Goal: Task Accomplishment & Management: Manage account settings

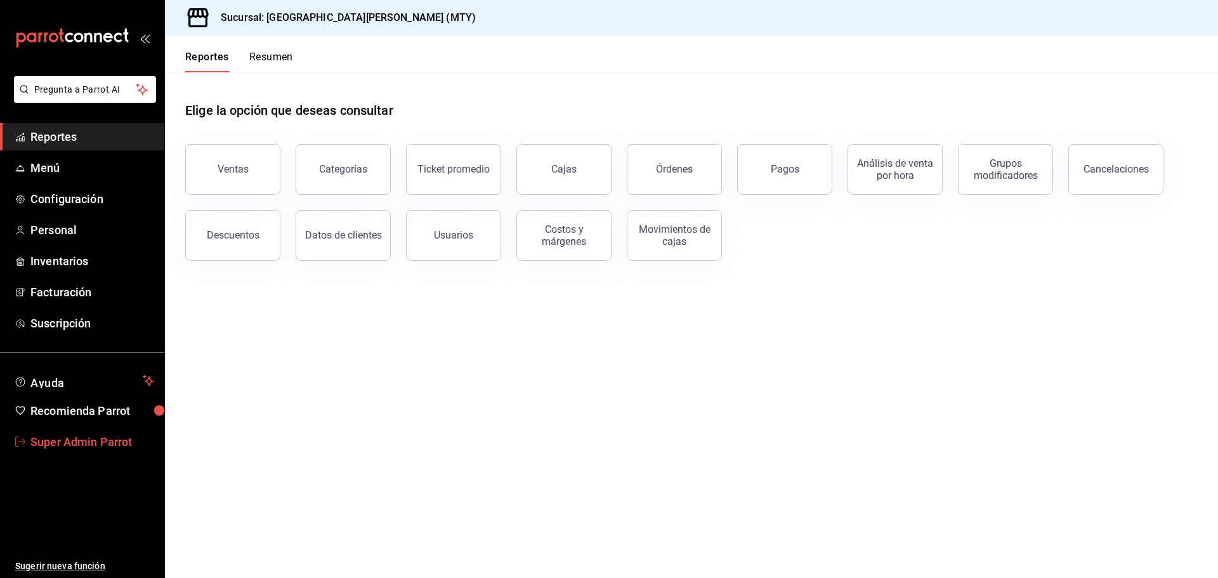
click at [100, 441] on span "Super Admin Parrot" at bounding box center [92, 441] width 124 height 17
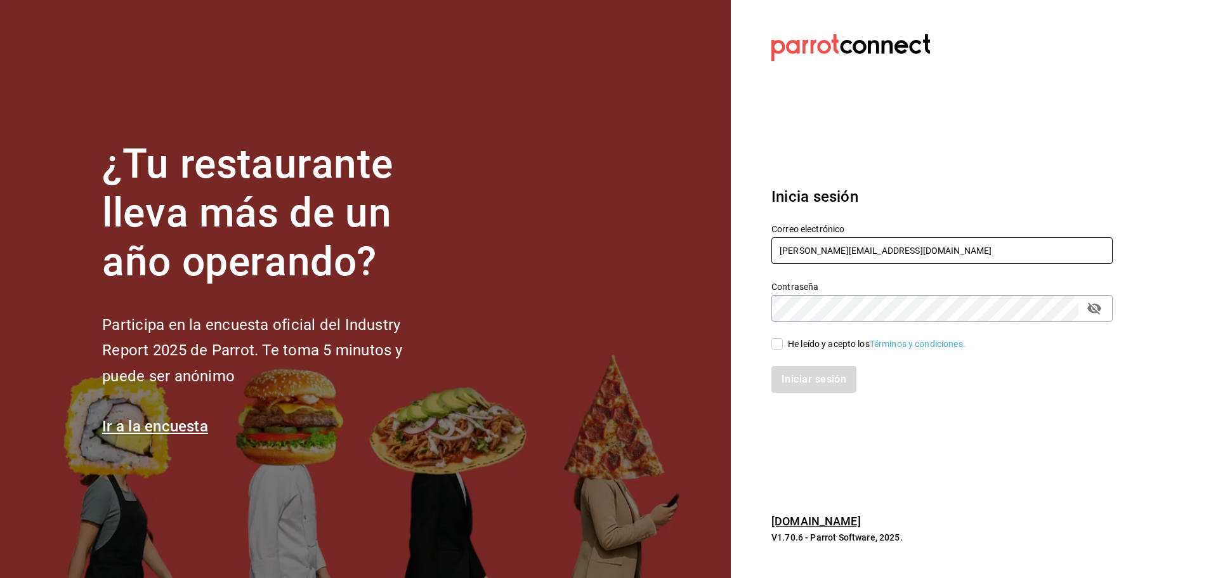
click at [784, 247] on input "sanjuan@mty.com" at bounding box center [941, 250] width 341 height 27
paste input "cococrazy@tijuana"
type input "cococrazy@tijuana.com"
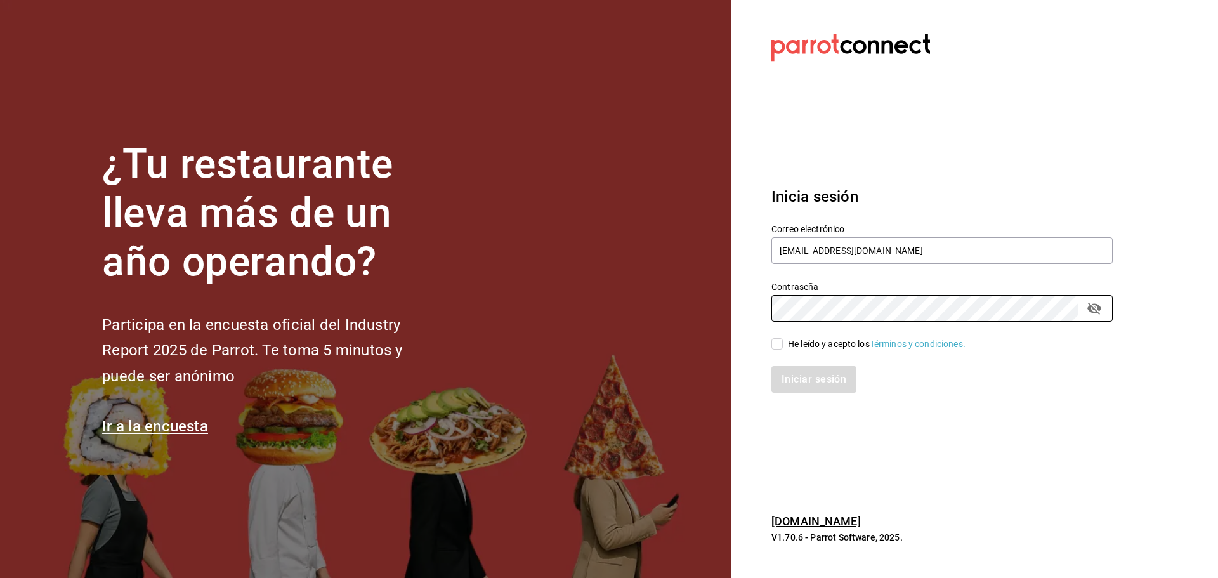
click at [792, 351] on div "Iniciar sesión" at bounding box center [934, 372] width 356 height 42
click at [786, 349] on span "He leído y acepto los Términos y condiciones." at bounding box center [874, 343] width 183 height 13
click at [783, 349] on input "He leído y acepto los Términos y condiciones." at bounding box center [776, 343] width 11 height 11
checkbox input "true"
click at [802, 374] on button "Iniciar sesión" at bounding box center [814, 379] width 86 height 27
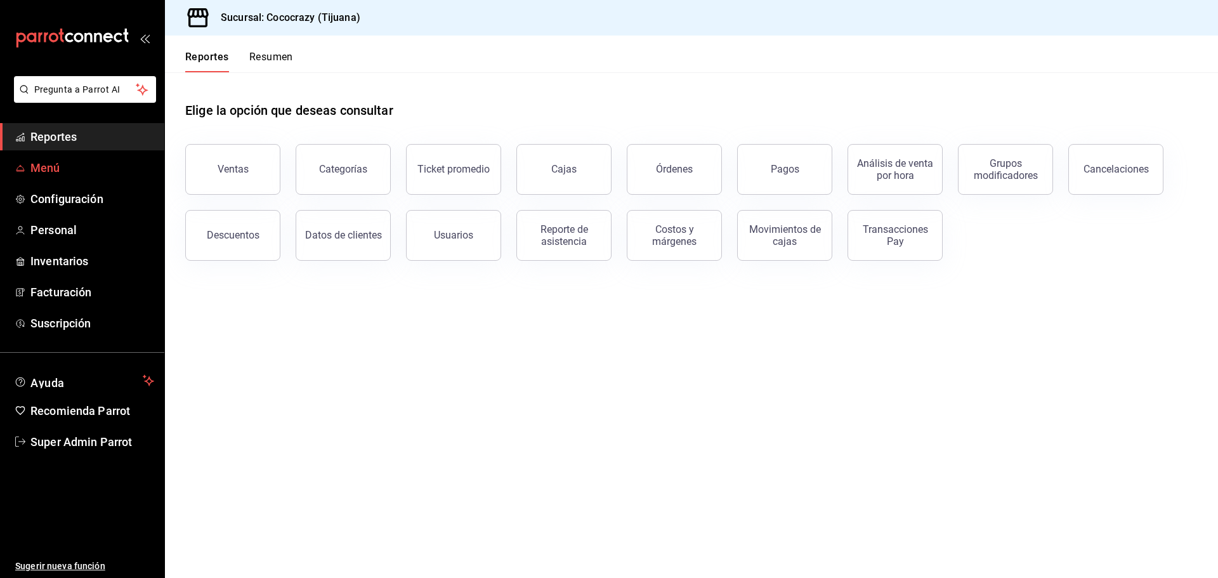
click at [55, 155] on link "Menú" at bounding box center [82, 167] width 164 height 27
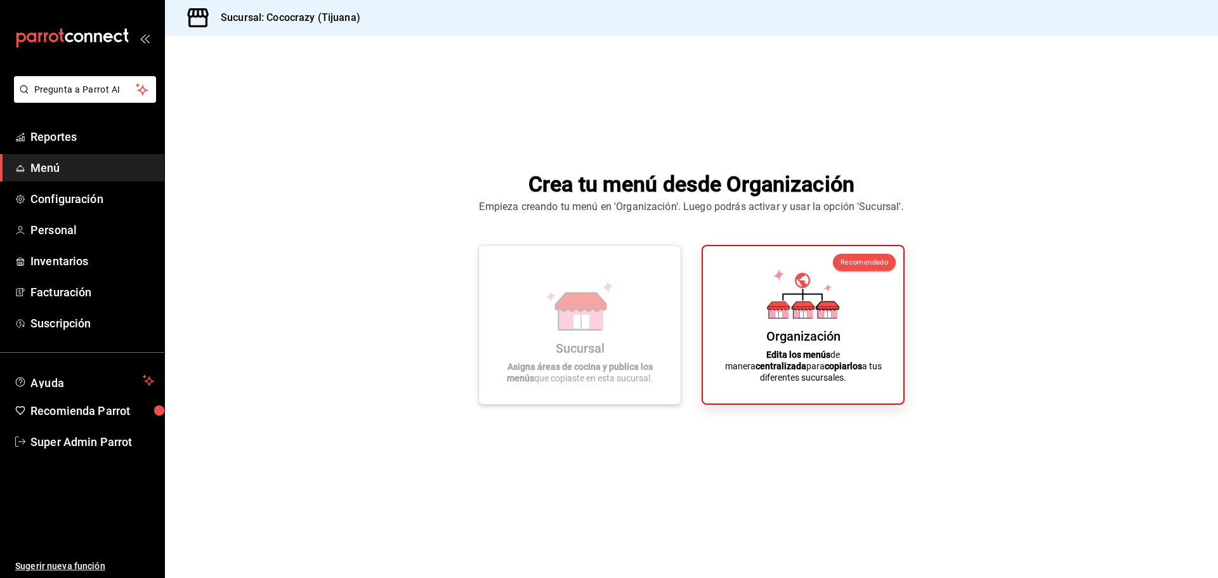
click at [589, 311] on icon at bounding box center [580, 301] width 50 height 19
click at [845, 313] on div "Organización Edita los menús de manera centralizada para copiarlos a tus difere…" at bounding box center [803, 322] width 170 height 137
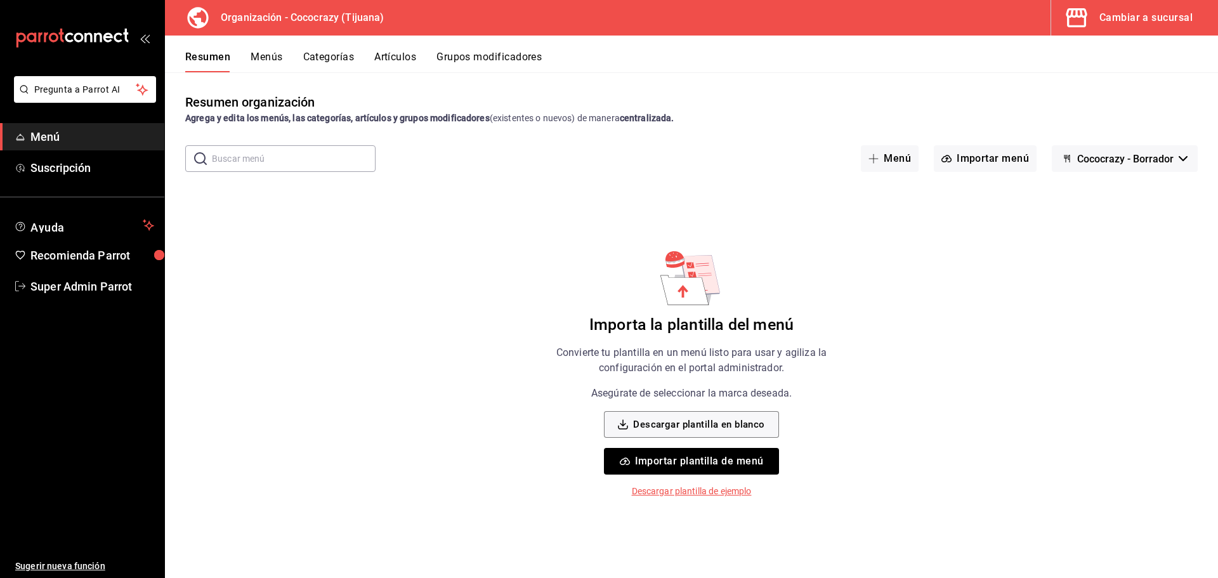
click at [259, 51] on button "Menús" at bounding box center [267, 62] width 32 height 22
click at [228, 57] on button "Resumen" at bounding box center [207, 62] width 44 height 22
click at [278, 58] on button "Menús" at bounding box center [267, 62] width 32 height 22
click at [334, 58] on button "Categorías" at bounding box center [328, 62] width 51 height 22
click at [270, 63] on button "Menús" at bounding box center [265, 62] width 32 height 22
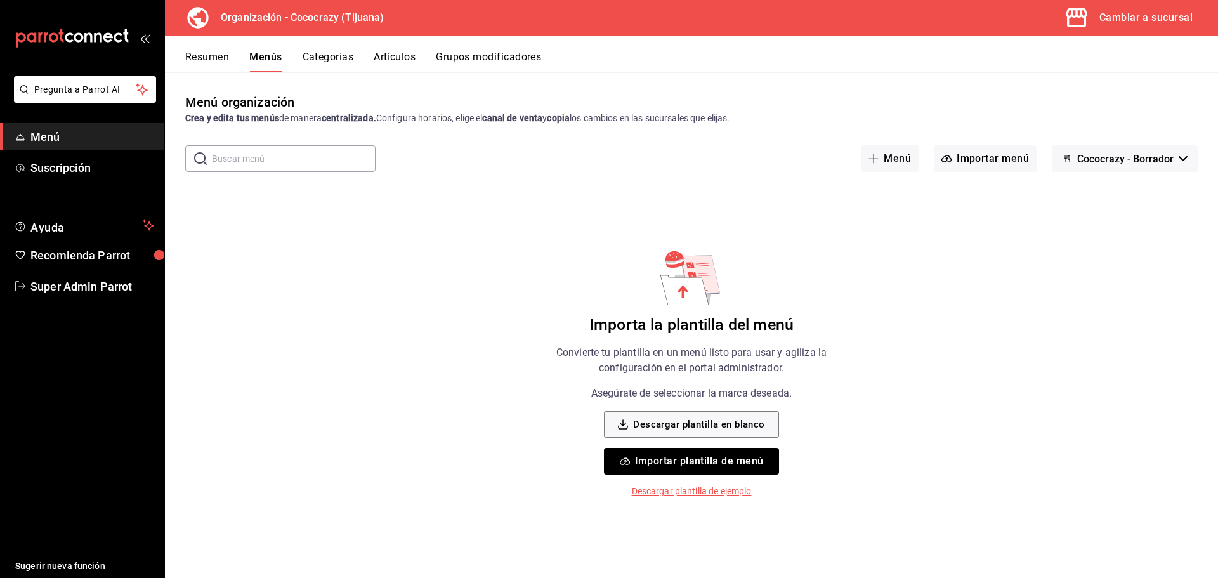
click at [325, 57] on button "Categorías" at bounding box center [328, 62] width 51 height 22
click at [278, 65] on button "Menús" at bounding box center [265, 62] width 32 height 22
click at [1106, 153] on span "Cococrazy - Borrador" at bounding box center [1125, 159] width 96 height 12
click at [1017, 119] on div at bounding box center [609, 289] width 1218 height 578
click at [892, 161] on button "Menú" at bounding box center [890, 158] width 58 height 27
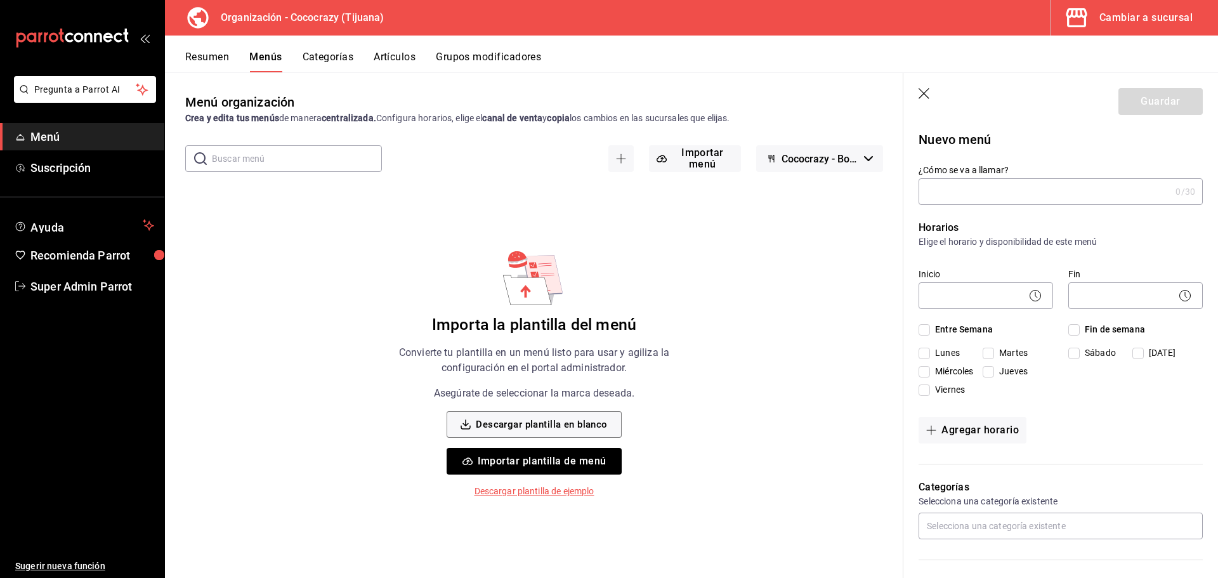
click at [927, 96] on icon "button" at bounding box center [923, 93] width 11 height 11
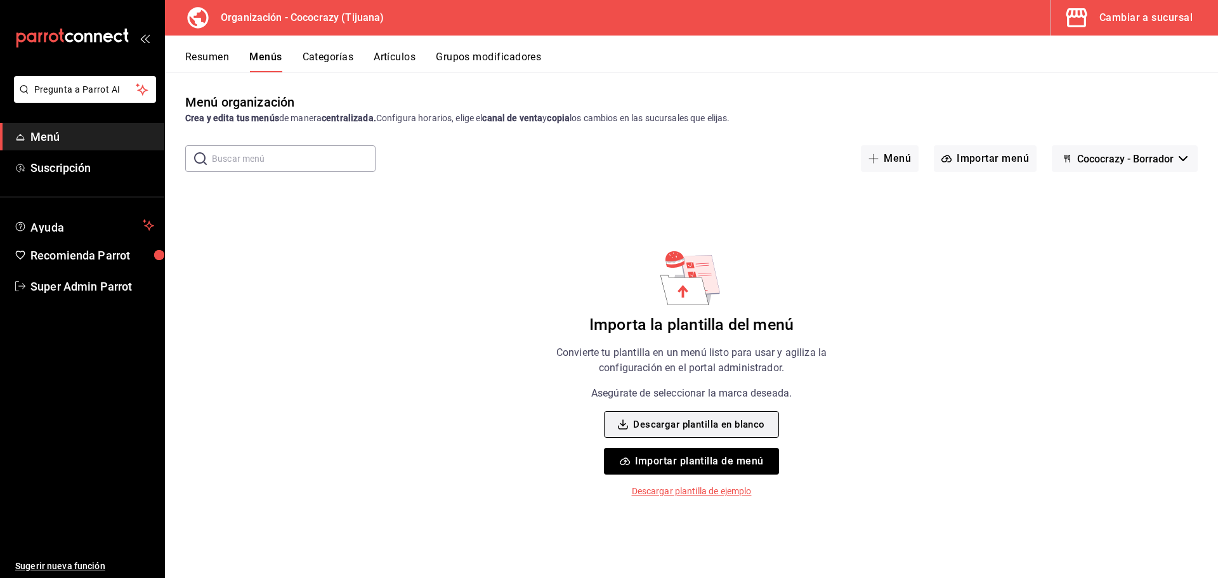
click at [671, 426] on button "Descargar plantilla en blanco" at bounding box center [691, 424] width 174 height 27
drag, startPoint x: 298, startPoint y: 248, endPoint x: 301, endPoint y: 219, distance: 28.7
click at [301, 244] on div "Menú organización Crea y edita tus menús de manera centralizada. Configura hora…" at bounding box center [691, 335] width 1053 height 485
click at [913, 159] on button "Menú" at bounding box center [890, 158] width 58 height 27
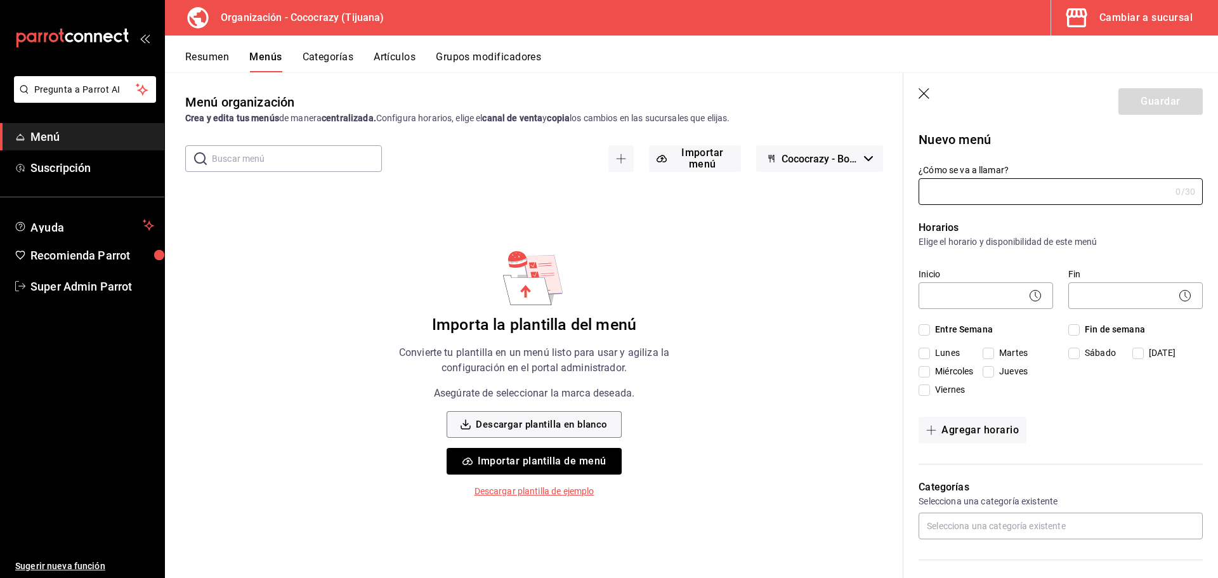
click at [930, 97] on icon "button" at bounding box center [924, 94] width 13 height 13
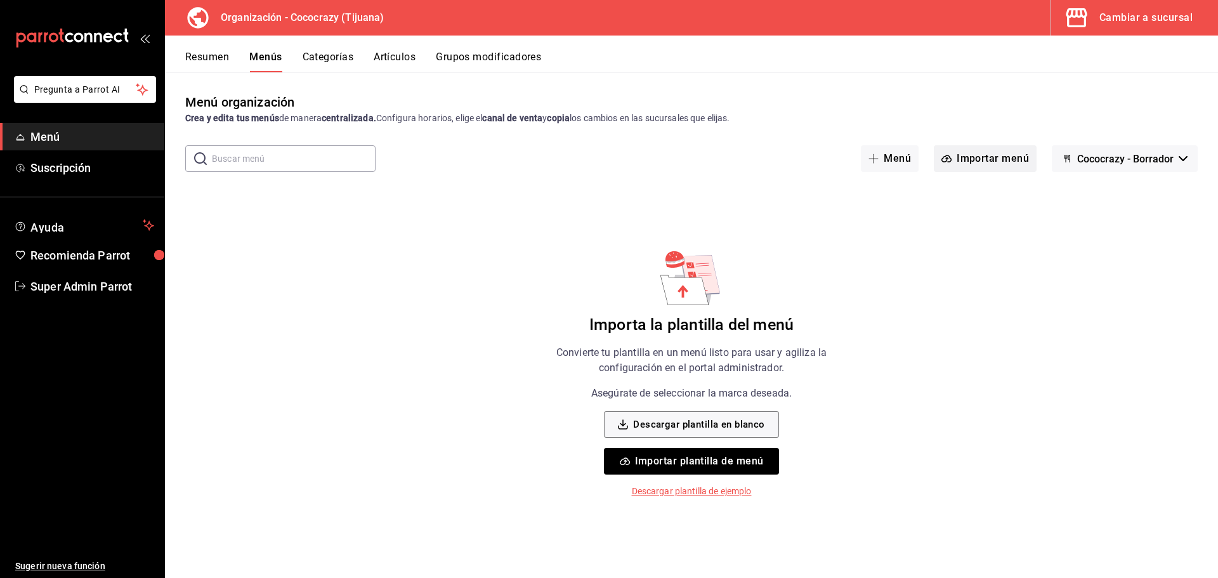
click at [1000, 153] on button "Importar menú" at bounding box center [985, 158] width 103 height 27
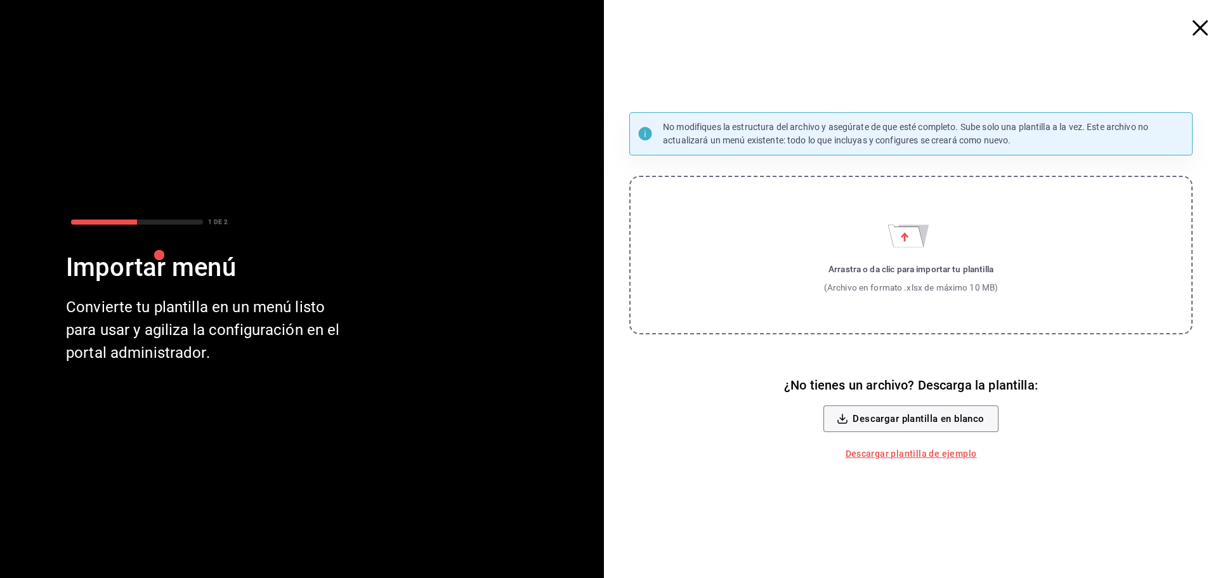
click at [859, 248] on label "Arrastra o da clic para importar tu plantilla (Archivo en formato .xlsx de máxi…" at bounding box center [910, 255] width 563 height 159
click at [0, 0] on input "Arrastra o da clic para importar tu plantilla (Archivo en formato .xlsx de máxi…" at bounding box center [0, 0] width 0 height 0
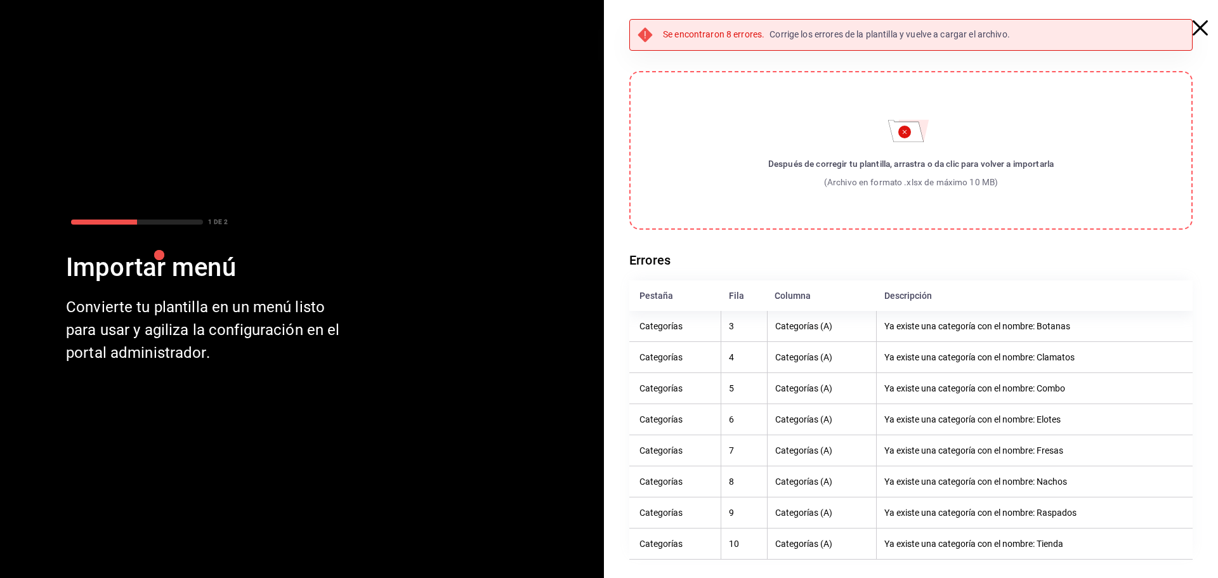
click at [800, 339] on th "Categorías (A)" at bounding box center [822, 326] width 110 height 31
click at [682, 332] on th "Categorías" at bounding box center [675, 326] width 92 height 31
click at [789, 366] on th "Categorías (A)" at bounding box center [822, 356] width 110 height 31
click at [1071, 389] on th "Ya existe una categoría con el nombre: Combo" at bounding box center [1035, 387] width 316 height 31
click at [1051, 438] on th "Ya existe una categoría con el nombre: Fresas" at bounding box center [1035, 449] width 316 height 31
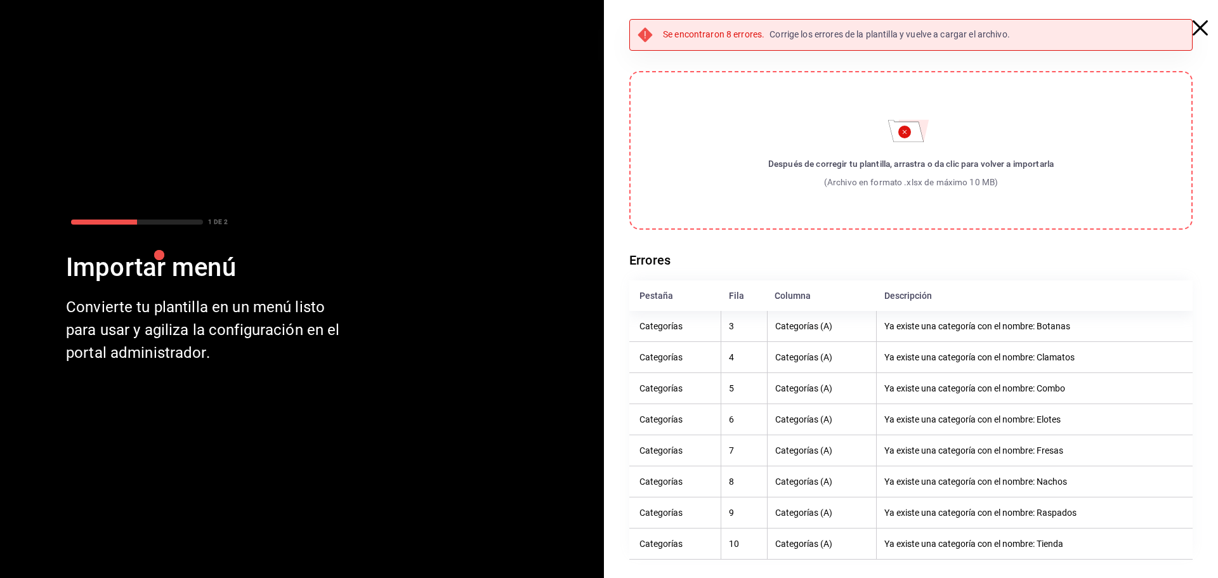
drag, startPoint x: 1062, startPoint y: 461, endPoint x: 1060, endPoint y: 489, distance: 28.0
click at [1062, 462] on th "Ya existe una categoría con el nombre: Fresas" at bounding box center [1035, 449] width 316 height 31
click at [1065, 495] on th "Ya existe una categoría con el nombre: Nachos" at bounding box center [1035, 481] width 316 height 31
click at [1190, 27] on div "Se encontraron 8 errores. Corrige los errores de la plantilla y vuelve a cargar…" at bounding box center [910, 35] width 563 height 32
click at [1195, 26] on icon "button" at bounding box center [1199, 27] width 15 height 15
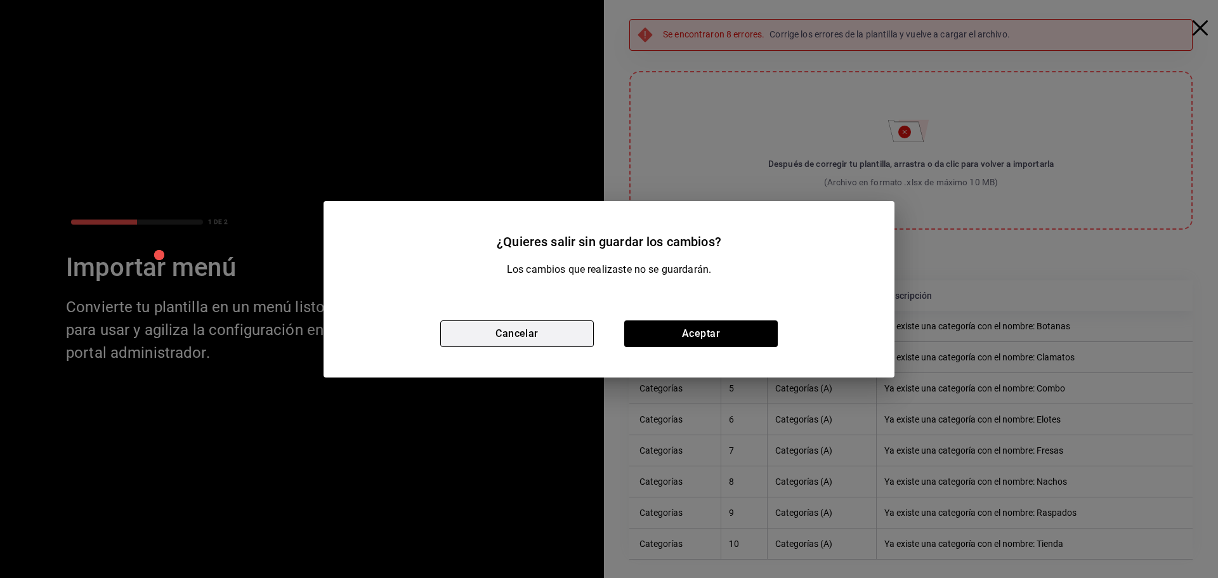
click at [549, 328] on button "Cancelar" at bounding box center [516, 333] width 153 height 27
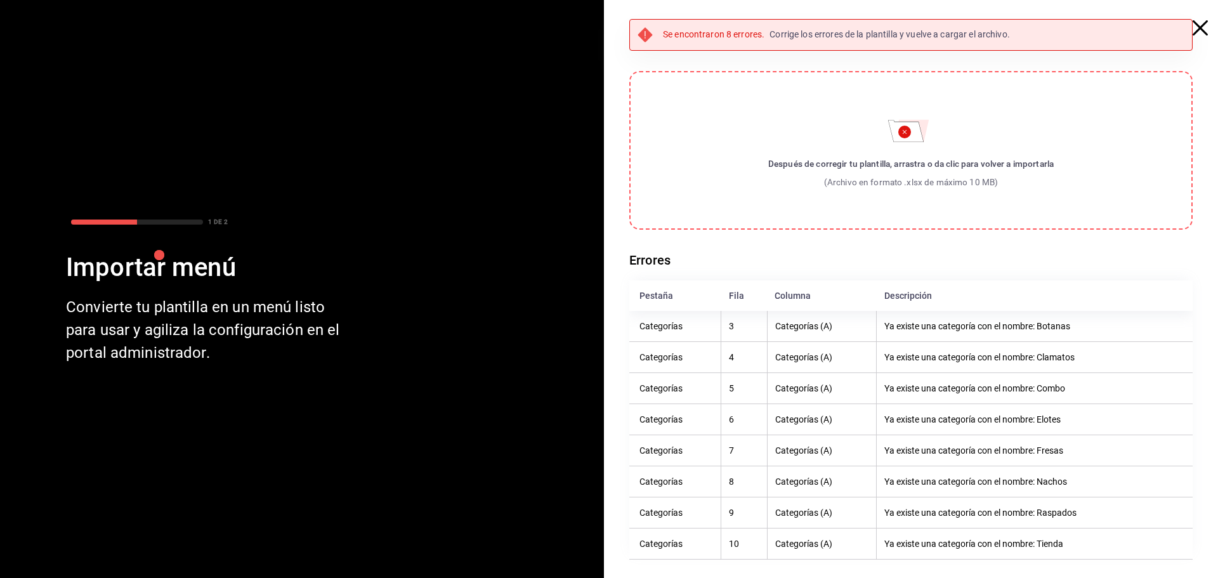
click at [1197, 29] on icon "button" at bounding box center [1199, 27] width 15 height 15
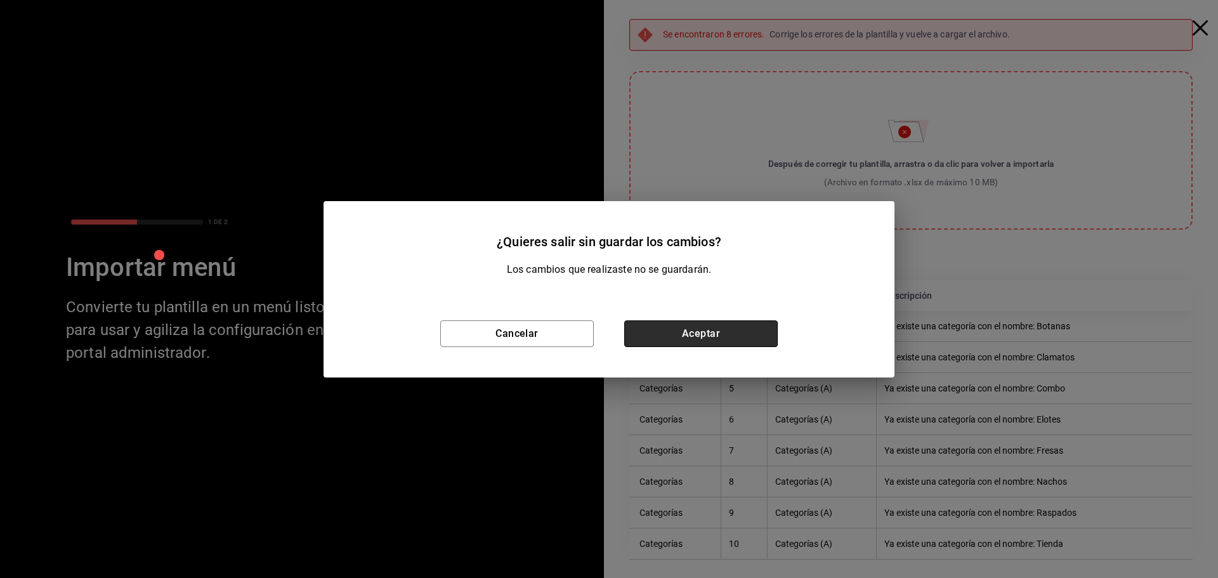
click at [694, 322] on button "Aceptar" at bounding box center [700, 333] width 153 height 27
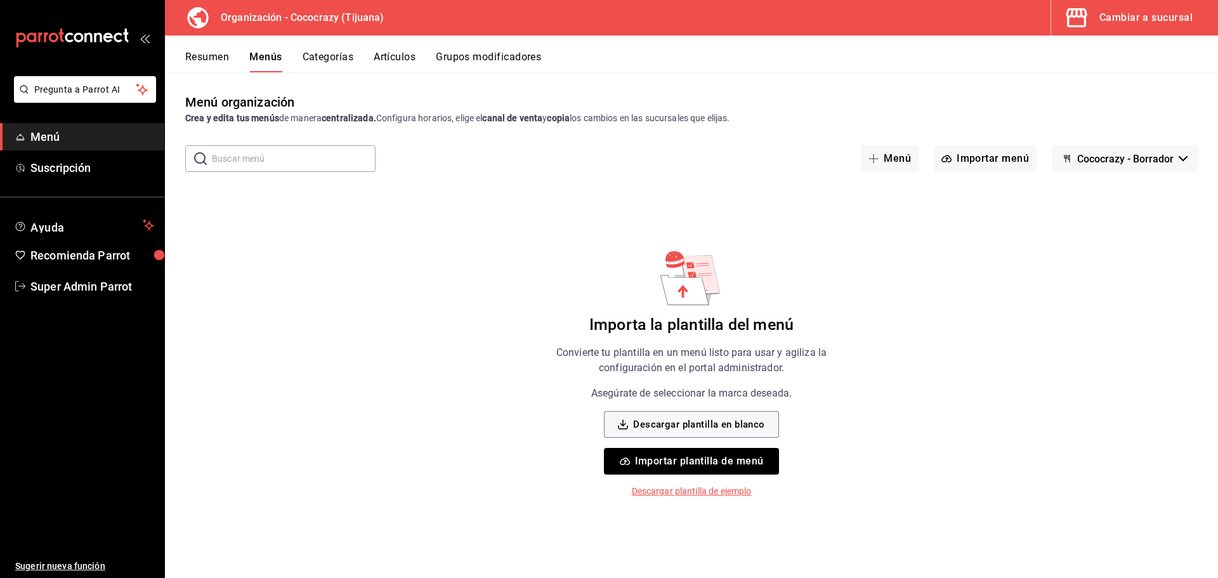
drag, startPoint x: 364, startPoint y: 53, endPoint x: 322, endPoint y: 60, distance: 43.1
click at [360, 53] on div "Resumen Menús Categorías Artículos Grupos modificadores" at bounding box center [701, 62] width 1033 height 22
click at [322, 60] on button "Categorías" at bounding box center [328, 62] width 51 height 22
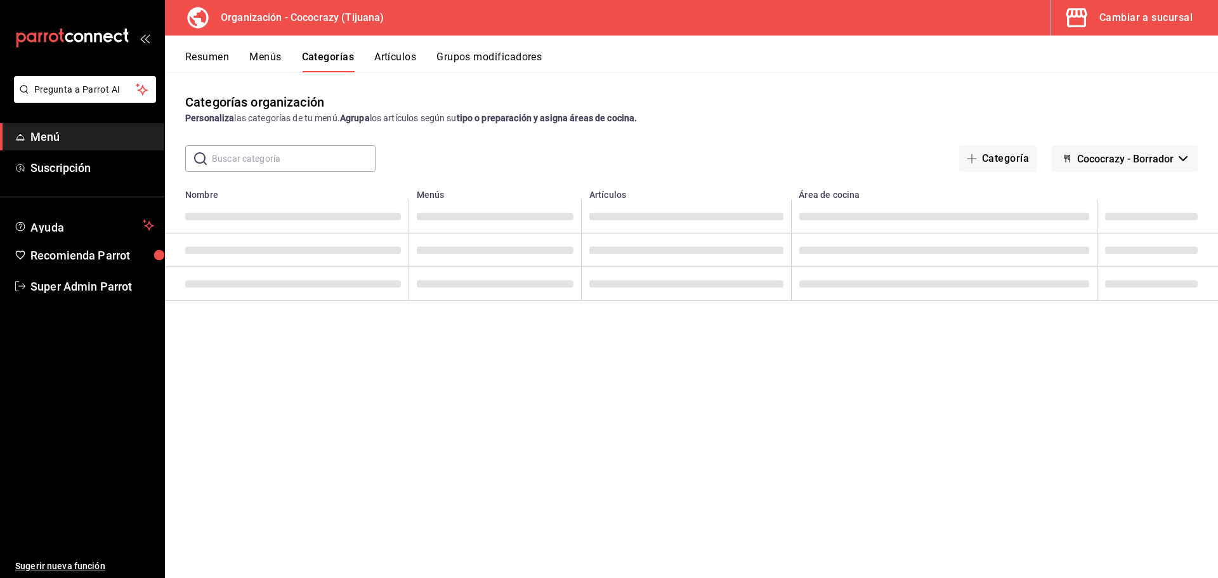
click at [1099, 160] on span "Cococrazy - Borrador" at bounding box center [1125, 159] width 96 height 12
click at [1130, 193] on li "Sin marca" at bounding box center [1123, 192] width 115 height 30
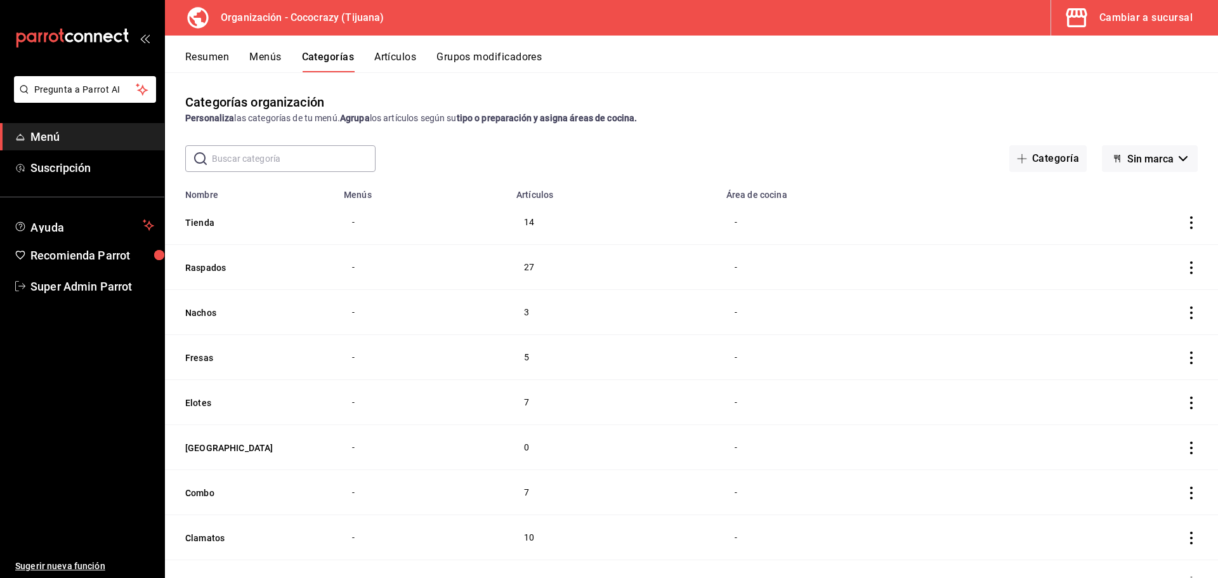
click at [1185, 223] on icon "actions" at bounding box center [1191, 222] width 13 height 13
click at [751, 142] on div at bounding box center [609, 289] width 1218 height 578
click at [395, 60] on button "Artículos" at bounding box center [395, 62] width 42 height 22
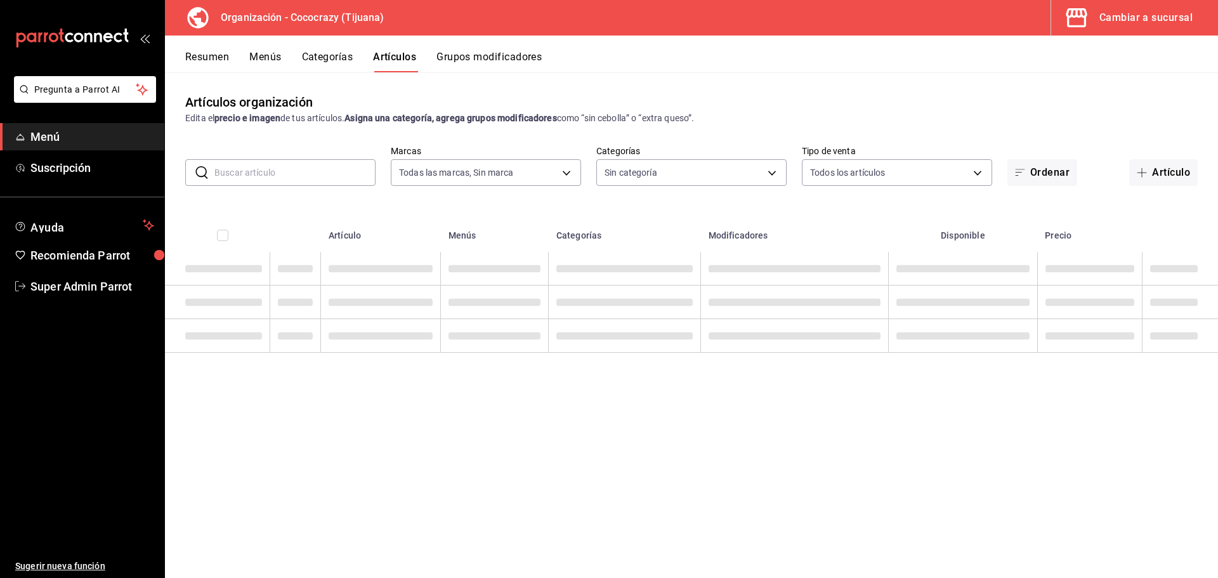
type input "792de1e6-c094-4828-a9be-74aa63e1e752"
type input "a6d63896-67c9-4279-93d1-389a374a451b,01705319-7bdd-47eb-90f8-2eb0ceb9ef2f,f2d73…"
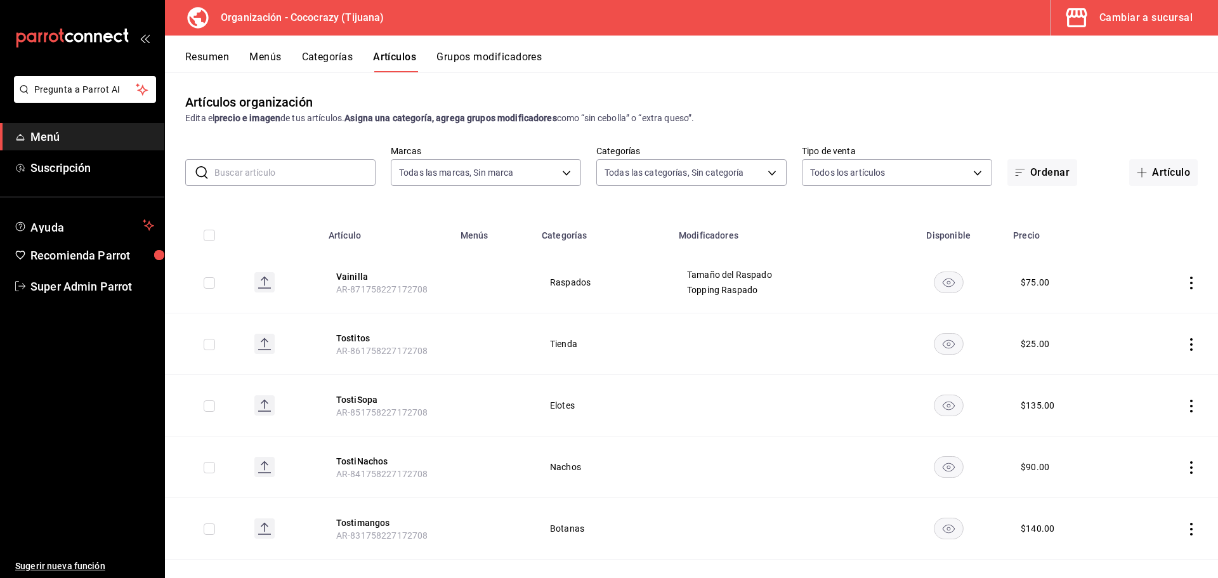
click at [487, 60] on button "Grupos modificadores" at bounding box center [488, 62] width 105 height 22
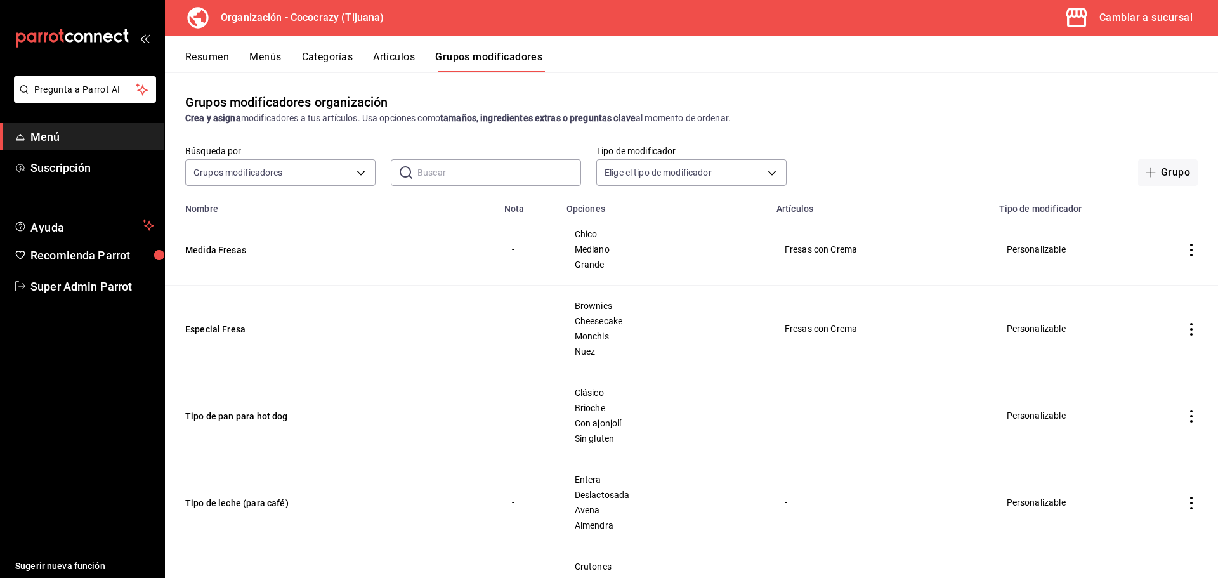
click at [327, 60] on button "Categorías" at bounding box center [327, 62] width 51 height 22
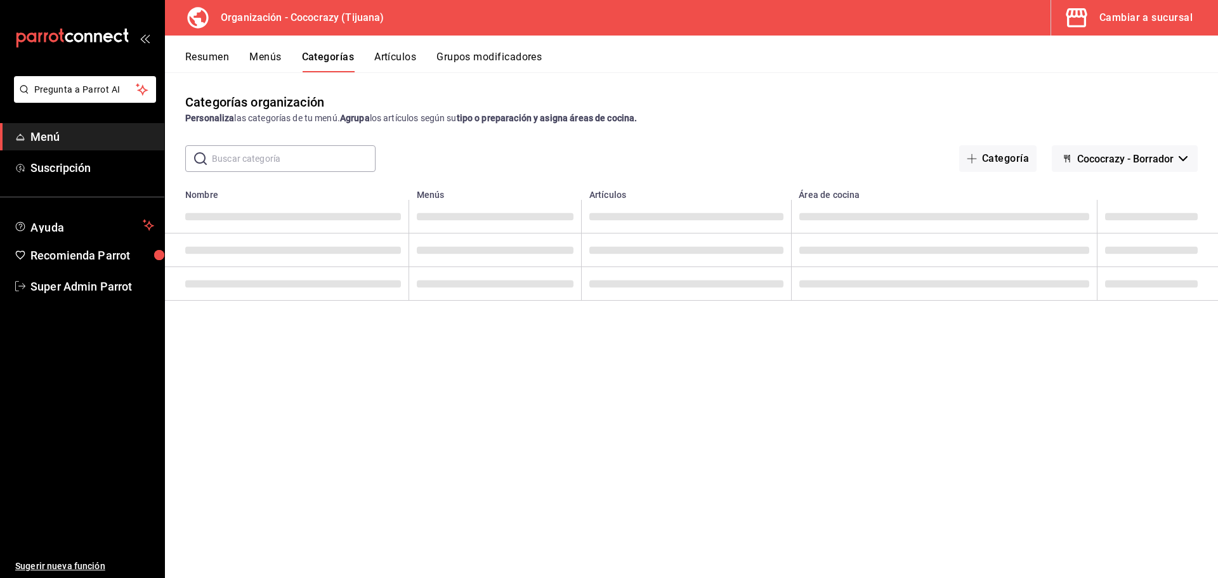
click at [269, 59] on button "Menús" at bounding box center [265, 62] width 32 height 22
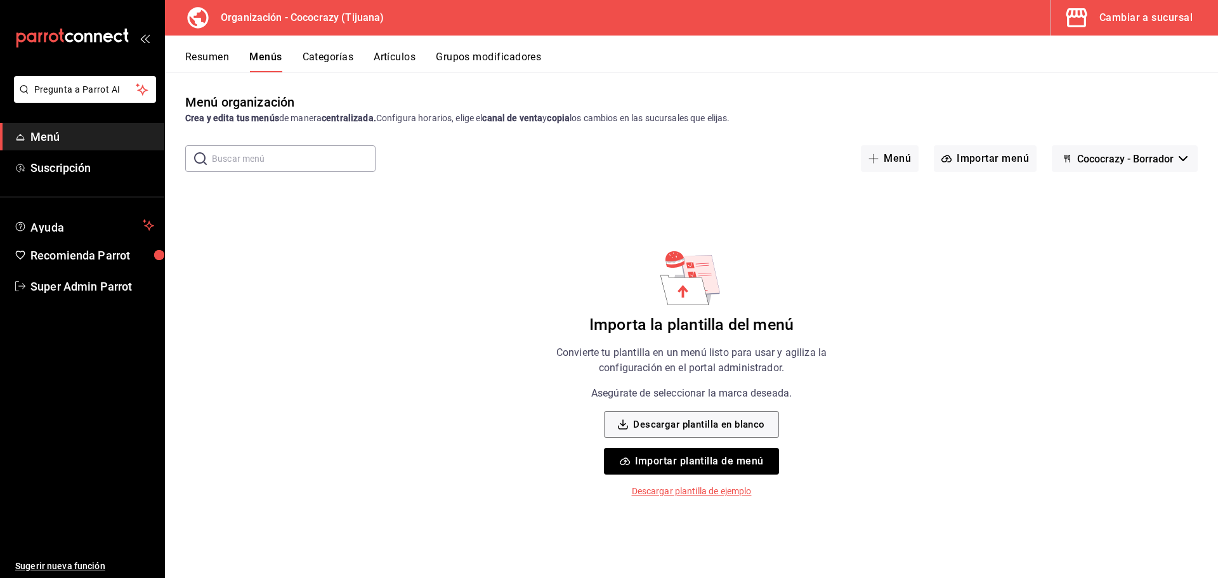
click at [1106, 158] on span "Cococrazy - Borrador" at bounding box center [1125, 159] width 96 height 12
click at [1099, 188] on li "Cococrazy - Borrador" at bounding box center [1123, 192] width 115 height 30
click at [1102, 162] on span "Cococrazy - Borrador" at bounding box center [1125, 159] width 96 height 12
click at [838, 108] on div at bounding box center [609, 289] width 1218 height 578
click at [189, 65] on button "Resumen" at bounding box center [207, 62] width 44 height 22
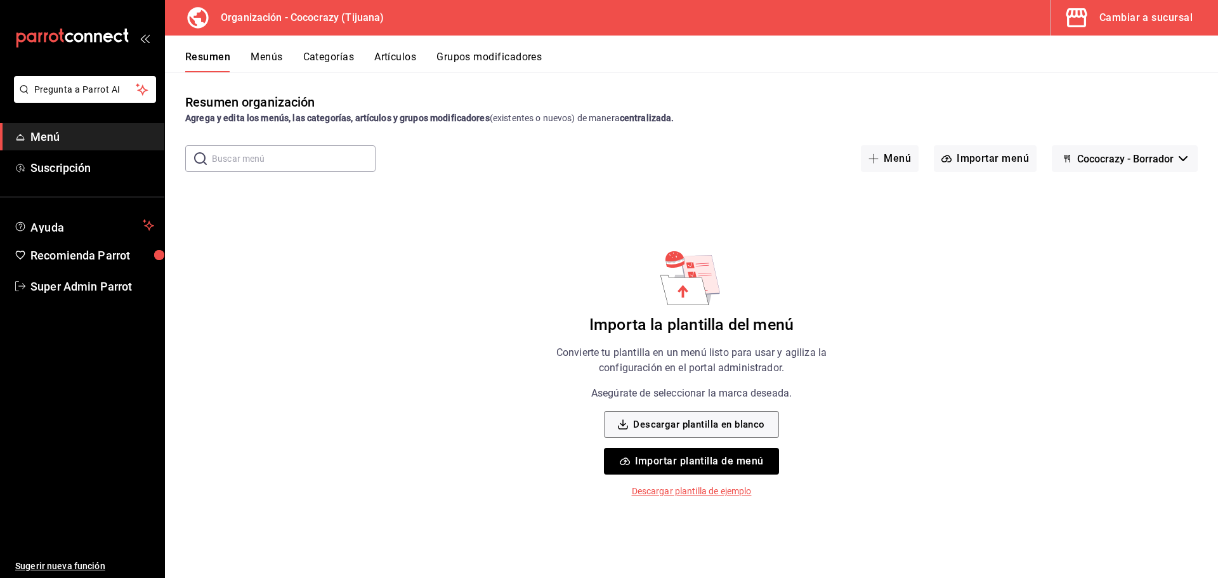
click at [336, 58] on button "Categorías" at bounding box center [328, 62] width 51 height 22
click at [386, 63] on button "Artículos" at bounding box center [395, 62] width 42 height 22
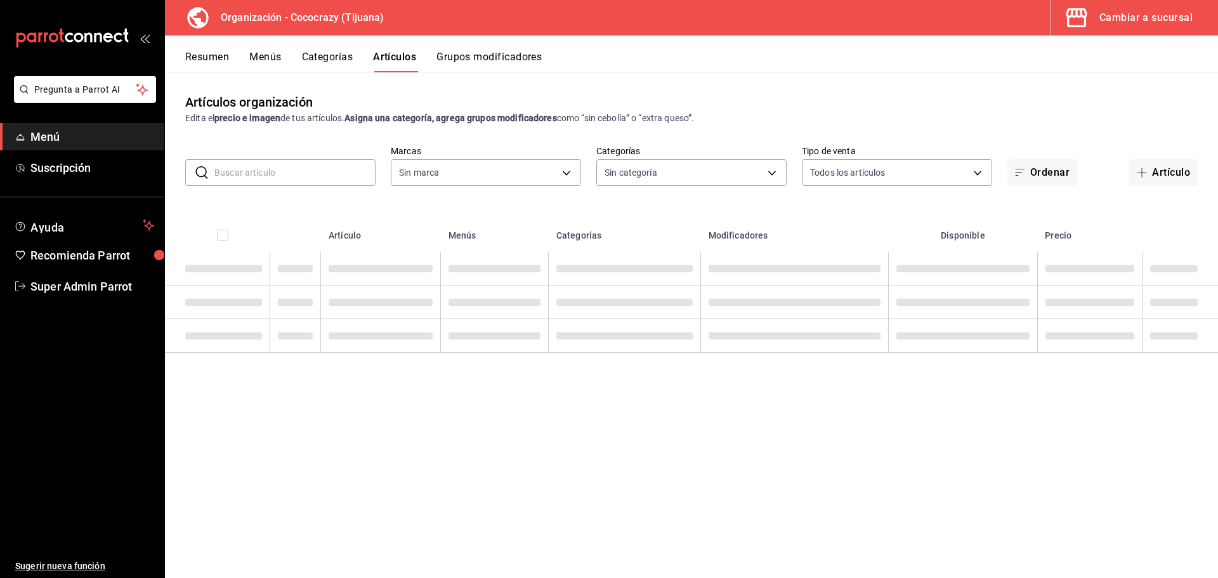
type input "792de1e6-c094-4828-a9be-74aa63e1e752"
type input "a6d63896-67c9-4279-93d1-389a374a451b,01705319-7bdd-47eb-90f8-2eb0ceb9ef2f,f2d73…"
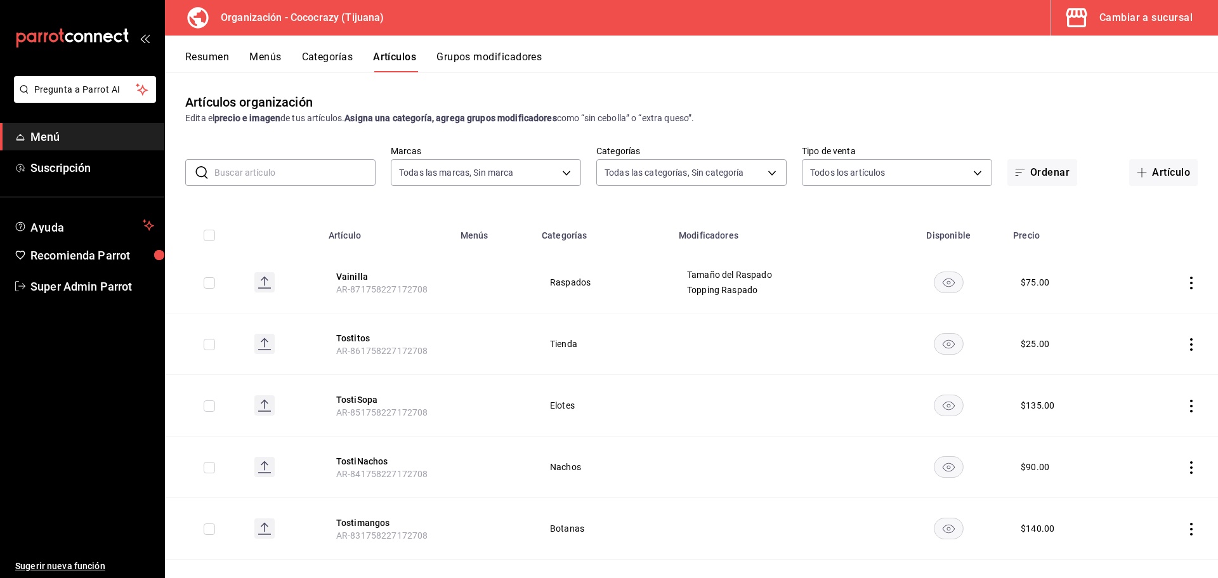
click at [209, 233] on input "checkbox" at bounding box center [209, 235] width 11 height 11
checkbox input "true"
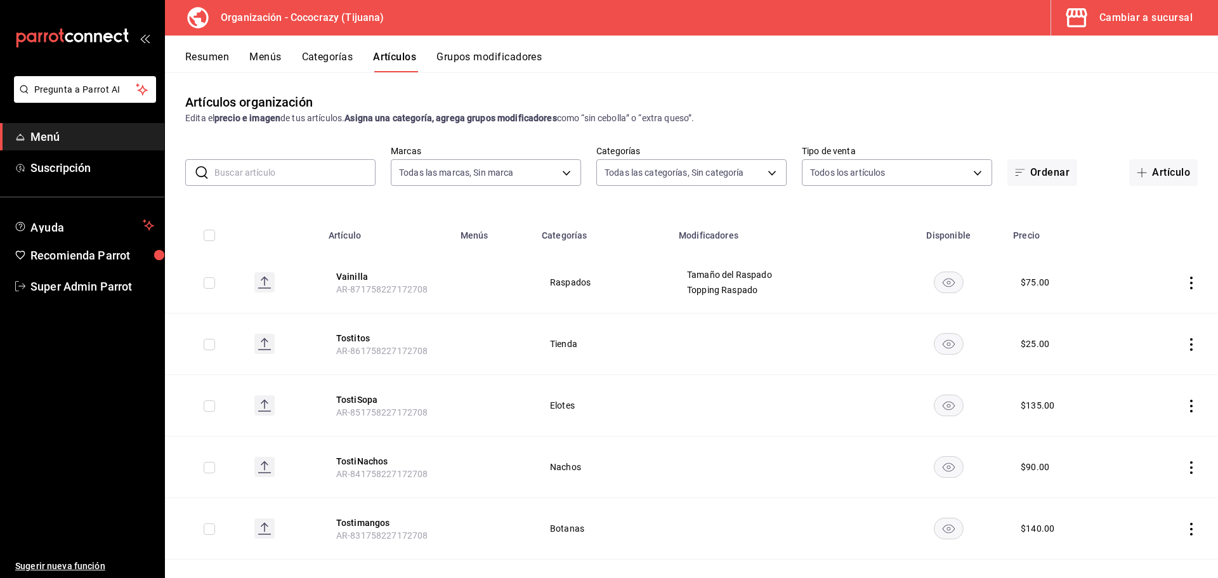
checkbox input "true"
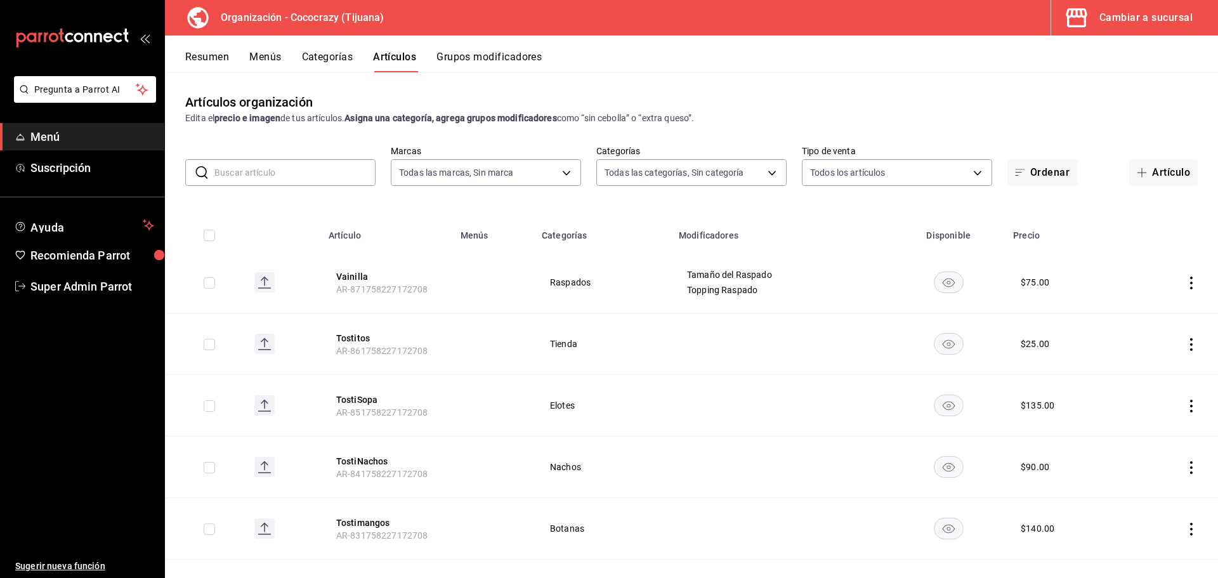
checkbox input "true"
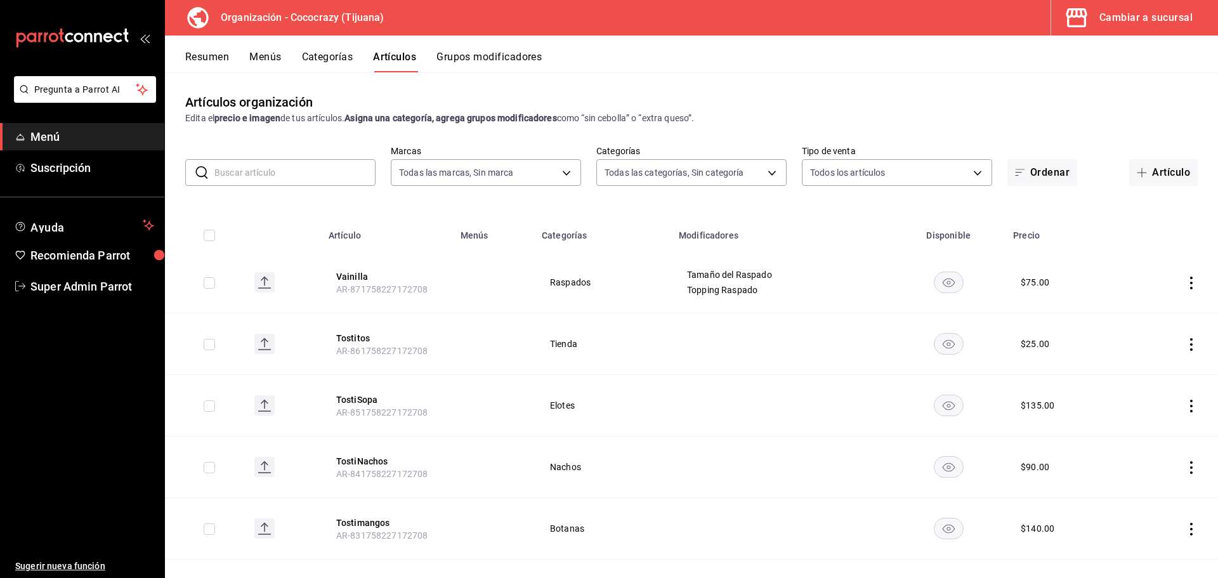
checkbox input "true"
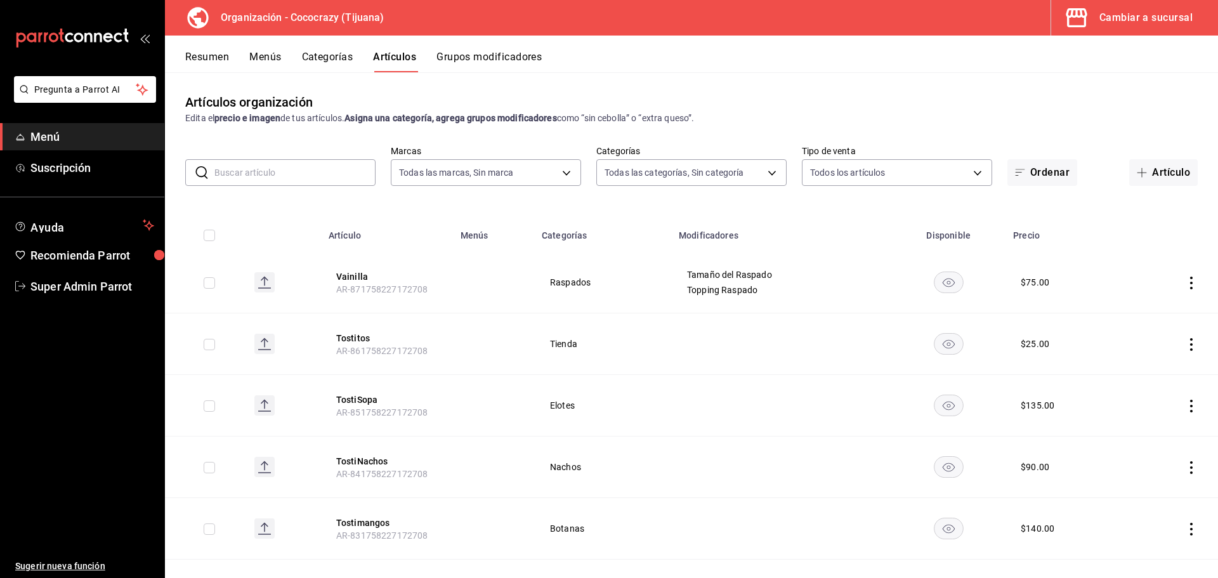
checkbox input "true"
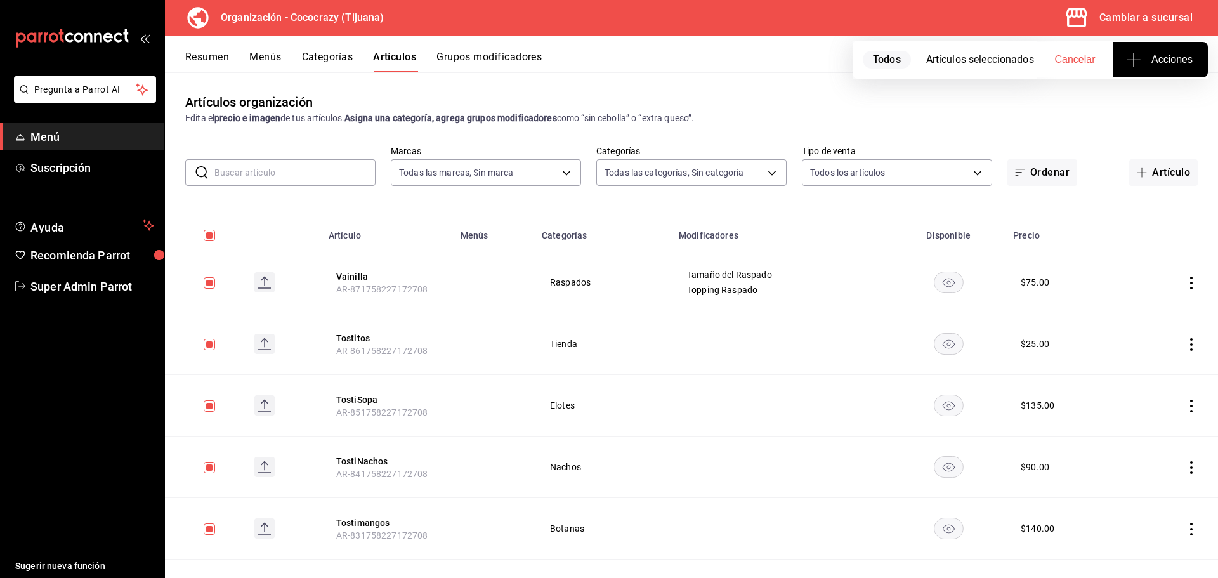
click at [1142, 58] on span "Acciones" at bounding box center [1160, 59] width 64 height 15
click at [994, 55] on div at bounding box center [609, 289] width 1218 height 578
click at [1185, 281] on icon "actions" at bounding box center [1191, 283] width 13 height 13
click at [1151, 372] on li "Eliminar" at bounding box center [1132, 364] width 76 height 26
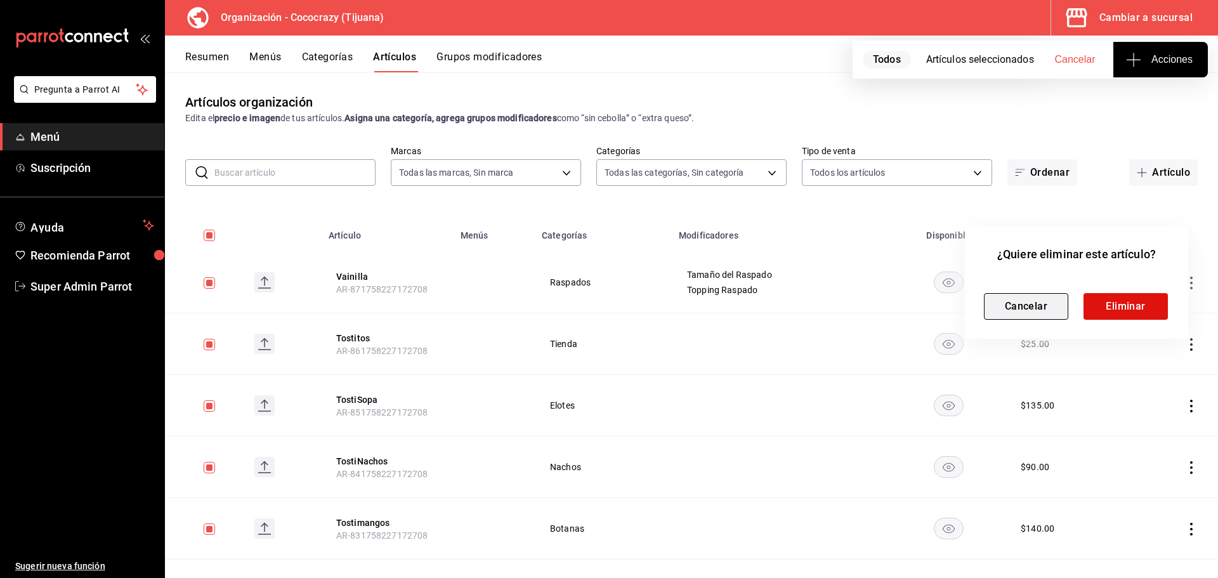
click at [1016, 301] on button "Cancelar" at bounding box center [1026, 306] width 84 height 27
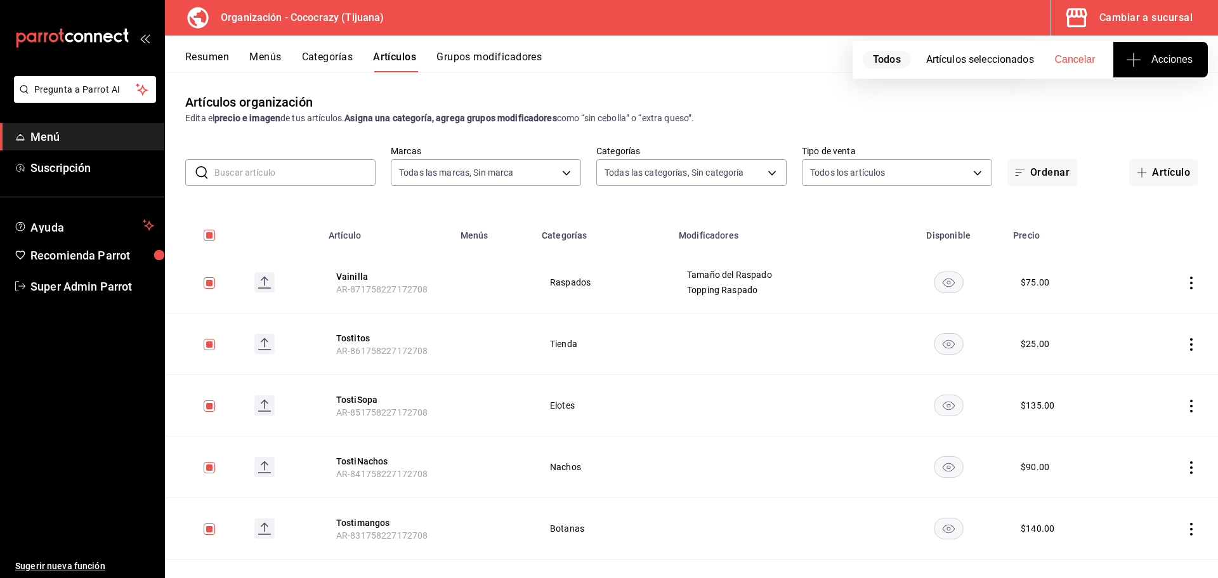
click at [329, 55] on button "Categorías" at bounding box center [327, 62] width 51 height 22
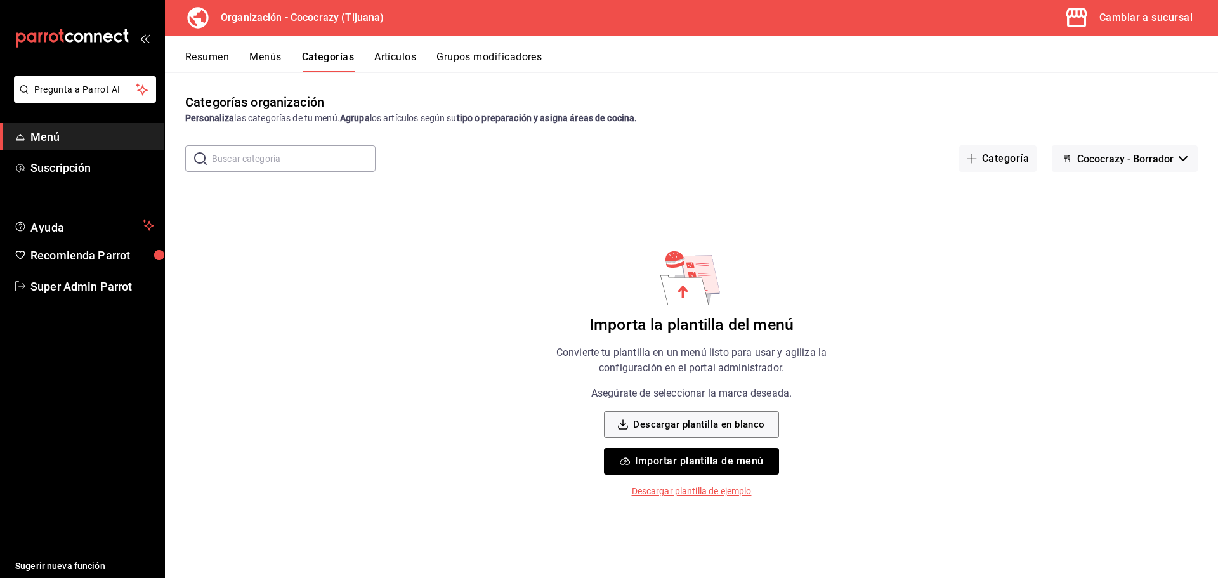
click at [1114, 157] on span "Cococrazy - Borrador" at bounding box center [1125, 159] width 96 height 12
click at [1108, 192] on li "Sin marca" at bounding box center [1123, 192] width 115 height 30
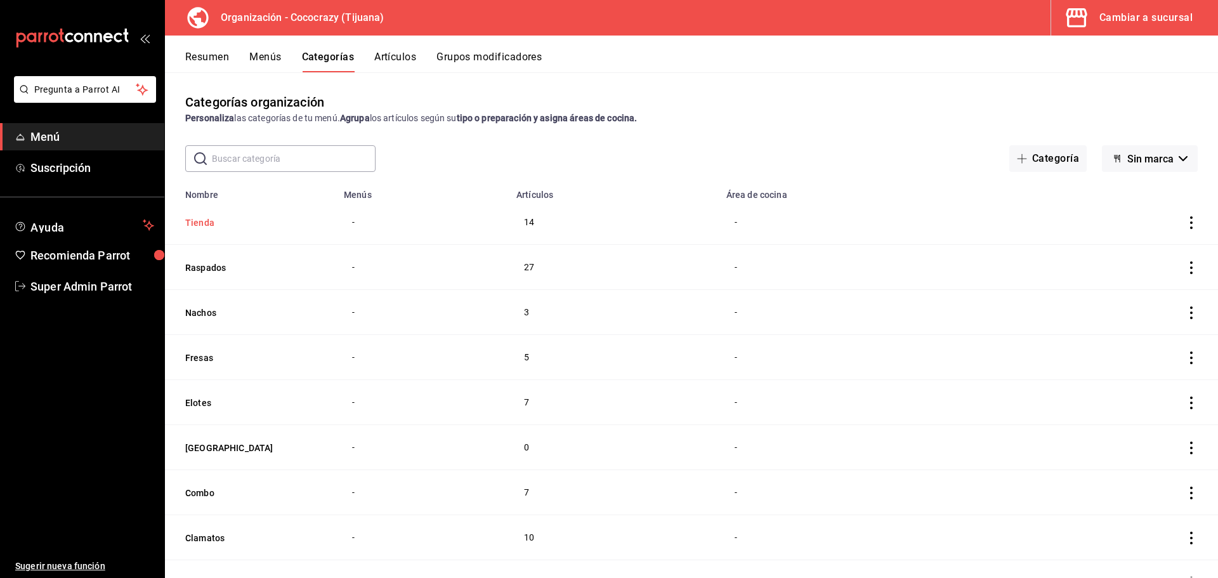
click at [197, 221] on button "Tienda" at bounding box center [248, 222] width 127 height 13
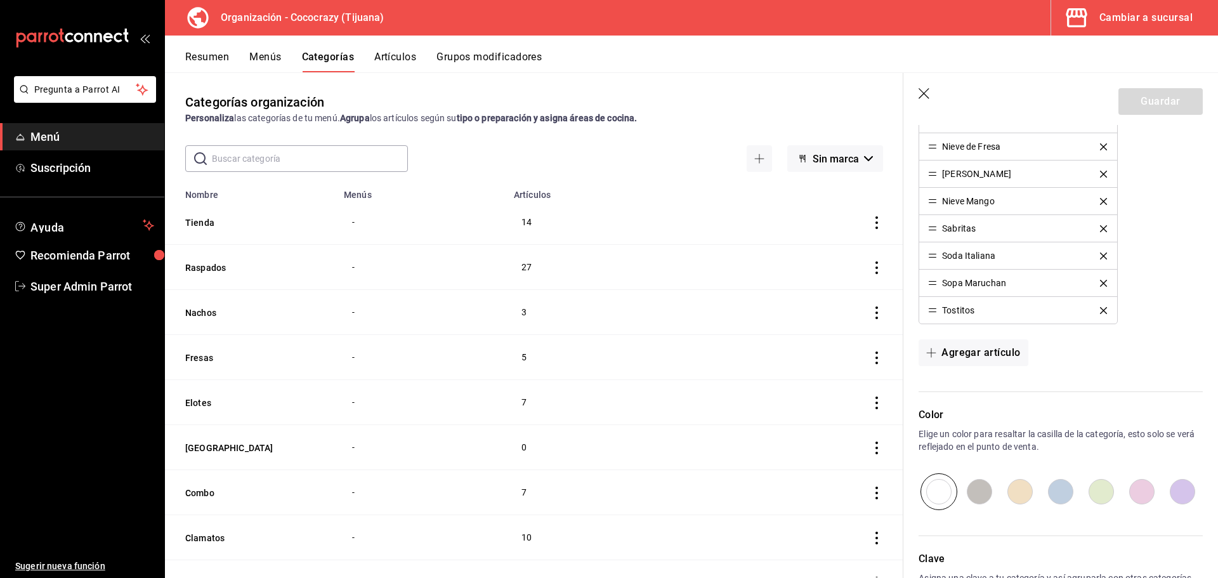
scroll to position [625, 0]
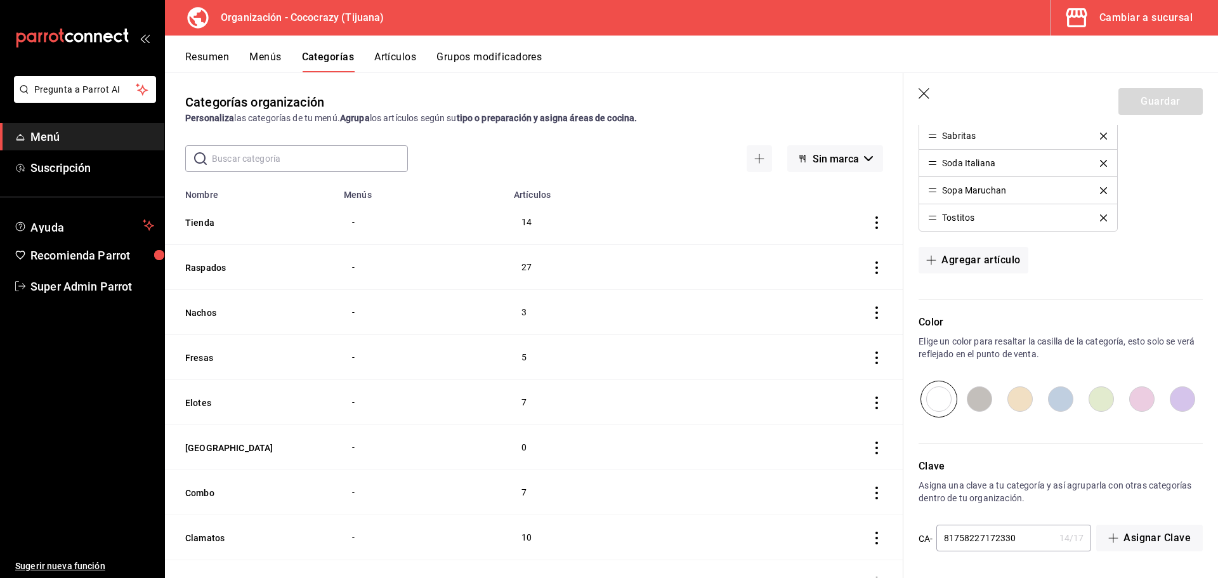
click at [925, 97] on icon "button" at bounding box center [924, 94] width 13 height 13
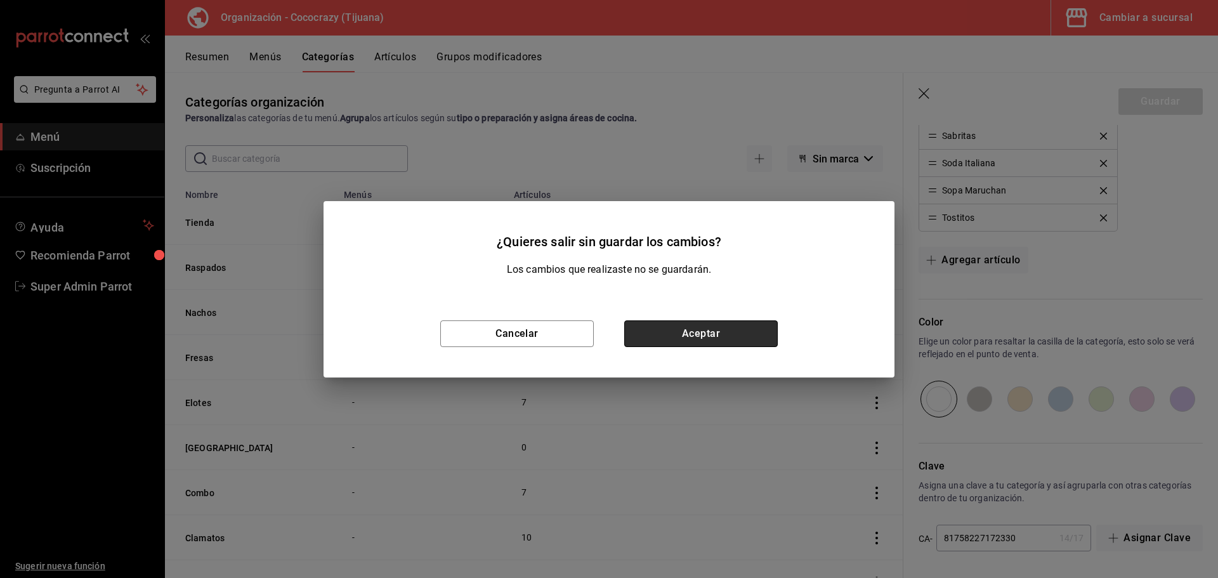
click at [653, 343] on button "Aceptar" at bounding box center [700, 333] width 153 height 27
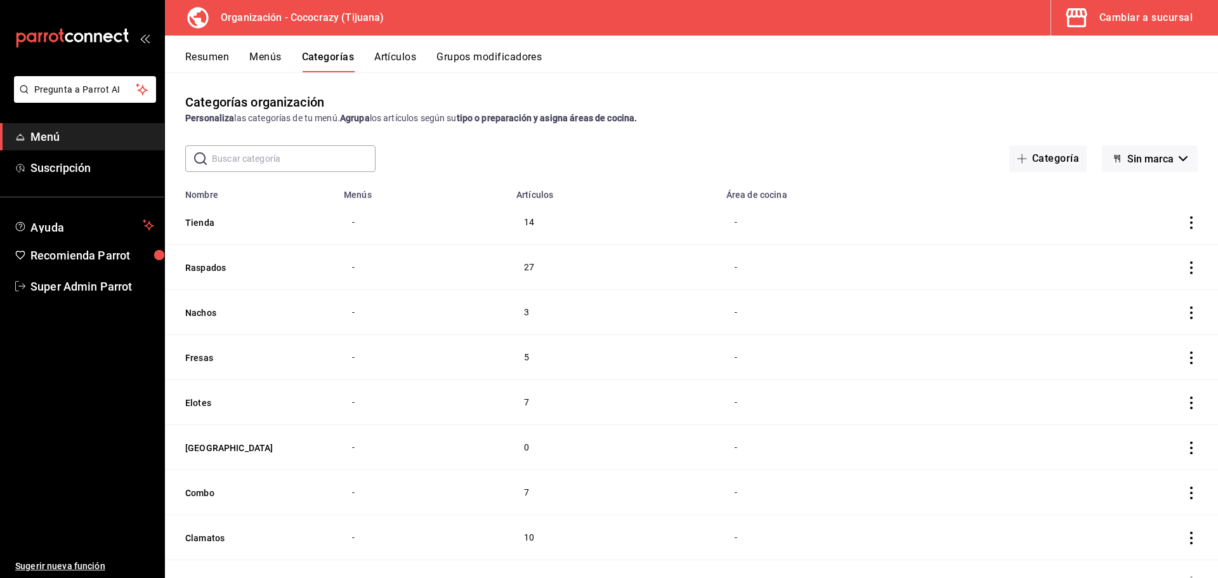
click at [1175, 220] on td "categoriesTable" at bounding box center [1120, 222] width 193 height 45
click at [1185, 221] on icon "actions" at bounding box center [1191, 222] width 13 height 13
click at [1132, 298] on span "Eliminar" at bounding box center [1143, 303] width 33 height 13
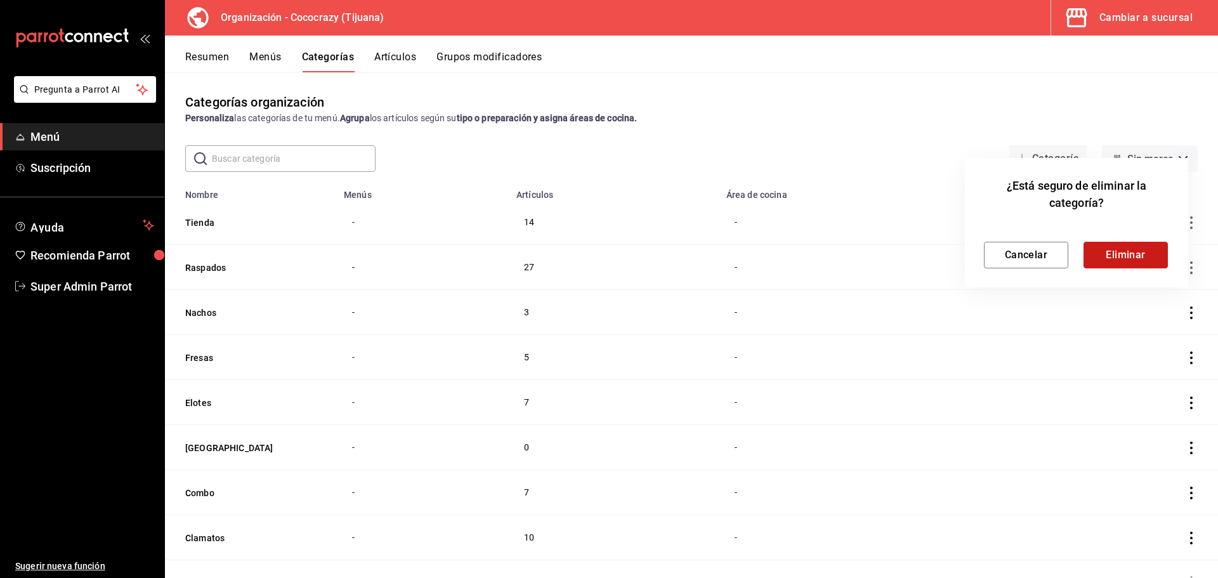
click at [1119, 247] on button "Eliminar" at bounding box center [1125, 255] width 84 height 27
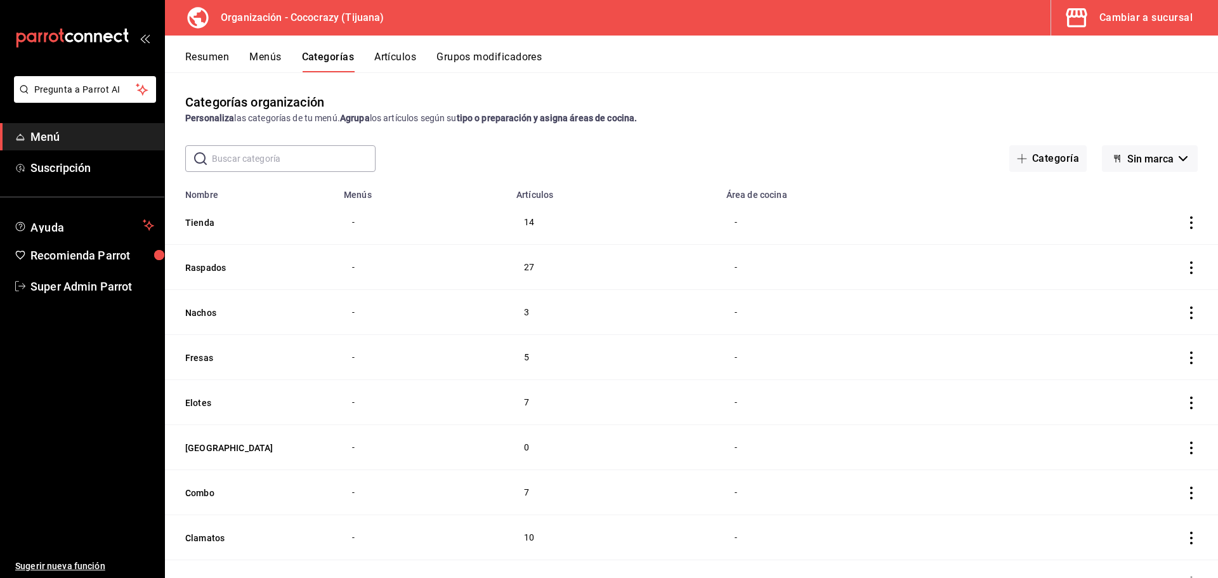
click at [403, 59] on button "Artículos" at bounding box center [395, 62] width 42 height 22
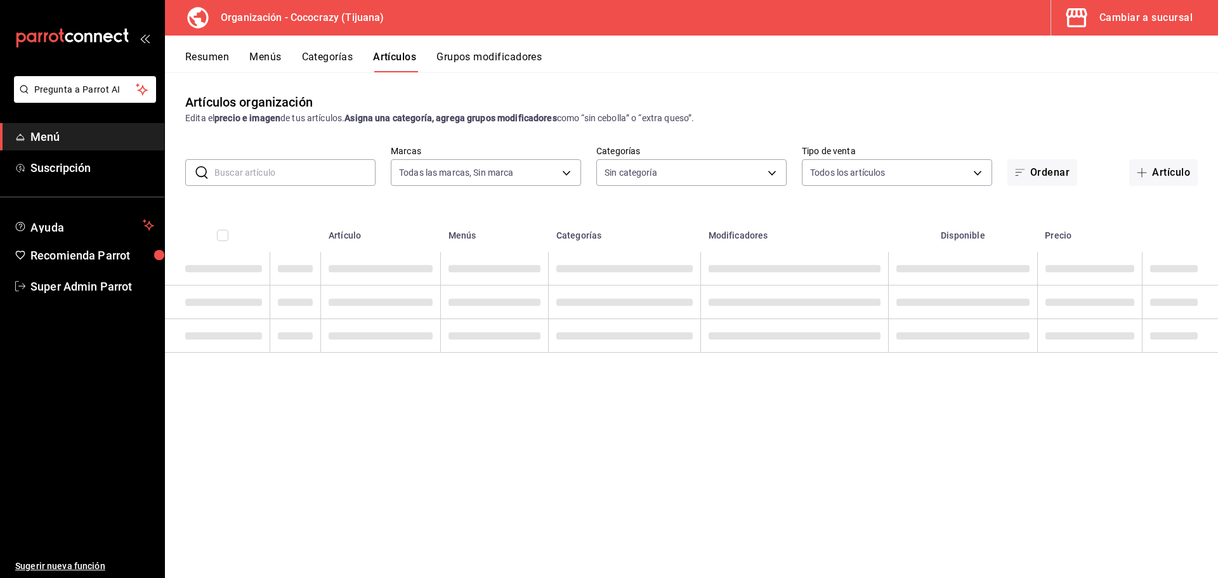
type input "792de1e6-c094-4828-a9be-74aa63e1e752"
type input "a6d63896-67c9-4279-93d1-389a374a451b,01705319-7bdd-47eb-90f8-2eb0ceb9ef2f,f2d73…"
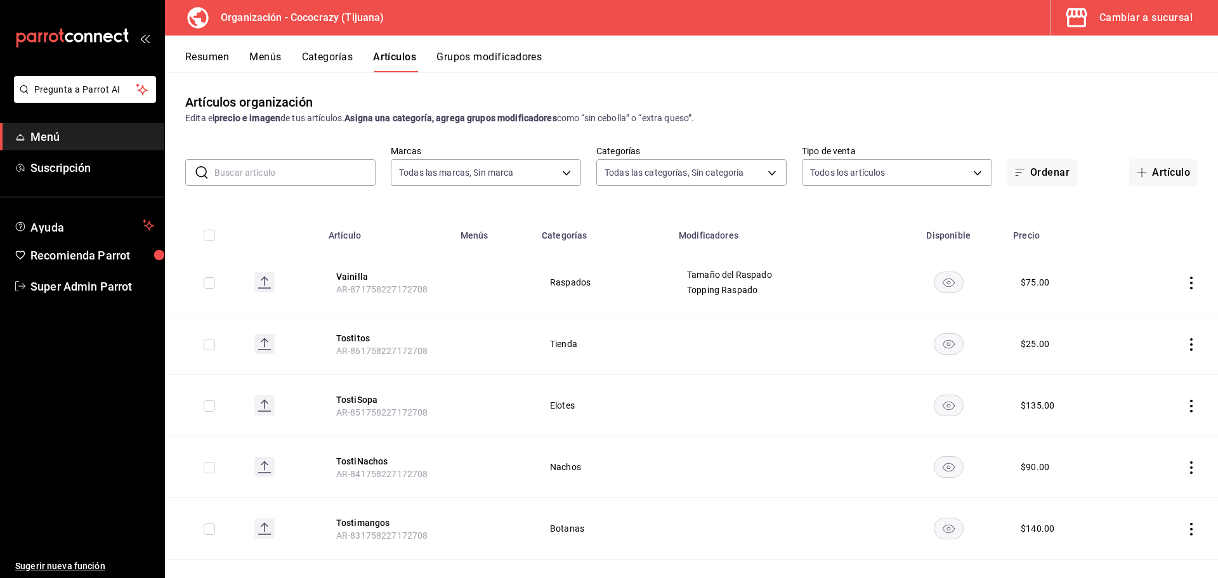
click at [211, 229] on th at bounding box center [204, 231] width 79 height 41
click at [207, 232] on input "checkbox" at bounding box center [209, 235] width 11 height 11
checkbox input "true"
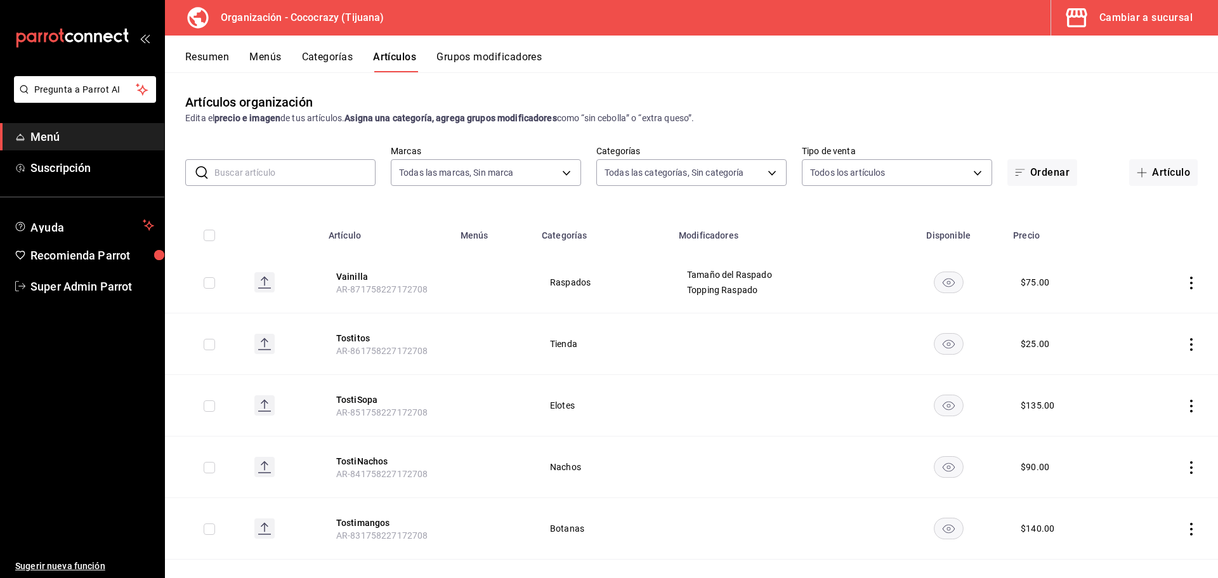
checkbox input "true"
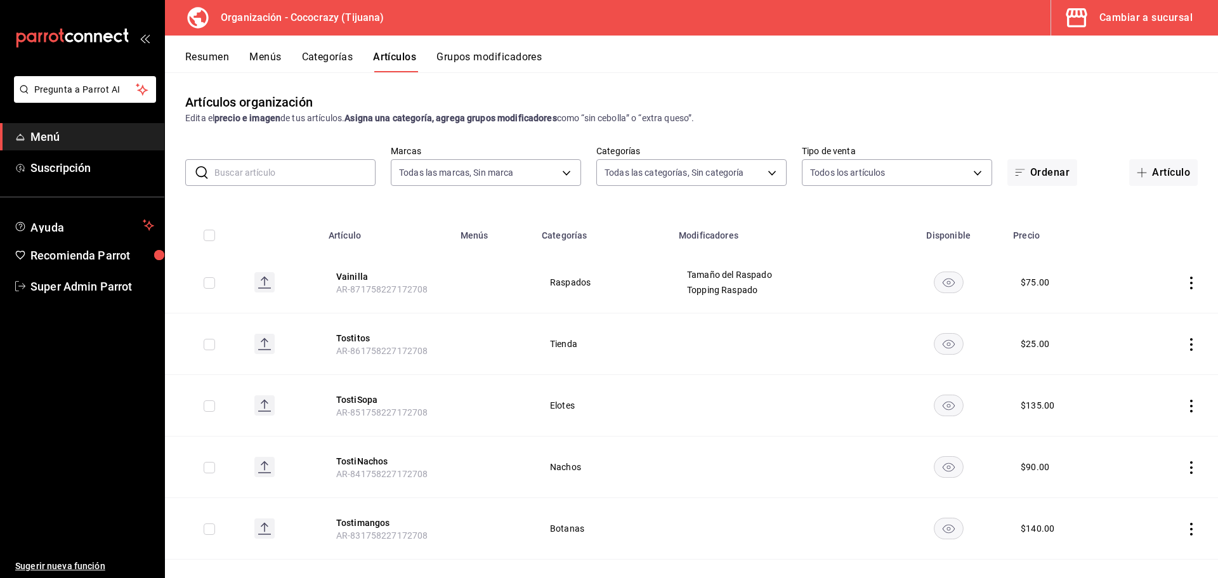
checkbox input "true"
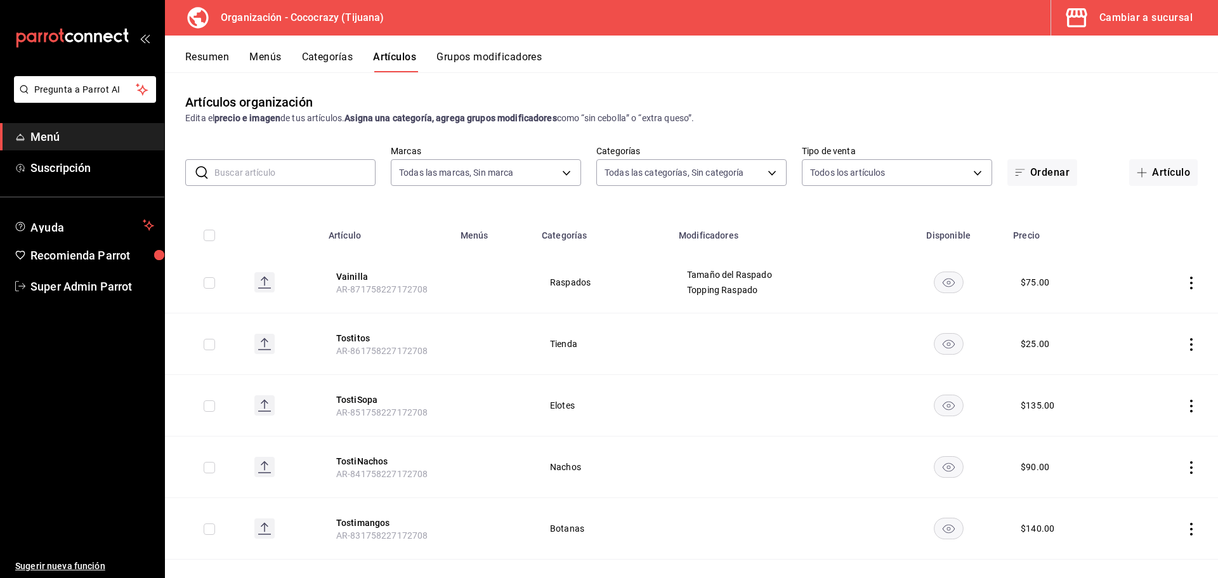
checkbox input "true"
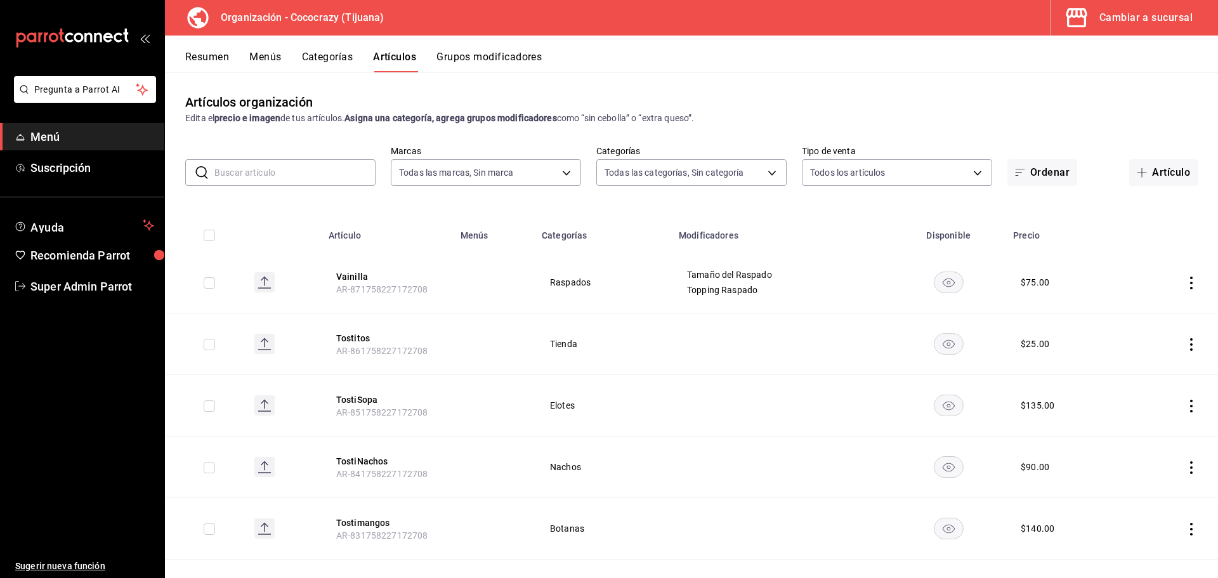
checkbox input "true"
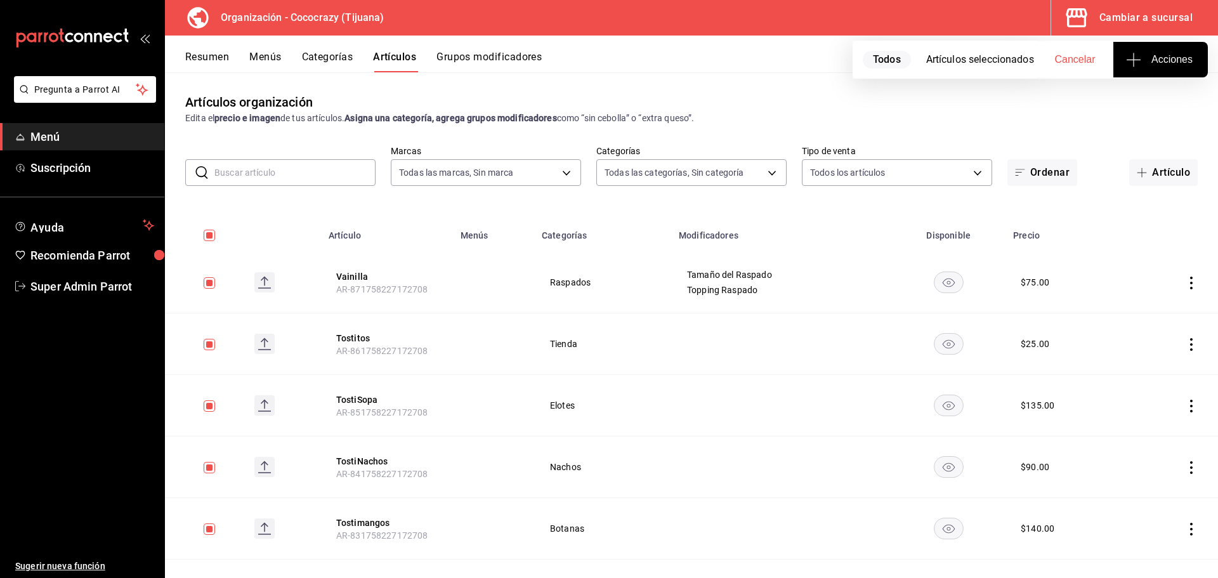
click at [1154, 62] on span "Acciones" at bounding box center [1160, 59] width 64 height 15
drag, startPoint x: 1014, startPoint y: 124, endPoint x: 602, endPoint y: 66, distance: 416.4
click at [1012, 124] on div at bounding box center [609, 289] width 1218 height 578
click at [522, 62] on button "Grupos modificadores" at bounding box center [488, 62] width 105 height 22
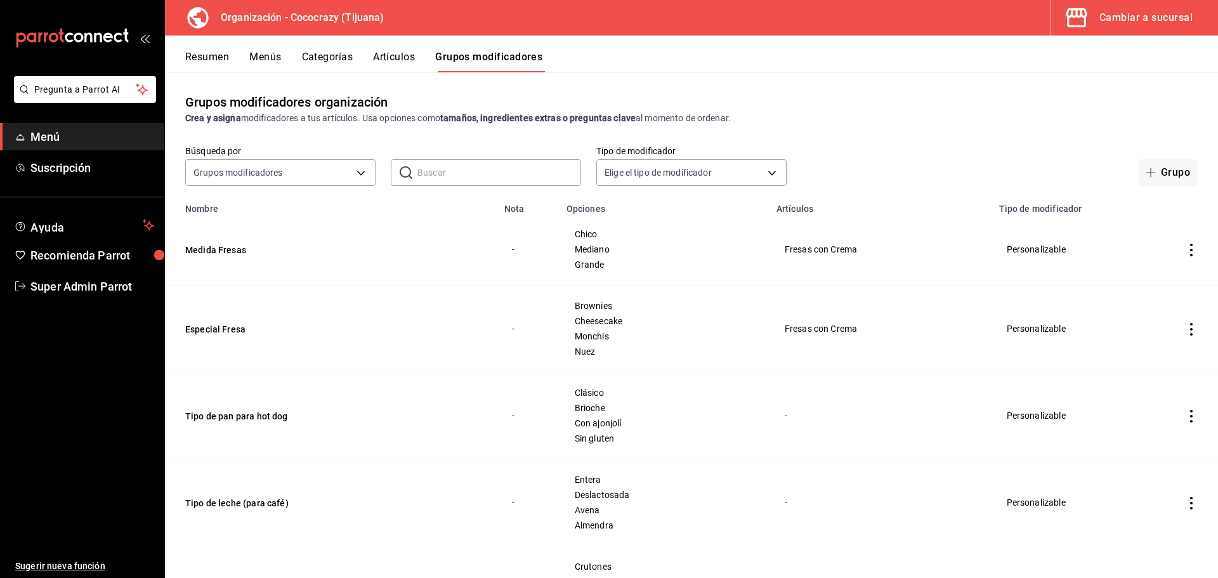
click at [1190, 244] on icon "actions" at bounding box center [1191, 250] width 3 height 13
click at [969, 149] on div at bounding box center [609, 289] width 1218 height 578
click at [393, 65] on button "Artículos" at bounding box center [394, 62] width 42 height 22
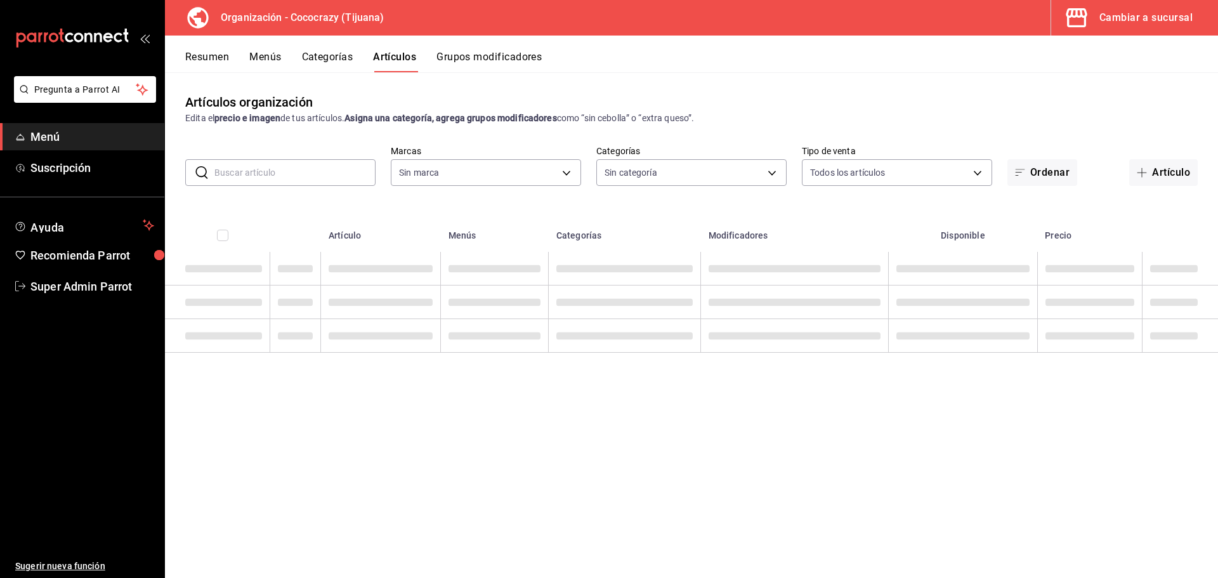
type input "792de1e6-c094-4828-a9be-74aa63e1e752"
click at [323, 62] on button "Categorías" at bounding box center [327, 62] width 51 height 22
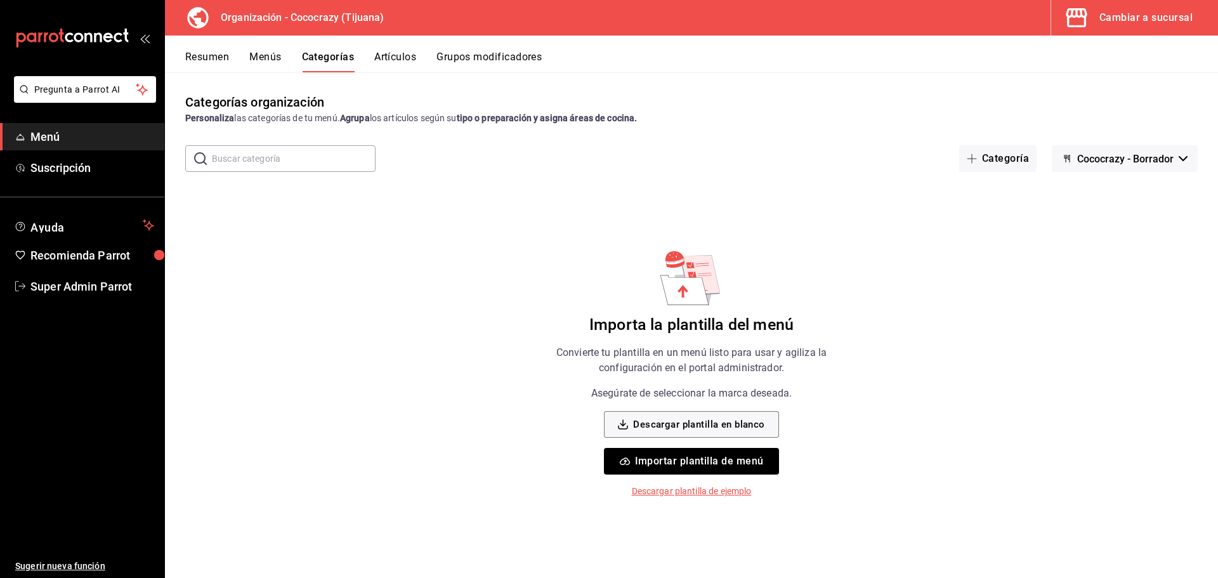
click at [1135, 161] on span "Cococrazy - Borrador" at bounding box center [1125, 159] width 96 height 12
click at [1126, 192] on li "Sin marca" at bounding box center [1123, 192] width 115 height 30
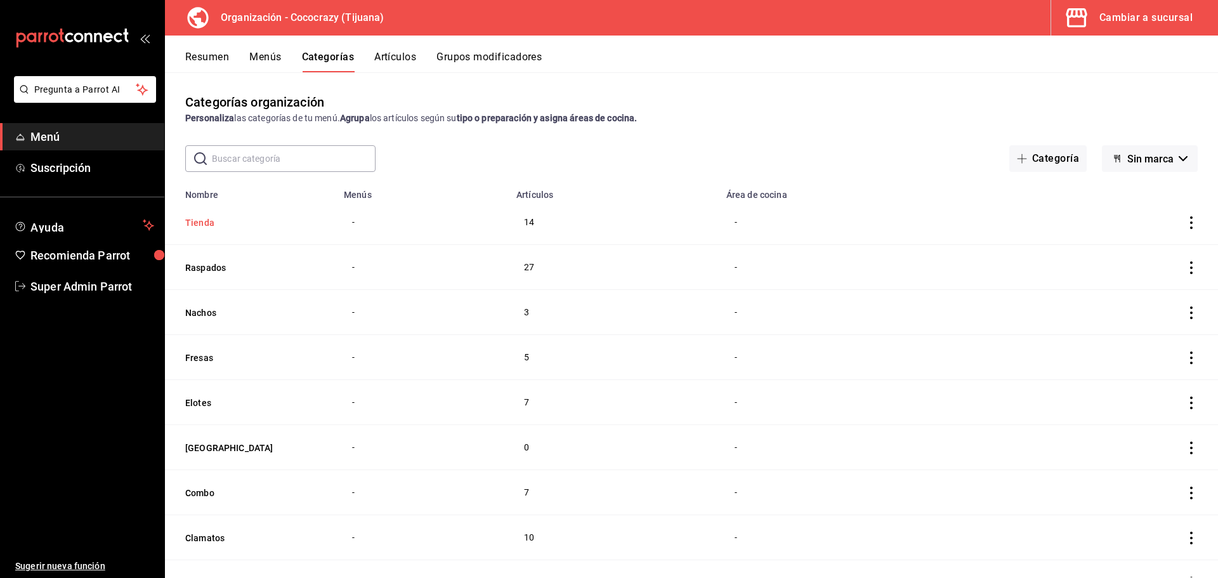
click at [199, 221] on button "Tienda" at bounding box center [248, 222] width 127 height 13
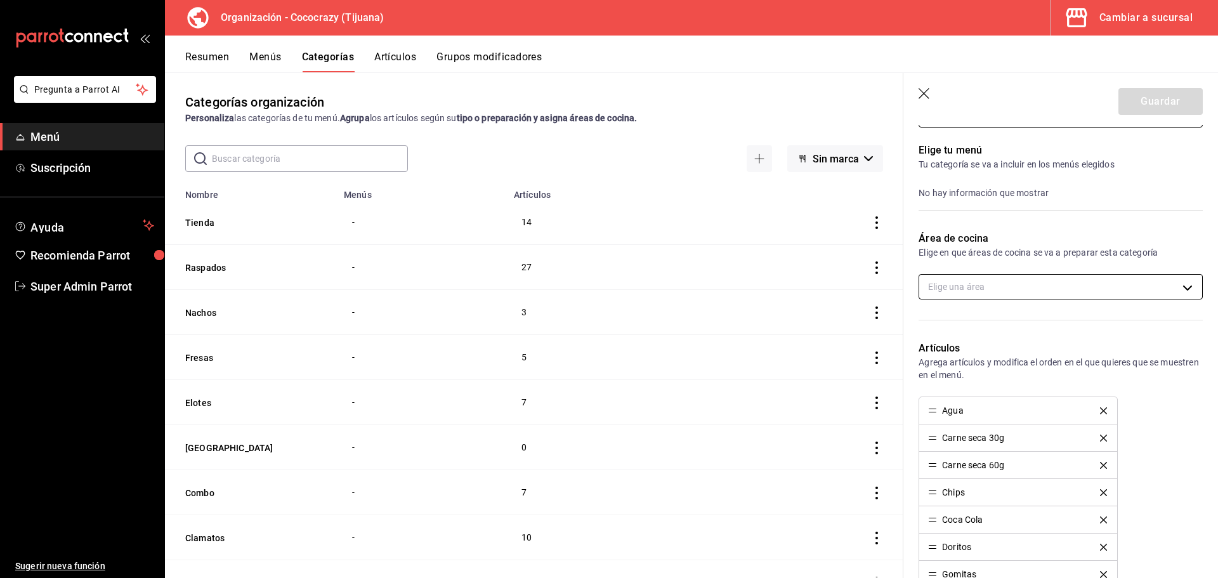
scroll to position [254, 0]
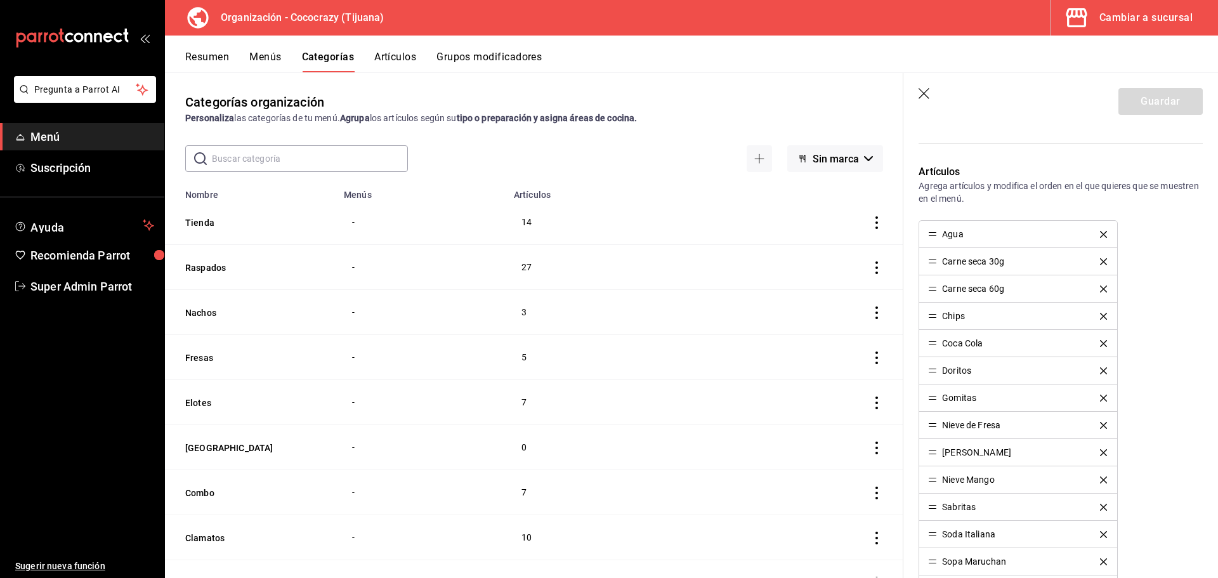
click at [1100, 231] on icon "delete" at bounding box center [1103, 234] width 7 height 7
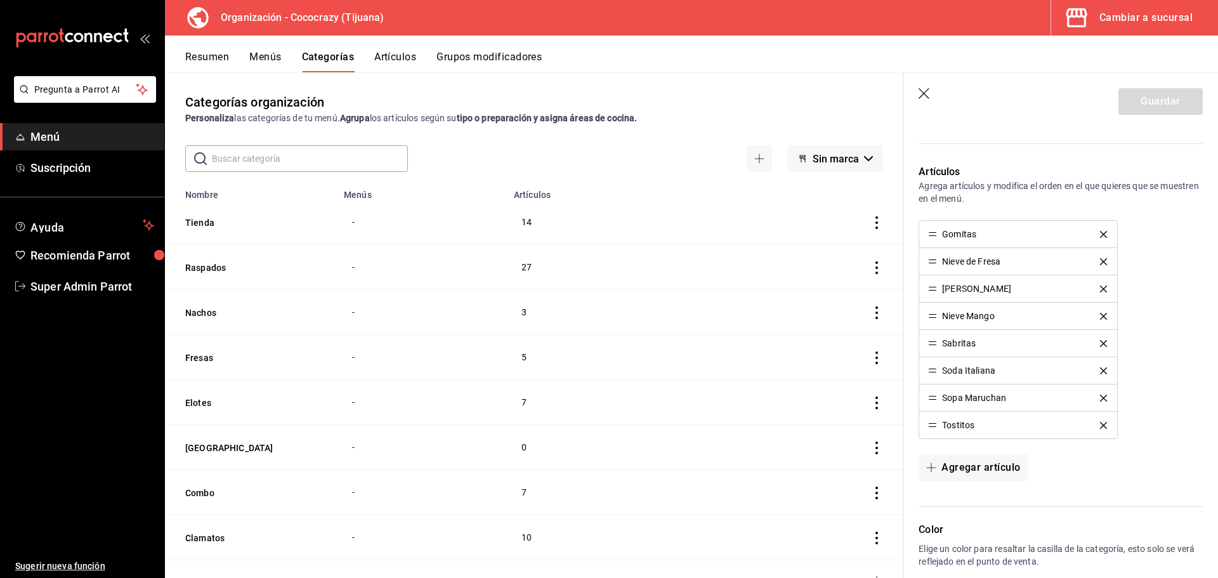
click at [1100, 231] on icon "delete" at bounding box center [1103, 234] width 7 height 7
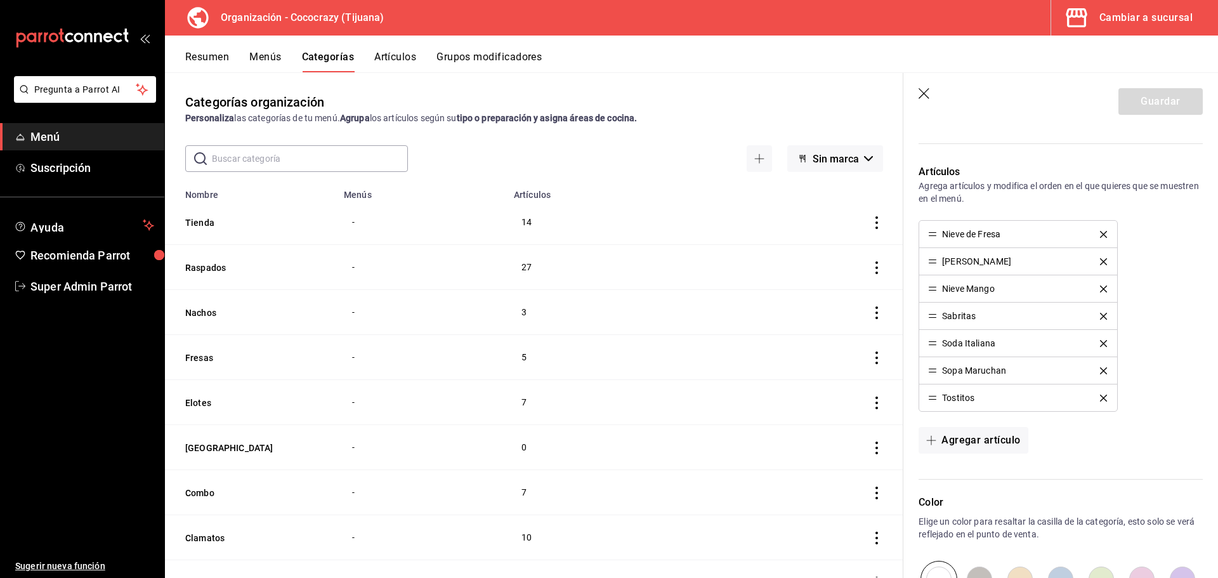
click at [1100, 231] on icon "delete" at bounding box center [1103, 234] width 7 height 7
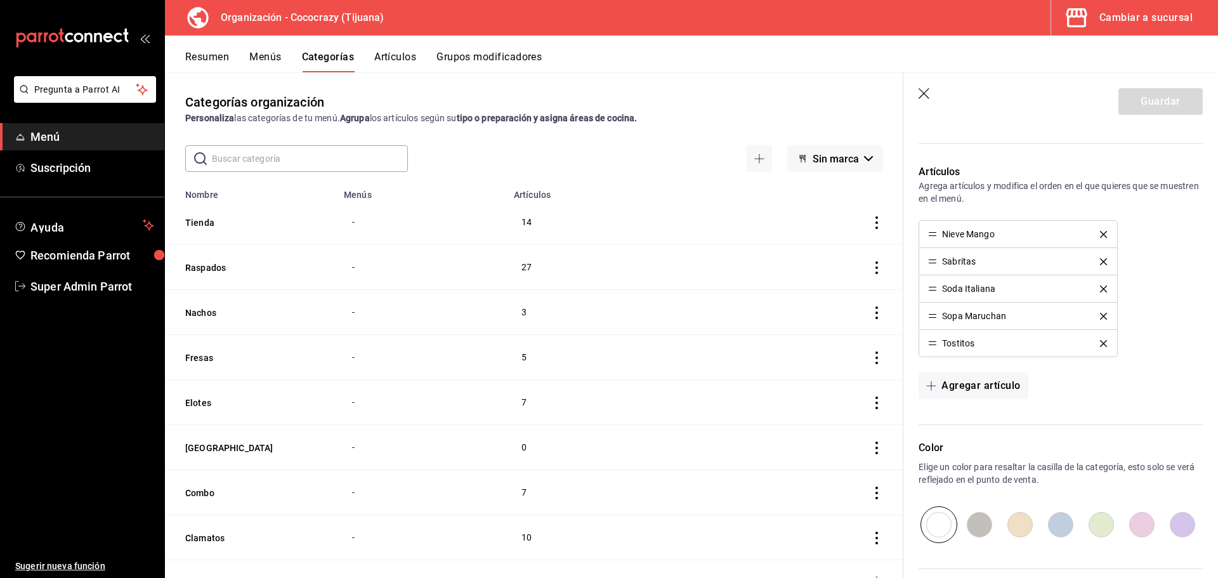
click at [1100, 231] on icon "delete" at bounding box center [1103, 234] width 7 height 7
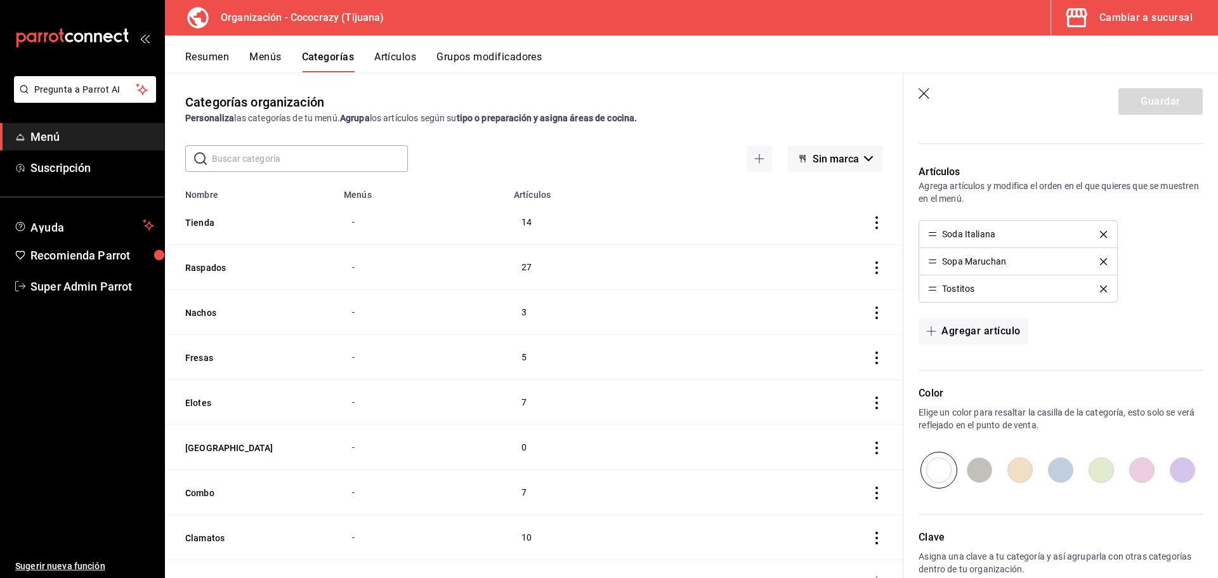
click at [1100, 231] on icon "delete" at bounding box center [1103, 234] width 7 height 7
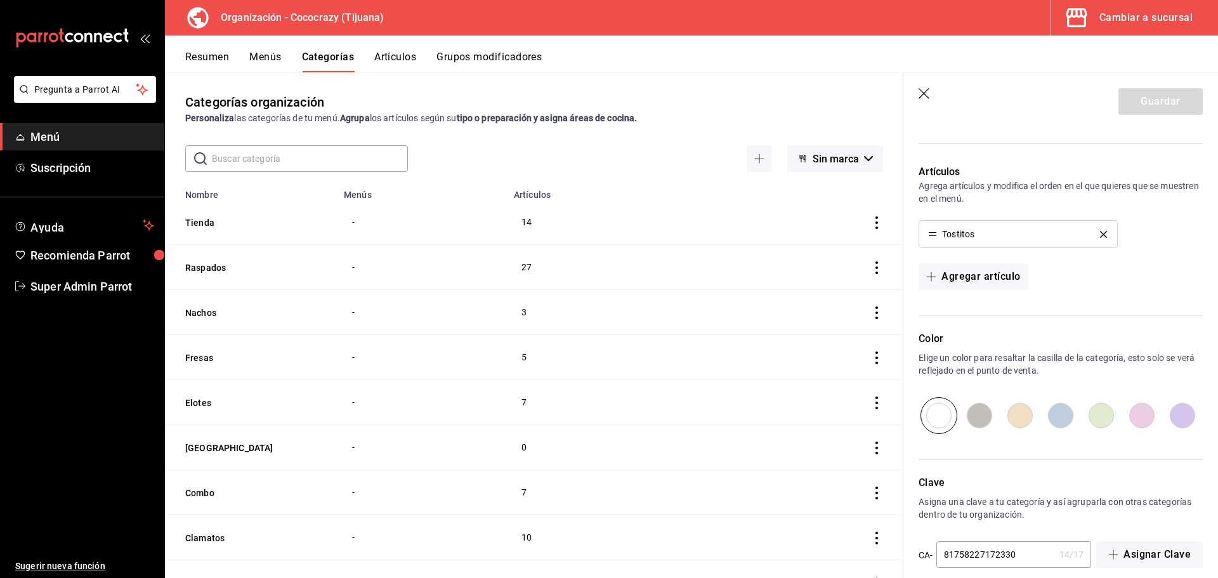
scroll to position [227, 0]
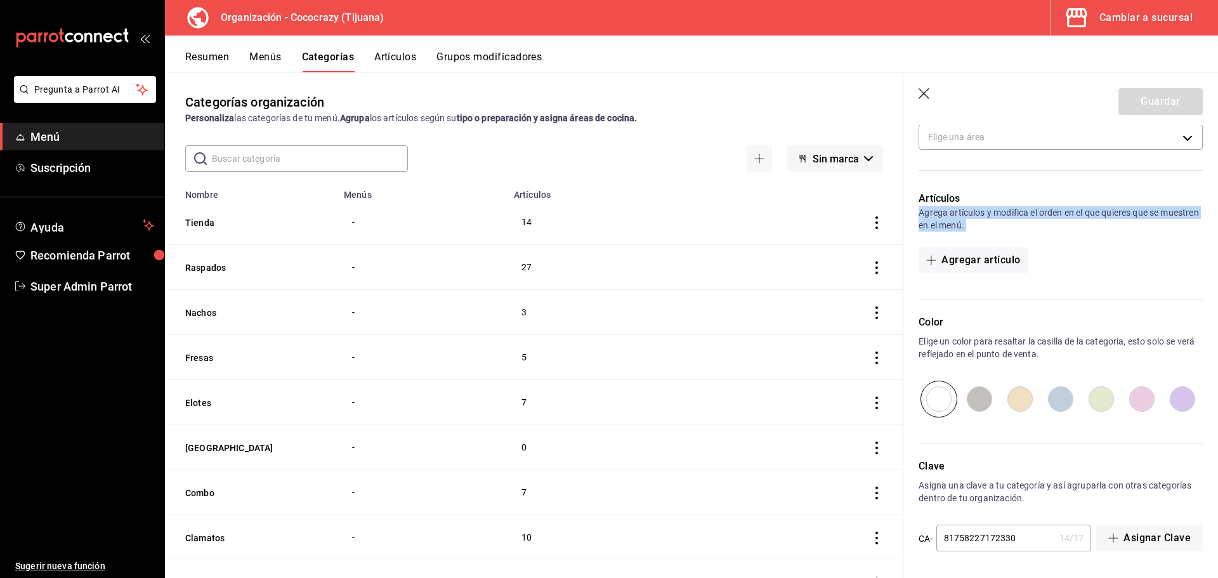
click at [1097, 231] on p "Agrega artículos y modifica el orden en el que quieres que se muestren en el me…" at bounding box center [1060, 218] width 284 height 25
click at [1043, 188] on div "Artículos Agrega artículos y modifica el orden en el que quieres que se muestre…" at bounding box center [1052, 238] width 299 height 124
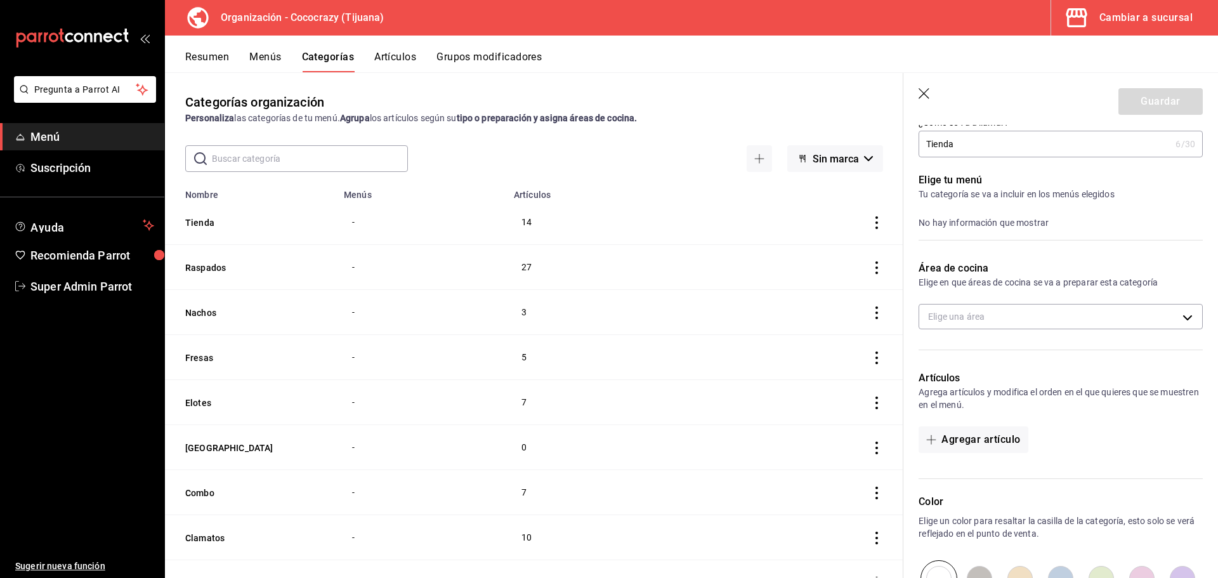
scroll to position [37, 0]
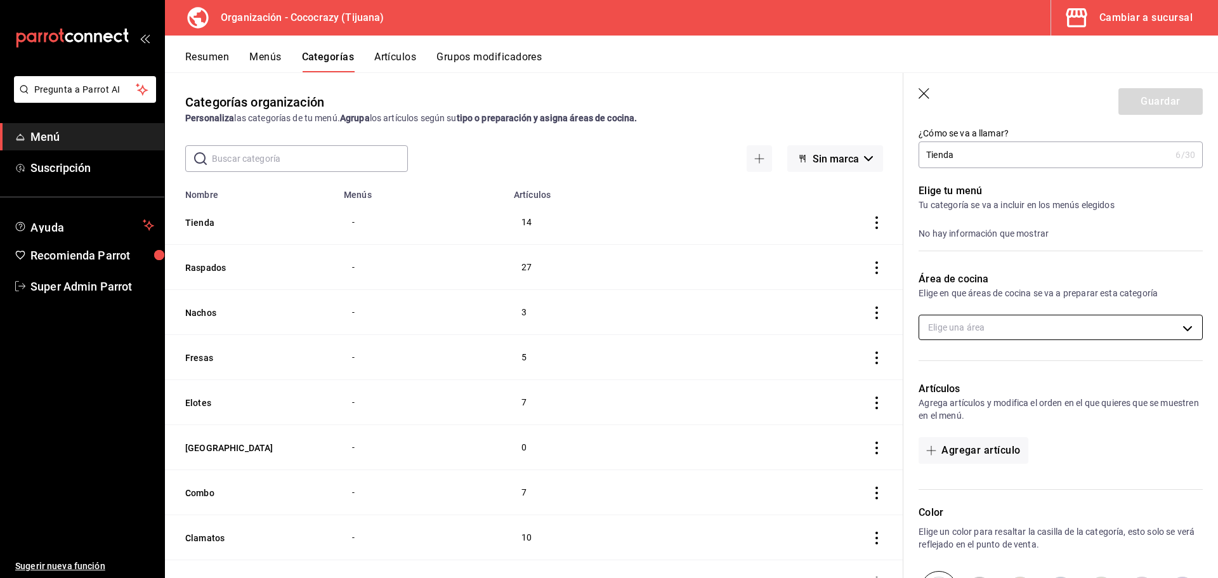
click at [977, 328] on body "Pregunta a Parrot AI Menú Suscripción Ayuda Recomienda Parrot Super Admin Parro…" at bounding box center [609, 289] width 1218 height 578
click at [980, 366] on span "Cocina" at bounding box center [1067, 368] width 232 height 13
type input "45416a10-0c6f-4fa6-9f8a-5c58bd099c18"
checkbox input "true"
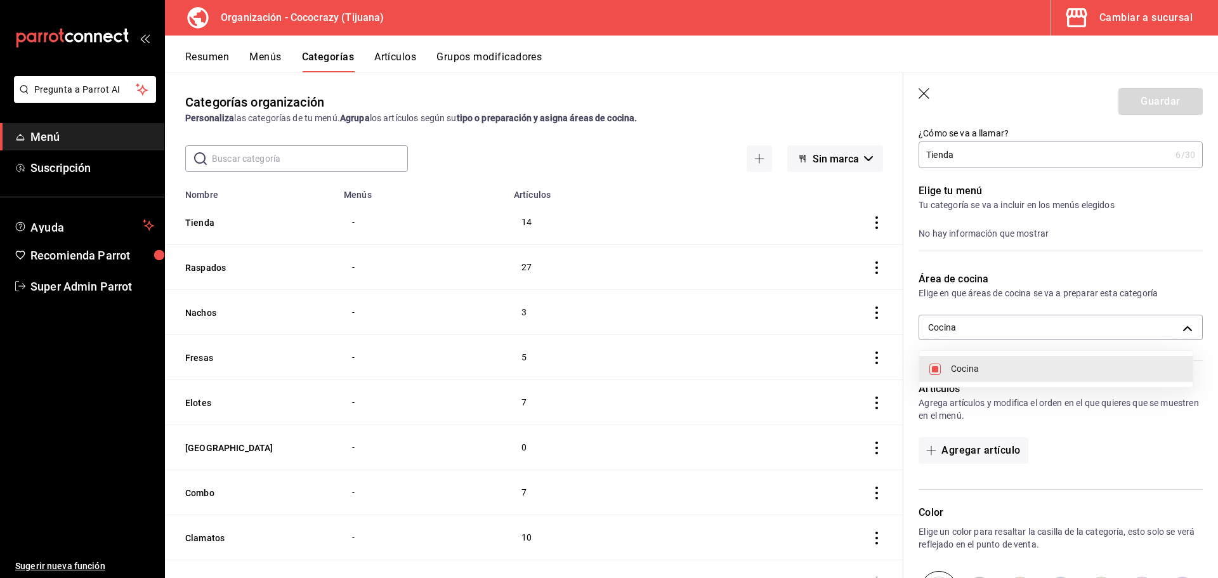
click at [993, 315] on div at bounding box center [609, 289] width 1218 height 578
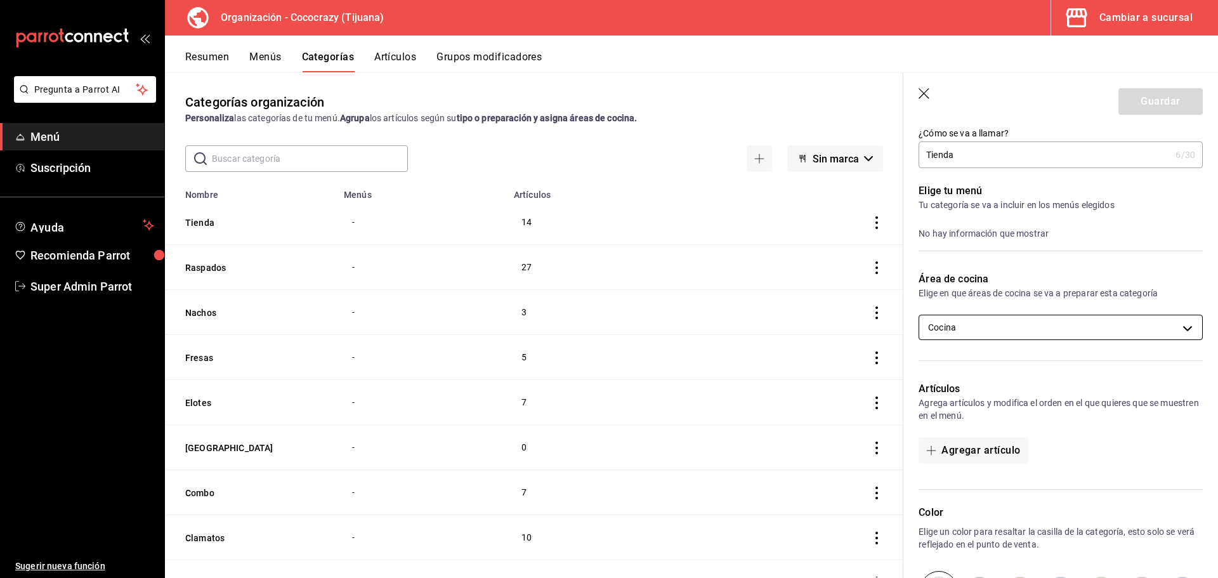
click at [980, 325] on body "Pregunta a Parrot AI Menú Suscripción Ayuda Recomienda Parrot Super Admin Parro…" at bounding box center [609, 289] width 1218 height 578
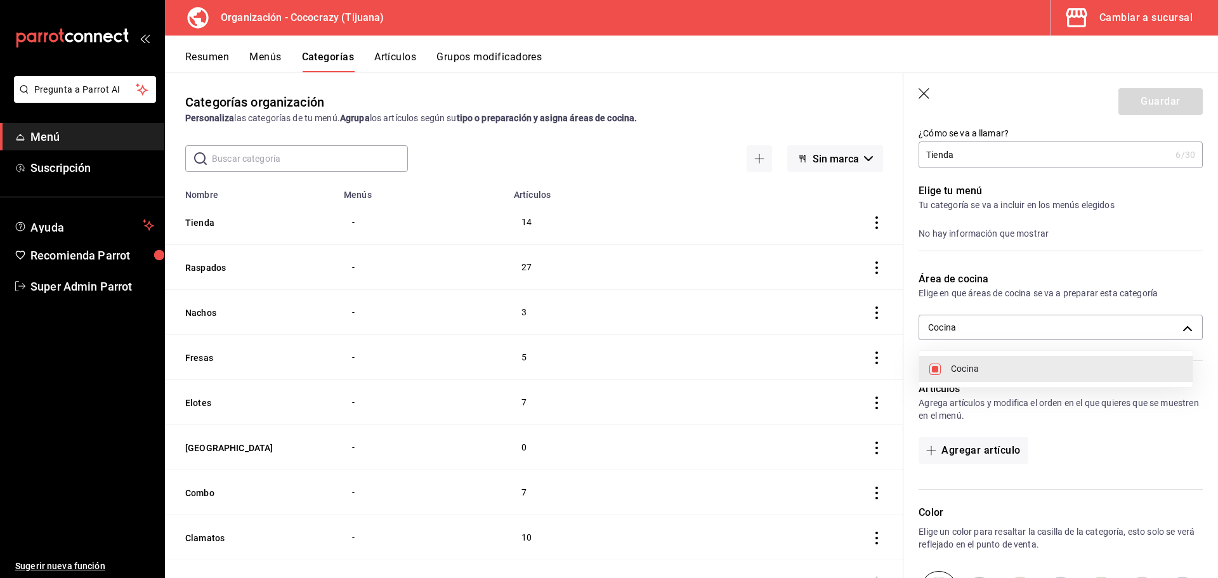
drag, startPoint x: 992, startPoint y: 169, endPoint x: 995, endPoint y: 150, distance: 19.8
click at [992, 168] on div at bounding box center [609, 289] width 1218 height 578
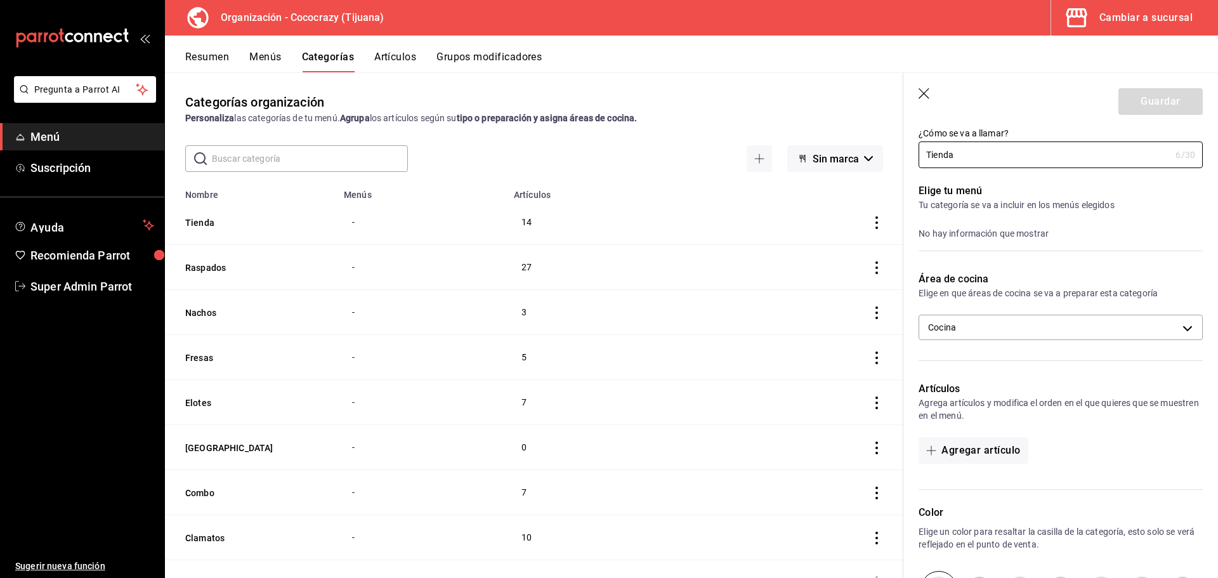
click at [995, 150] on input "Tienda" at bounding box center [1044, 154] width 252 height 25
click at [995, 151] on input "Tienda" at bounding box center [1044, 154] width 252 height 25
click at [996, 157] on input "Tienda" at bounding box center [1044, 154] width 252 height 25
click at [1134, 109] on div "Guardar" at bounding box center [1160, 101] width 84 height 27
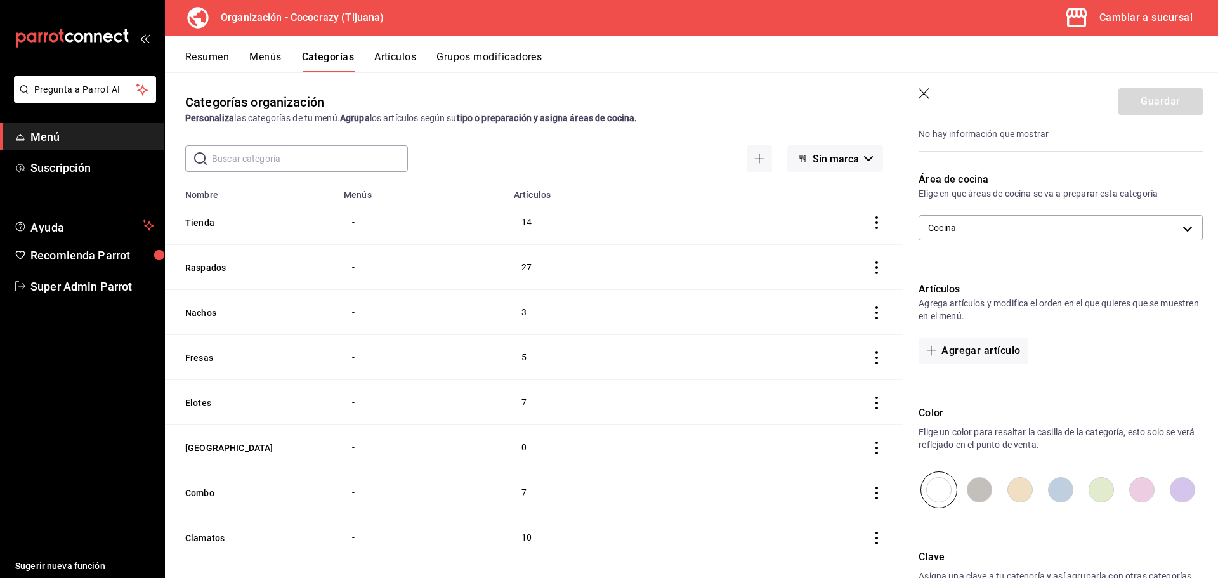
scroll to position [0, 0]
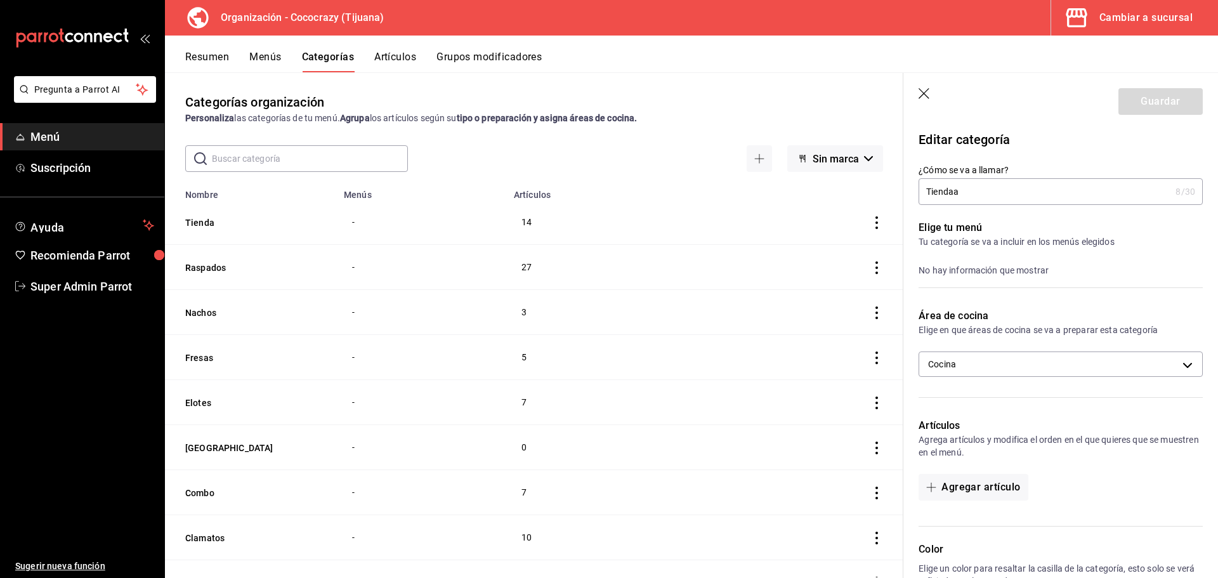
click at [988, 187] on input "Tiendaa" at bounding box center [1044, 191] width 252 height 25
type input "Tiendaa"
click at [1026, 263] on div "No hay información que mostrar" at bounding box center [1060, 270] width 284 height 14
click at [919, 91] on icon "button" at bounding box center [924, 94] width 13 height 13
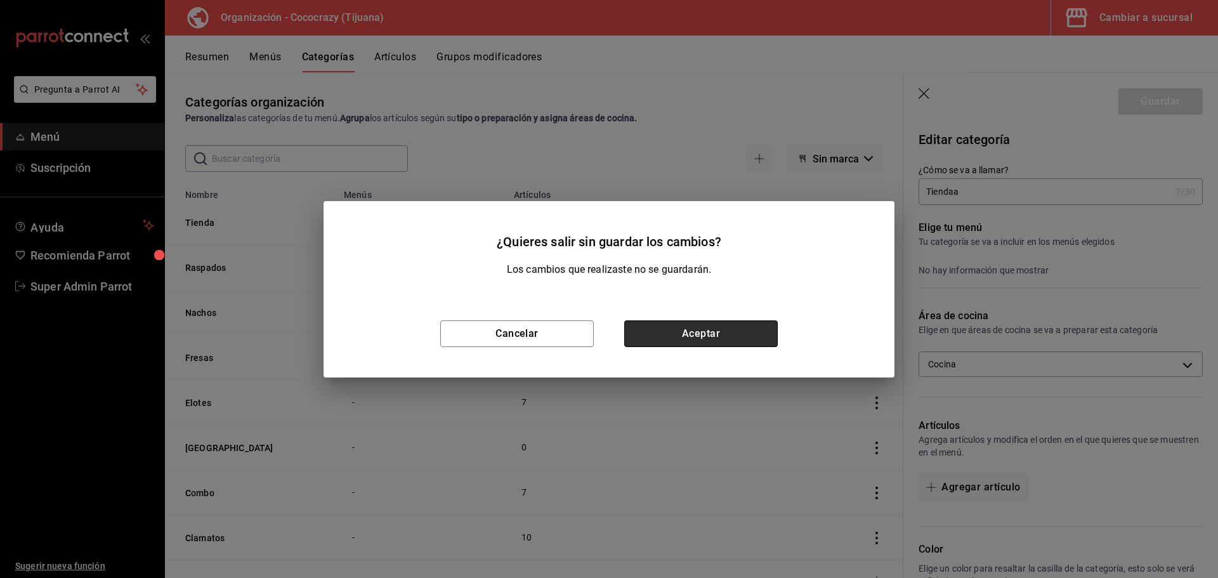
click at [714, 337] on button "Aceptar" at bounding box center [700, 333] width 153 height 27
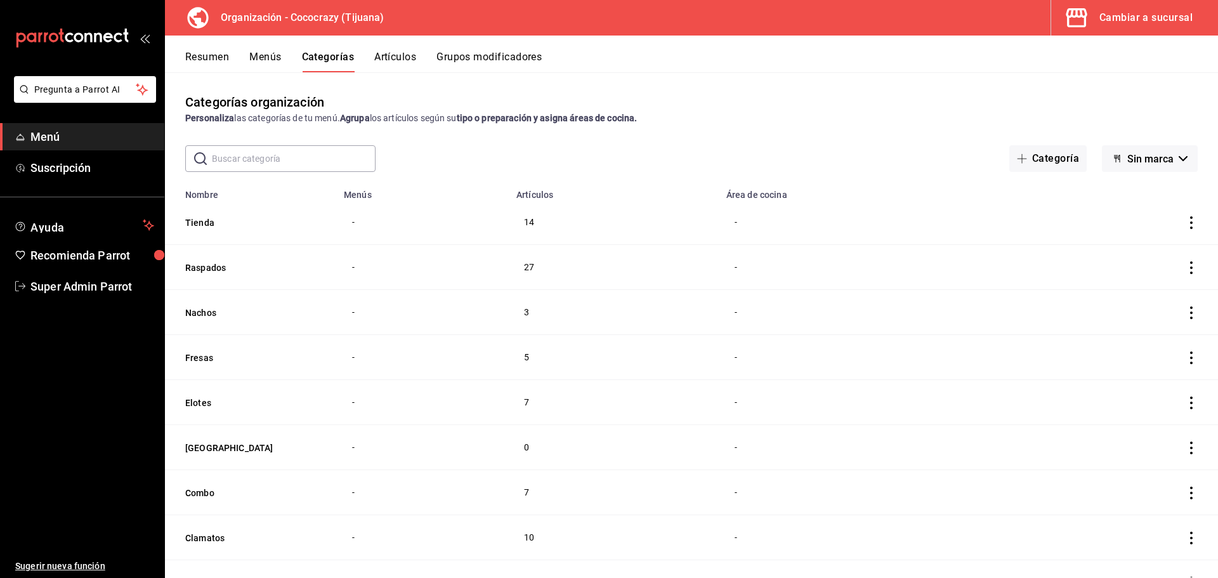
click at [273, 58] on button "Menús" at bounding box center [265, 62] width 32 height 22
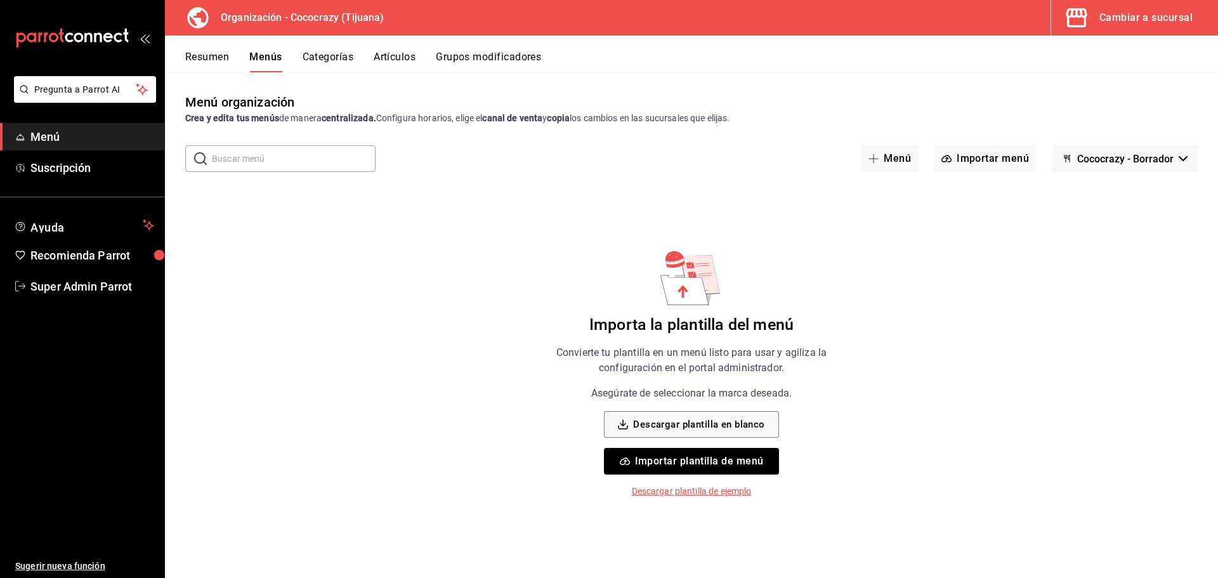
click at [1150, 165] on button "Cococrazy - Borrador" at bounding box center [1125, 158] width 146 height 27
drag, startPoint x: 559, startPoint y: 138, endPoint x: 364, endPoint y: 94, distance: 199.7
click at [558, 138] on div at bounding box center [609, 289] width 1218 height 578
click at [324, 63] on button "Categorías" at bounding box center [328, 62] width 51 height 22
click at [1125, 153] on span "Cococrazy - Borrador" at bounding box center [1125, 159] width 96 height 12
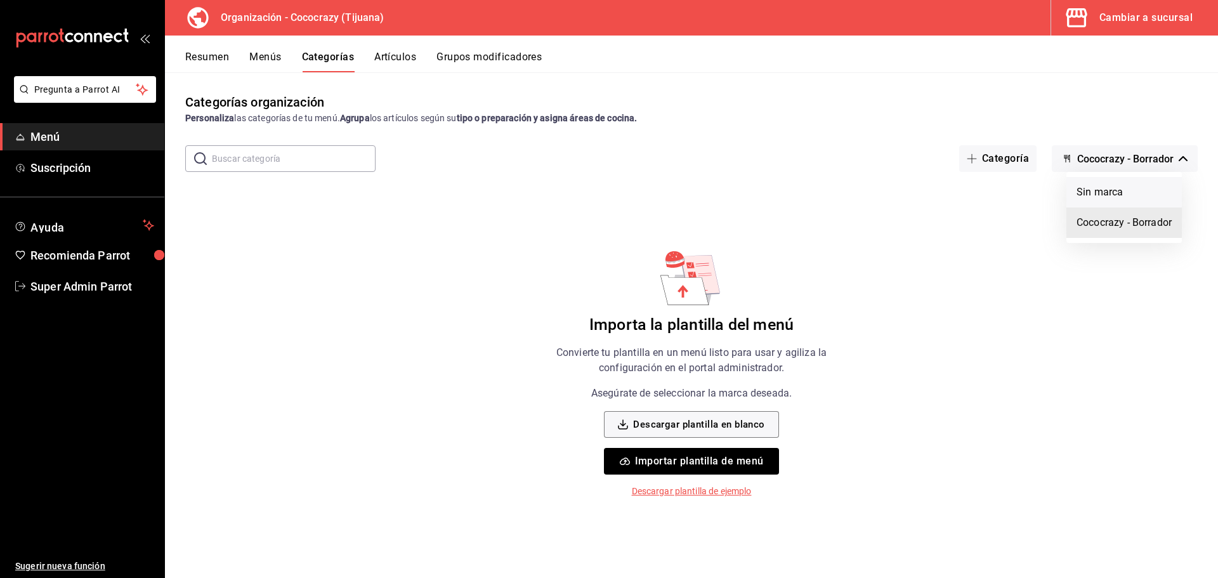
click at [1113, 188] on li "Sin marca" at bounding box center [1123, 192] width 115 height 30
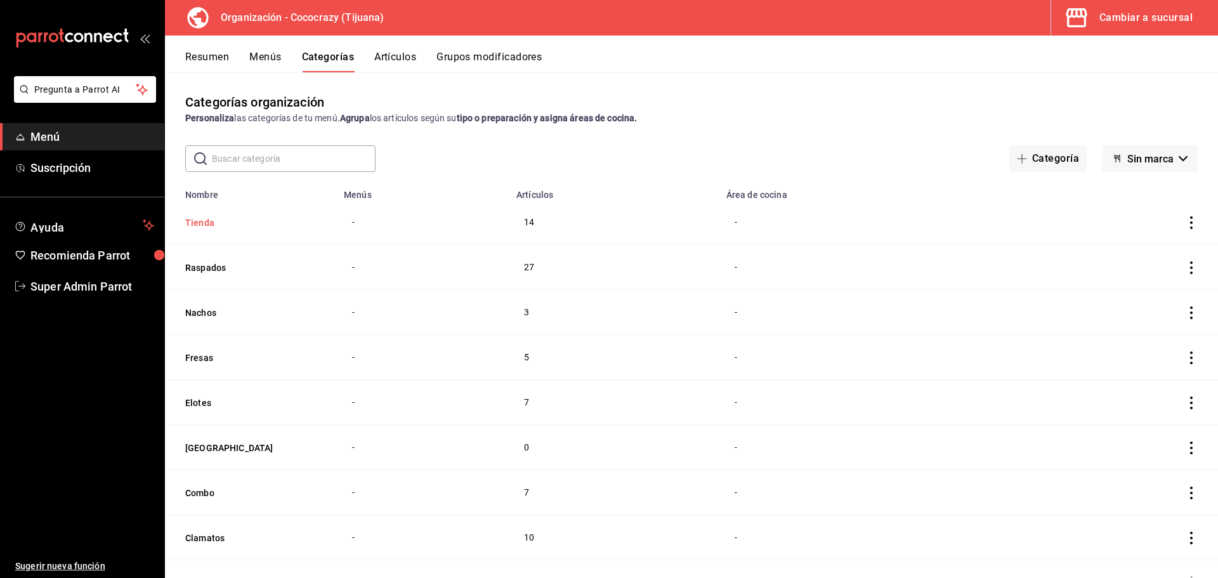
click at [200, 218] on button "Tienda" at bounding box center [248, 222] width 127 height 13
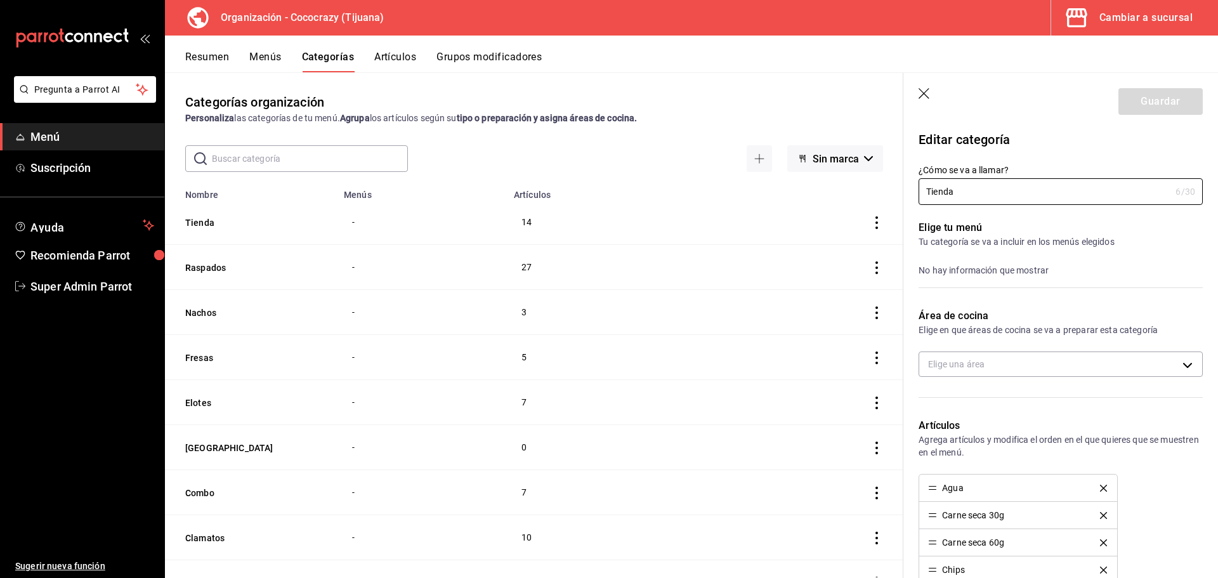
drag, startPoint x: 981, startPoint y: 252, endPoint x: 981, endPoint y: 265, distance: 13.3
click at [981, 252] on div "Elige tu menú Tu categoría se va a incluir en los menús elegidos No hay informa…" at bounding box center [1052, 249] width 299 height 88
click at [981, 266] on div "No hay información que mostrar" at bounding box center [1060, 270] width 284 height 14
click at [927, 96] on icon "button" at bounding box center [924, 94] width 13 height 13
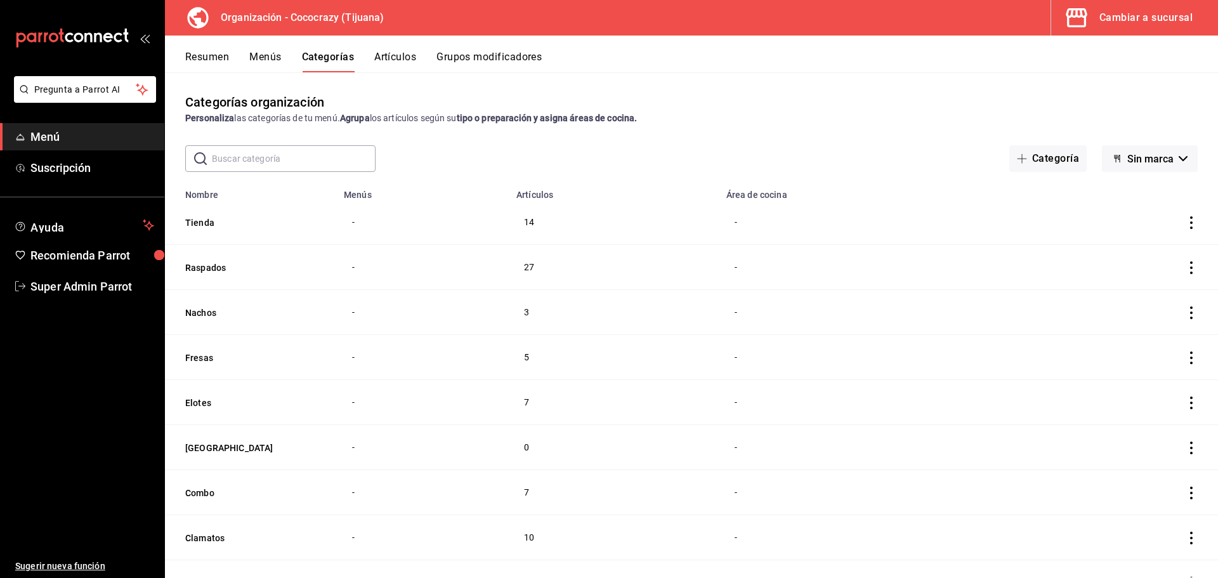
click at [275, 63] on button "Menús" at bounding box center [265, 62] width 32 height 22
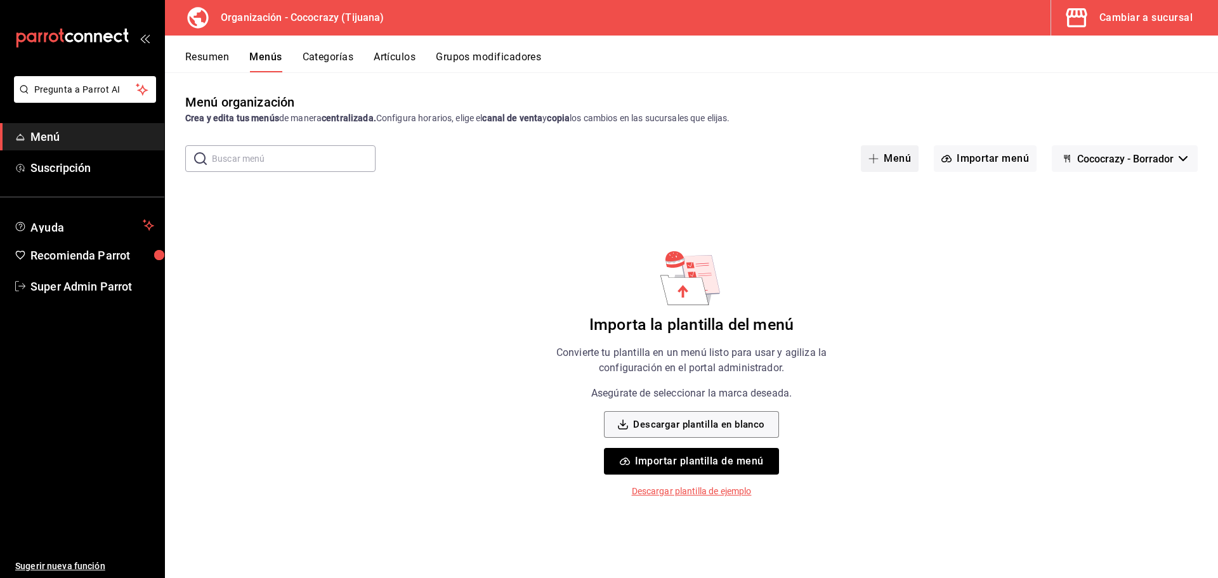
click at [915, 163] on button "Menú" at bounding box center [890, 158] width 58 height 27
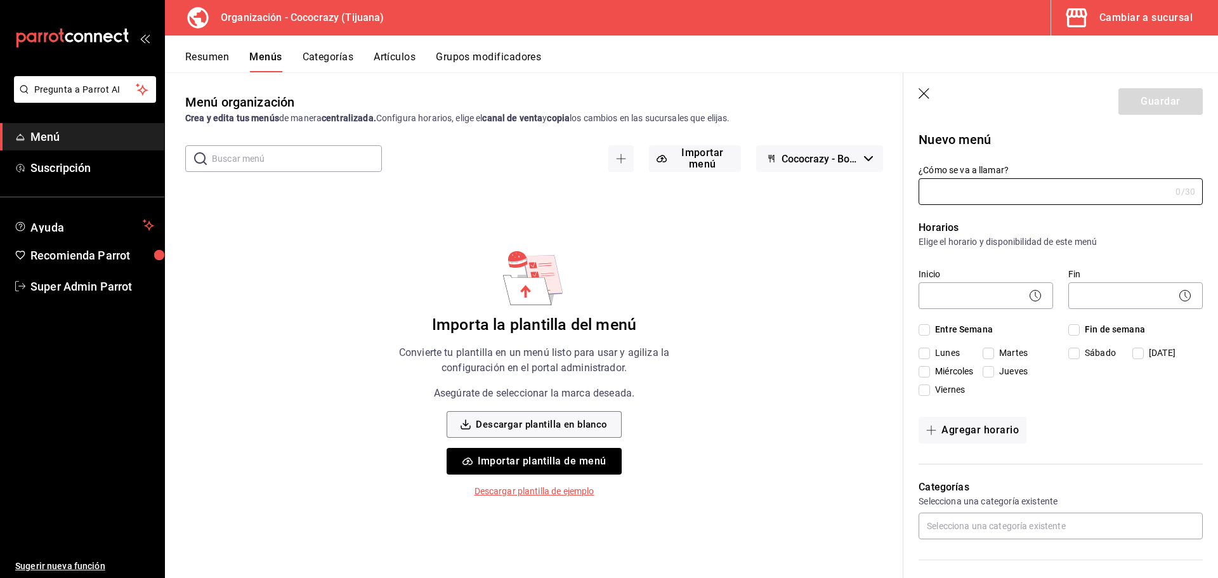
click at [930, 92] on icon "button" at bounding box center [924, 94] width 13 height 13
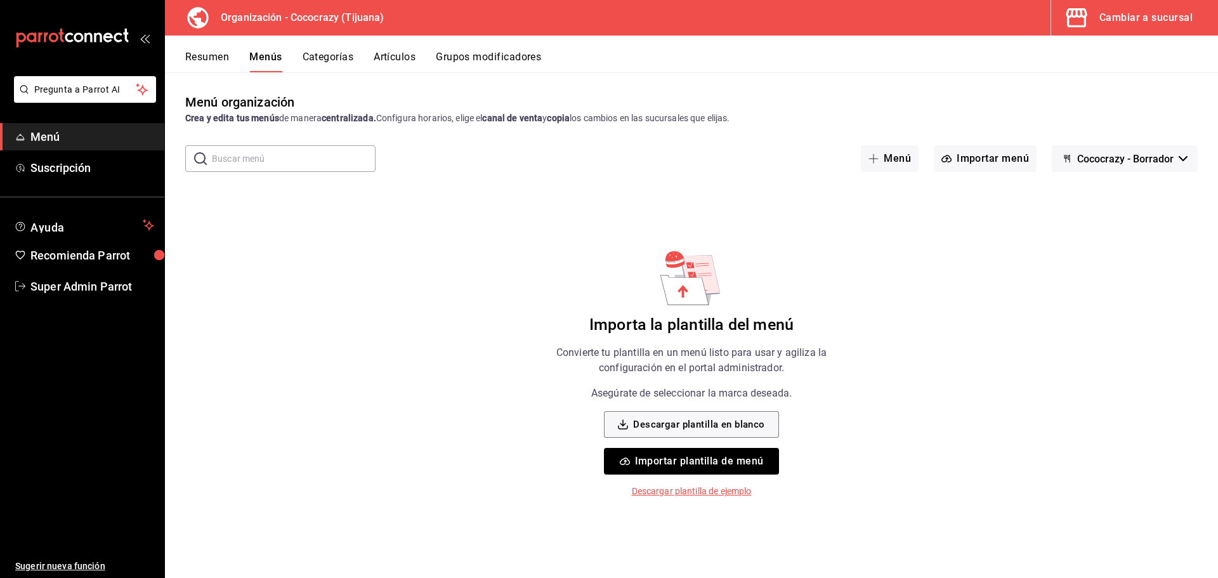
click at [1073, 159] on button "Cococrazy - Borrador" at bounding box center [1125, 158] width 146 height 27
drag, startPoint x: 1073, startPoint y: 148, endPoint x: 543, endPoint y: 95, distance: 533.0
click at [1048, 148] on div at bounding box center [609, 289] width 1218 height 578
click at [334, 51] on button "Categorías" at bounding box center [328, 62] width 51 height 22
click at [1177, 145] on button "Cococrazy - Borrador" at bounding box center [1125, 158] width 146 height 27
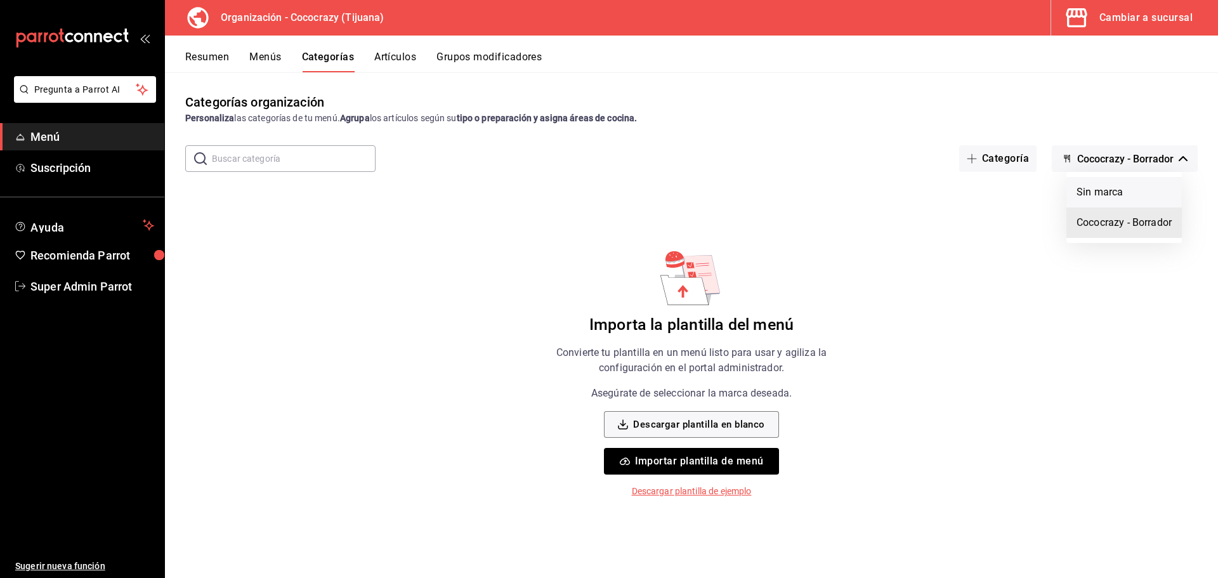
click at [1114, 192] on li "Sin marca" at bounding box center [1123, 192] width 115 height 30
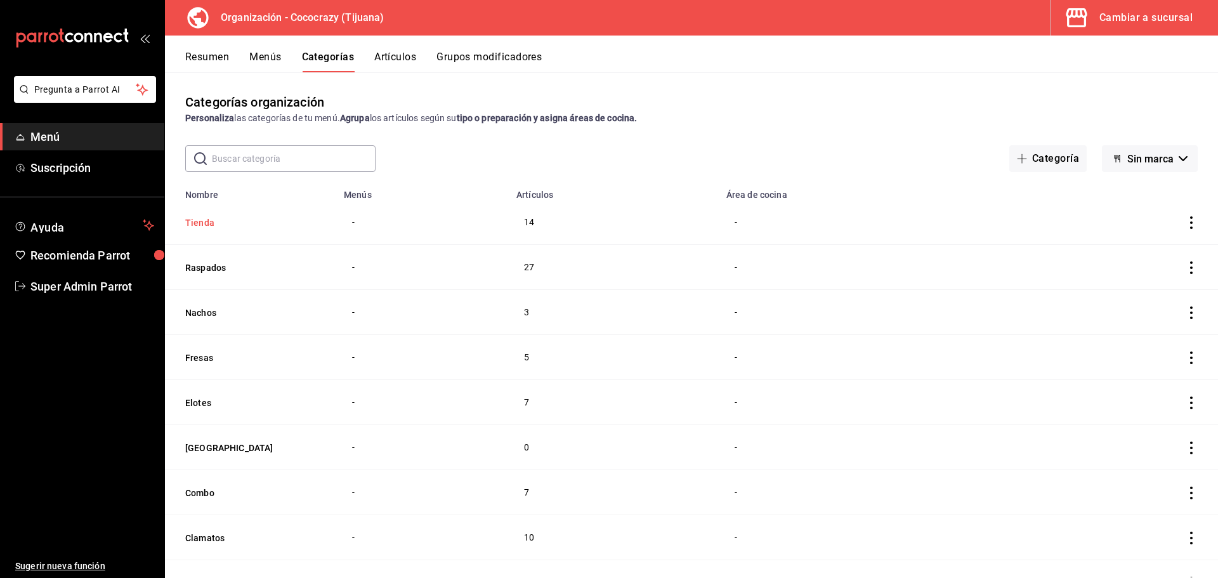
click at [215, 225] on button "Tienda" at bounding box center [248, 222] width 127 height 13
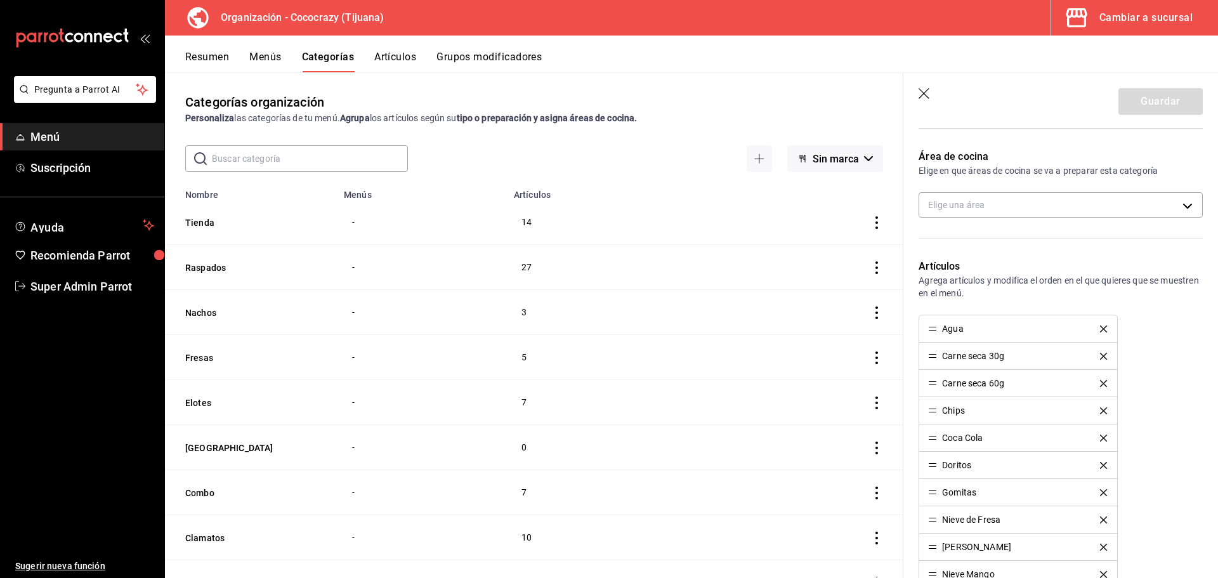
scroll to position [63, 0]
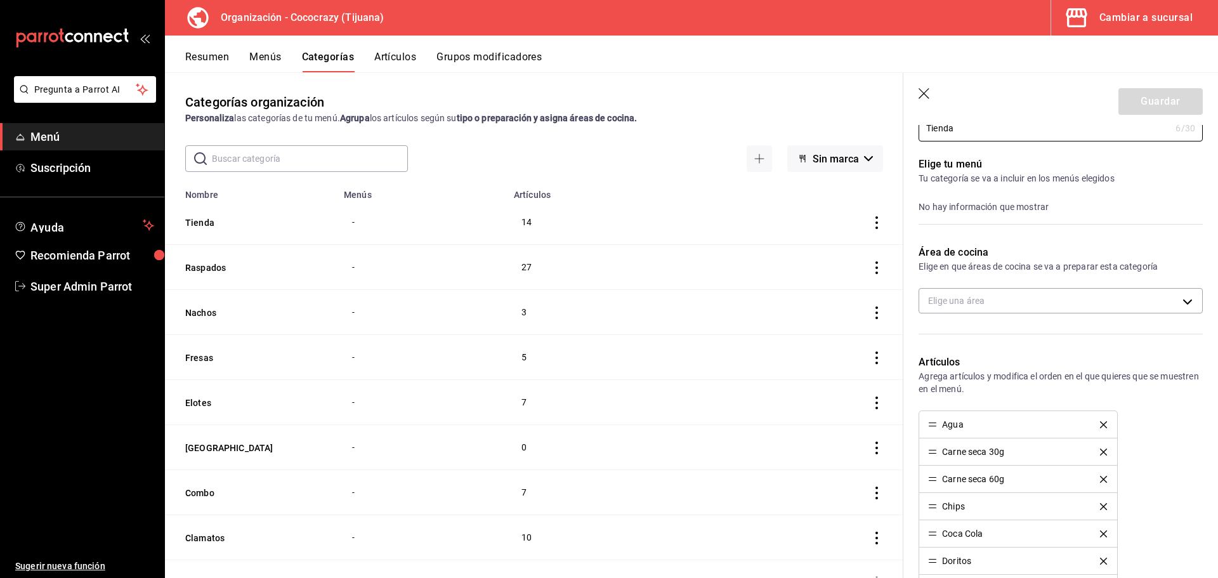
click at [991, 286] on div "Área de cocina Elige en que áreas de cocina se va a preparar esta categoría Eli…" at bounding box center [1052, 285] width 299 height 110
click at [990, 304] on body "Pregunta a Parrot AI Menú Suscripción Ayuda Recomienda Parrot Super Admin Parro…" at bounding box center [609, 289] width 1218 height 578
click at [996, 271] on div at bounding box center [609, 289] width 1218 height 578
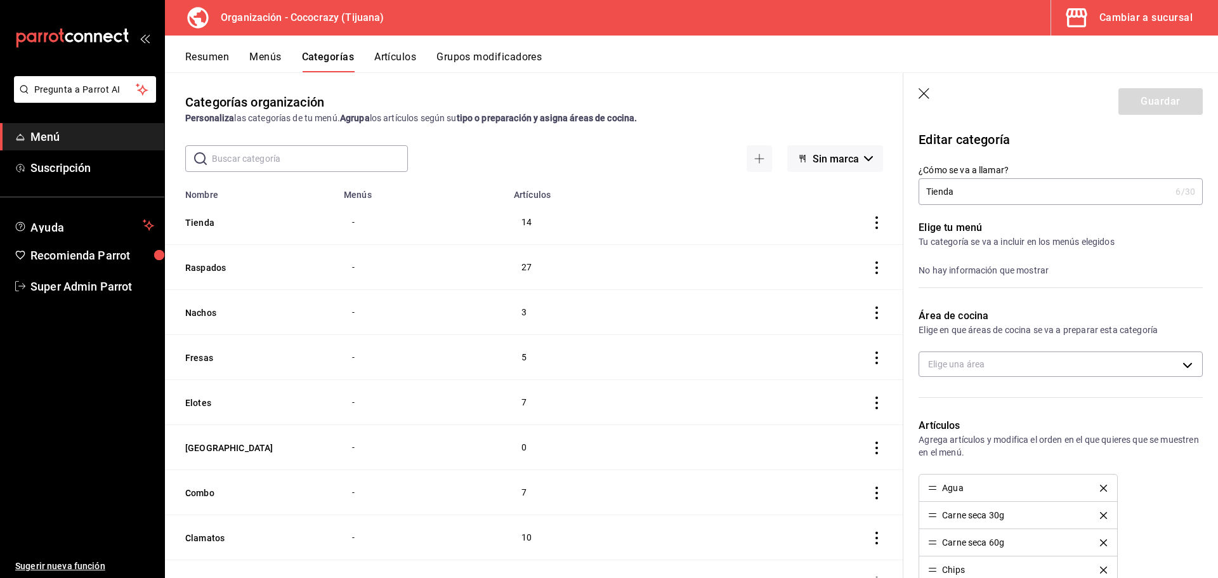
click at [960, 294] on div "Área de cocina Elige en que áreas de cocina se va a preparar esta categoría Eli…" at bounding box center [1052, 348] width 299 height 110
click at [927, 95] on icon "button" at bounding box center [924, 94] width 13 height 13
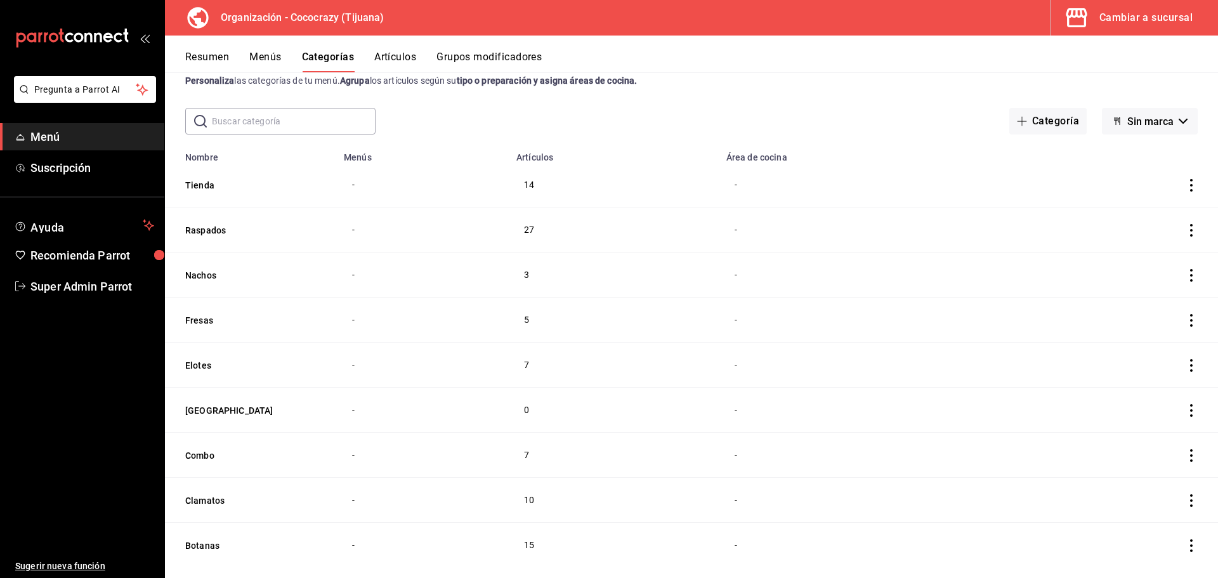
scroll to position [58, 0]
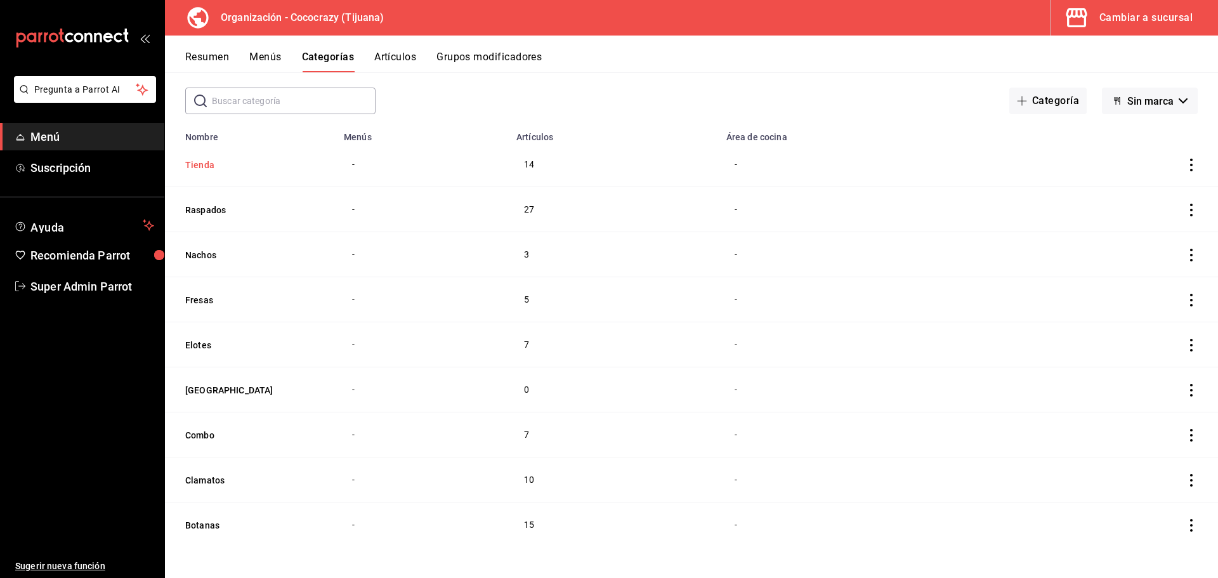
click at [202, 166] on button "Tienda" at bounding box center [248, 165] width 127 height 13
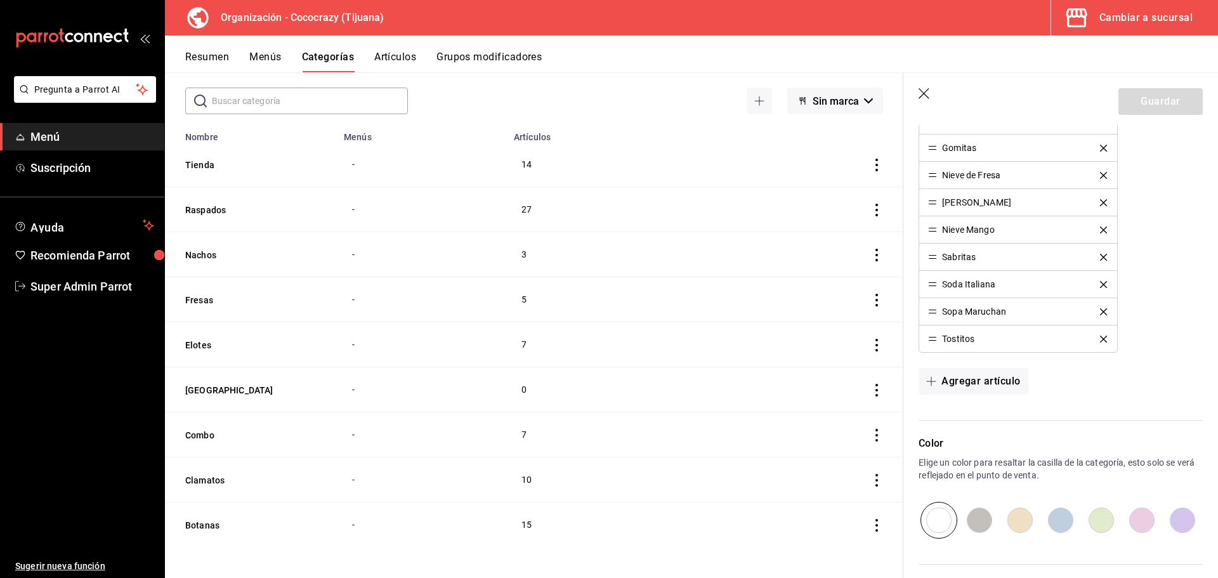
scroll to position [625, 0]
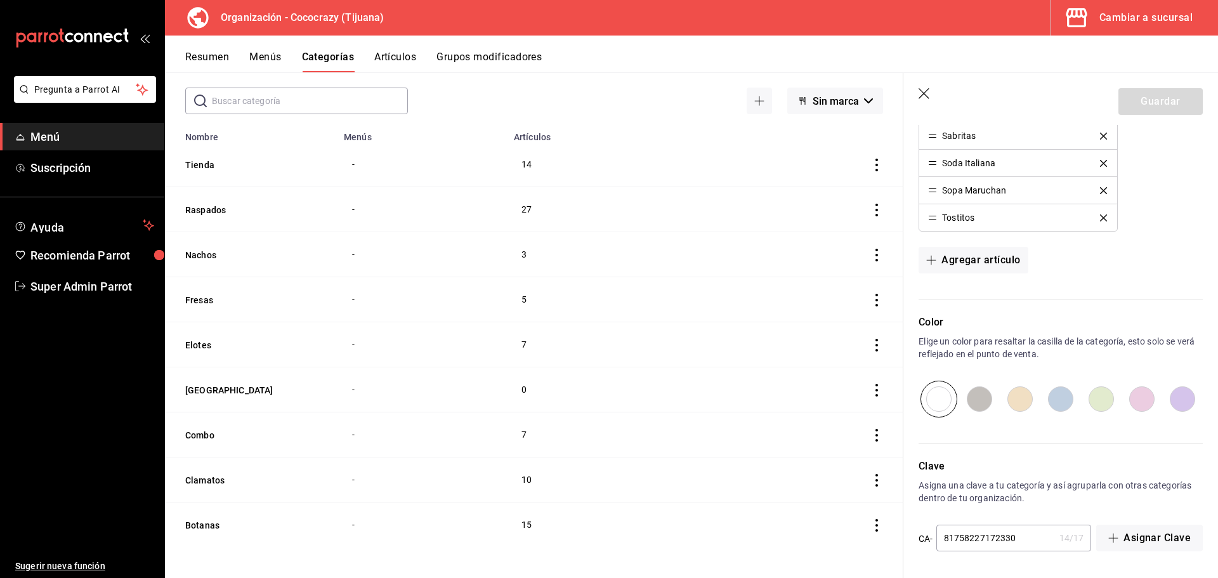
click at [924, 89] on icon "button" at bounding box center [924, 94] width 13 height 13
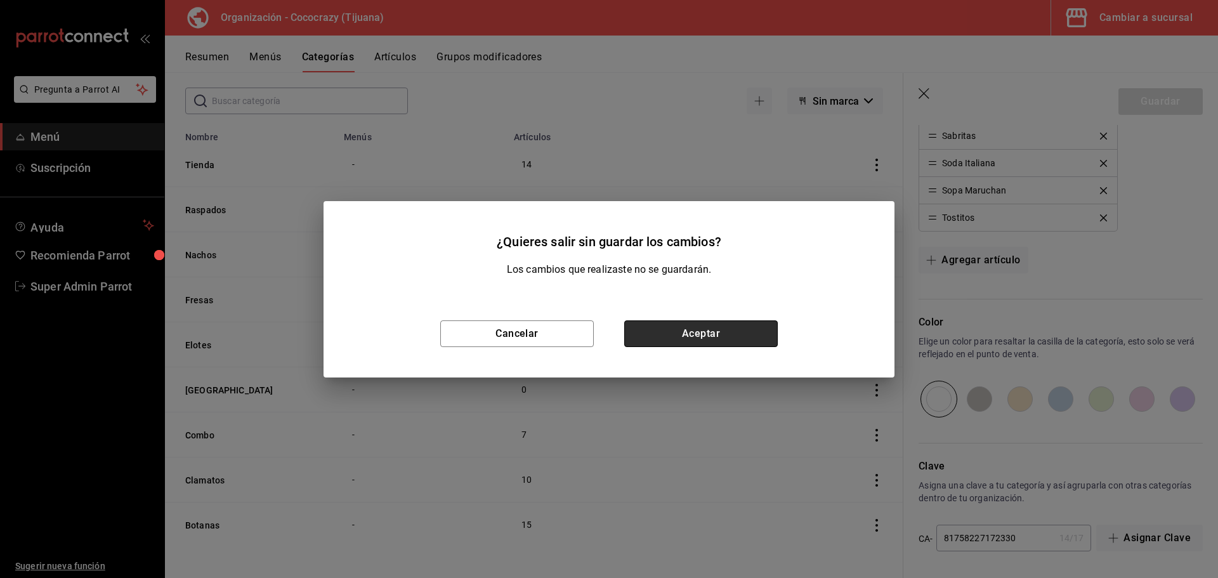
click at [691, 343] on button "Aceptar" at bounding box center [700, 333] width 153 height 27
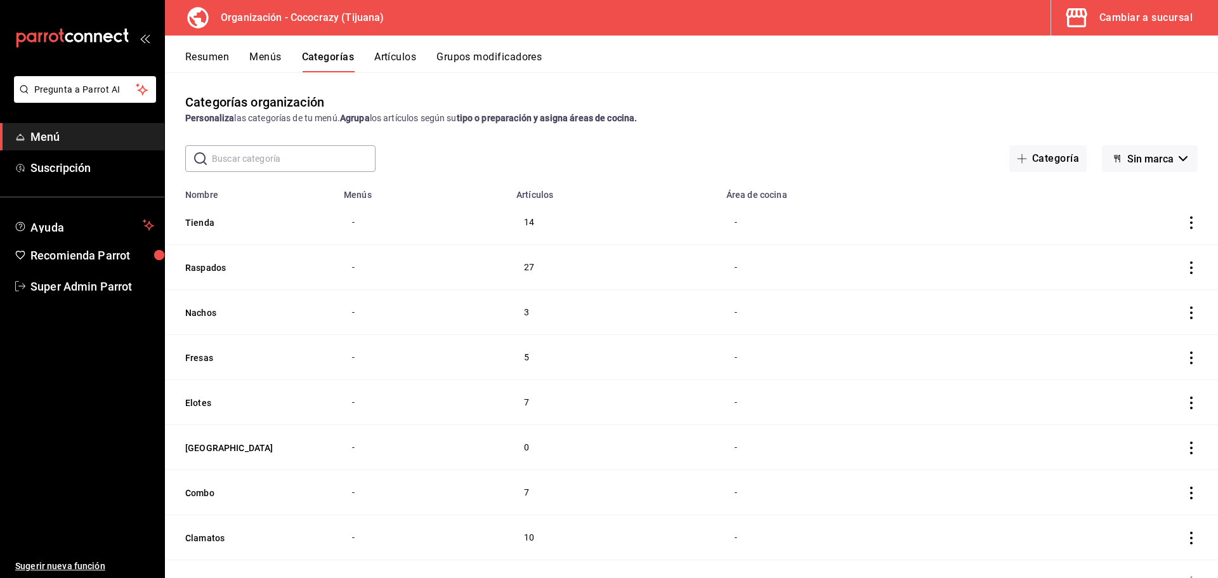
click at [1188, 212] on td "categoriesTable" at bounding box center [1120, 222] width 193 height 45
click at [1190, 222] on icon "actions" at bounding box center [1191, 222] width 3 height 13
click at [1125, 254] on div at bounding box center [1115, 252] width 23 height 15
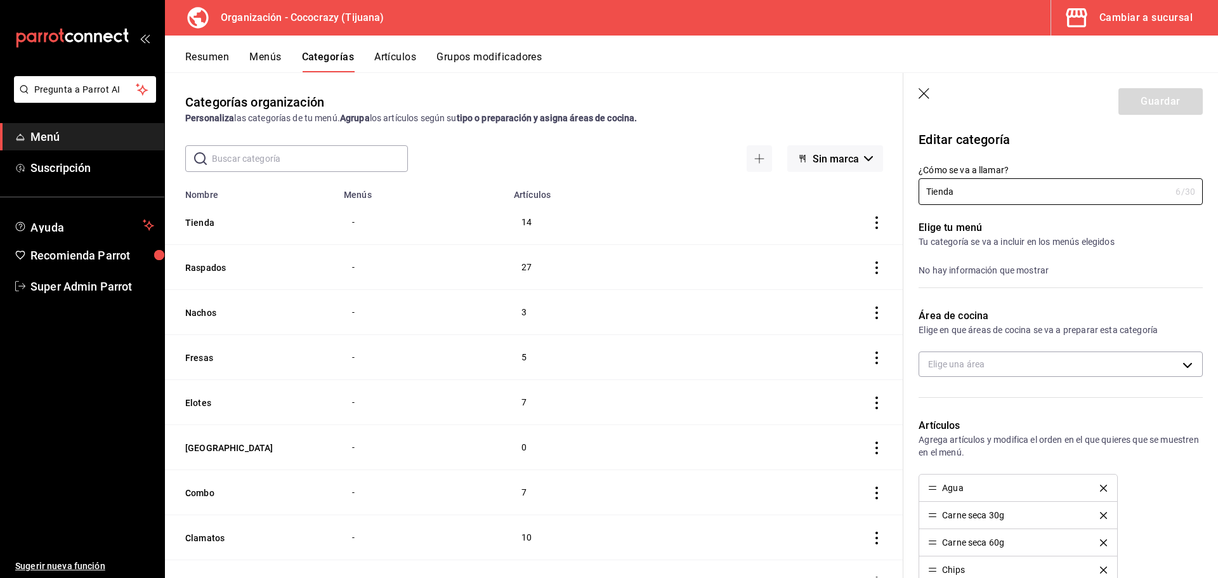
click at [987, 266] on div "No hay información que mostrar" at bounding box center [1060, 270] width 284 height 14
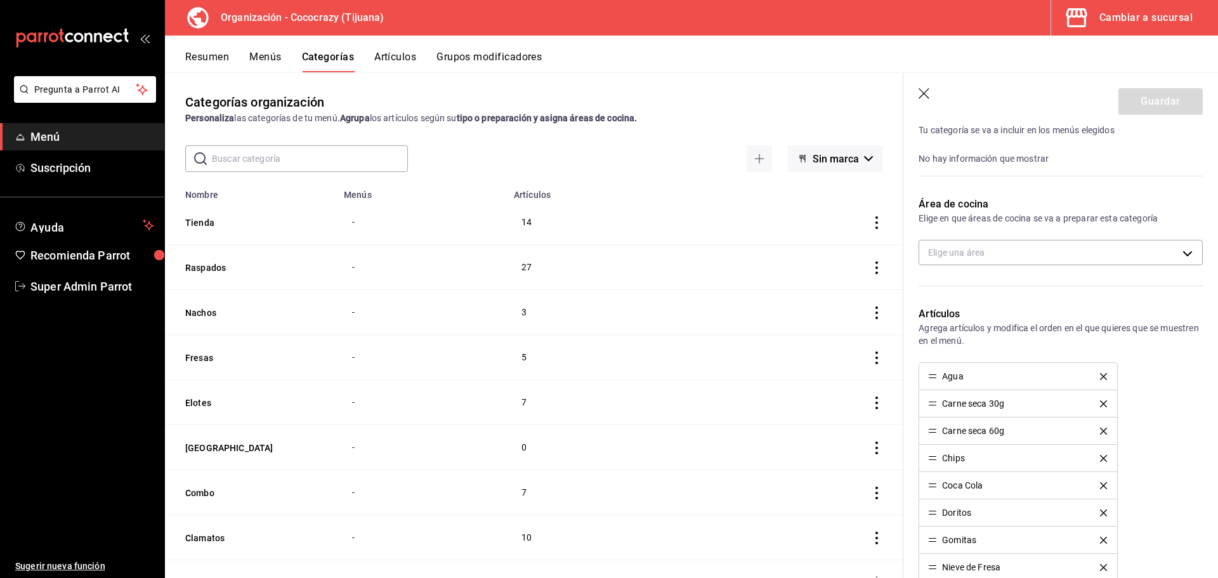
scroll to position [317, 0]
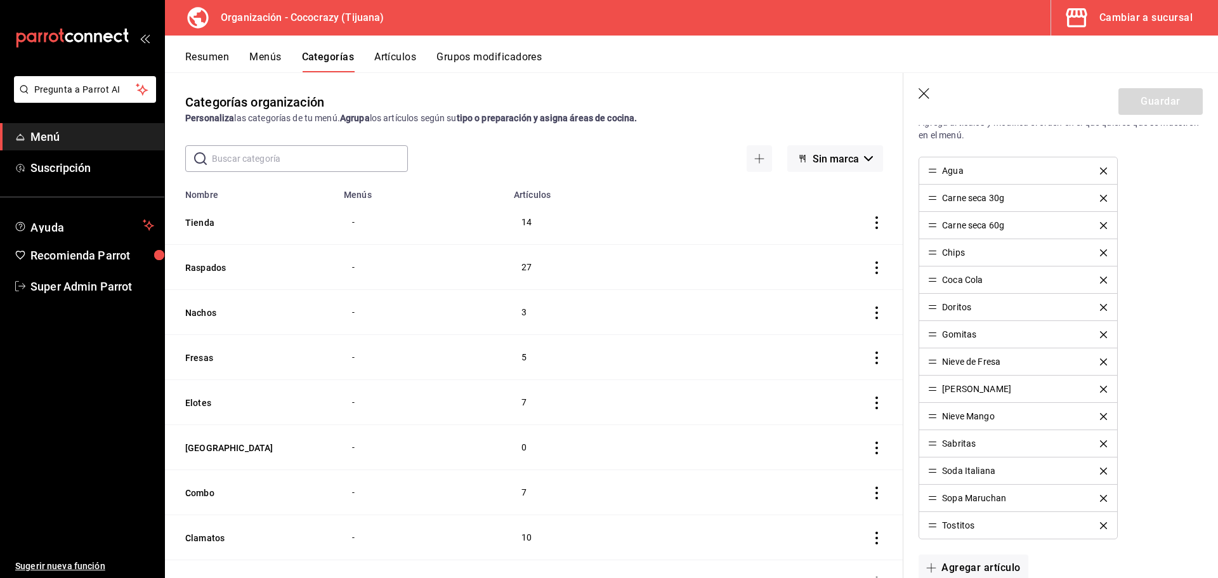
click at [924, 91] on icon "button" at bounding box center [924, 94] width 13 height 13
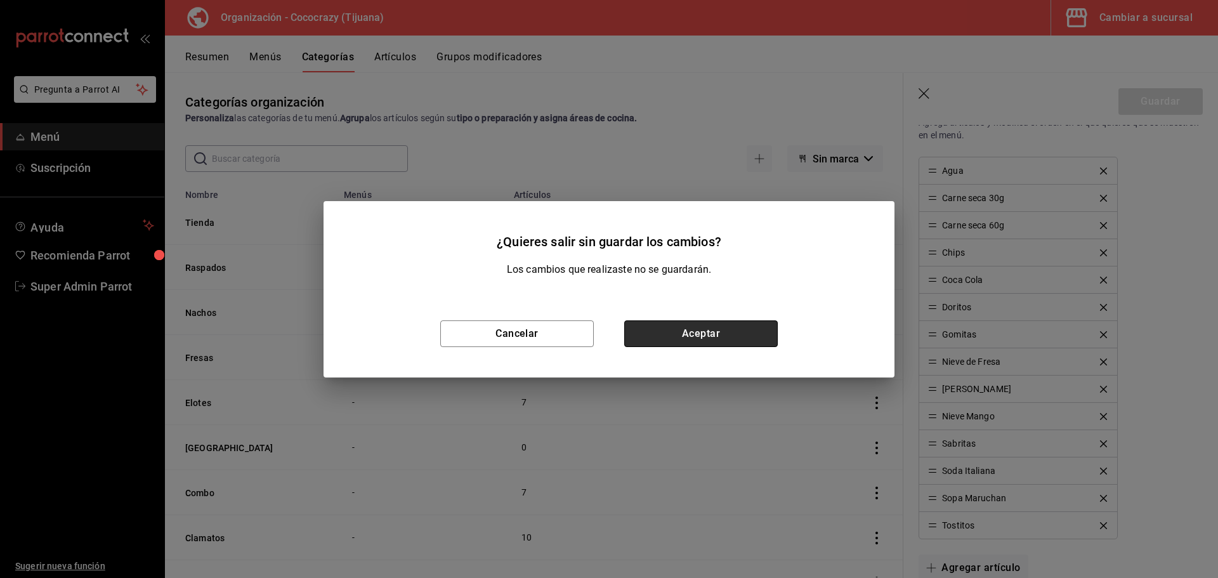
click at [684, 341] on button "Aceptar" at bounding box center [700, 333] width 153 height 27
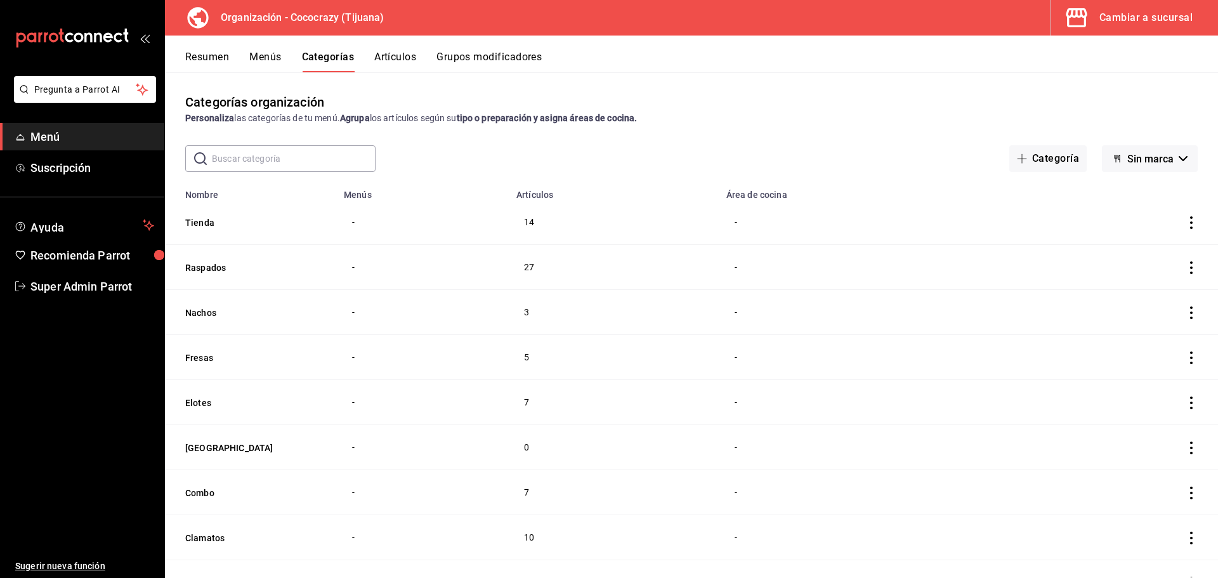
click at [1110, 166] on button "Sin marca" at bounding box center [1150, 158] width 96 height 27
click at [1118, 214] on li "Cococrazy - Borrador" at bounding box center [1139, 222] width 115 height 30
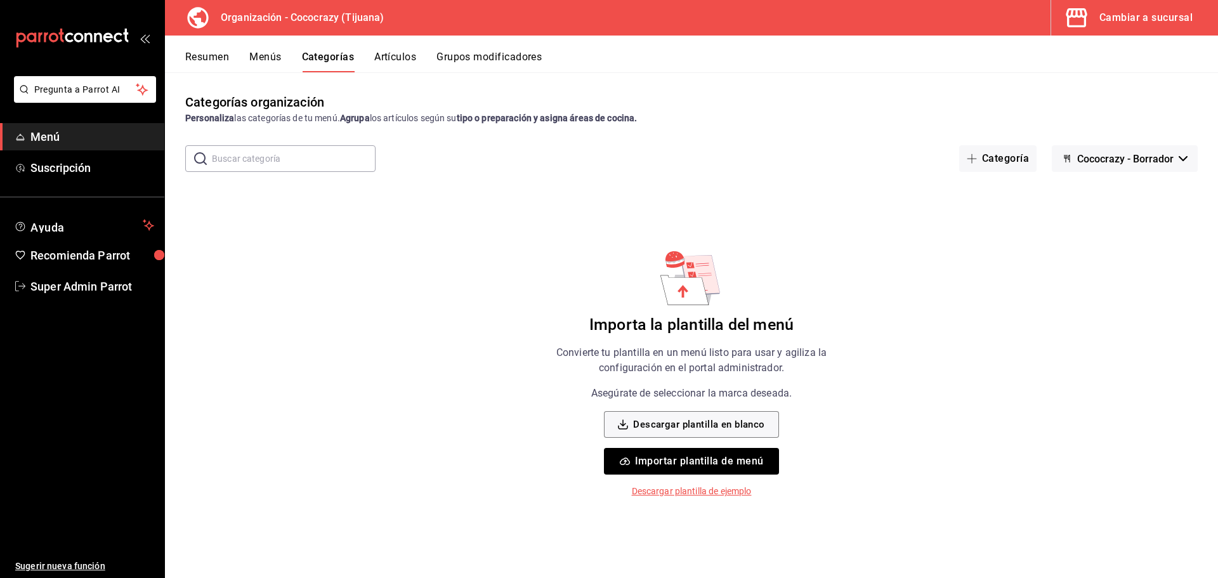
click at [1124, 169] on button "Cococrazy - Borrador" at bounding box center [1125, 158] width 146 height 27
click at [1111, 191] on li "Sin marca" at bounding box center [1123, 192] width 115 height 30
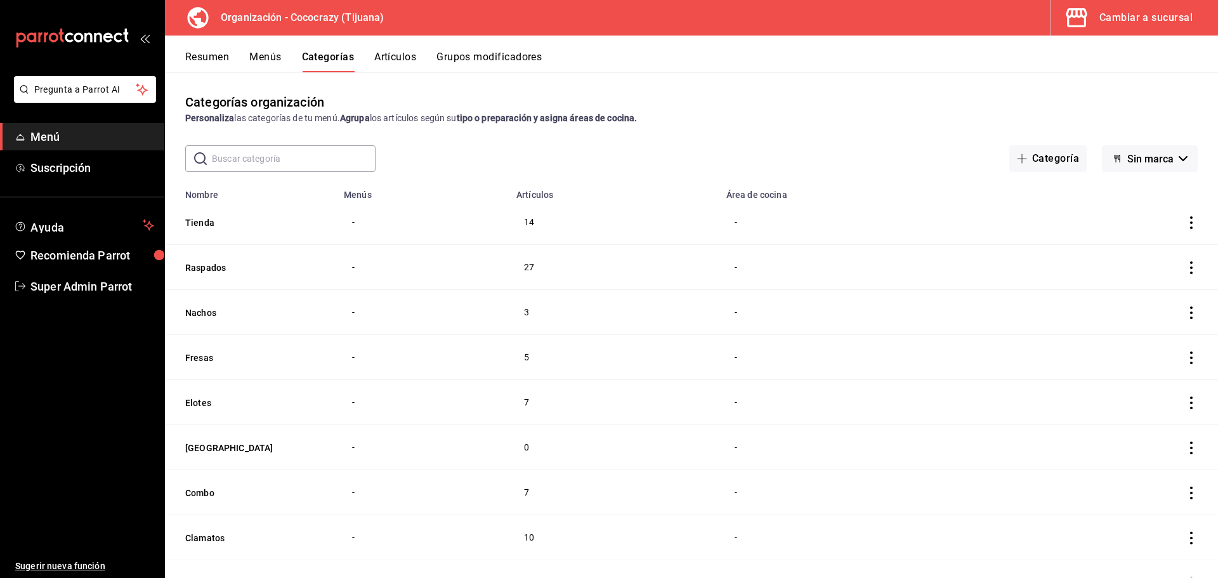
click at [1185, 217] on icon "actions" at bounding box center [1191, 222] width 13 height 13
click at [880, 162] on div at bounding box center [609, 289] width 1218 height 578
click at [201, 230] on th "Tienda" at bounding box center [250, 222] width 171 height 45
click at [202, 221] on button "Tienda" at bounding box center [248, 222] width 127 height 13
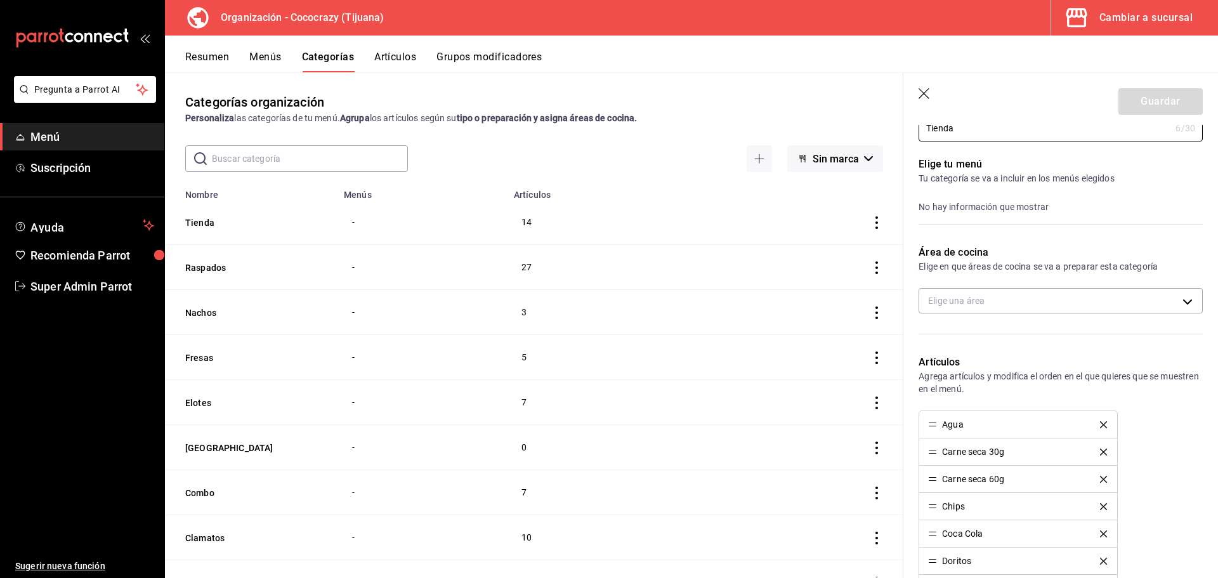
drag, startPoint x: 962, startPoint y: 215, endPoint x: 965, endPoint y: 223, distance: 8.8
click at [962, 215] on div "Elige tu menú Tu categoría se va a incluir en los menús elegidos No hay informa…" at bounding box center [1052, 185] width 299 height 88
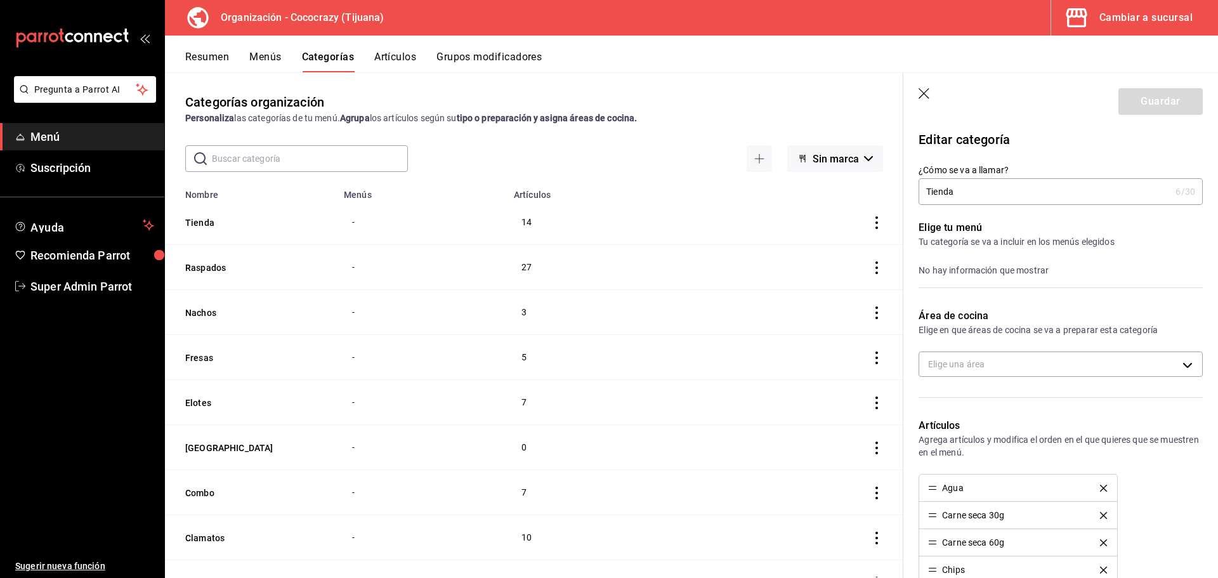
click at [996, 271] on div "No hay información que mostrar" at bounding box center [1060, 270] width 284 height 14
click at [920, 93] on icon "button" at bounding box center [924, 94] width 13 height 13
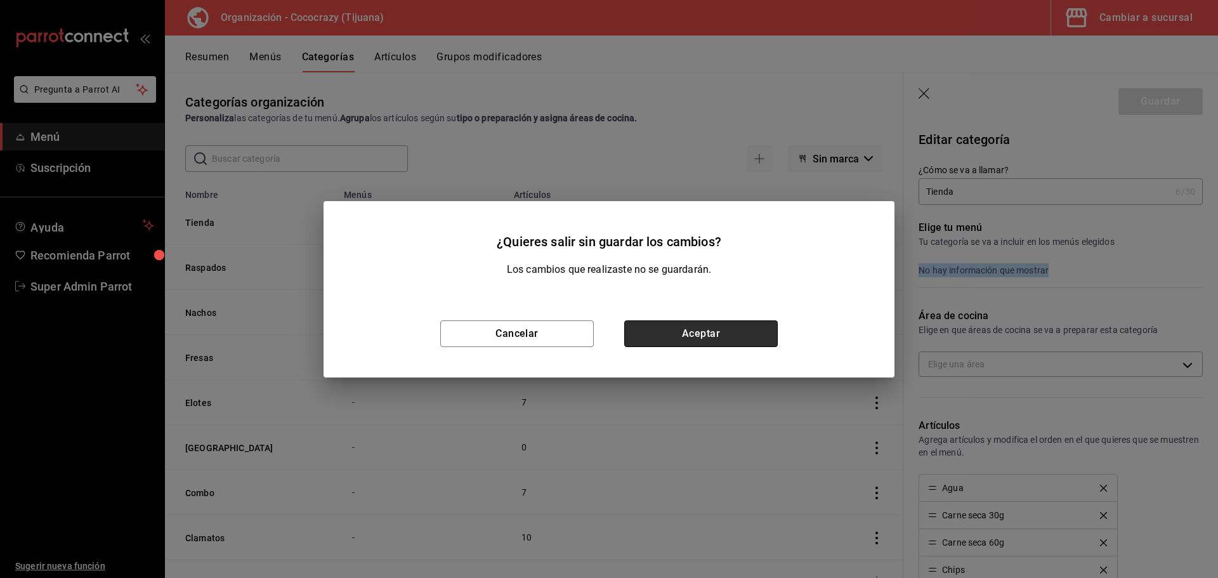
click at [701, 337] on button "Aceptar" at bounding box center [700, 333] width 153 height 27
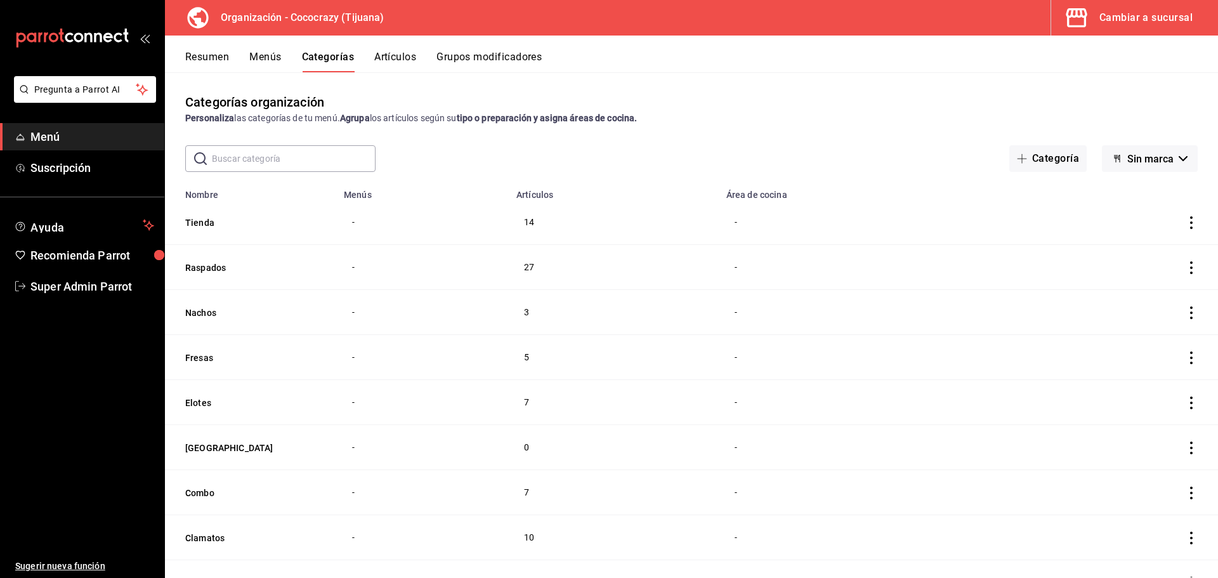
click at [211, 213] on th "Tienda" at bounding box center [250, 222] width 171 height 45
click at [211, 219] on button "Tienda" at bounding box center [248, 222] width 127 height 13
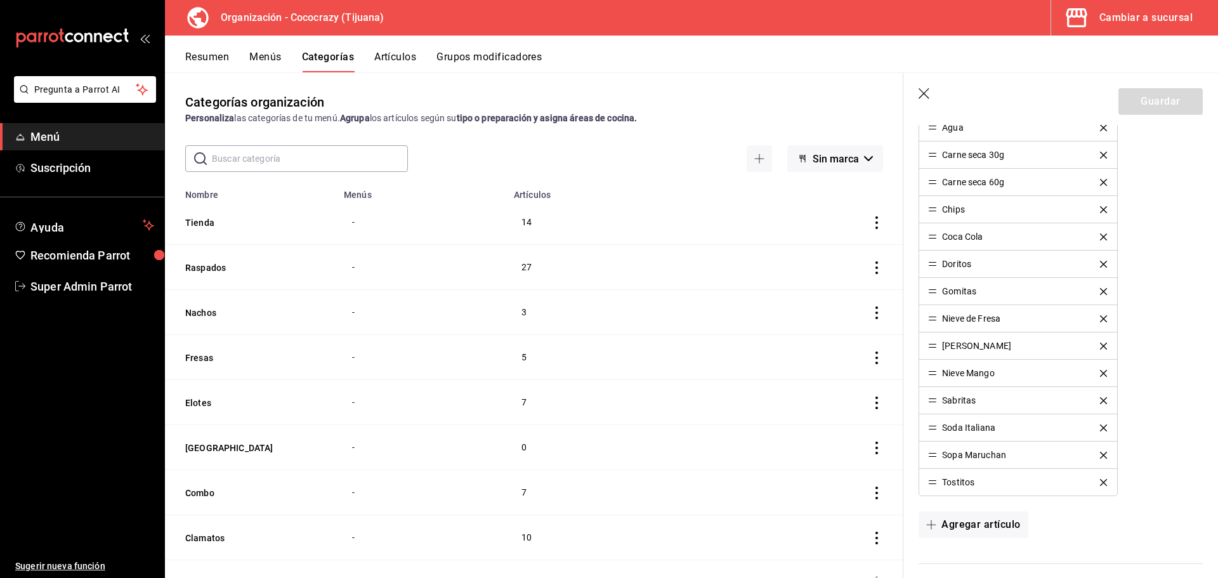
scroll to position [444, 0]
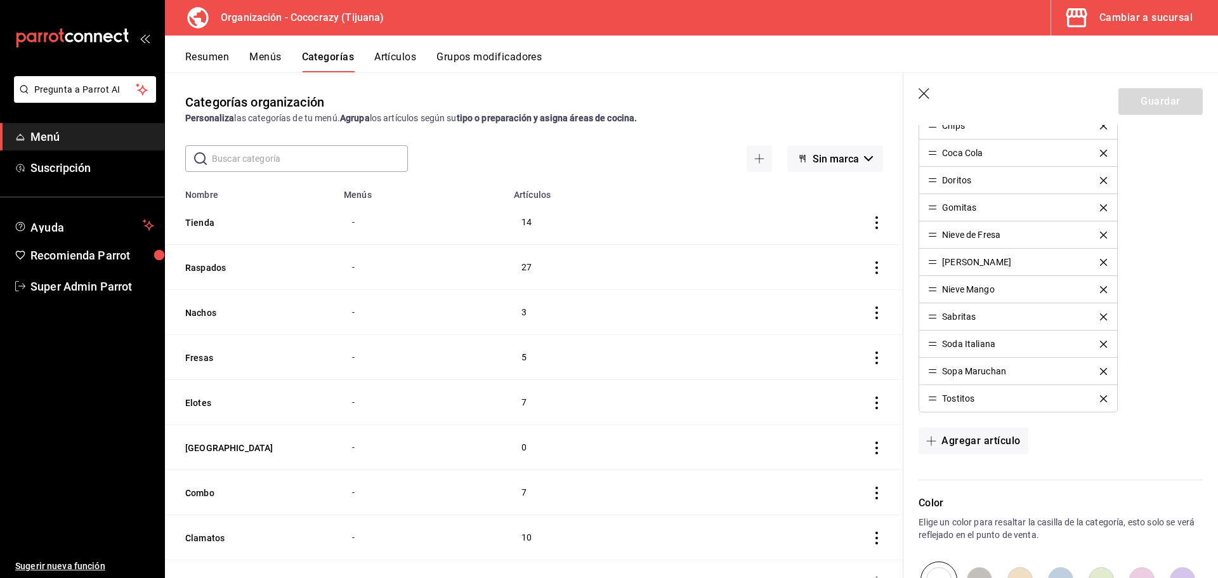
click at [712, 315] on td "categoriesTable" at bounding box center [807, 312] width 191 height 45
click at [831, 160] on span "Sin marca" at bounding box center [835, 159] width 46 height 12
click at [814, 218] on li "Cococrazy - Borrador" at bounding box center [824, 222] width 115 height 30
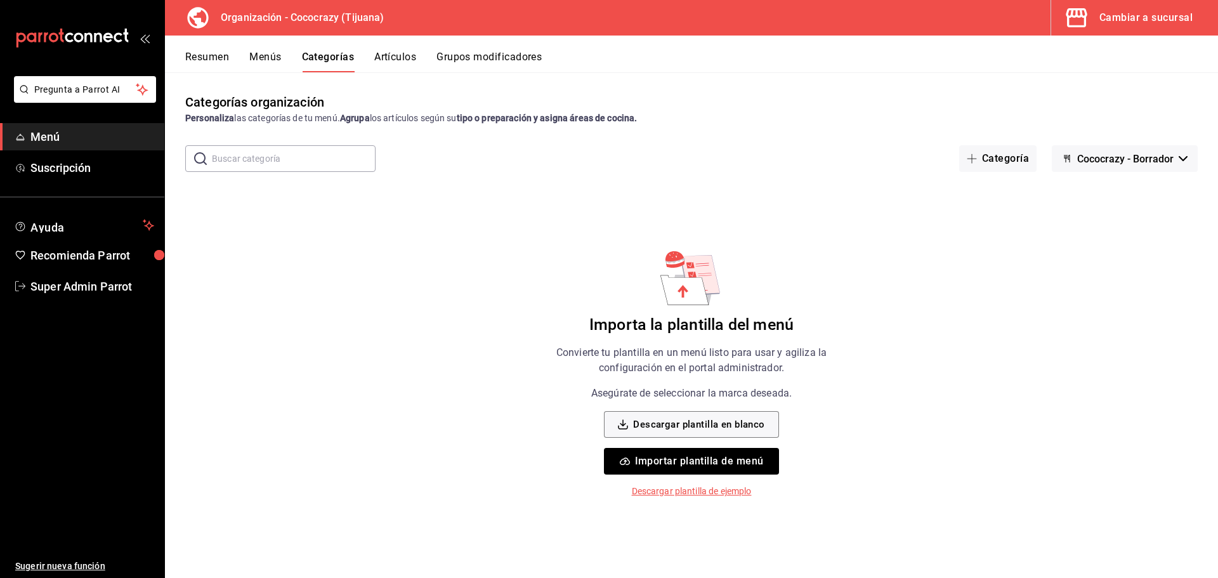
click at [1116, 155] on span "Cococrazy - Borrador" at bounding box center [1125, 159] width 96 height 12
click at [1089, 189] on li "Sin marca" at bounding box center [1123, 192] width 115 height 30
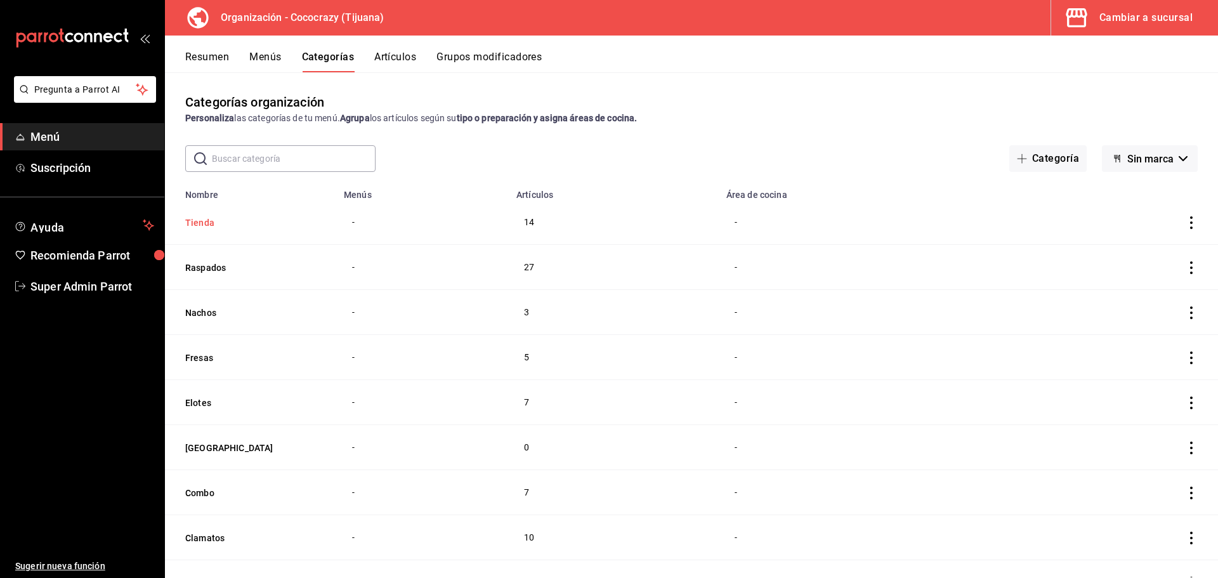
click at [206, 222] on button "Tienda" at bounding box center [248, 222] width 127 height 13
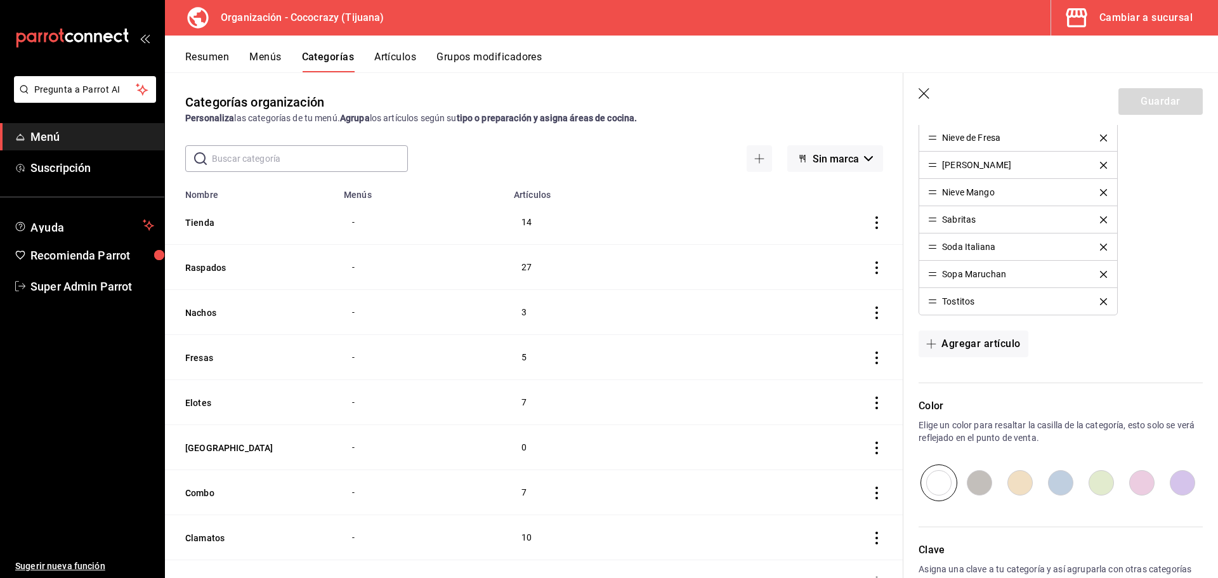
scroll to position [625, 0]
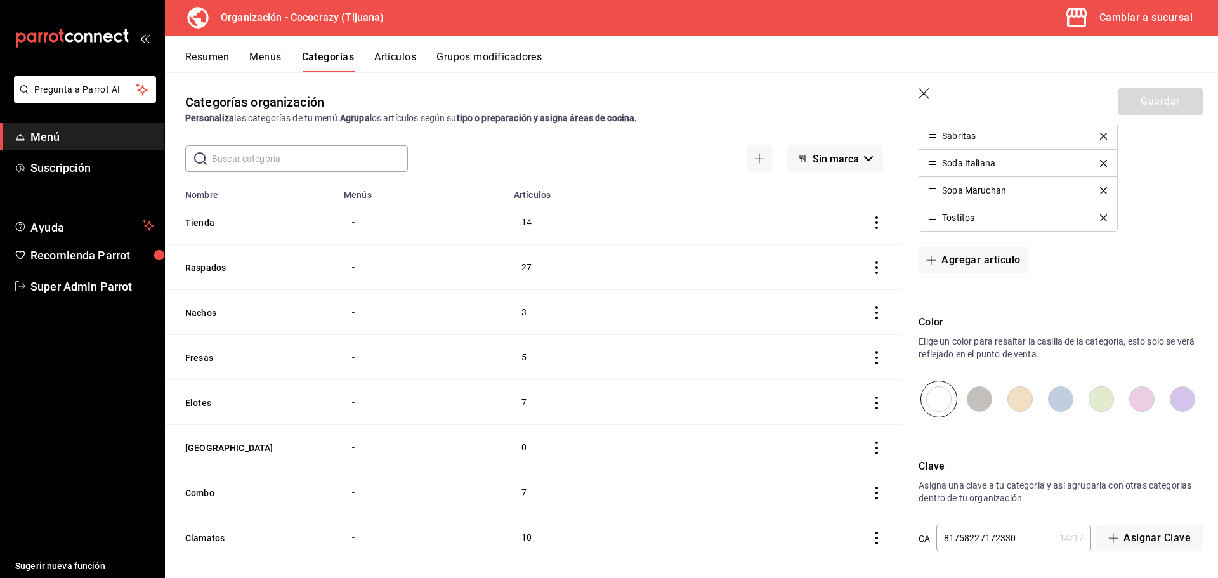
click at [924, 91] on icon "button" at bounding box center [924, 94] width 13 height 13
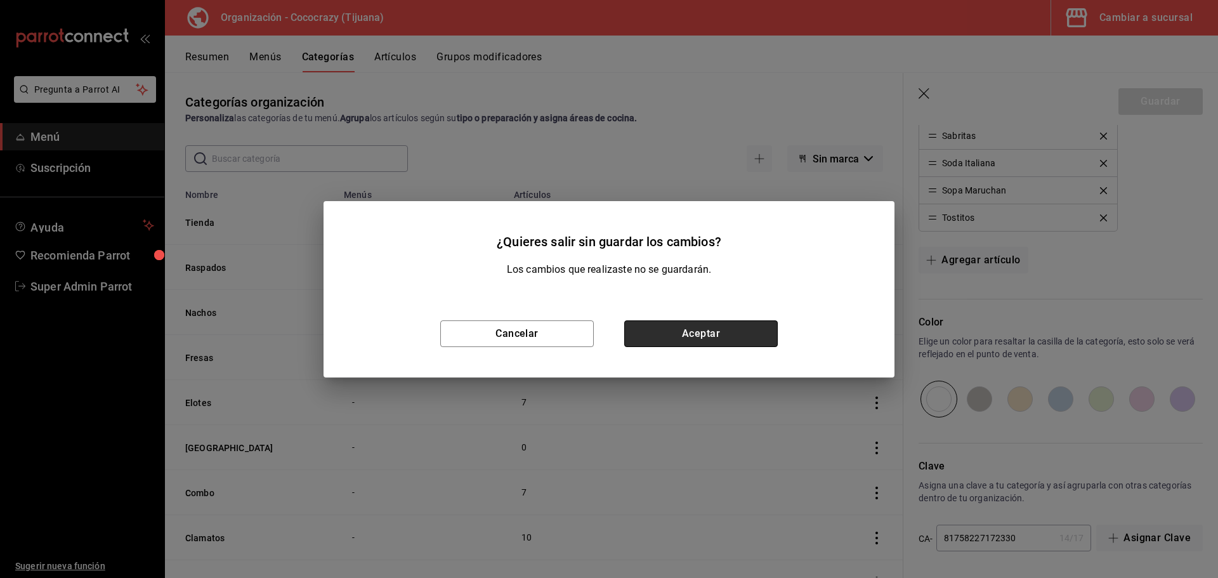
click at [745, 341] on button "Aceptar" at bounding box center [700, 333] width 153 height 27
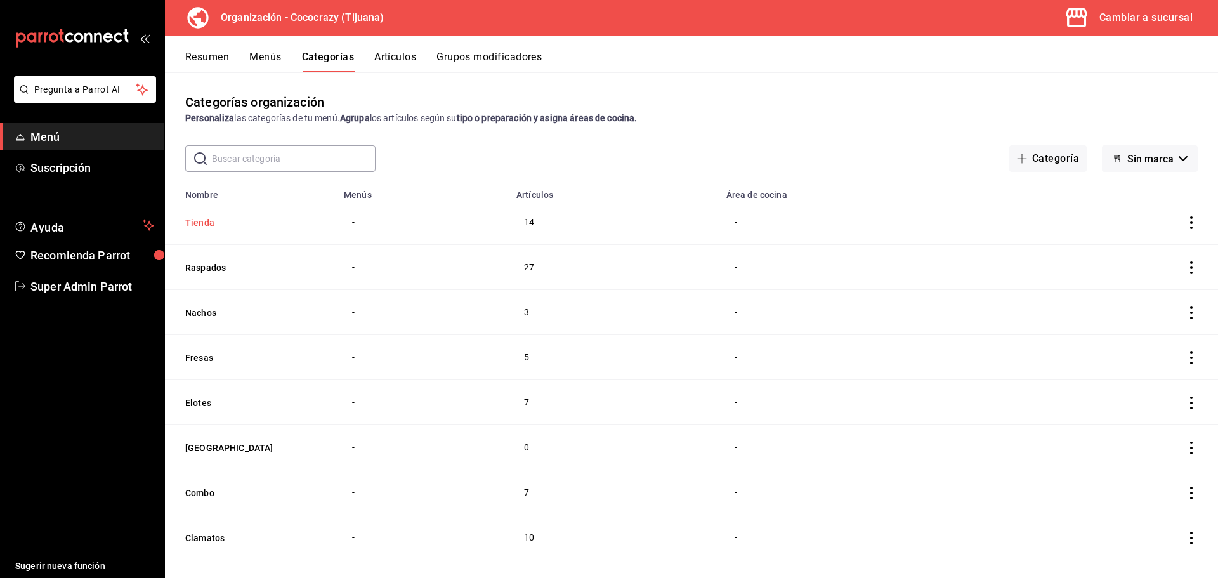
click at [203, 226] on button "Tienda" at bounding box center [248, 222] width 127 height 13
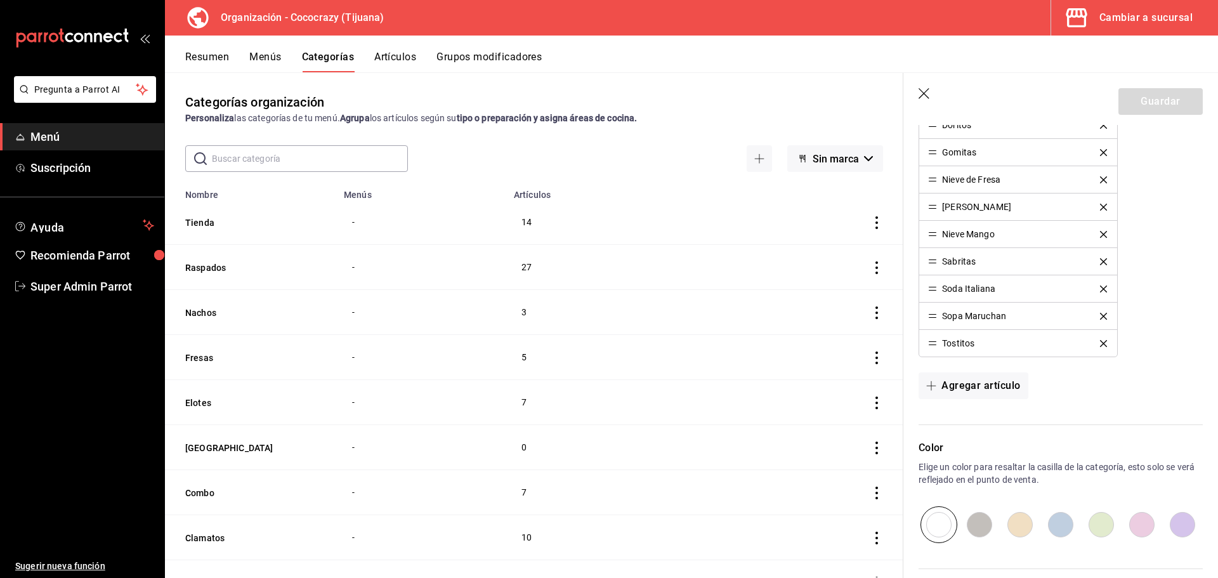
scroll to position [498, 0]
click at [925, 91] on icon "button" at bounding box center [924, 94] width 13 height 13
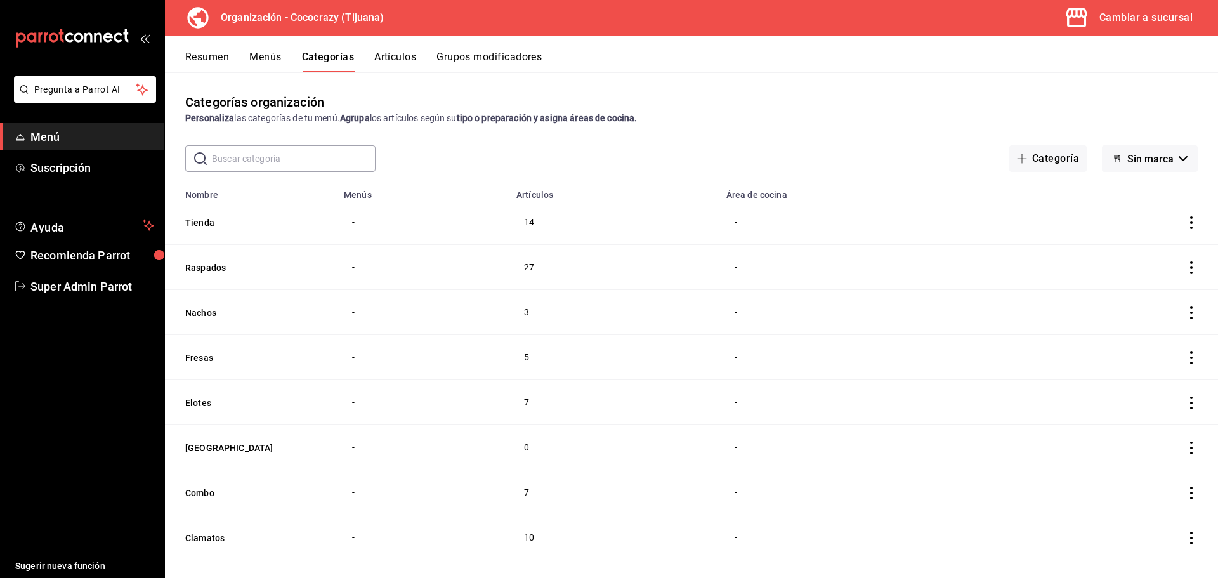
click at [268, 58] on button "Menús" at bounding box center [265, 62] width 32 height 22
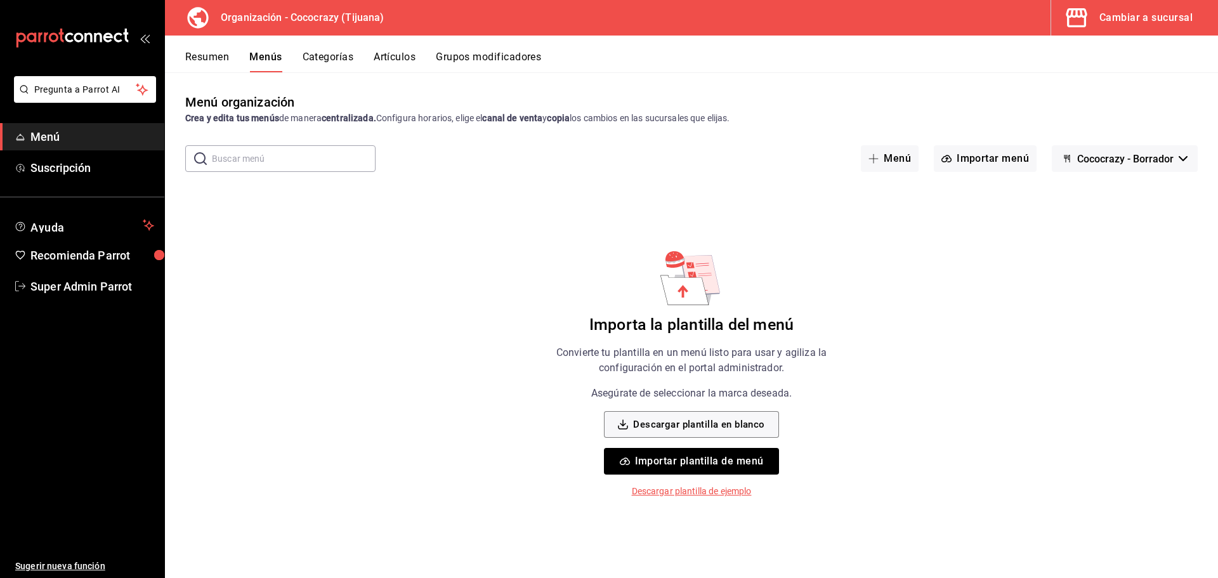
drag, startPoint x: 691, startPoint y: 186, endPoint x: 700, endPoint y: 181, distance: 9.9
click at [691, 186] on div "Menú organización Crea y edita tus menús de manera centralizada. Configura hora…" at bounding box center [691, 335] width 1053 height 485
click at [680, 457] on button "Importar plantilla de menú" at bounding box center [691, 461] width 174 height 27
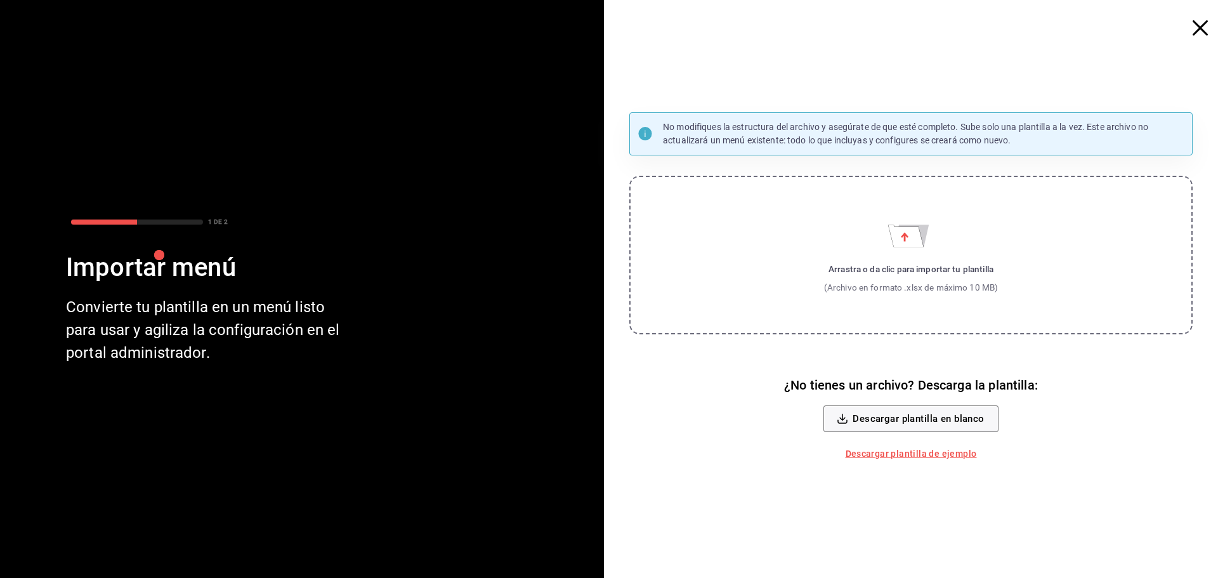
click at [807, 243] on label "Arrastra o da clic para importar tu plantilla (Archivo en formato .xlsx de máxi…" at bounding box center [910, 255] width 563 height 159
click at [0, 0] on input "Arrastra o da clic para importar tu plantilla (Archivo en formato .xlsx de máxi…" at bounding box center [0, 0] width 0 height 0
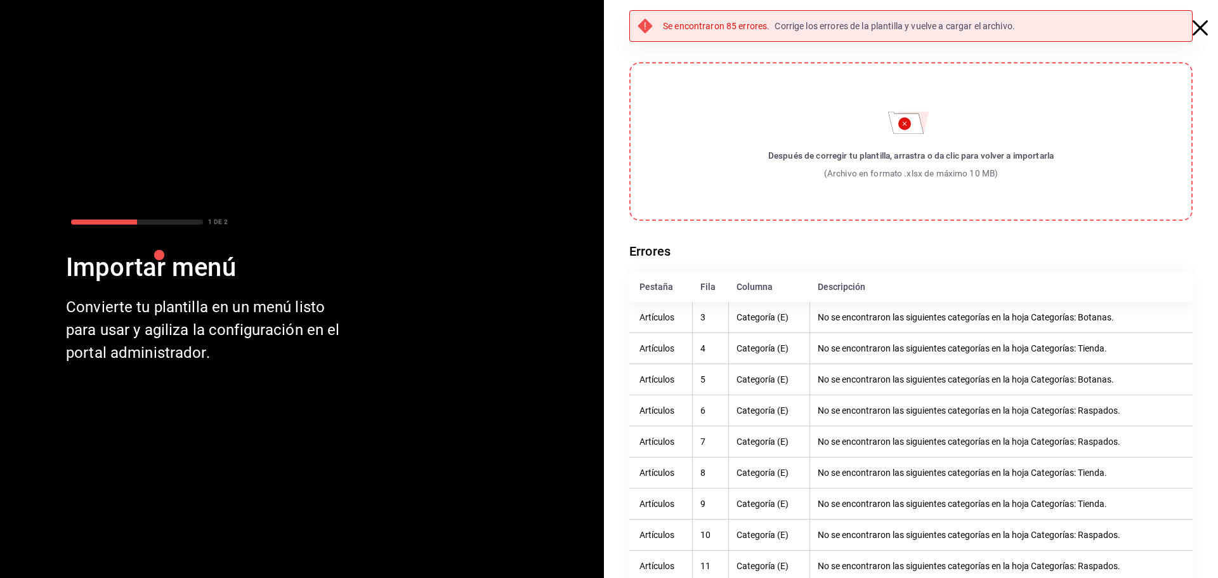
click at [1195, 25] on icon "button" at bounding box center [1199, 27] width 15 height 15
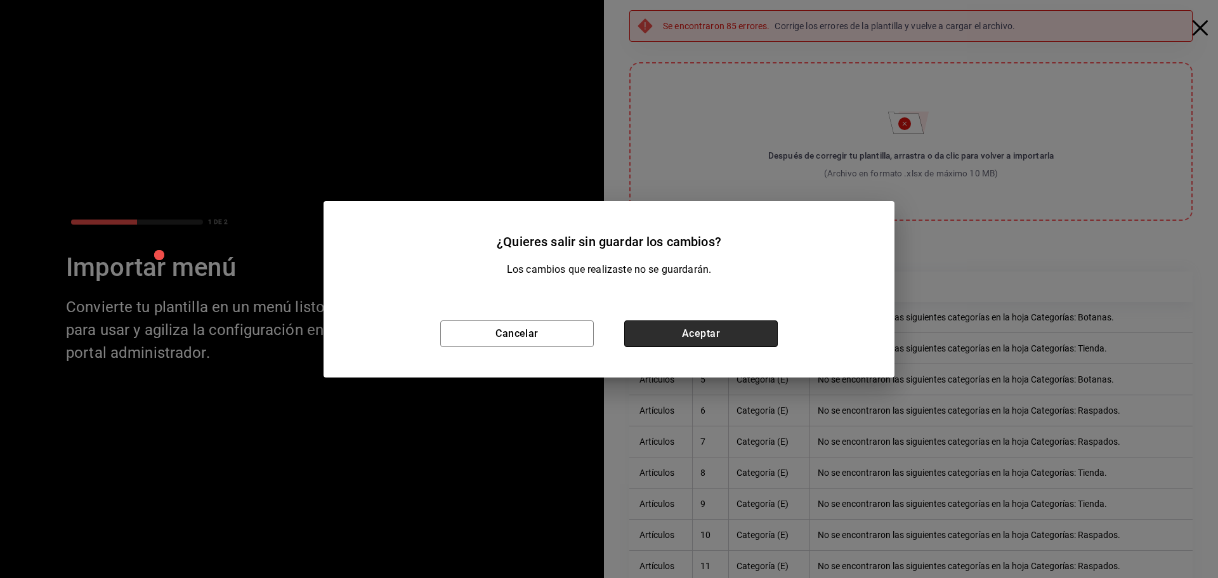
click at [681, 336] on button "Aceptar" at bounding box center [700, 333] width 153 height 27
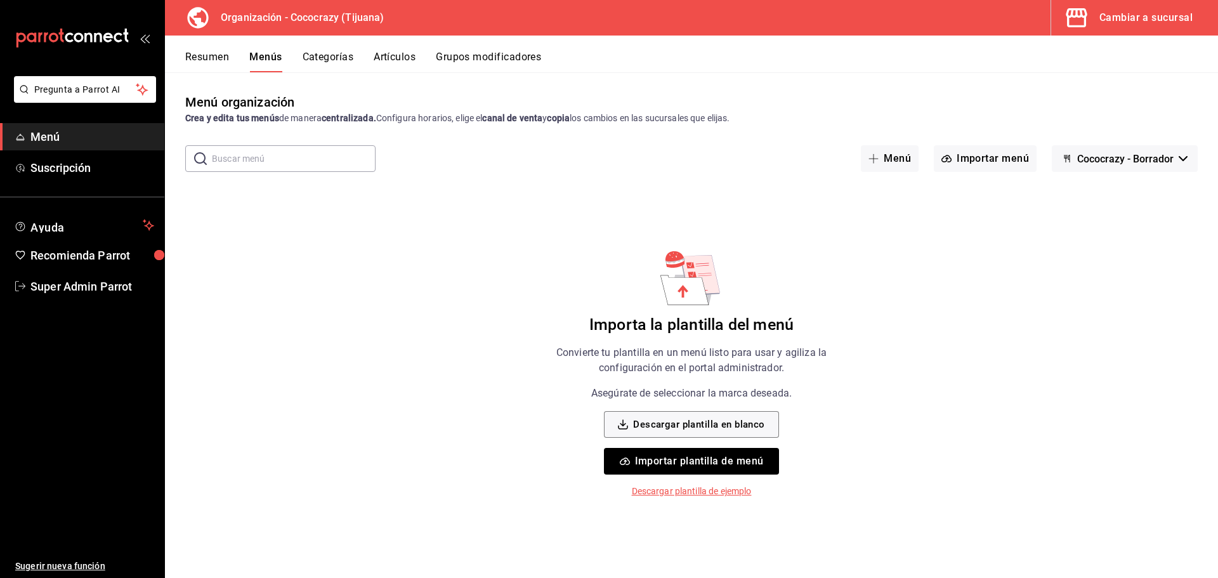
click at [1107, 150] on button "Cococrazy - Borrador" at bounding box center [1125, 158] width 146 height 27
drag, startPoint x: 1067, startPoint y: 162, endPoint x: 962, endPoint y: 148, distance: 106.8
click at [1067, 162] on div at bounding box center [609, 289] width 1218 height 578
click at [360, 60] on div "Resumen Menús Categorías Artículos Grupos modificadores" at bounding box center [701, 62] width 1033 height 22
click at [346, 58] on button "Categorías" at bounding box center [328, 62] width 51 height 22
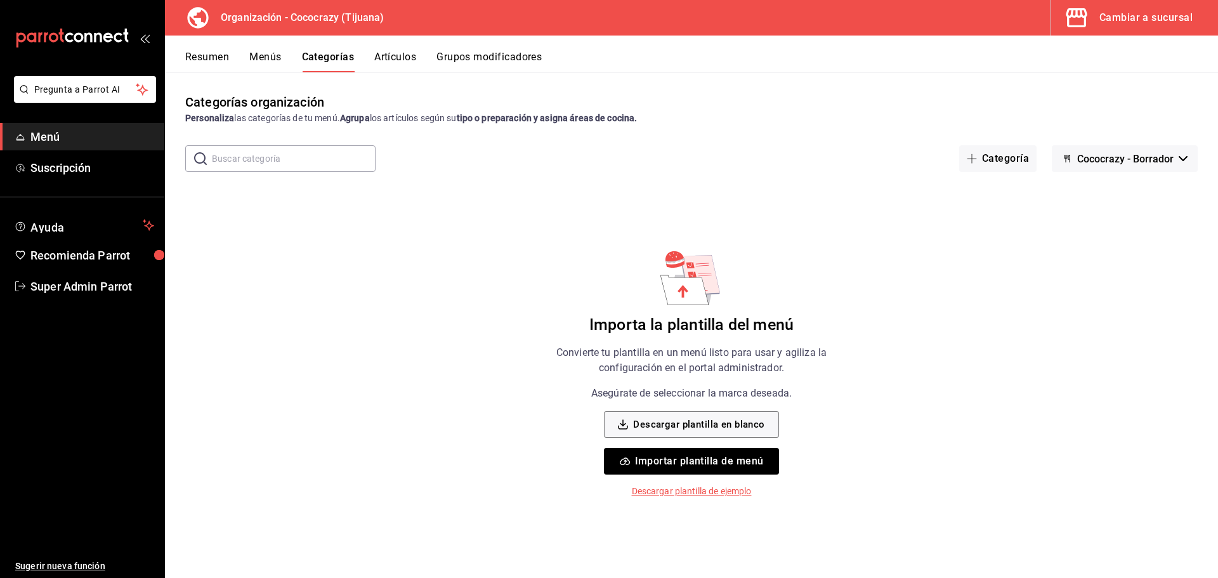
click at [1122, 168] on button "Cococrazy - Borrador" at bounding box center [1125, 158] width 146 height 27
click at [1123, 188] on li "Sin marca" at bounding box center [1123, 192] width 115 height 30
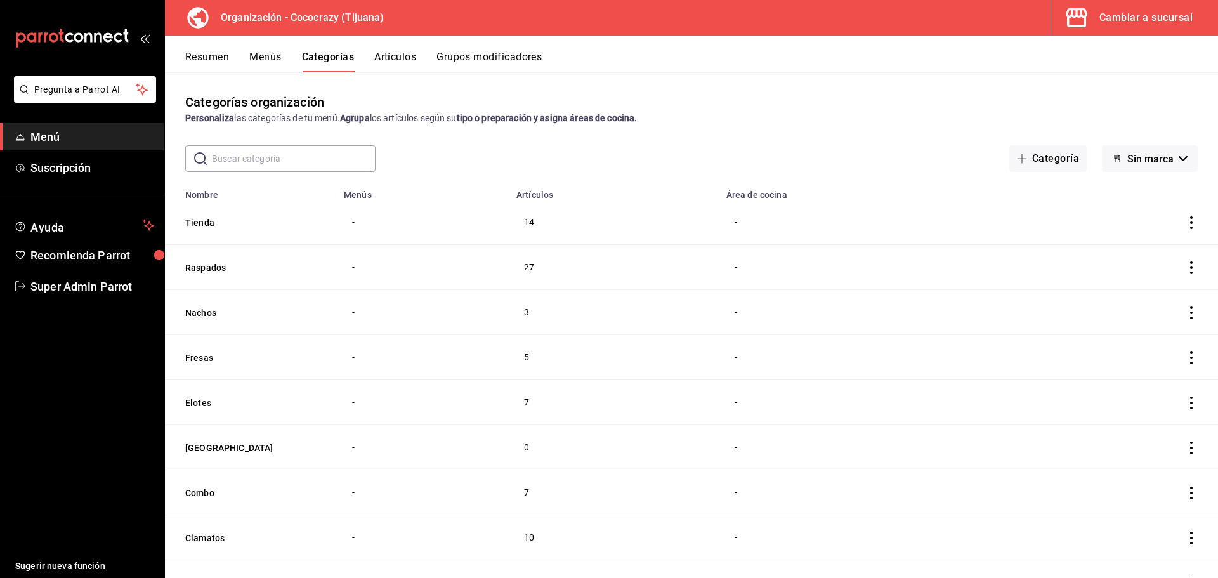
click at [408, 60] on button "Artículos" at bounding box center [395, 62] width 42 height 22
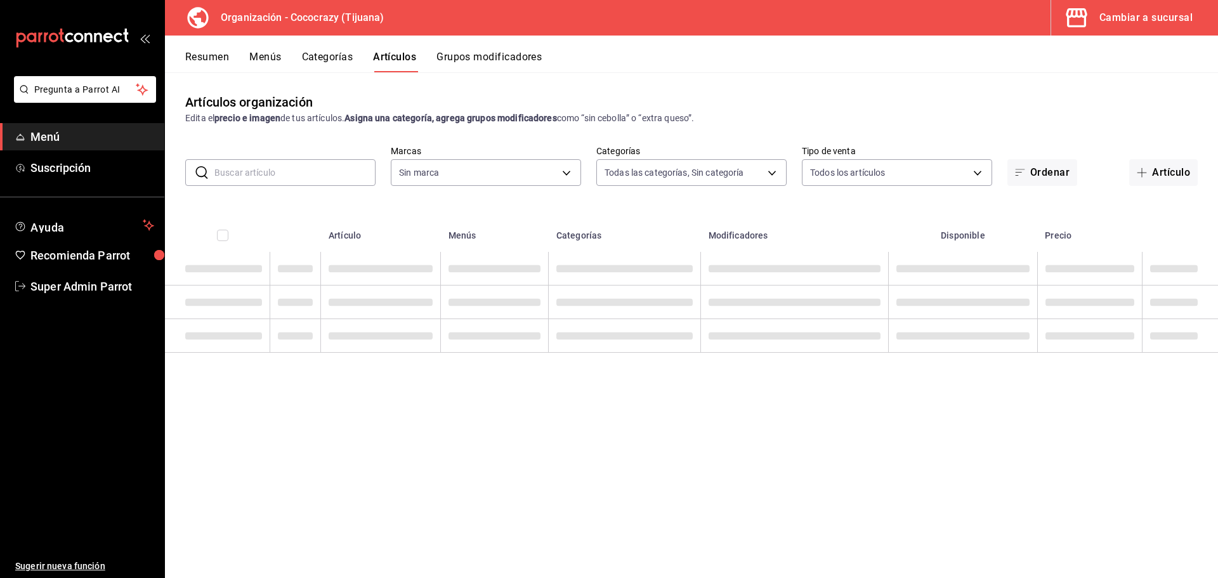
type input "792de1e6-c094-4828-a9be-74aa63e1e752"
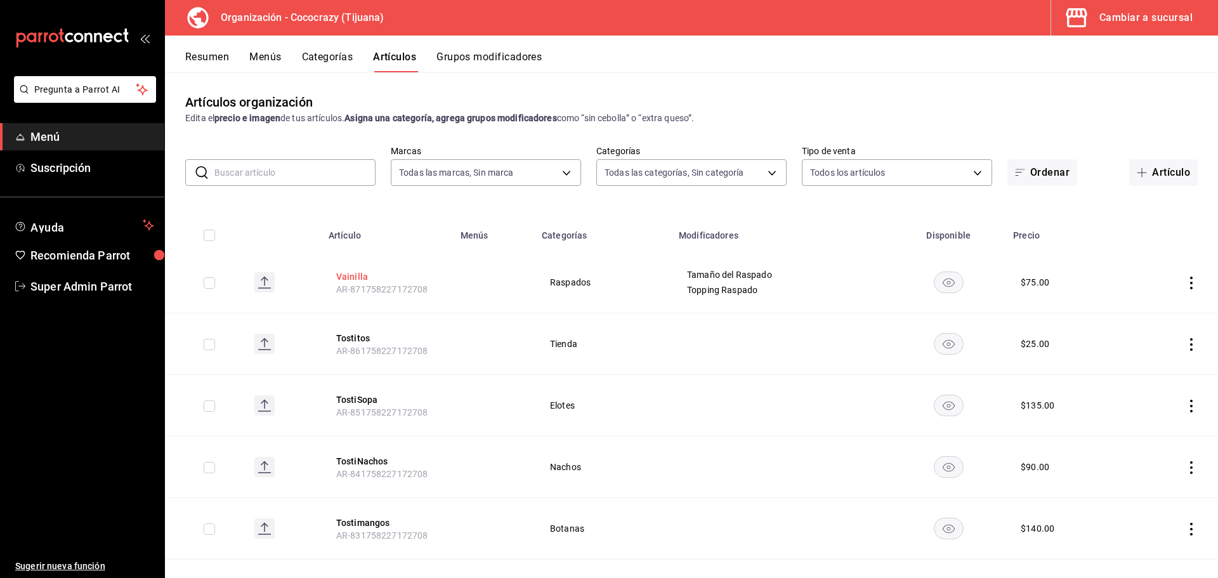
click at [337, 277] on button "Vainilla" at bounding box center [386, 276] width 101 height 13
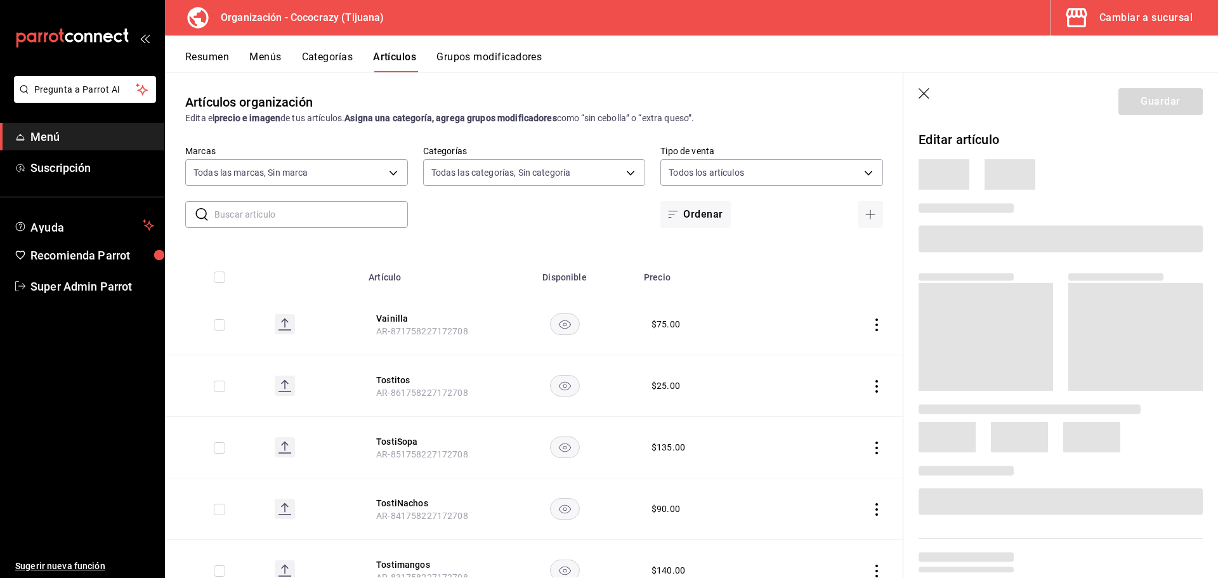
click at [925, 96] on icon "button" at bounding box center [924, 94] width 13 height 13
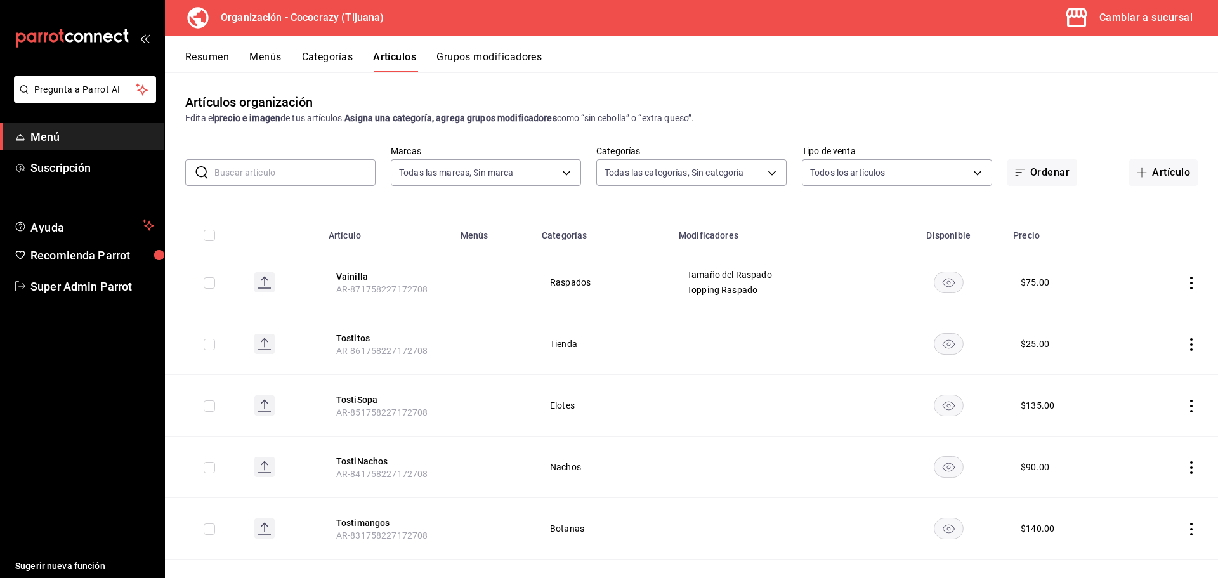
click at [335, 63] on button "Categorías" at bounding box center [327, 62] width 51 height 22
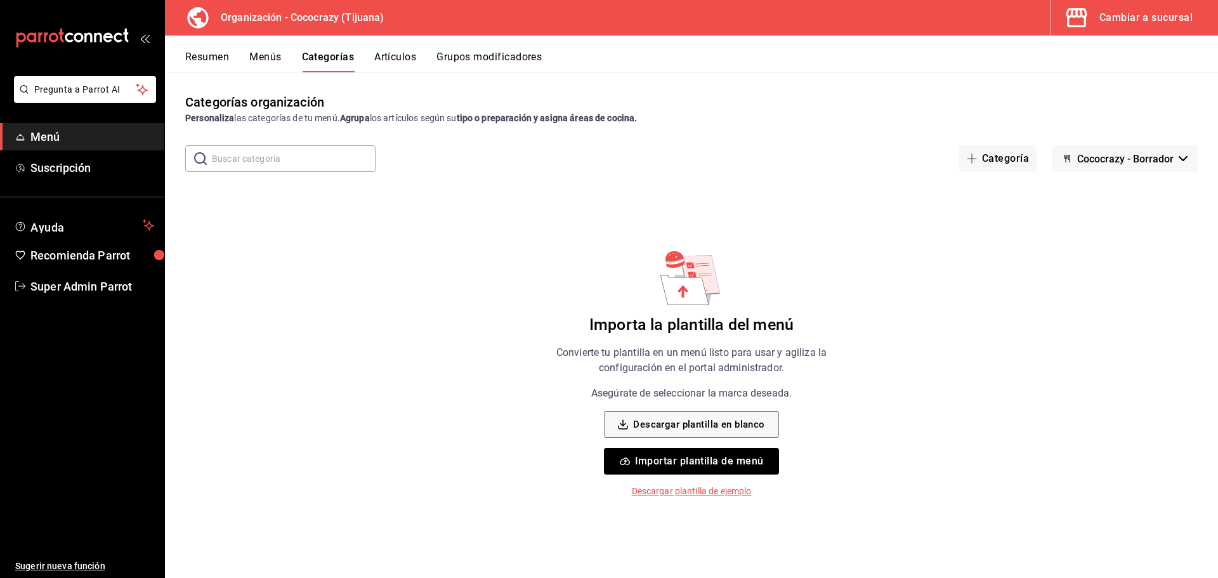
click at [258, 53] on button "Menús" at bounding box center [265, 62] width 32 height 22
click at [343, 60] on button "Categorías" at bounding box center [328, 62] width 51 height 22
click at [408, 57] on button "Artículos" at bounding box center [395, 62] width 42 height 22
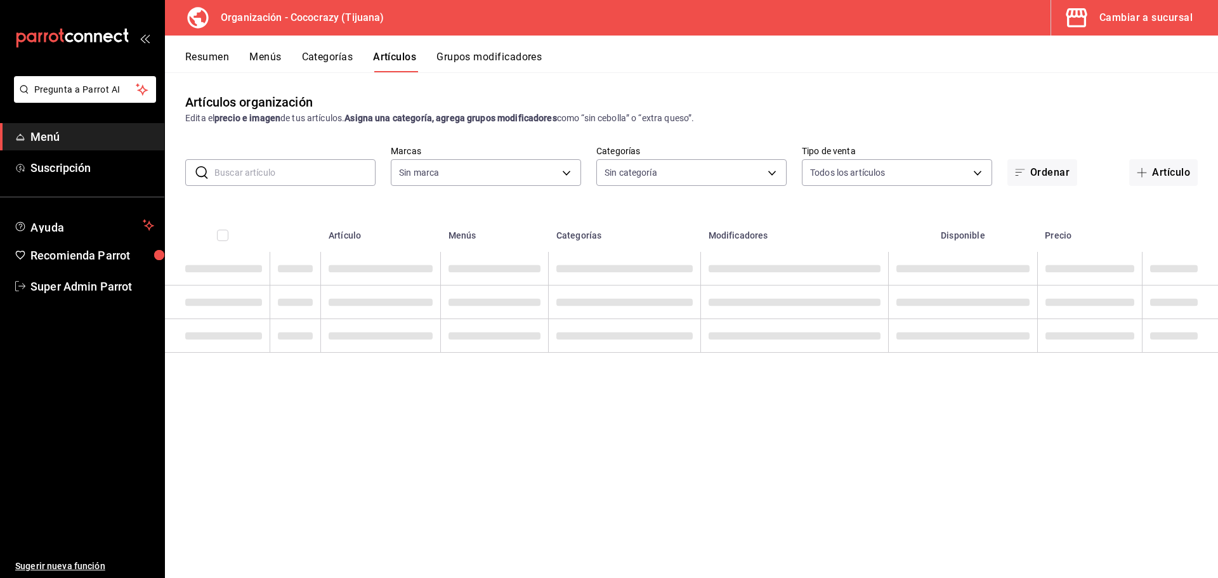
type input "792de1e6-c094-4828-a9be-74aa63e1e752"
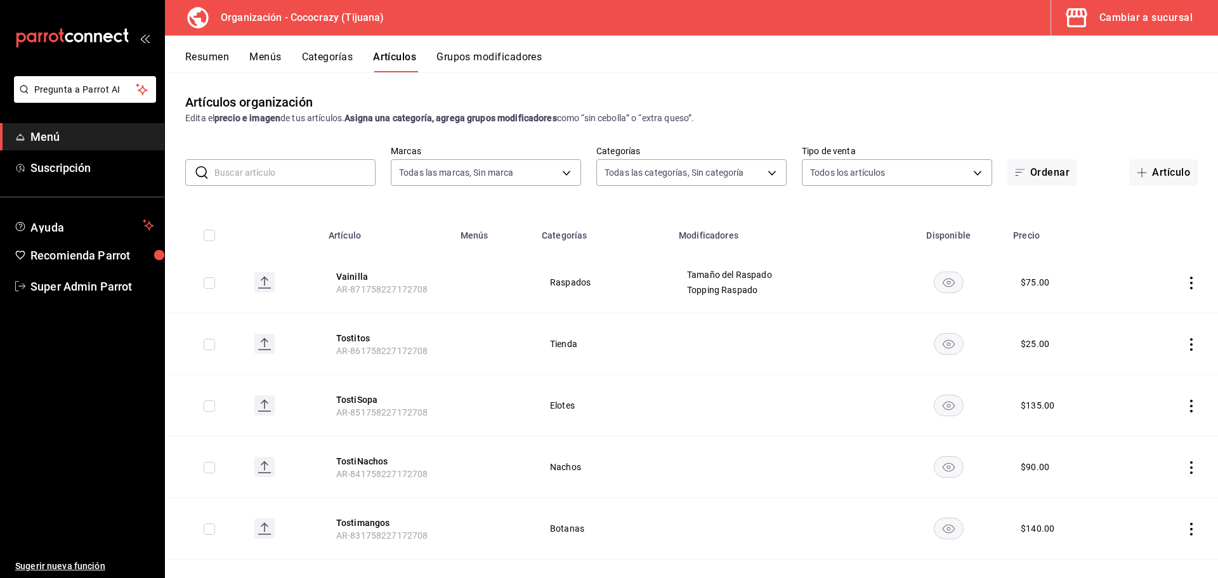
type input "a6d63896-67c9-4279-93d1-389a374a451b,01705319-7bdd-47eb-90f8-2eb0ceb9ef2f,f2d73…"
click at [336, 63] on button "Categorías" at bounding box center [327, 62] width 51 height 22
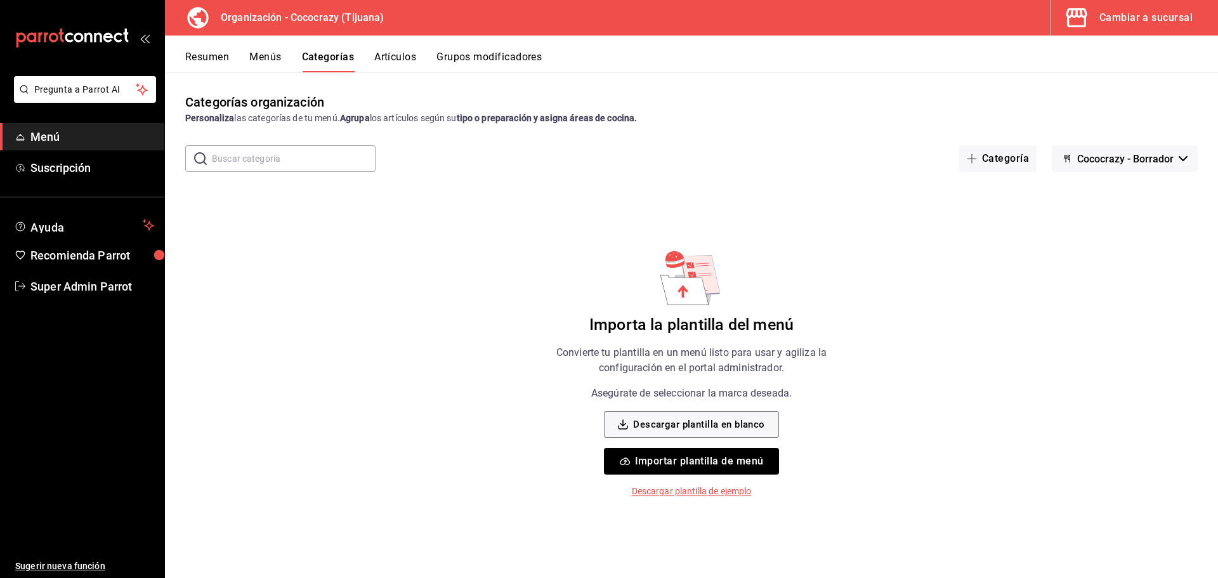
click at [400, 65] on button "Artículos" at bounding box center [395, 62] width 42 height 22
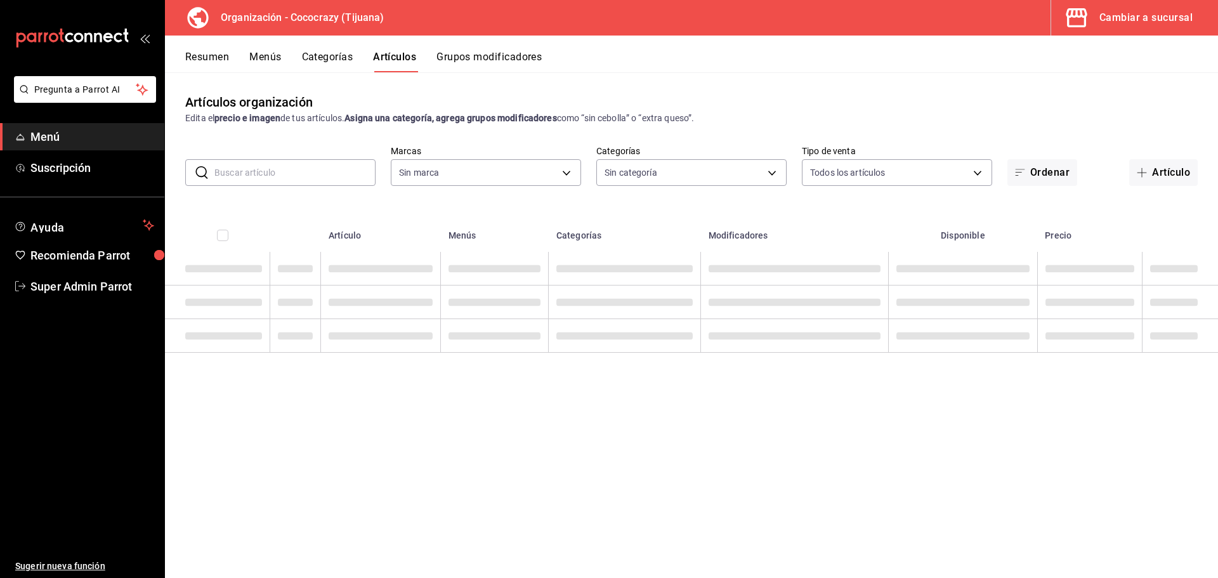
type input "792de1e6-c094-4828-a9be-74aa63e1e752"
type input "a6d63896-67c9-4279-93d1-389a374a451b,01705319-7bdd-47eb-90f8-2eb0ceb9ef2f,f2d73…"
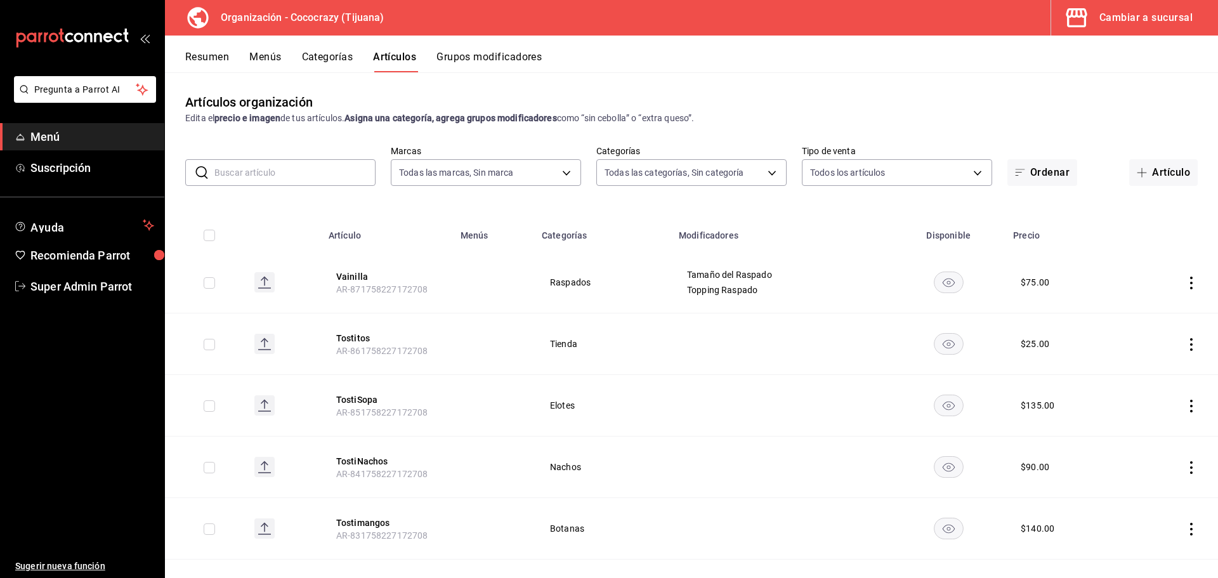
click at [338, 61] on button "Categorías" at bounding box center [327, 62] width 51 height 22
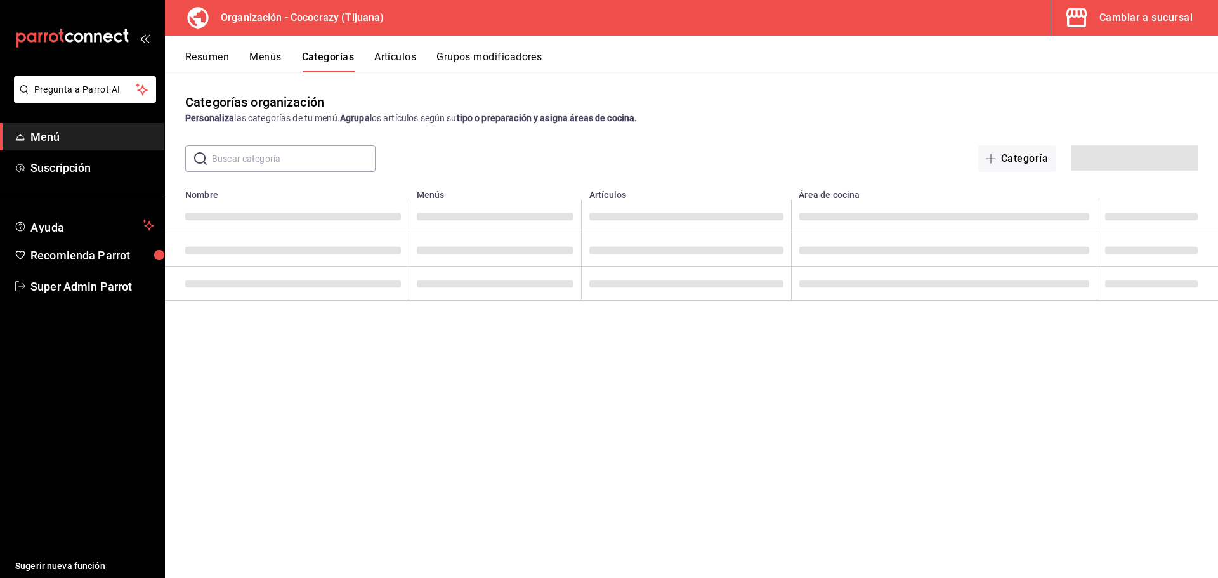
click at [400, 56] on button "Artículos" at bounding box center [395, 62] width 42 height 22
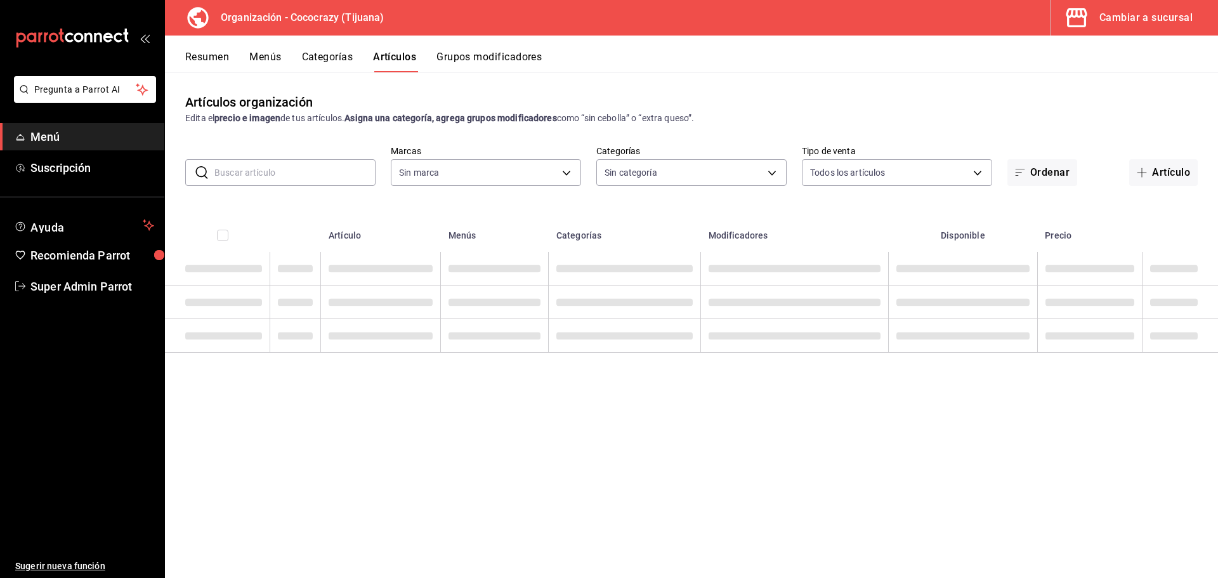
type input "792de1e6-c094-4828-a9be-74aa63e1e752"
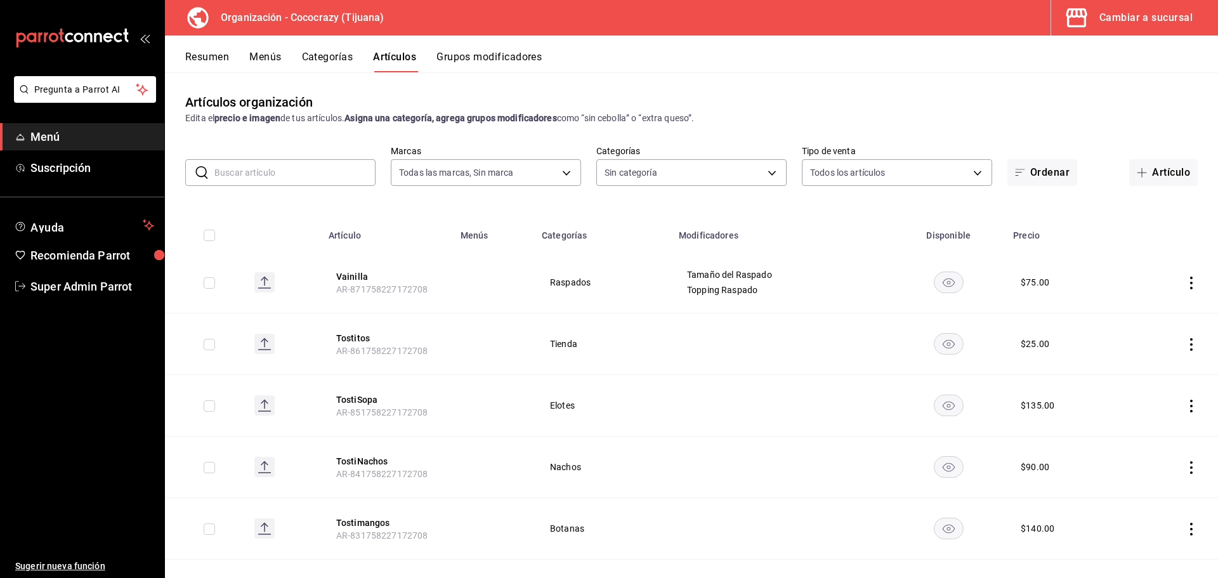
type input "a6d63896-67c9-4279-93d1-389a374a451b,01705319-7bdd-47eb-90f8-2eb0ceb9ef2f,f2d73…"
click at [334, 53] on button "Categorías" at bounding box center [327, 62] width 51 height 22
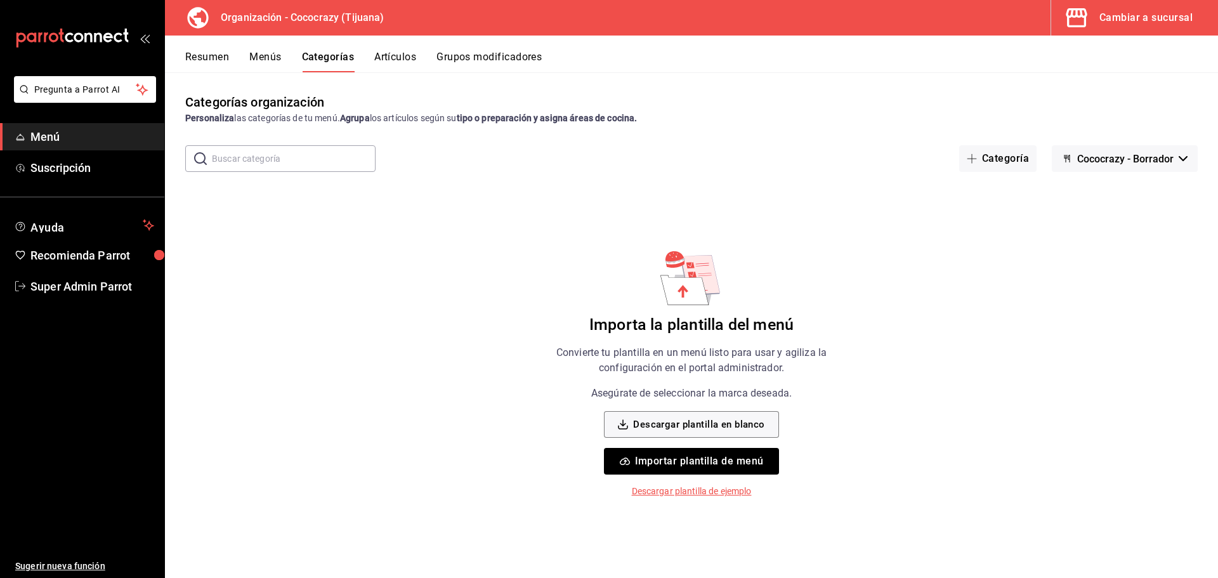
click at [1090, 157] on span "Cococrazy - Borrador" at bounding box center [1125, 159] width 96 height 12
click at [1099, 186] on li "Sin marca" at bounding box center [1123, 192] width 115 height 30
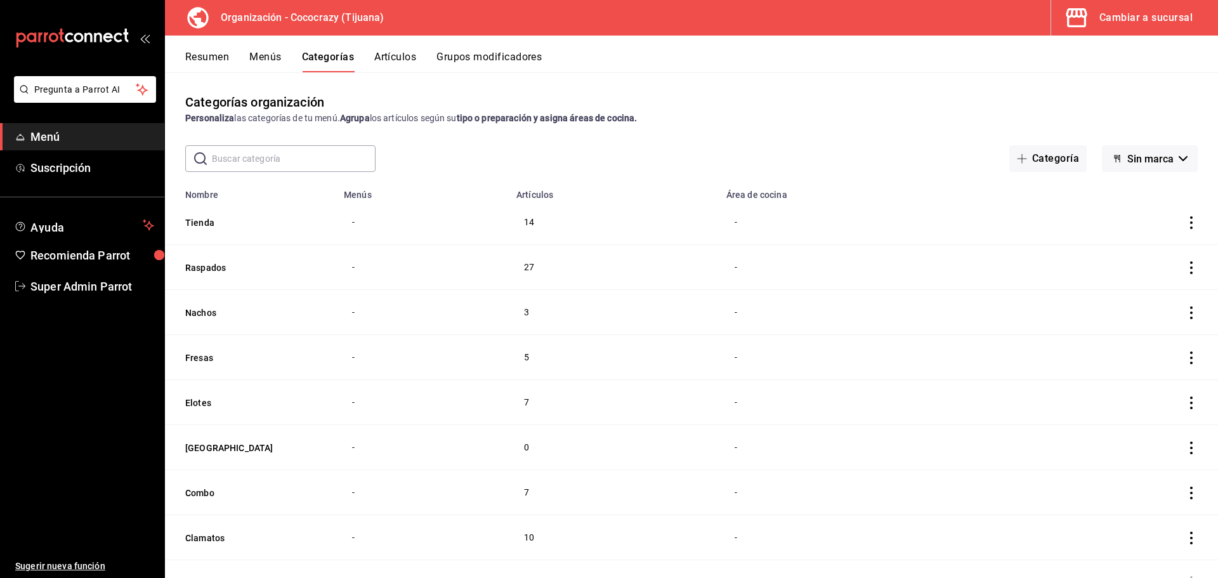
click at [408, 56] on button "Artículos" at bounding box center [395, 62] width 42 height 22
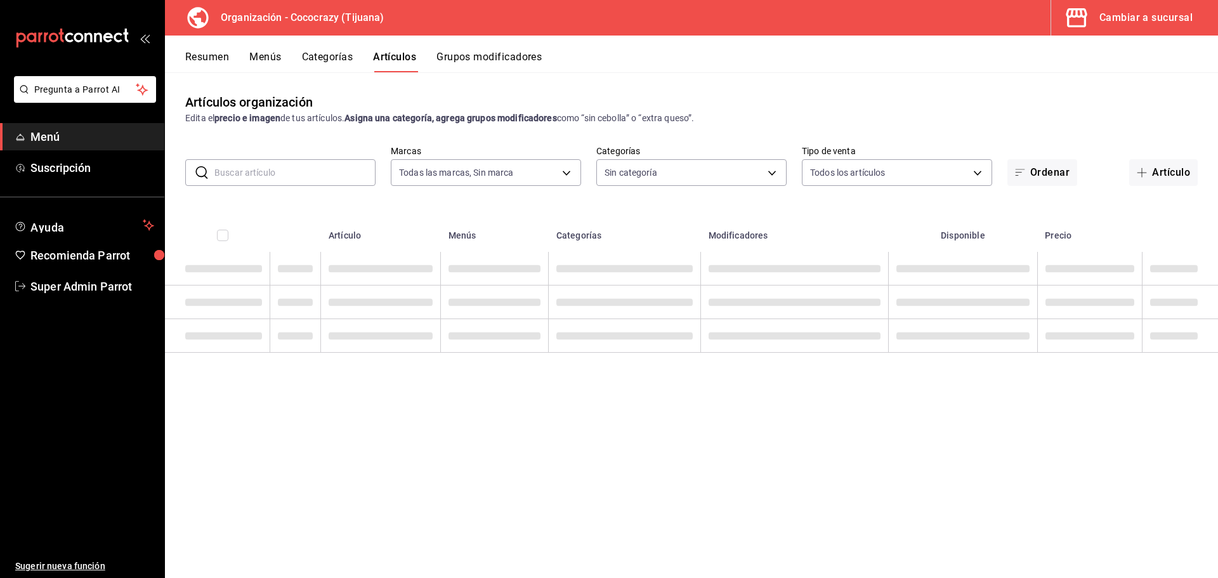
type input "792de1e6-c094-4828-a9be-74aa63e1e752"
type input "a6d63896-67c9-4279-93d1-389a374a451b,01705319-7bdd-47eb-90f8-2eb0ceb9ef2f,f2d73…"
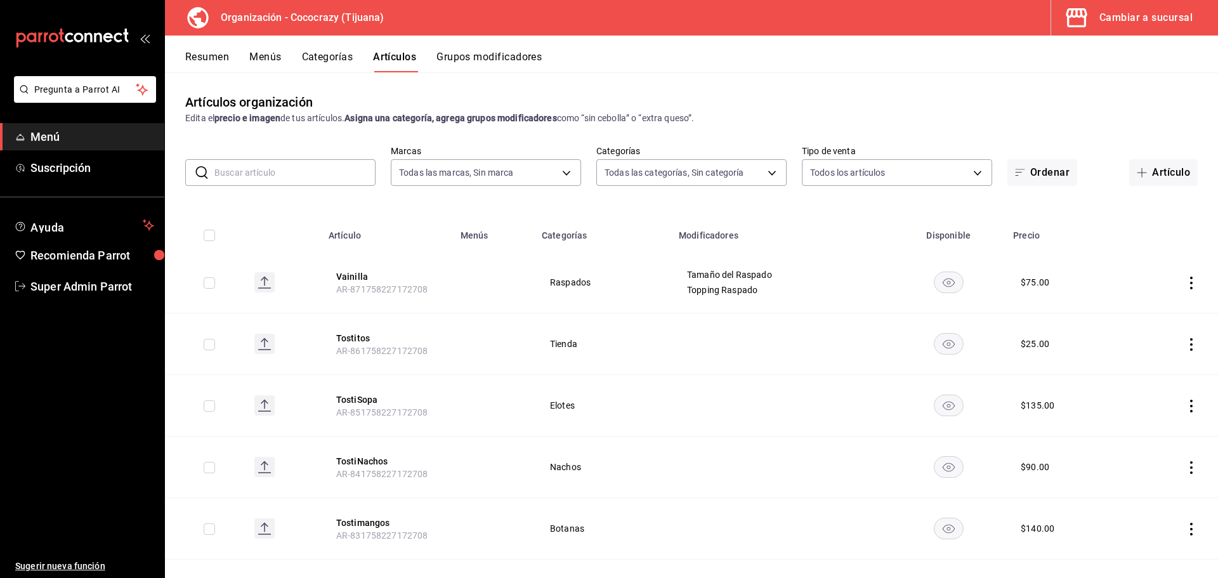
click at [333, 55] on button "Categorías" at bounding box center [327, 62] width 51 height 22
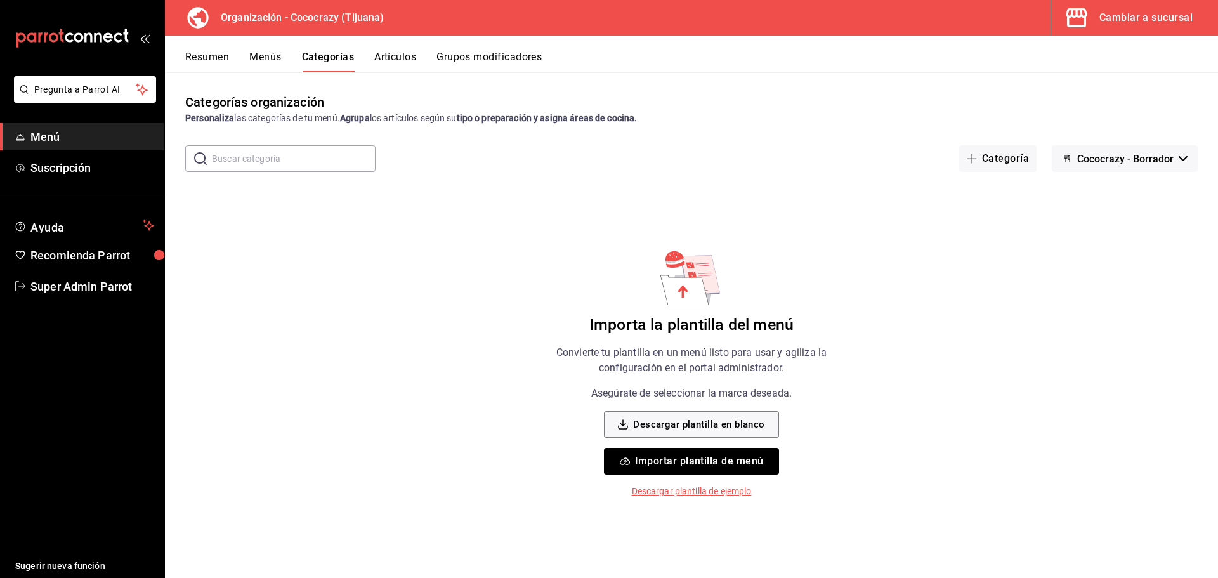
click at [575, 223] on div "Categorías organización Personaliza las categorías de tu menú. Agrupa los artíc…" at bounding box center [691, 324] width 1053 height 505
click at [405, 56] on button "Artículos" at bounding box center [395, 62] width 42 height 22
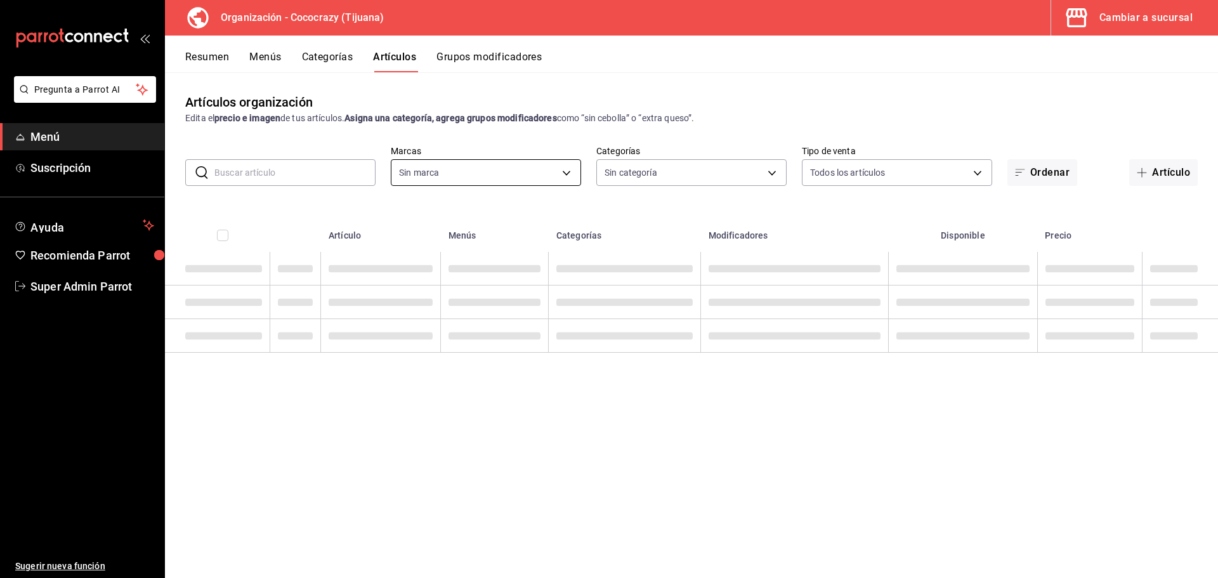
type input "792de1e6-c094-4828-a9be-74aa63e1e752"
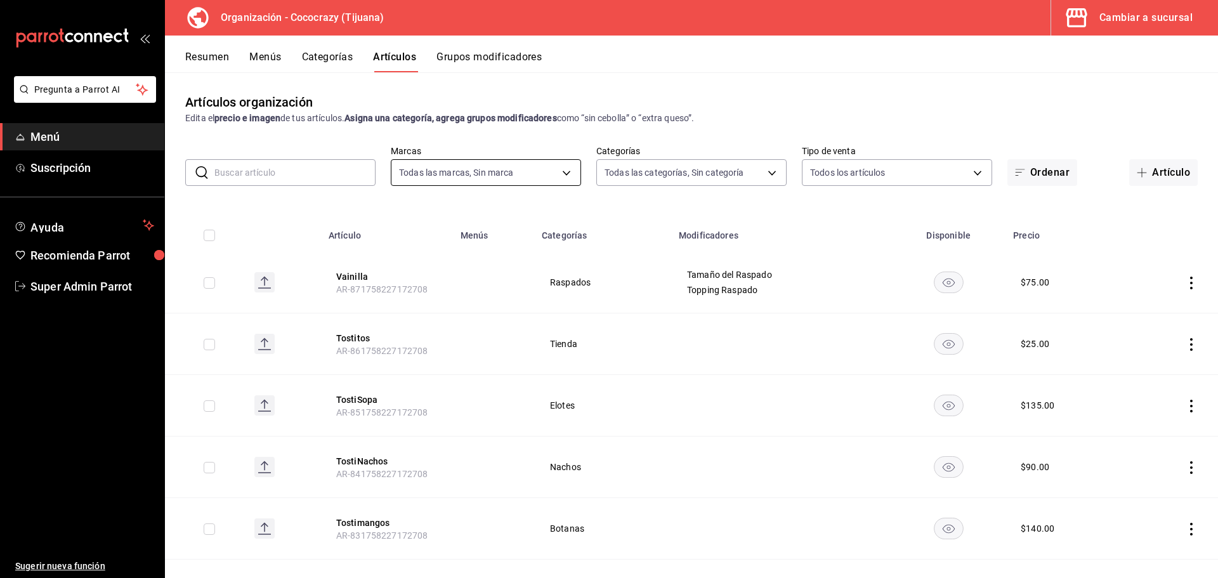
type input "a6d63896-67c9-4279-93d1-389a374a451b,01705319-7bdd-47eb-90f8-2eb0ceb9ef2f,f2d73…"
click at [340, 51] on button "Categorías" at bounding box center [327, 62] width 51 height 22
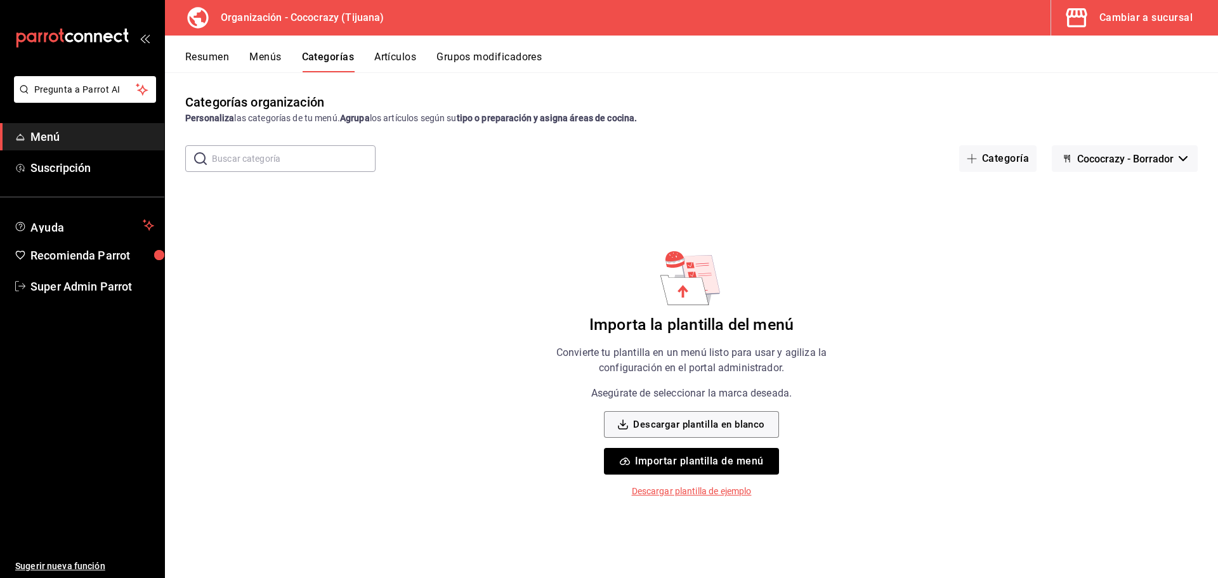
click at [400, 56] on button "Artículos" at bounding box center [395, 62] width 42 height 22
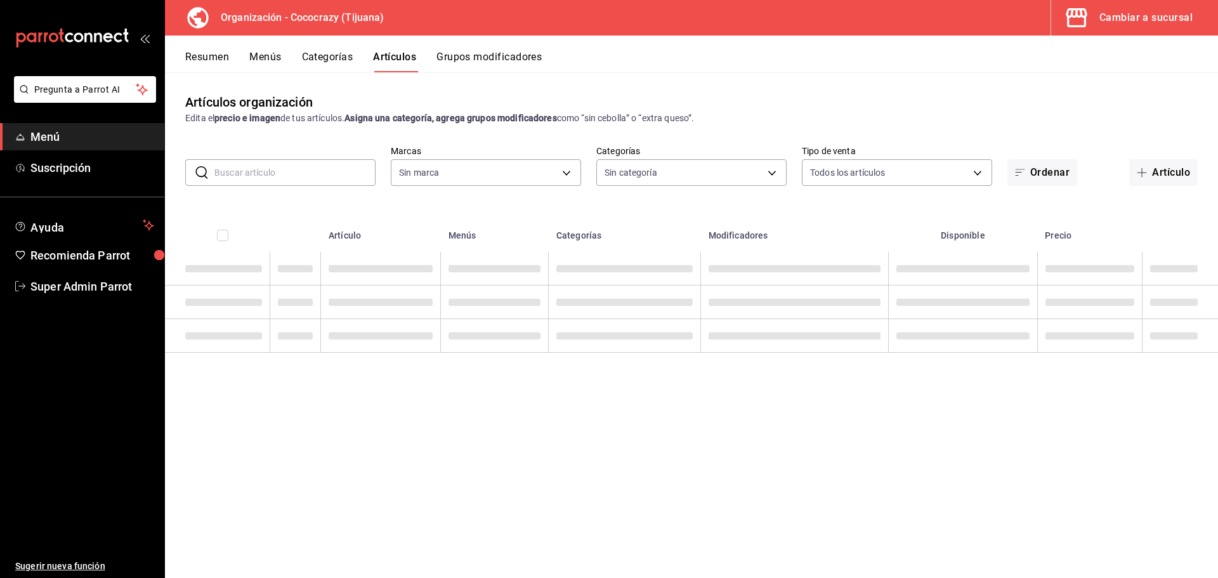
type input "792de1e6-c094-4828-a9be-74aa63e1e752"
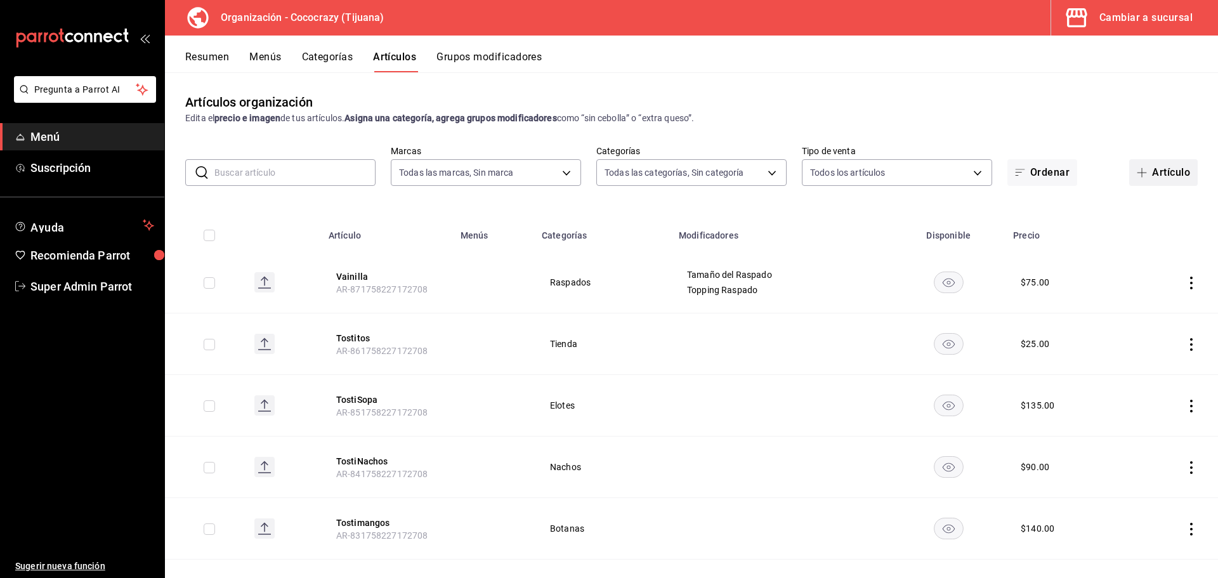
type input "a6d63896-67c9-4279-93d1-389a374a451b,01705319-7bdd-47eb-90f8-2eb0ceb9ef2f,f2d73…"
click at [323, 49] on div "Resumen Menús Categorías Artículos Grupos modificadores" at bounding box center [691, 54] width 1053 height 37
click at [341, 62] on button "Categorías" at bounding box center [327, 62] width 51 height 22
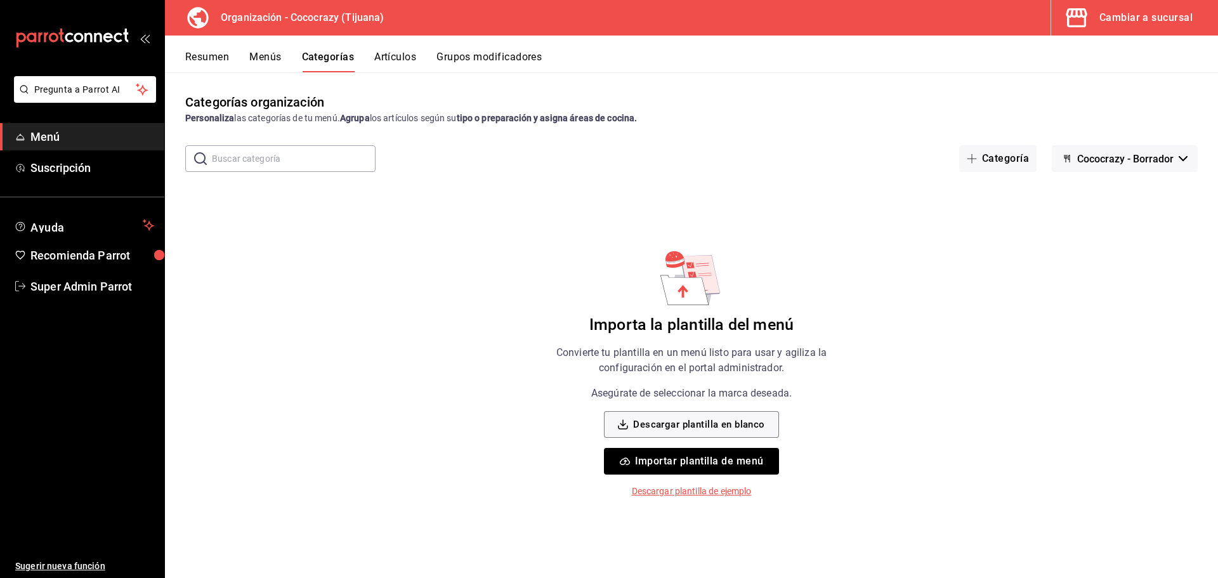
click at [1138, 165] on button "Cococrazy - Borrador" at bounding box center [1125, 158] width 146 height 27
click at [1140, 190] on li "Sin marca" at bounding box center [1123, 192] width 115 height 30
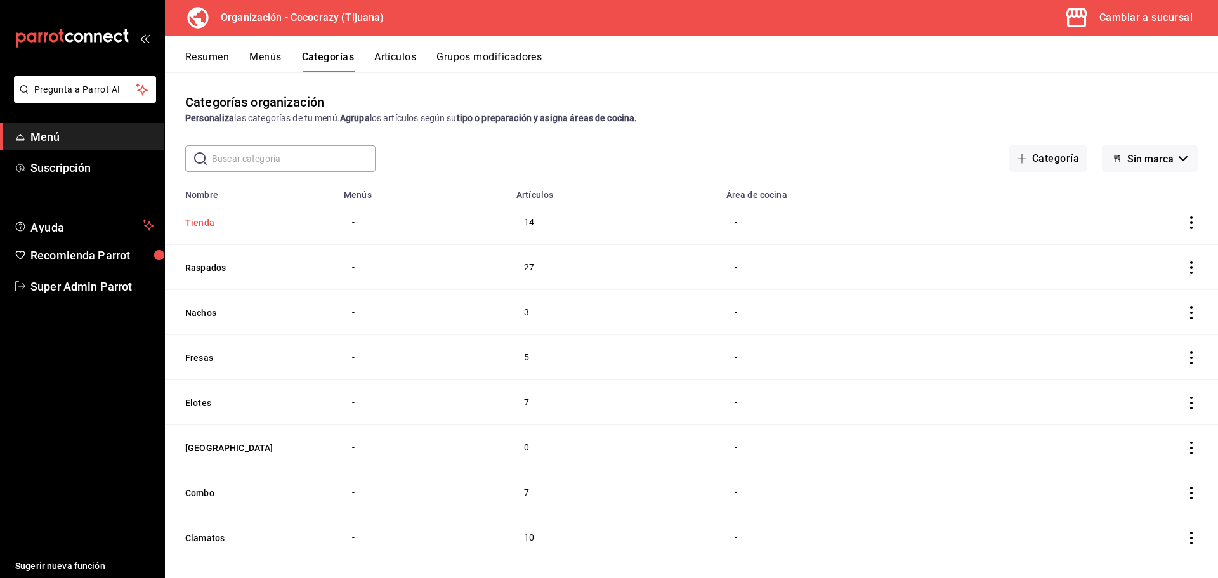
click at [191, 216] on button "Tienda" at bounding box center [248, 222] width 127 height 13
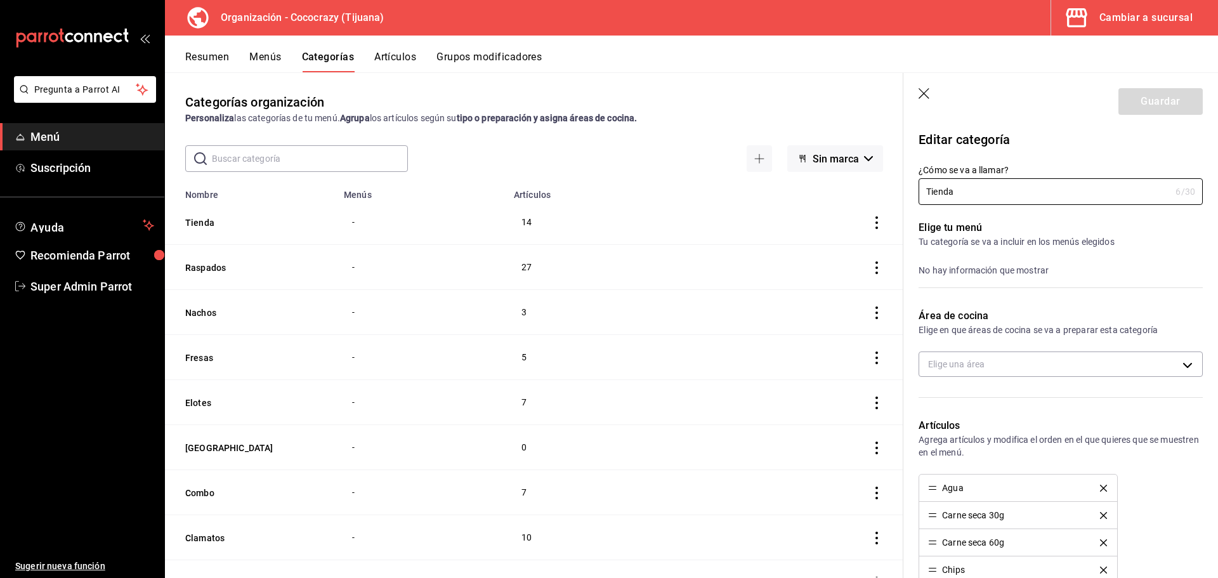
click at [927, 92] on icon "button" at bounding box center [924, 94] width 13 height 13
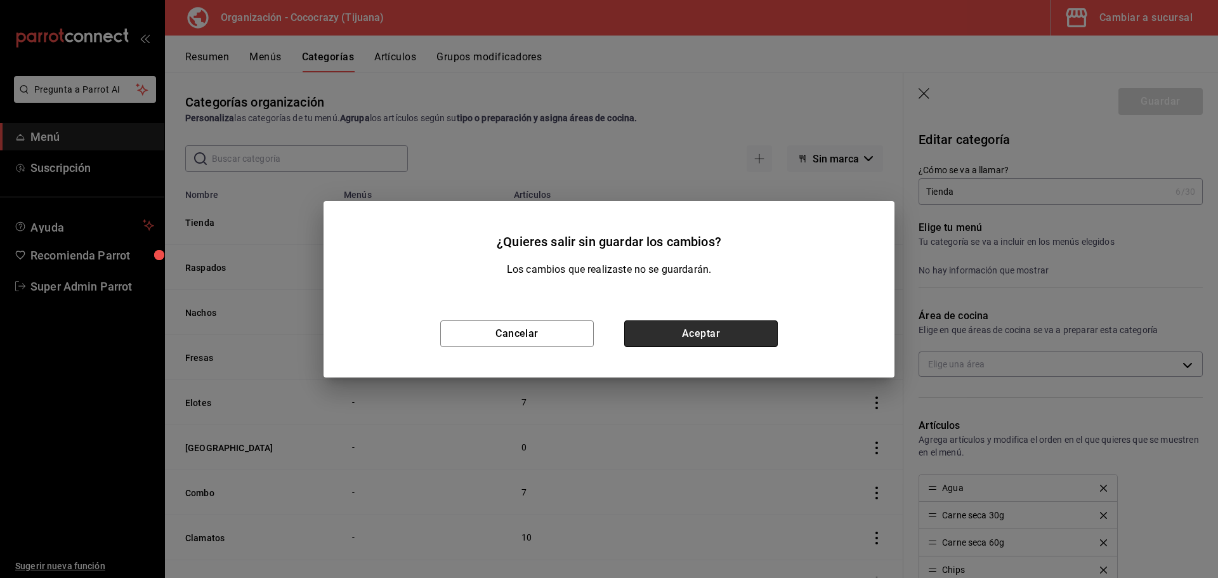
click at [729, 334] on button "Aceptar" at bounding box center [700, 333] width 153 height 27
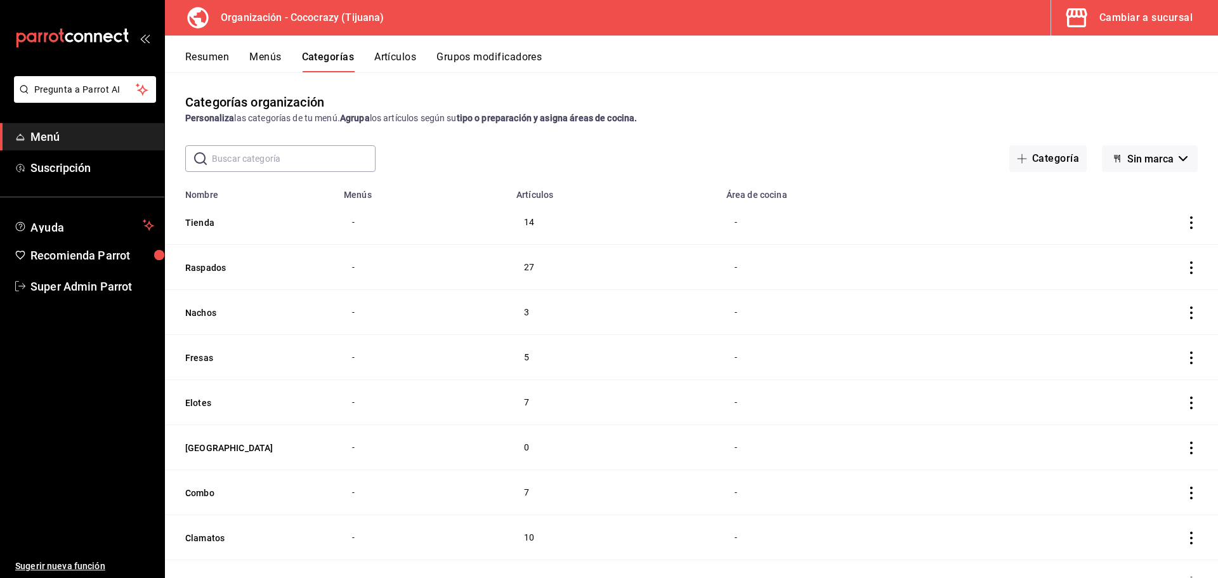
click at [396, 57] on button "Artículos" at bounding box center [395, 62] width 42 height 22
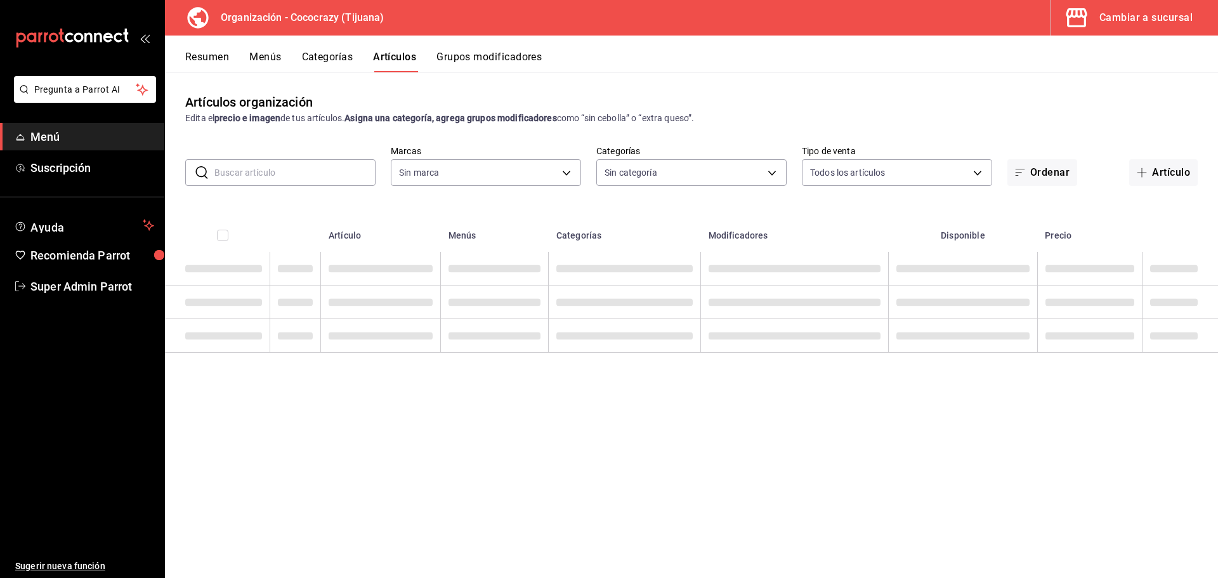
type input "792de1e6-c094-4828-a9be-74aa63e1e752"
type input "a6d63896-67c9-4279-93d1-389a374a451b,01705319-7bdd-47eb-90f8-2eb0ceb9ef2f,f2d73…"
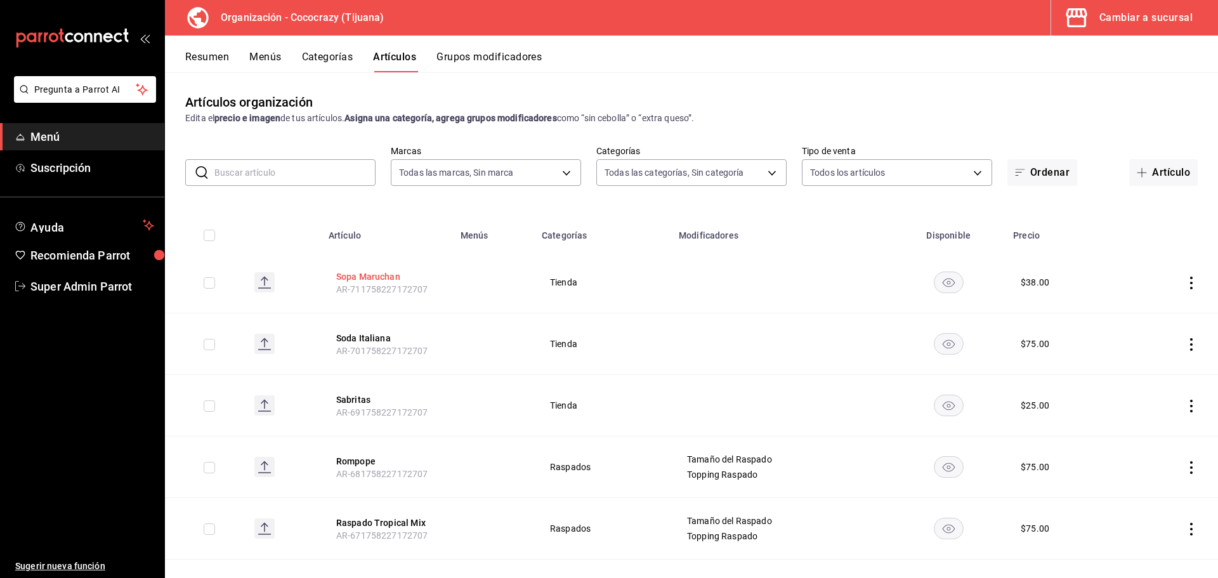
click at [343, 278] on button "Sopa Maruchan" at bounding box center [386, 276] width 101 height 13
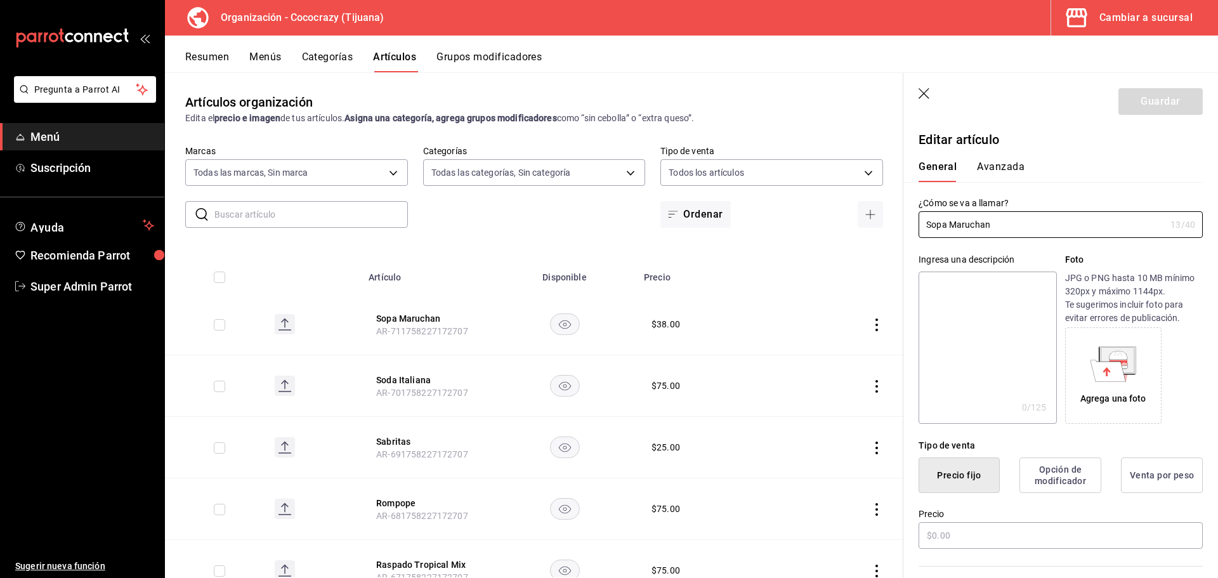
type input "$38.00"
click at [924, 93] on icon "button" at bounding box center [924, 94] width 13 height 13
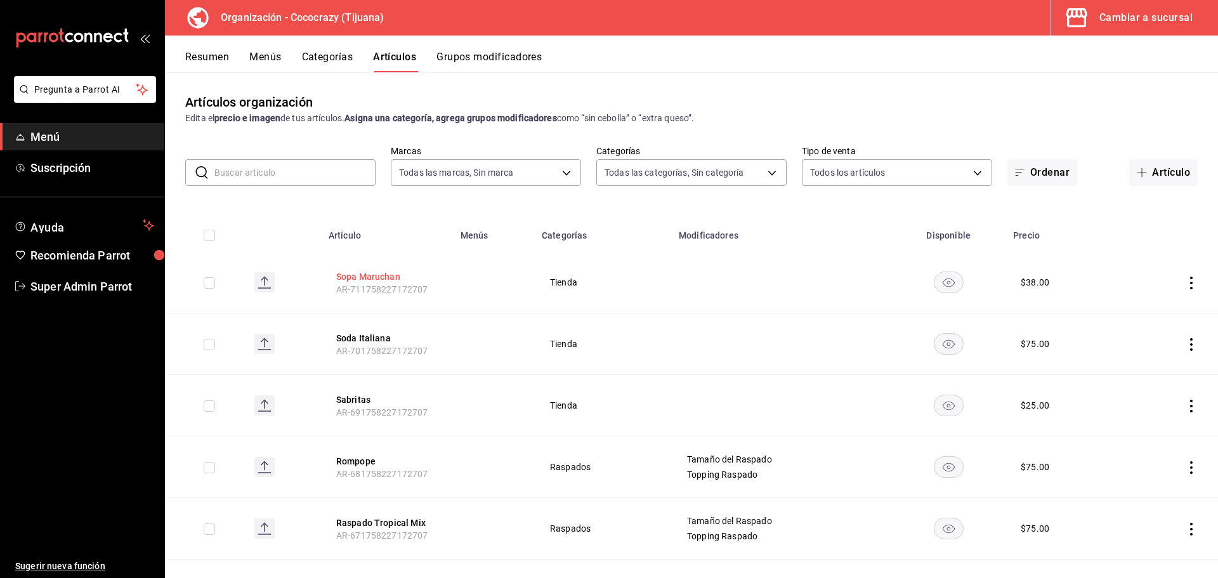
click at [343, 271] on button "Sopa Maruchan" at bounding box center [386, 276] width 101 height 13
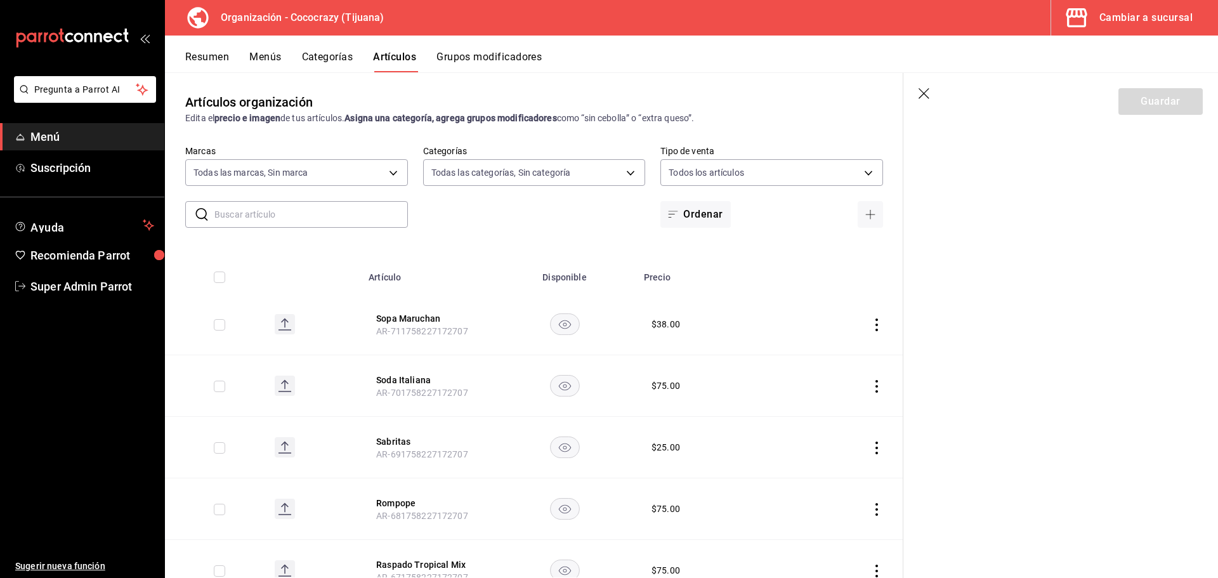
click at [921, 96] on icon "button" at bounding box center [923, 93] width 11 height 11
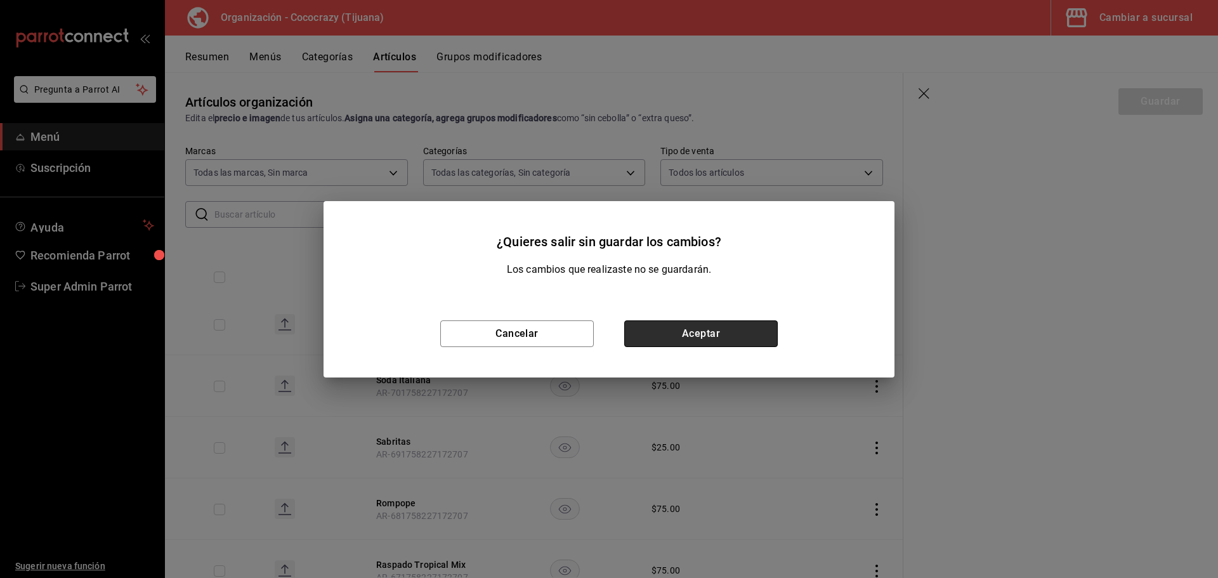
click at [692, 339] on button "Aceptar" at bounding box center [700, 333] width 153 height 27
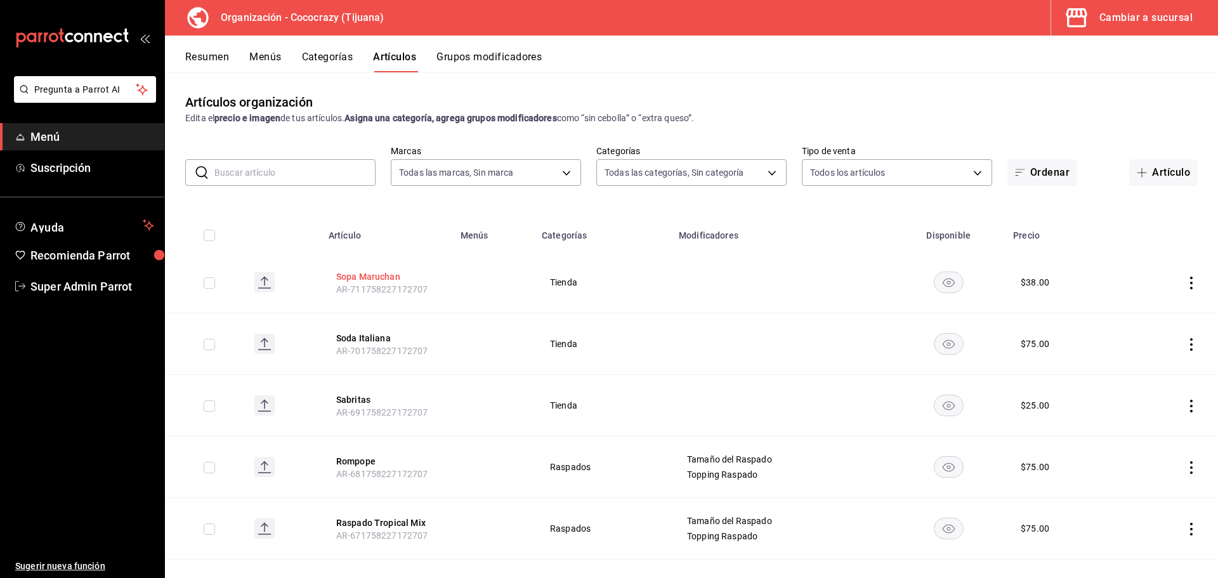
click at [369, 277] on button "Sopa Maruchan" at bounding box center [386, 276] width 101 height 13
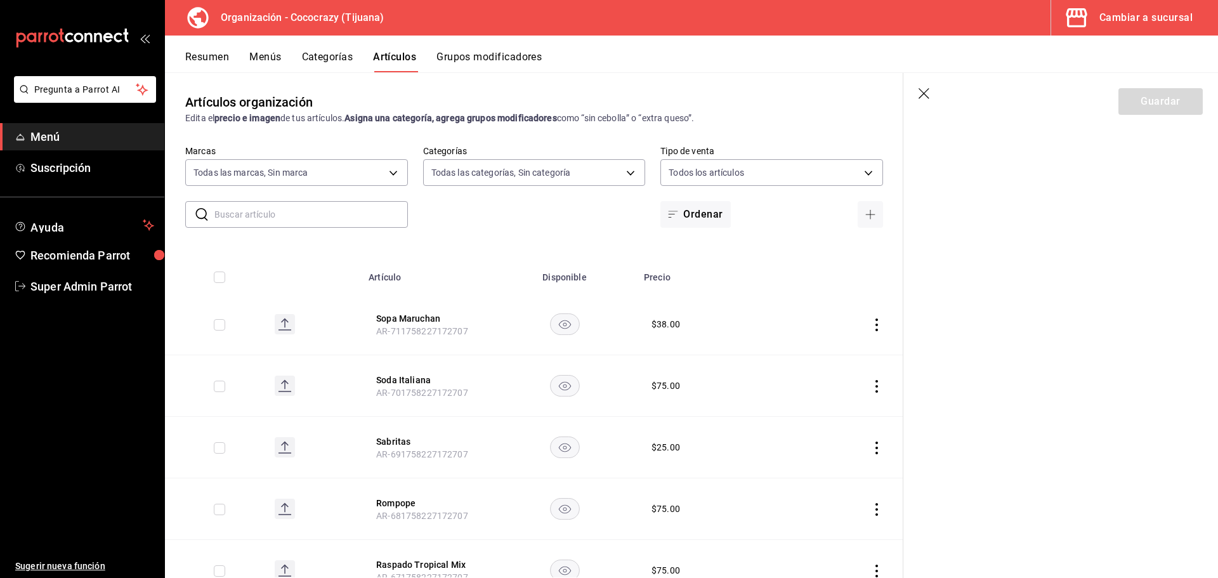
click at [925, 95] on icon "button" at bounding box center [923, 93] width 11 height 11
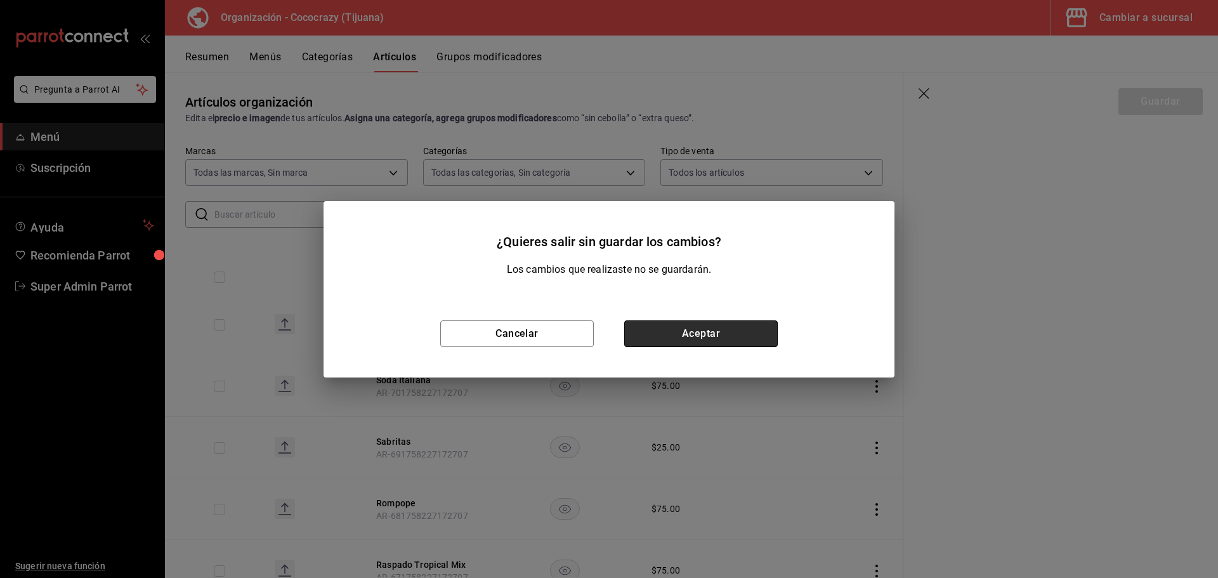
click at [686, 336] on button "Aceptar" at bounding box center [700, 333] width 153 height 27
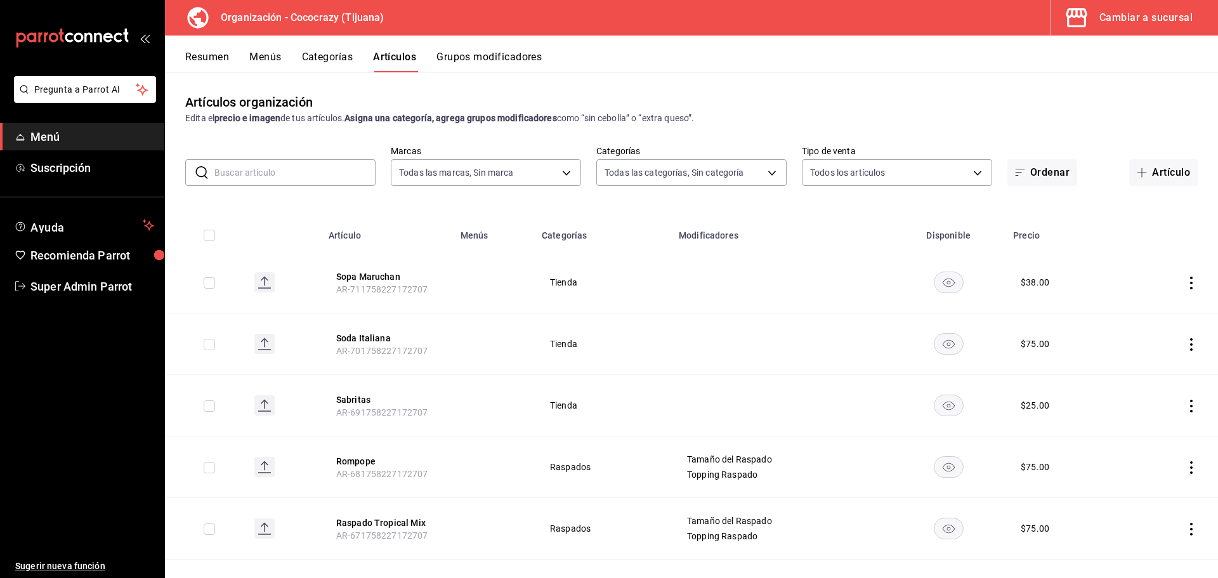
click at [1185, 280] on icon "actions" at bounding box center [1191, 283] width 13 height 13
click at [1145, 364] on span "Eliminar" at bounding box center [1143, 363] width 32 height 10
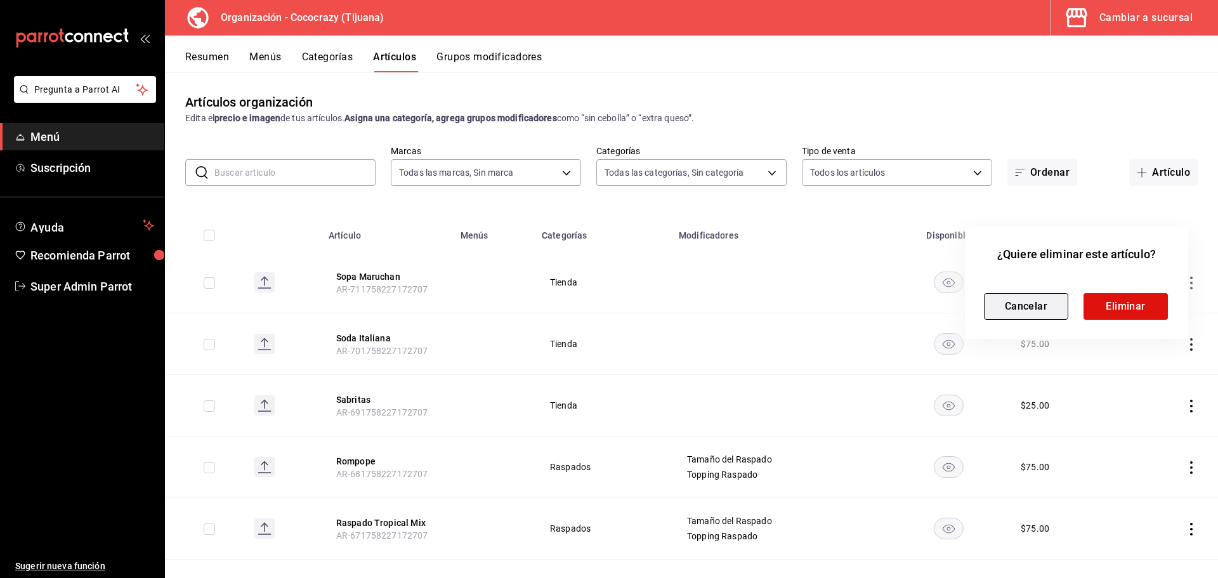
click at [1033, 308] on button "Cancelar" at bounding box center [1026, 306] width 84 height 27
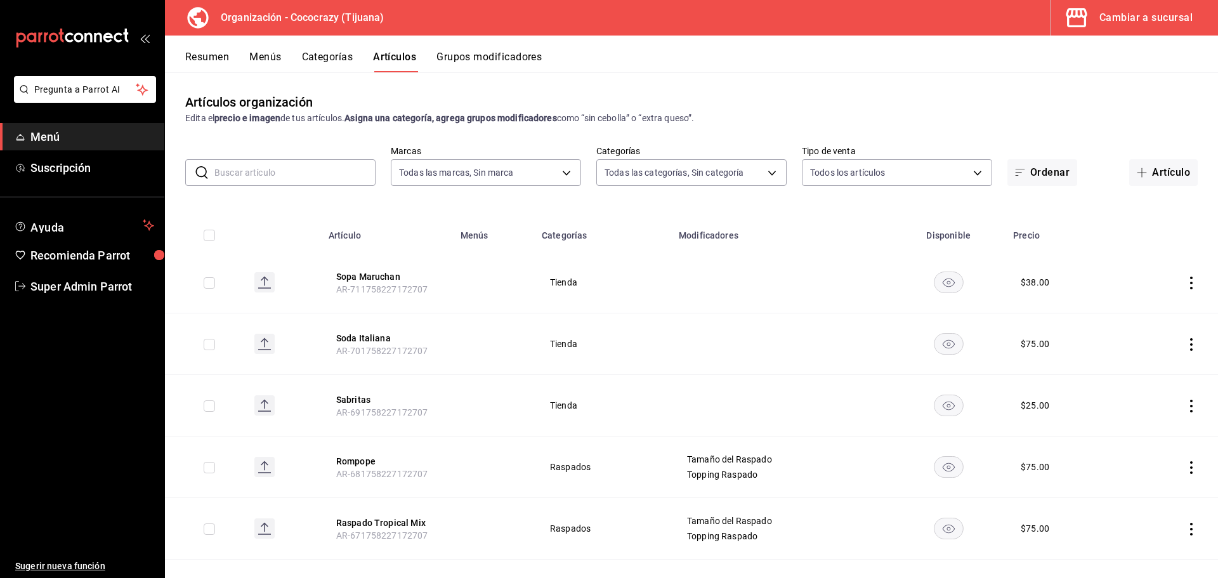
click at [213, 239] on input "checkbox" at bounding box center [209, 235] width 11 height 11
checkbox input "true"
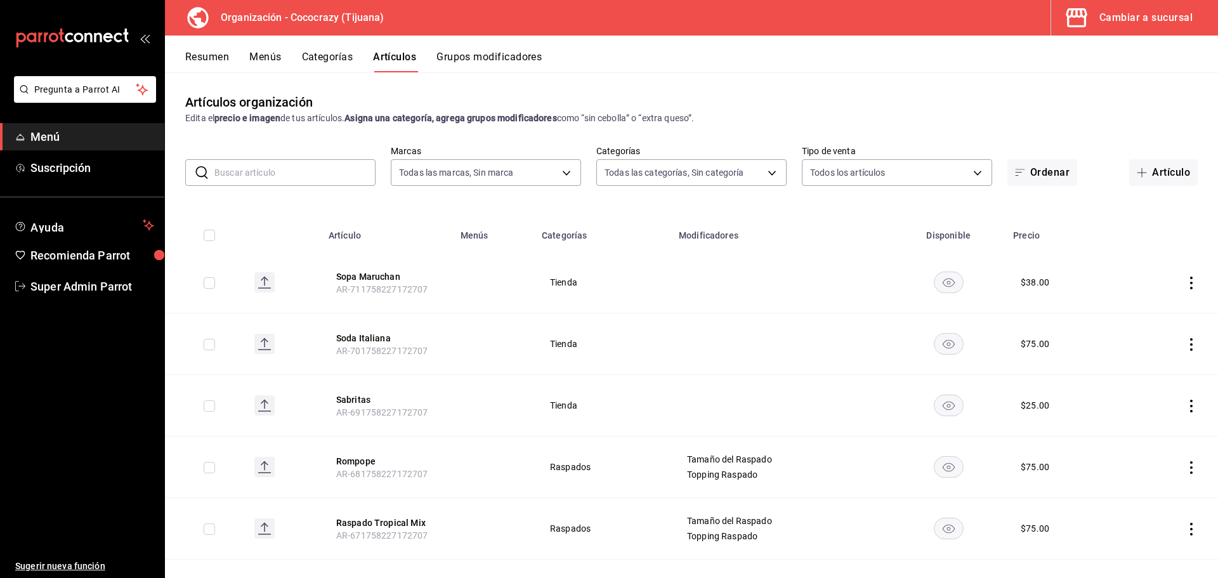
checkbox input "true"
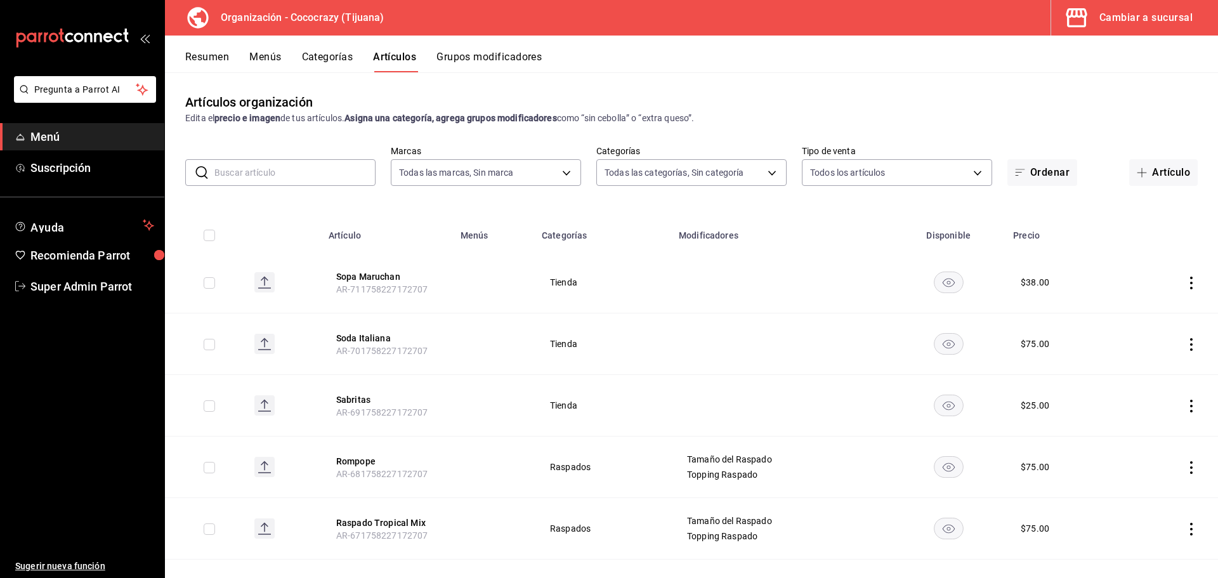
checkbox input "true"
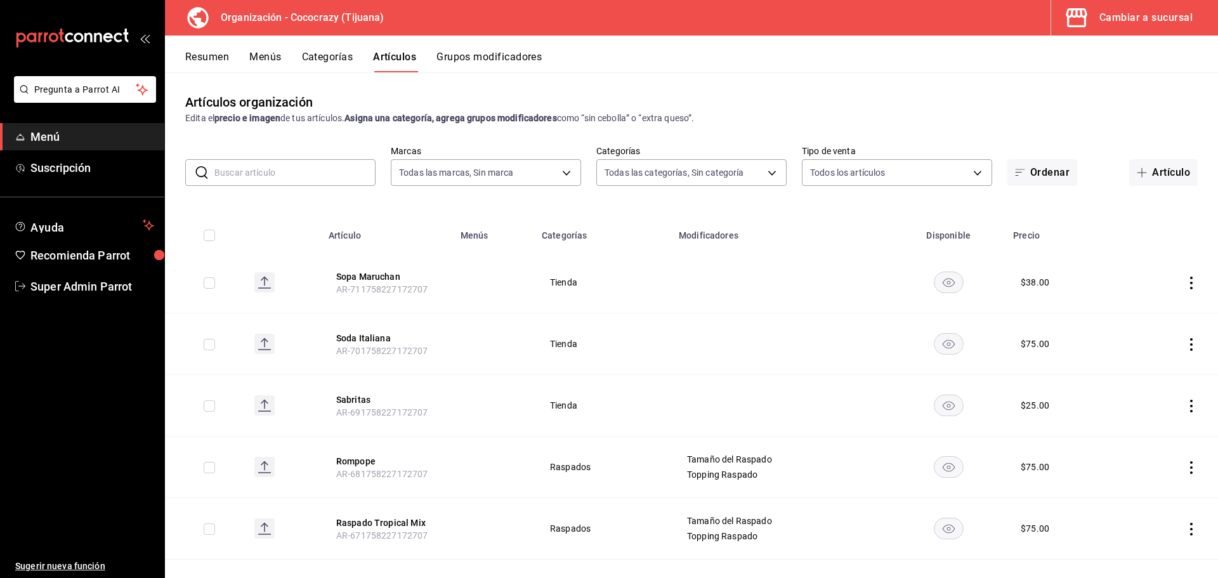
checkbox input "true"
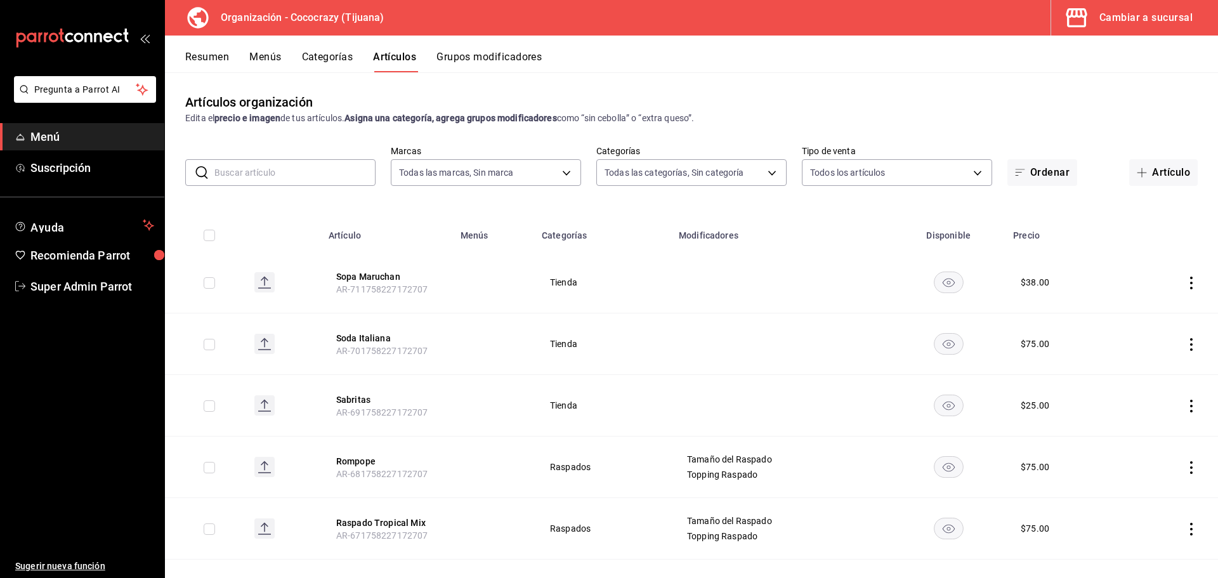
checkbox input "true"
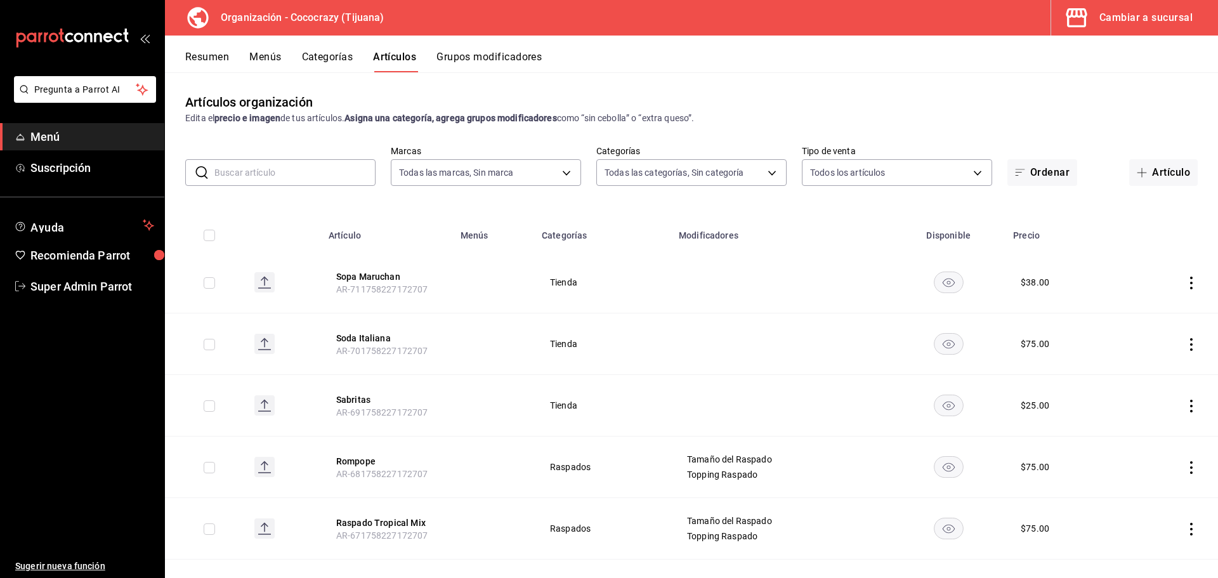
checkbox input "true"
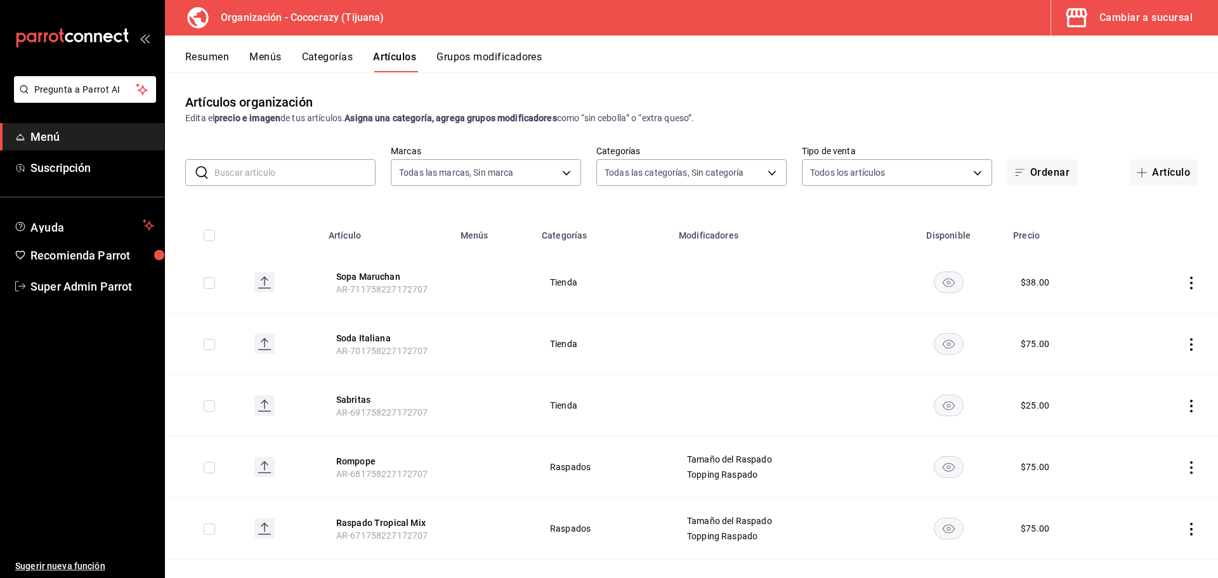
checkbox input "true"
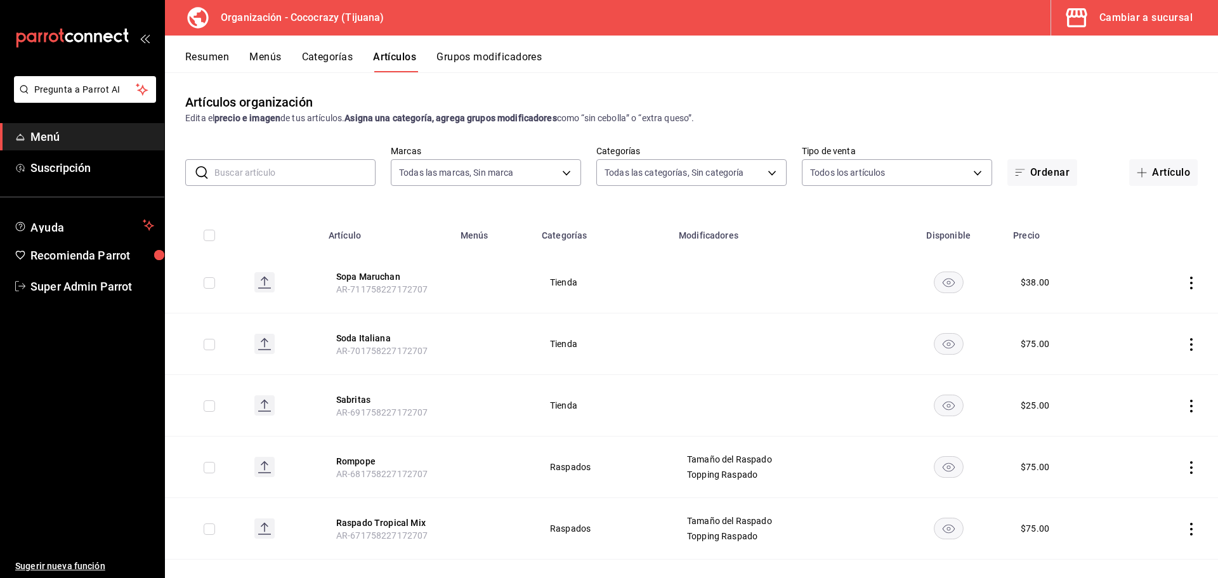
checkbox input "true"
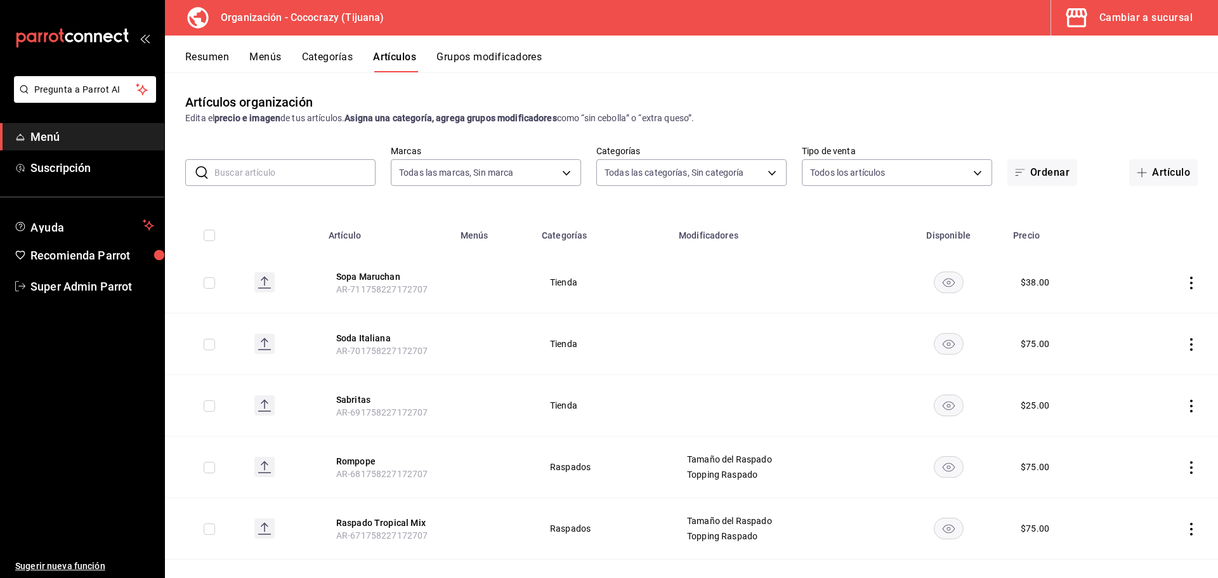
checkbox input "true"
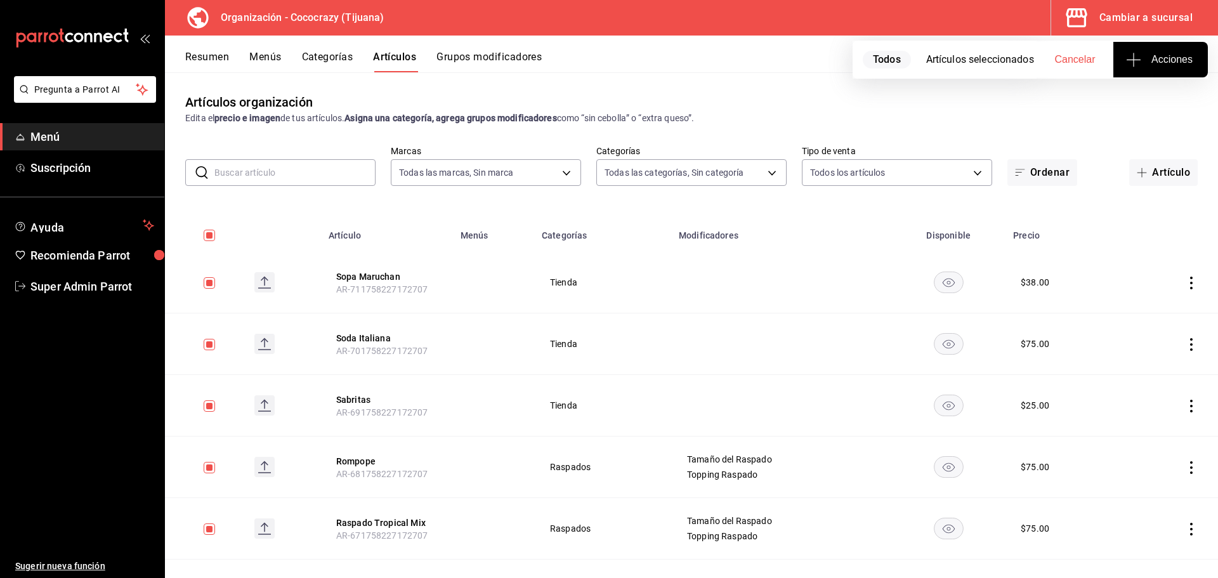
click at [1139, 64] on icon "button" at bounding box center [1133, 59] width 15 height 15
click at [872, 71] on div at bounding box center [609, 289] width 1218 height 578
drag, startPoint x: 212, startPoint y: 225, endPoint x: 213, endPoint y: 232, distance: 7.1
click at [212, 226] on th at bounding box center [204, 231] width 79 height 41
click at [214, 233] on input "checkbox" at bounding box center [209, 235] width 11 height 11
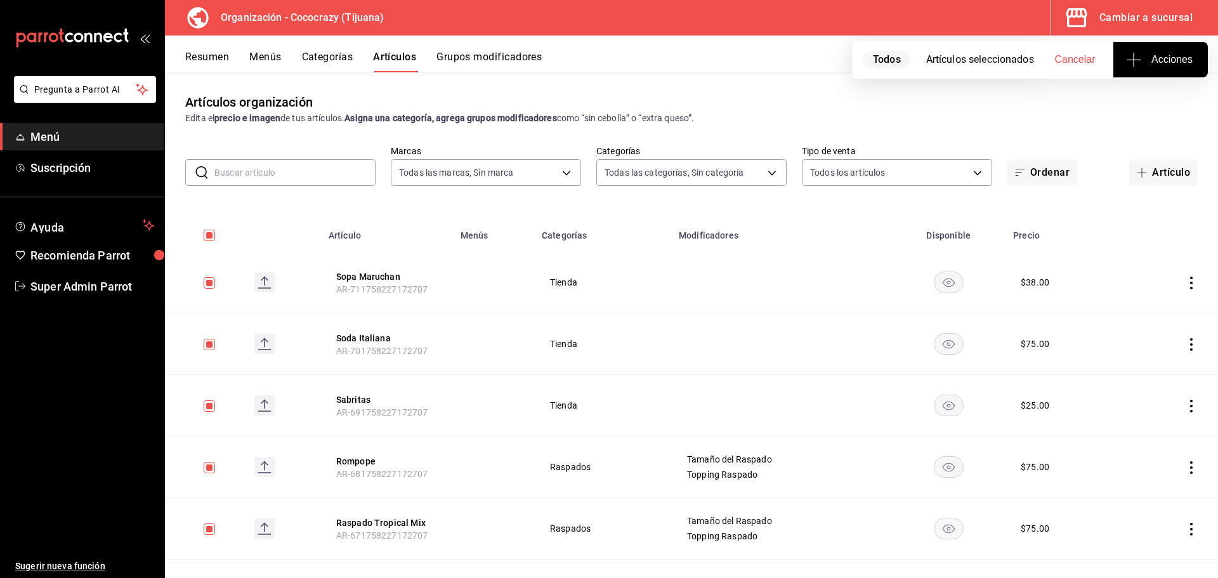
checkbox input "false"
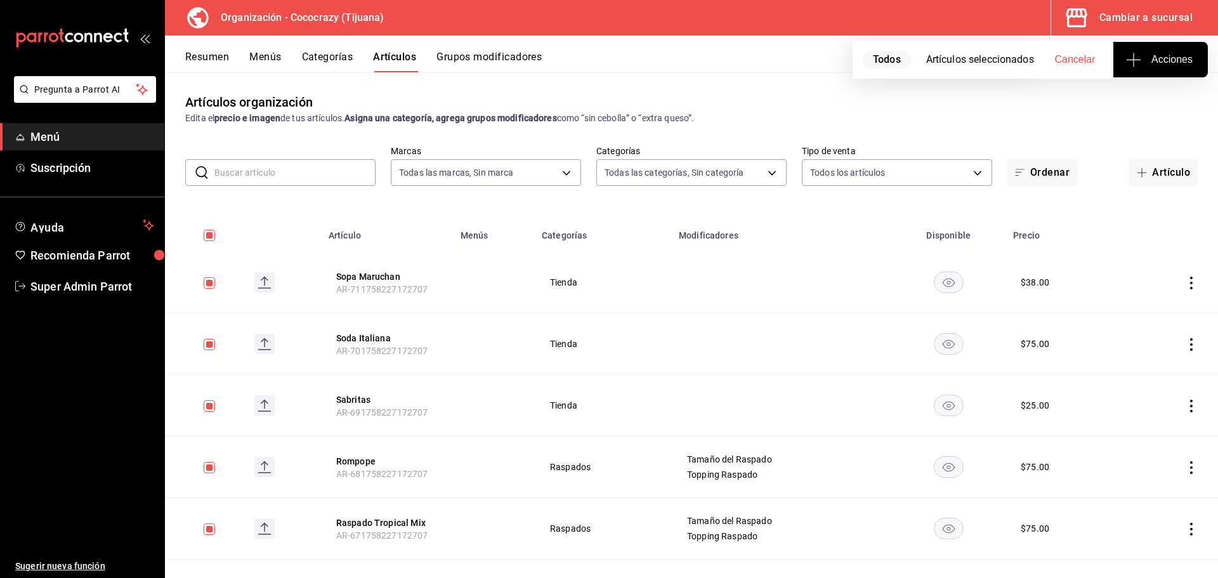
checkbox input "false"
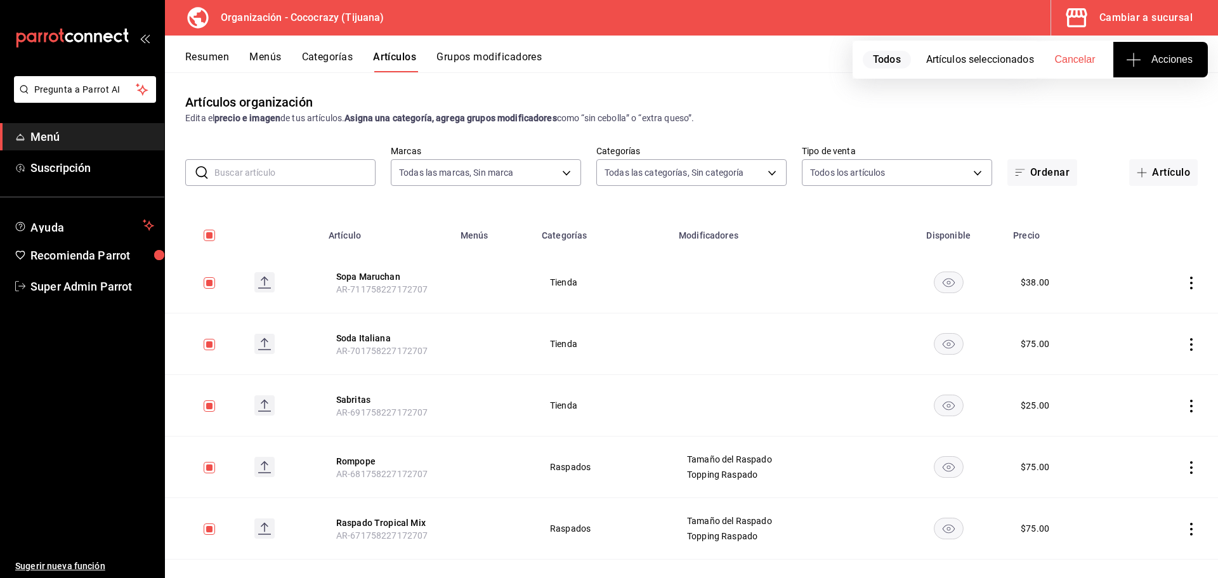
checkbox input "false"
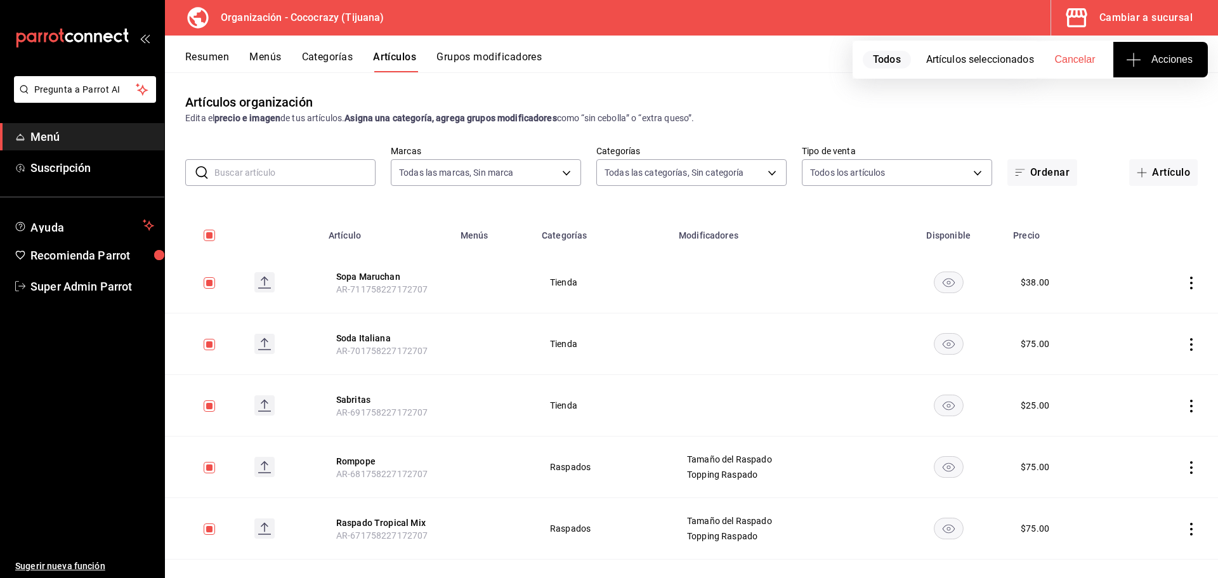
checkbox input "false"
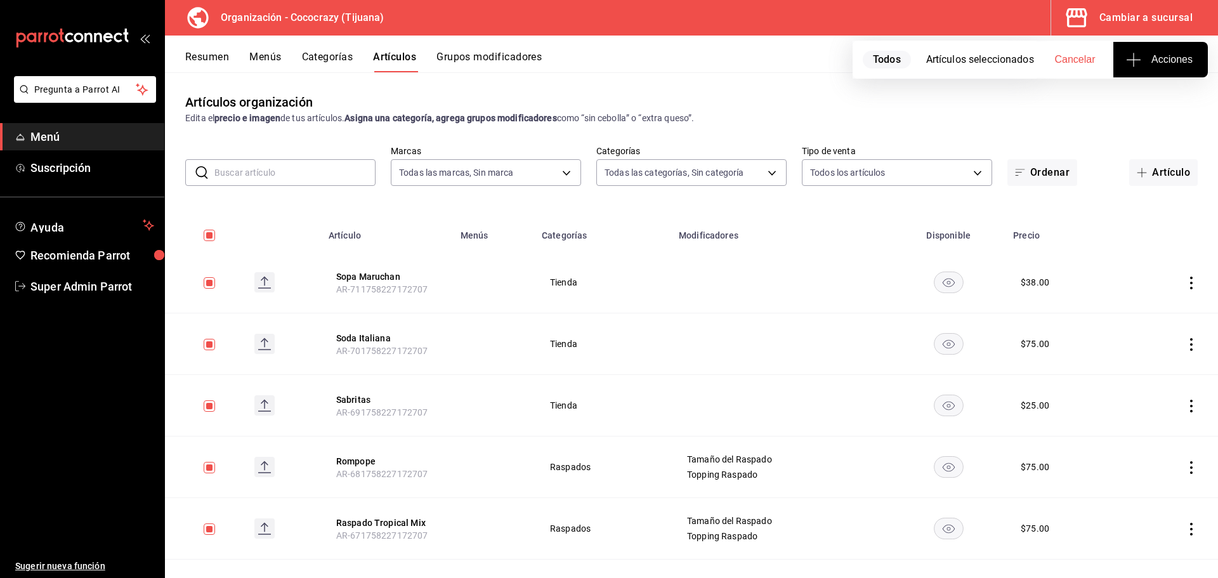
checkbox input "false"
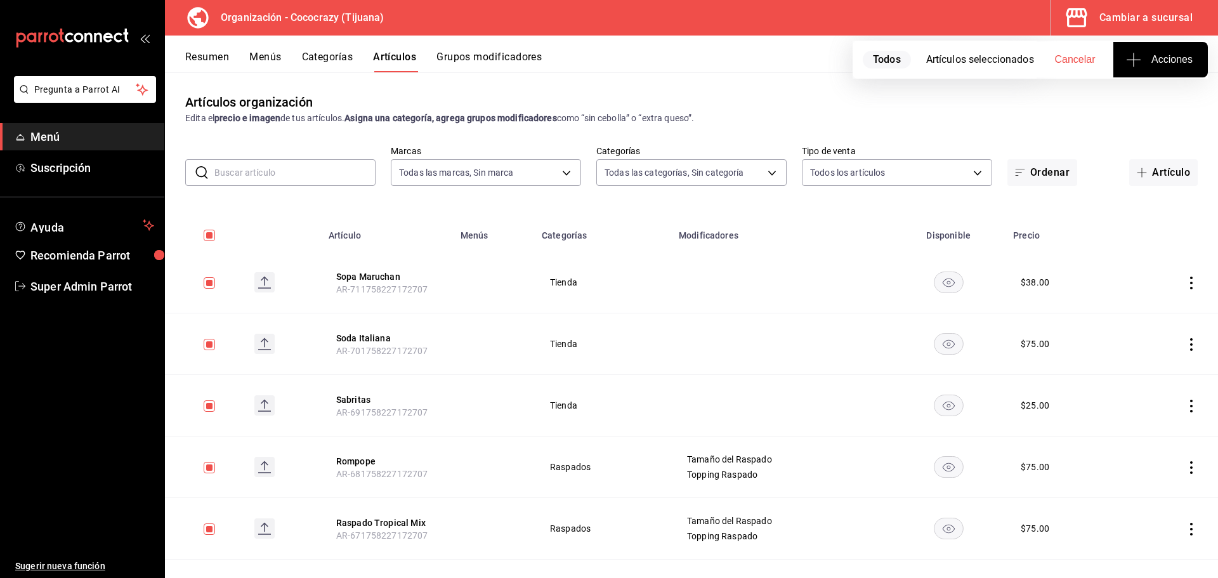
checkbox input "false"
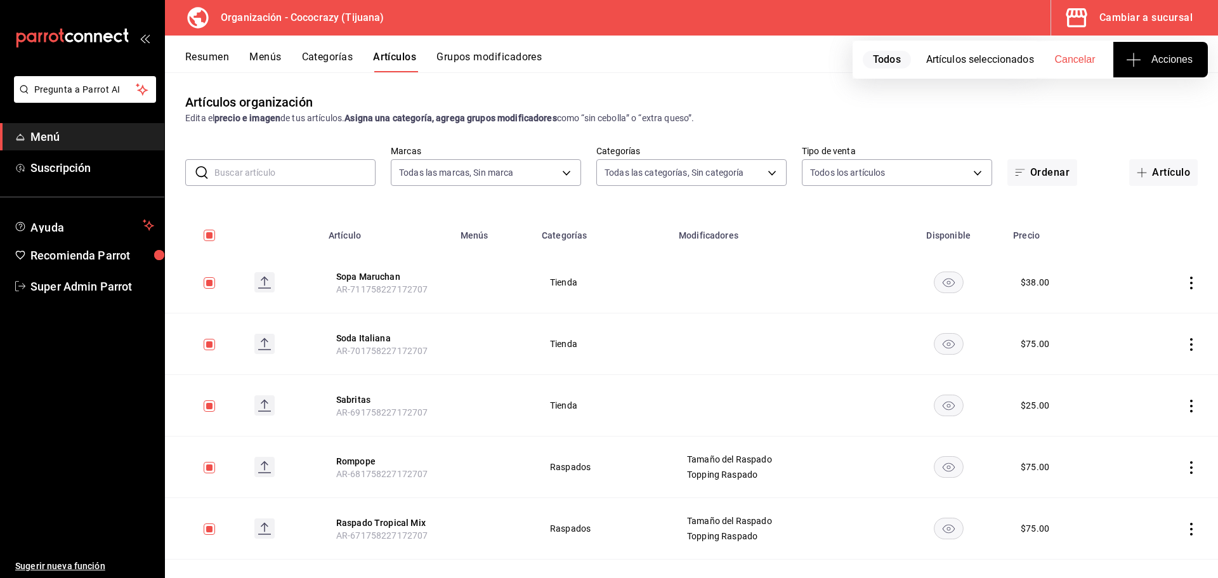
checkbox input "false"
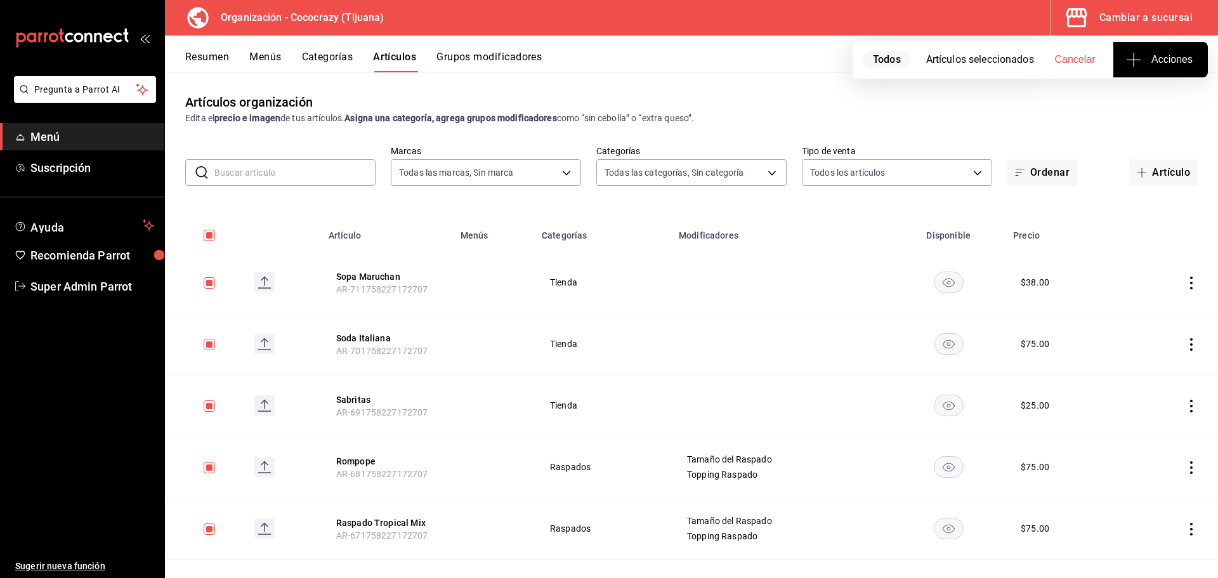
checkbox input "false"
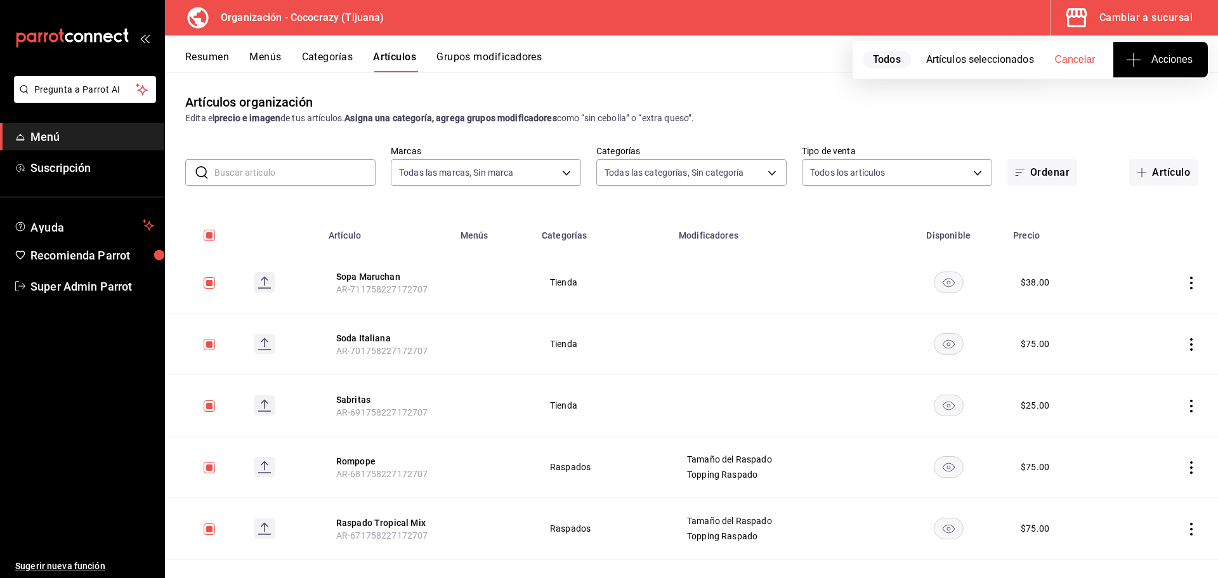
checkbox input "false"
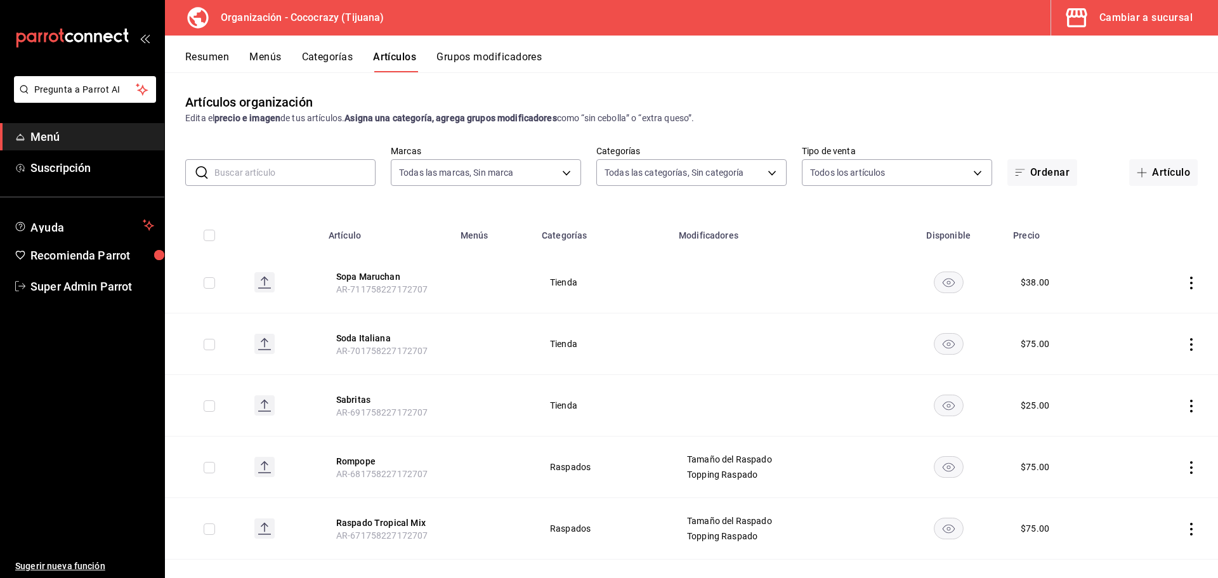
click at [327, 66] on button "Categorías" at bounding box center [327, 62] width 51 height 22
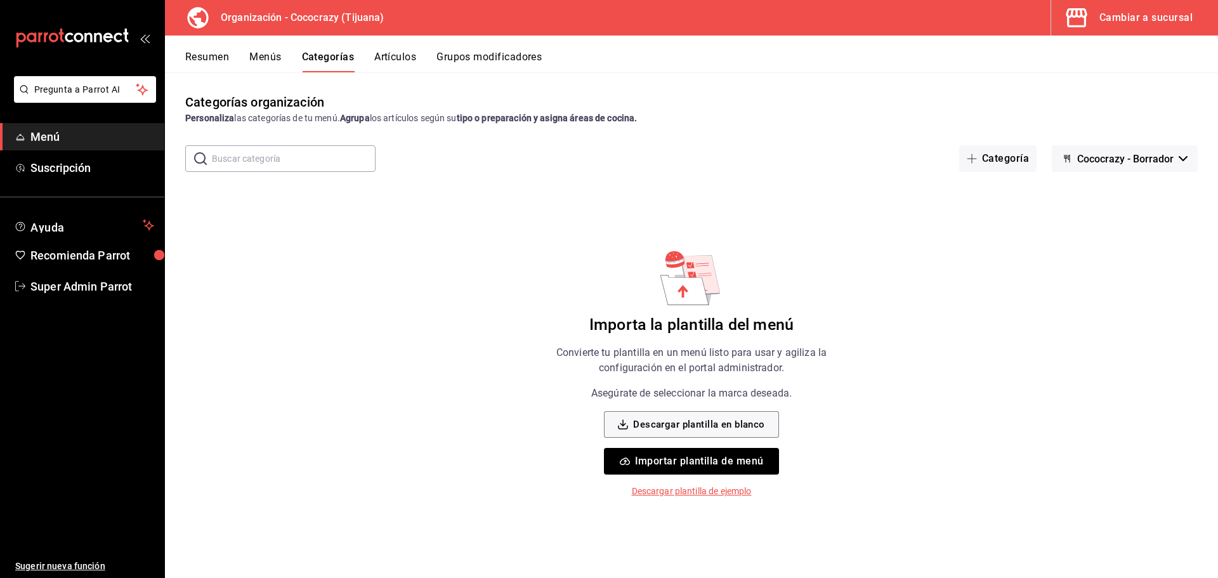
click at [1111, 167] on button "Cococrazy - Borrador" at bounding box center [1125, 158] width 146 height 27
click at [1114, 197] on li "Sin marca" at bounding box center [1123, 192] width 115 height 30
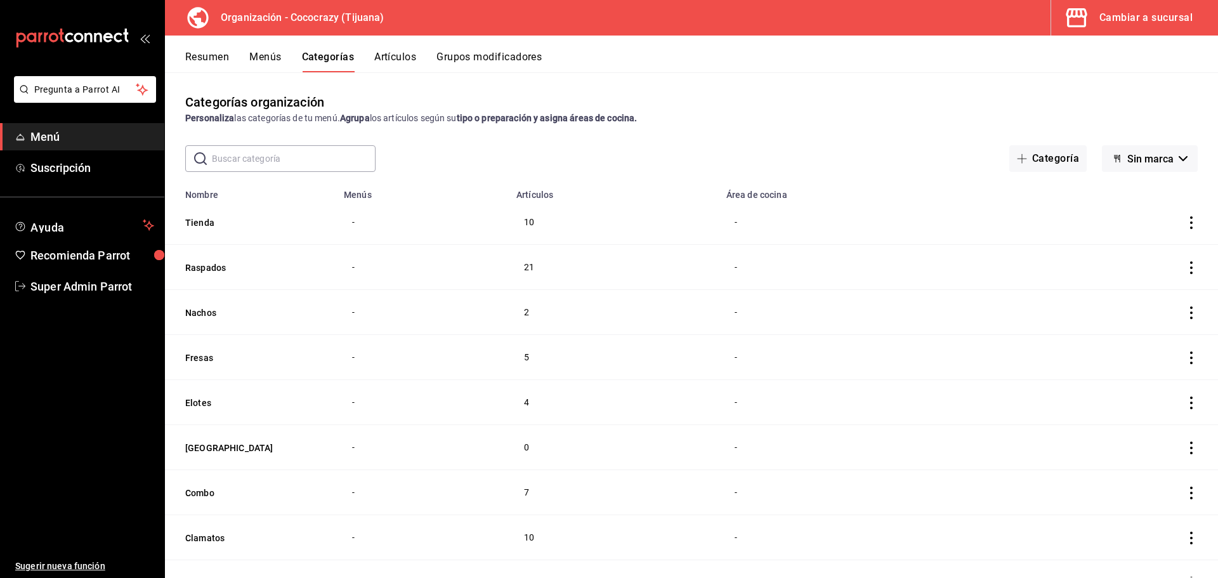
scroll to position [58, 0]
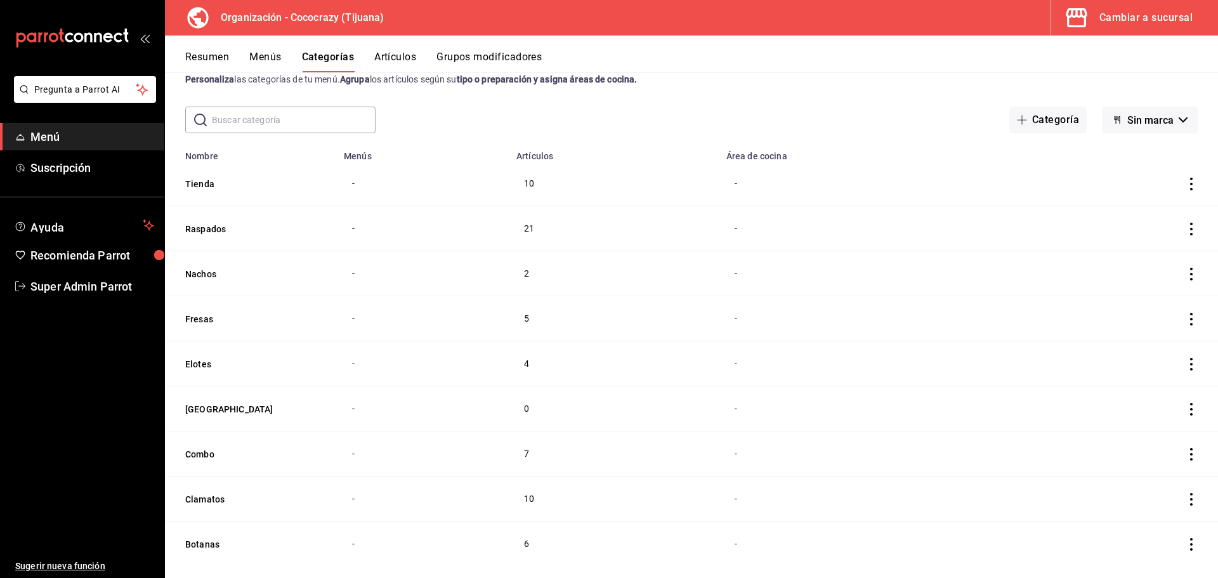
scroll to position [58, 0]
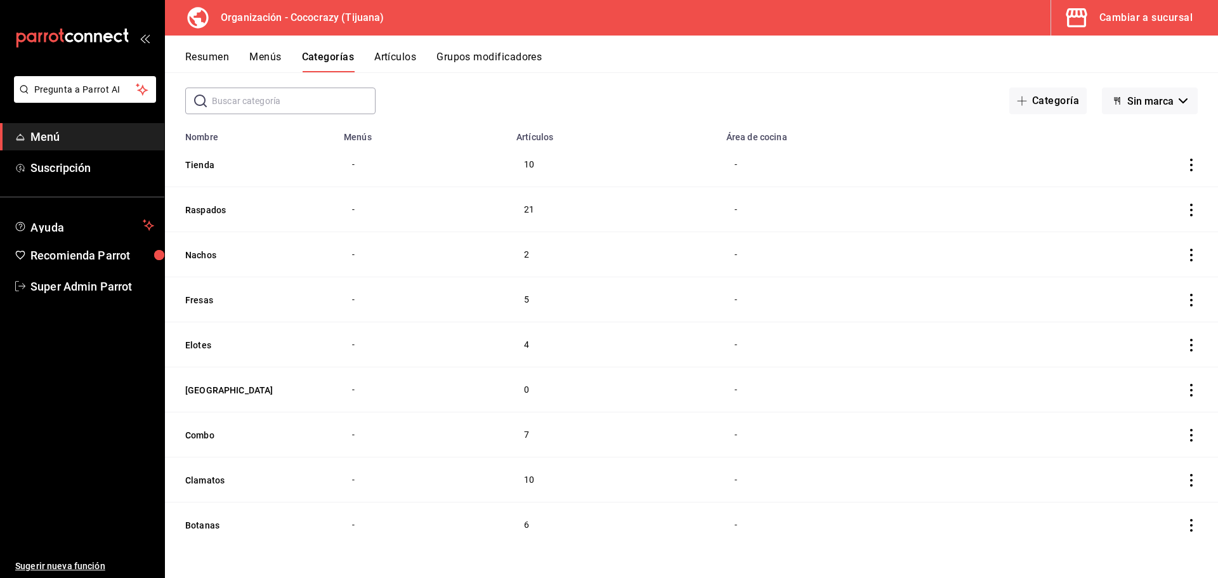
click at [1174, 167] on td "categoriesTable" at bounding box center [1120, 164] width 193 height 45
click at [1185, 167] on icon "actions" at bounding box center [1191, 165] width 13 height 13
click at [1180, 162] on div at bounding box center [609, 289] width 1218 height 578
click at [1185, 162] on icon "actions" at bounding box center [1191, 165] width 13 height 13
click at [1178, 162] on div at bounding box center [609, 289] width 1218 height 578
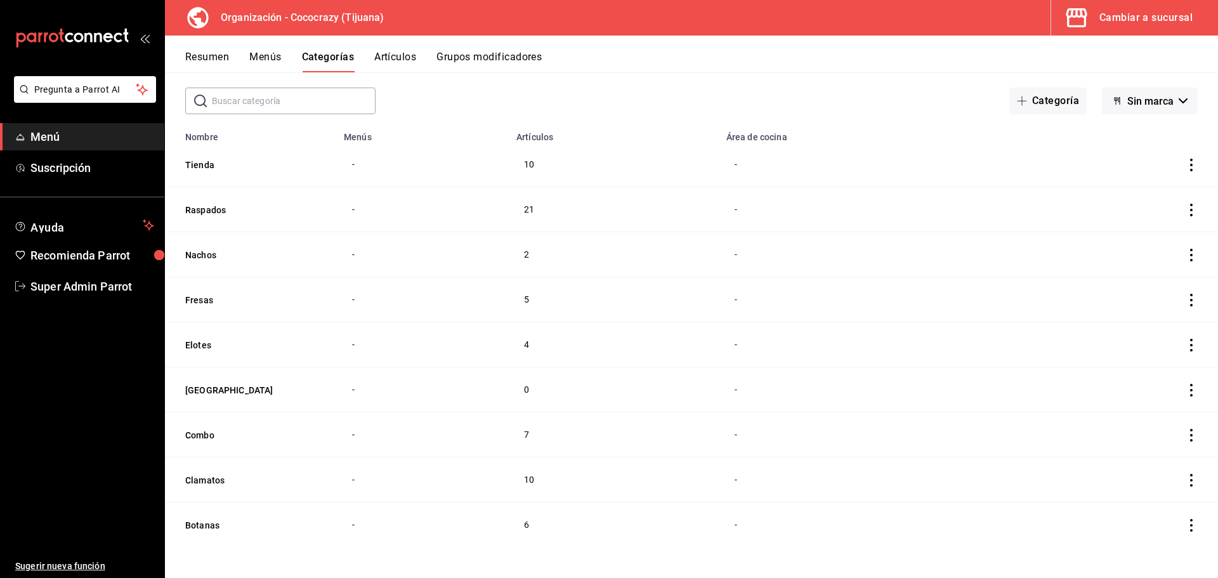
click at [232, 172] on th "Tienda" at bounding box center [250, 164] width 171 height 45
click at [184, 164] on th "Tienda" at bounding box center [250, 164] width 171 height 45
click at [191, 162] on button "Tienda" at bounding box center [248, 165] width 127 height 13
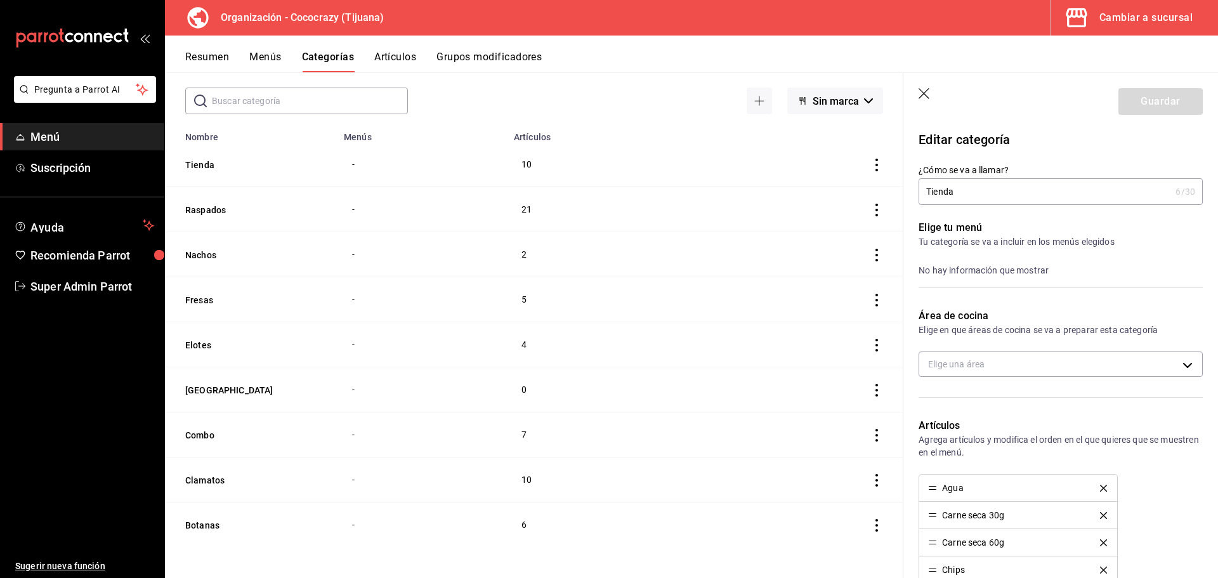
click at [925, 96] on icon "button" at bounding box center [924, 94] width 13 height 13
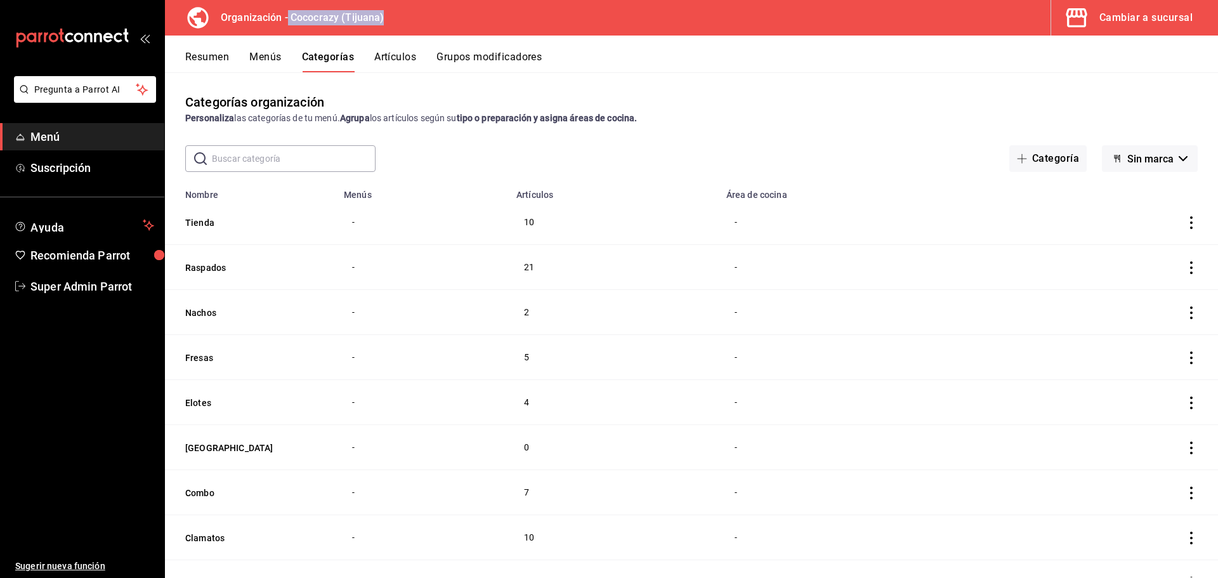
drag, startPoint x: 289, startPoint y: 17, endPoint x: 403, endPoint y: 16, distance: 114.8
click at [401, 16] on div "Organización - Cococrazy (Tijuana) Cambiar a sucursal" at bounding box center [691, 18] width 1053 height 36
copy h3 "Cococrazy (Tijuana)"
click at [477, 65] on button "Grupos modificadores" at bounding box center [488, 62] width 105 height 22
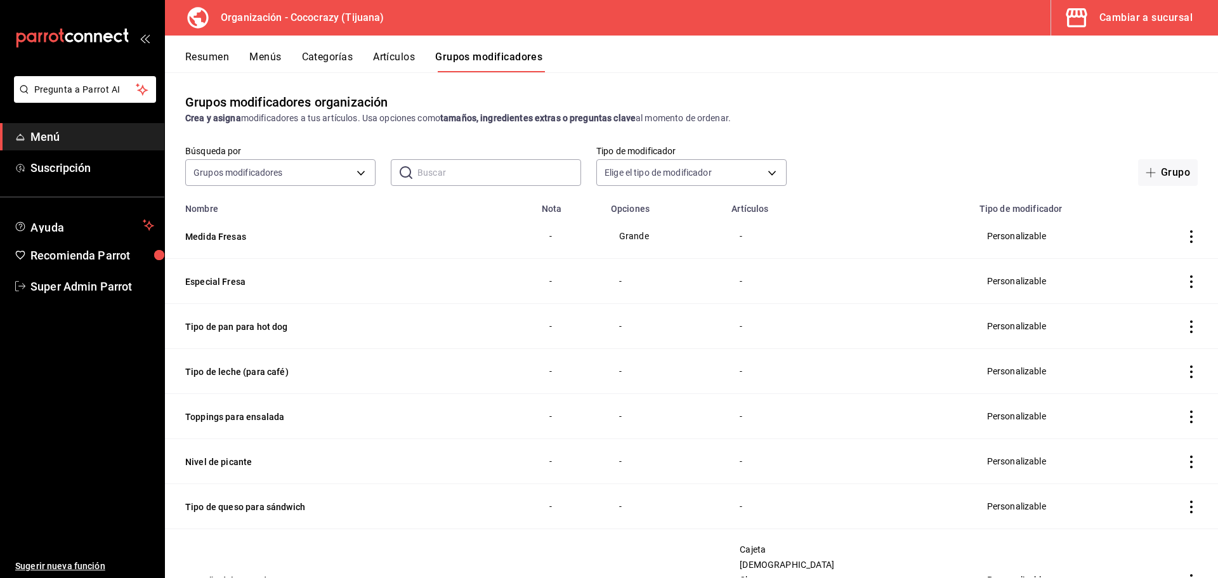
click at [387, 65] on button "Artículos" at bounding box center [394, 62] width 42 height 22
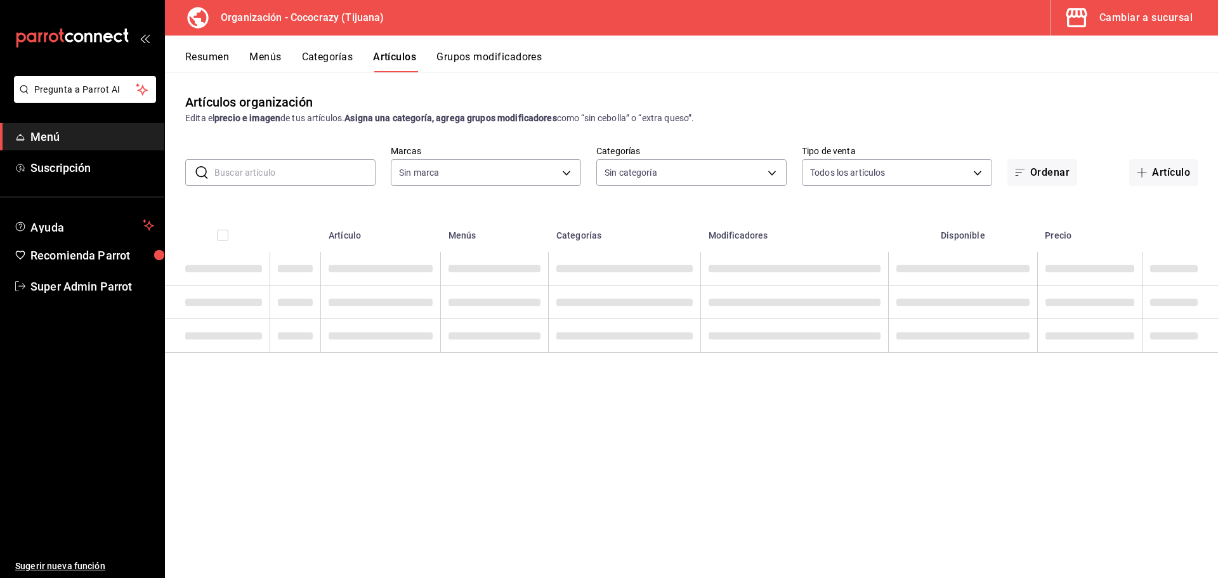
type input "792de1e6-c094-4828-a9be-74aa63e1e752"
type input "a6d63896-67c9-4279-93d1-389a374a451b,01705319-7bdd-47eb-90f8-2eb0ceb9ef2f,f2d73…"
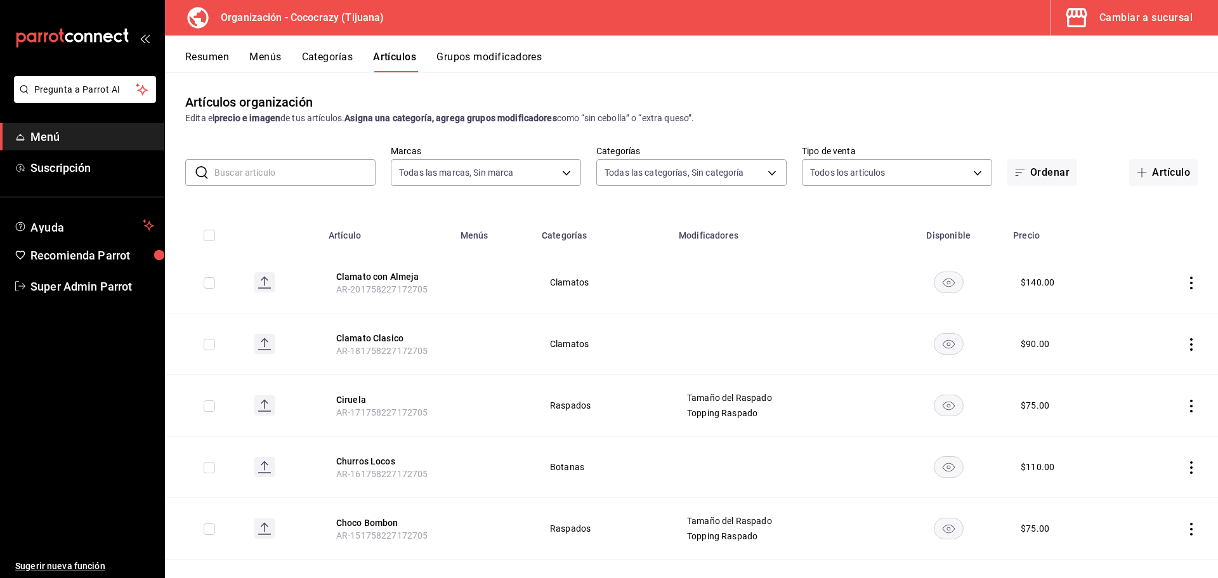
click at [321, 66] on button "Categorías" at bounding box center [327, 62] width 51 height 22
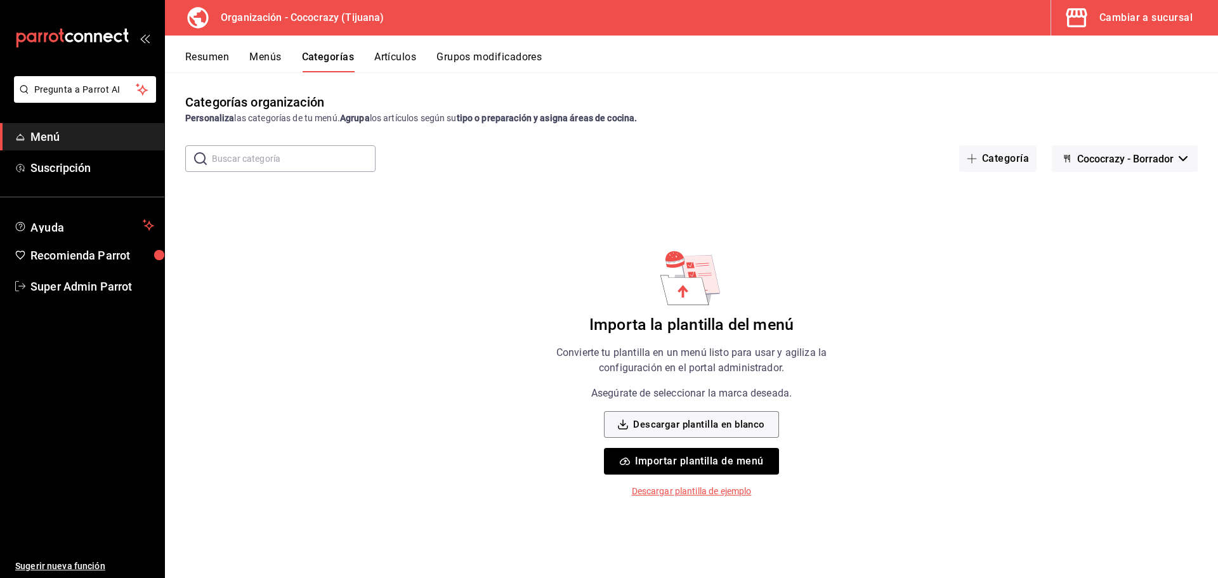
click at [1100, 154] on span "Cococrazy - Borrador" at bounding box center [1125, 159] width 96 height 12
click at [1113, 185] on li "Sin marca" at bounding box center [1123, 192] width 115 height 30
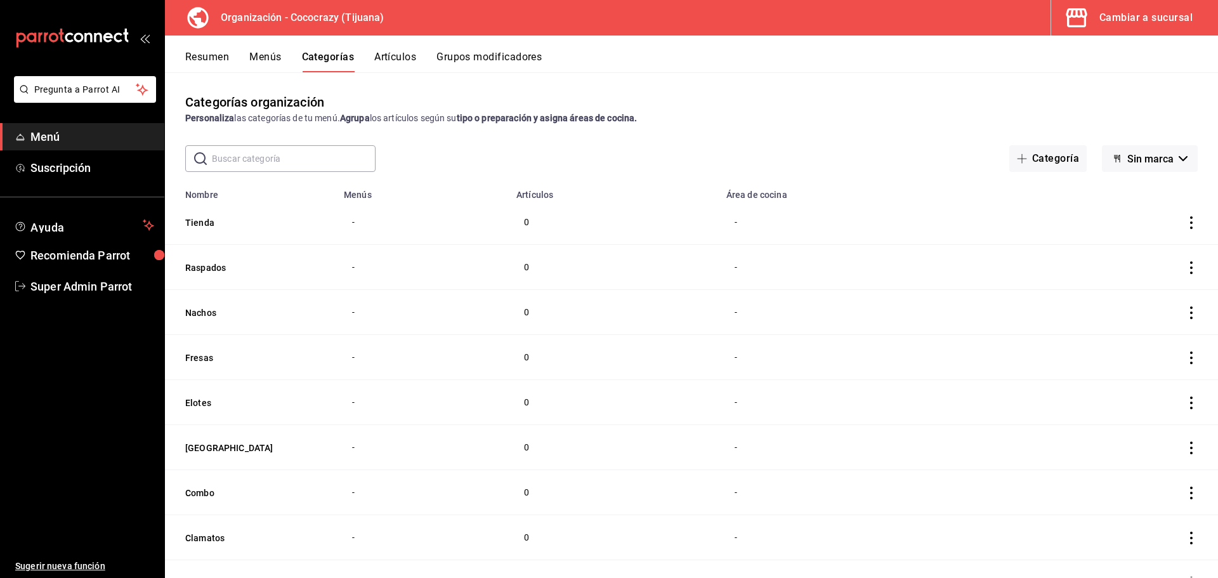
click at [410, 53] on button "Artículos" at bounding box center [395, 62] width 42 height 22
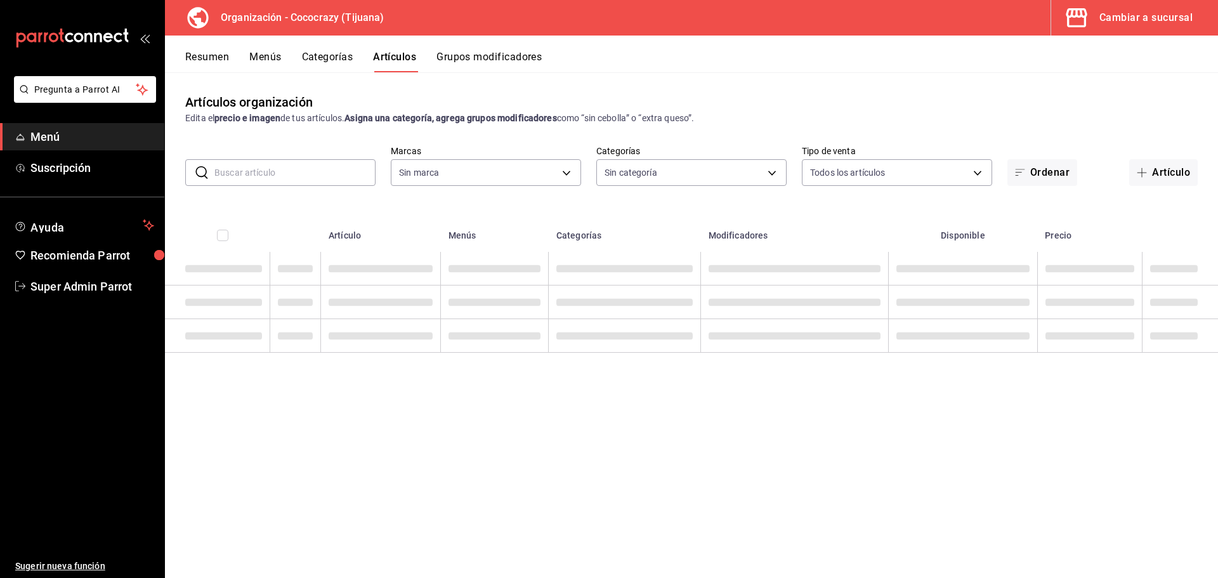
type input "792de1e6-c094-4828-a9be-74aa63e1e752"
type input "a6d63896-67c9-4279-93d1-389a374a451b,01705319-7bdd-47eb-90f8-2eb0ceb9ef2f,f2d73…"
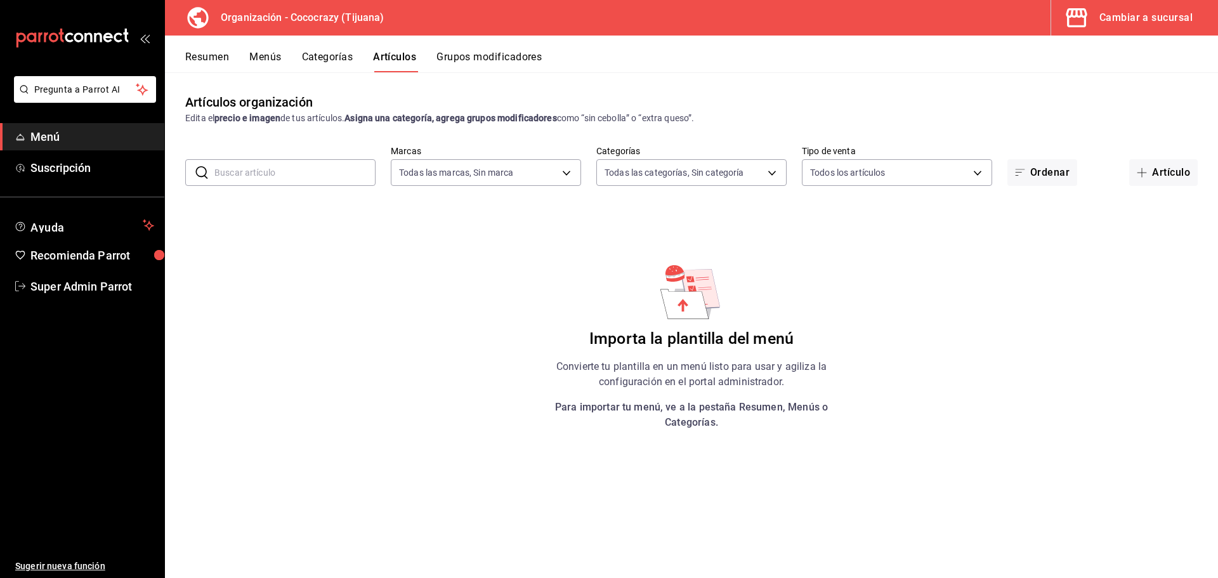
click at [348, 58] on button "Categorías" at bounding box center [327, 62] width 51 height 22
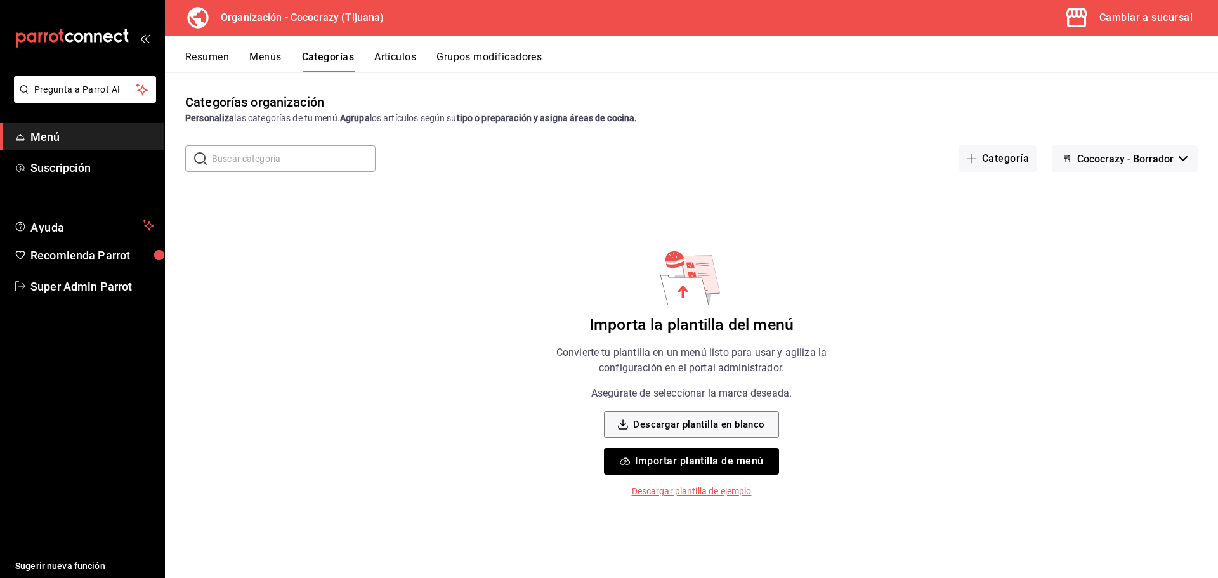
click at [1159, 153] on span "Cococrazy - Borrador" at bounding box center [1125, 159] width 96 height 12
click at [1114, 193] on li "Sin marca" at bounding box center [1123, 192] width 115 height 30
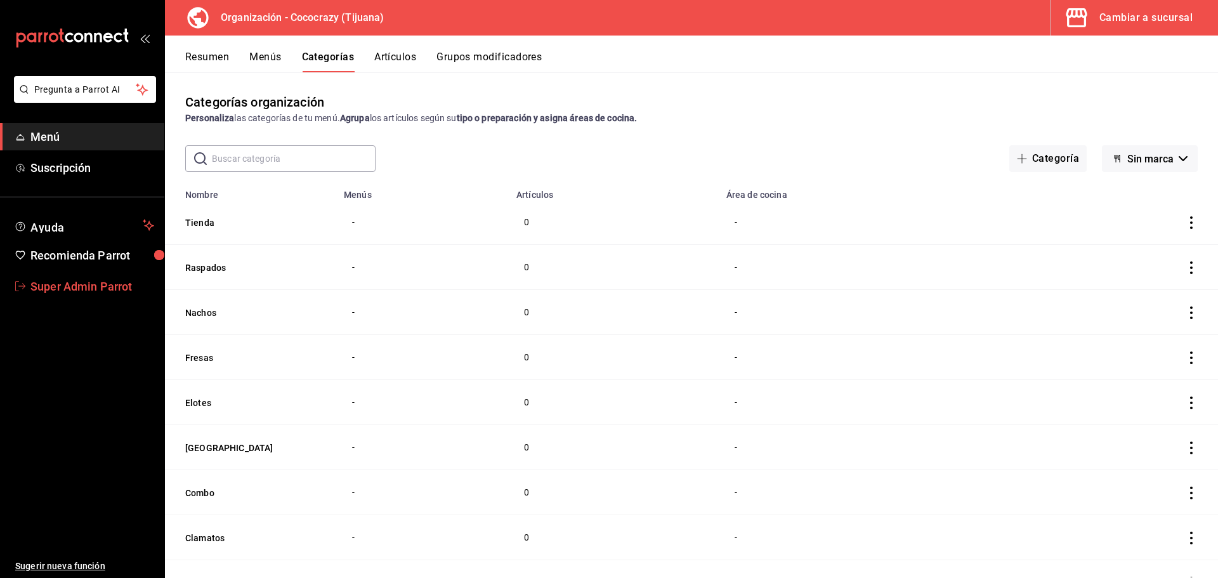
click at [127, 277] on link "Super Admin Parrot" at bounding box center [82, 286] width 164 height 27
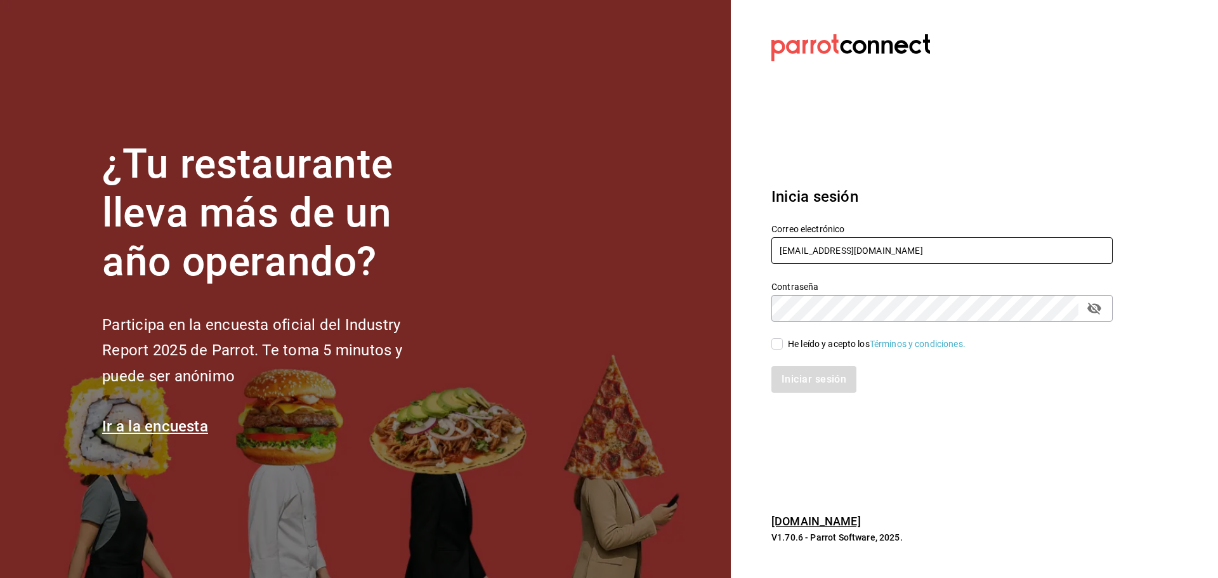
click at [814, 261] on input "cococrazy@tijuana.com" at bounding box center [941, 250] width 341 height 27
paste input "funkyfranky@metepec"
type input "funkyfranky@metepec.com"
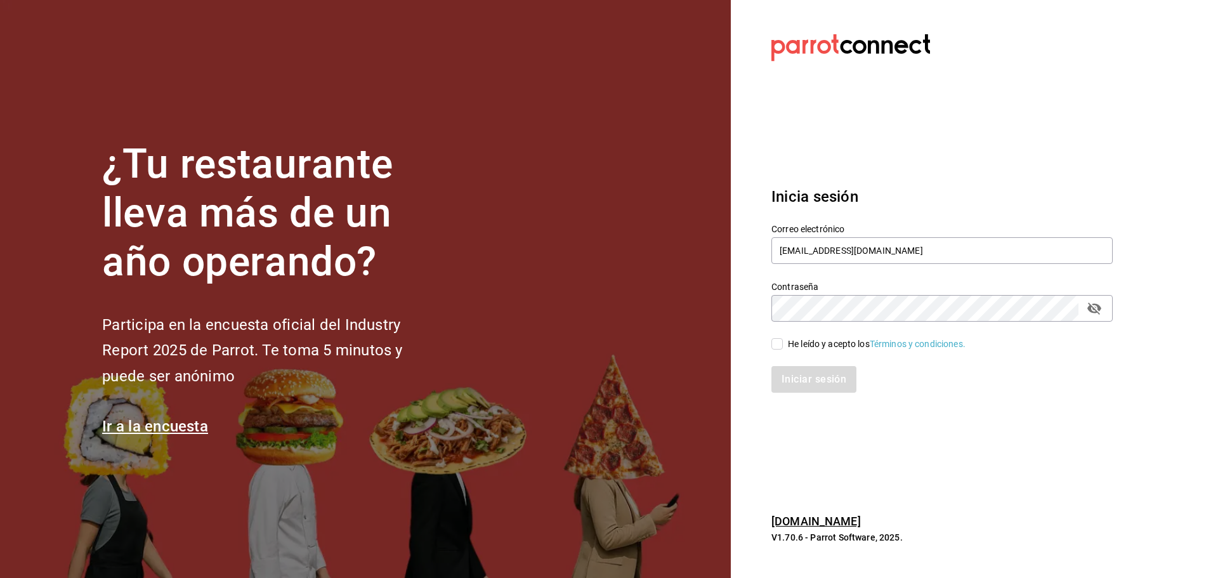
click at [793, 343] on div "He leído y acepto los Términos y condiciones." at bounding box center [877, 343] width 178 height 13
click at [783, 343] on input "He leído y acepto los Términos y condiciones." at bounding box center [776, 343] width 11 height 11
checkbox input "true"
click at [803, 381] on button "Iniciar sesión" at bounding box center [814, 379] width 86 height 27
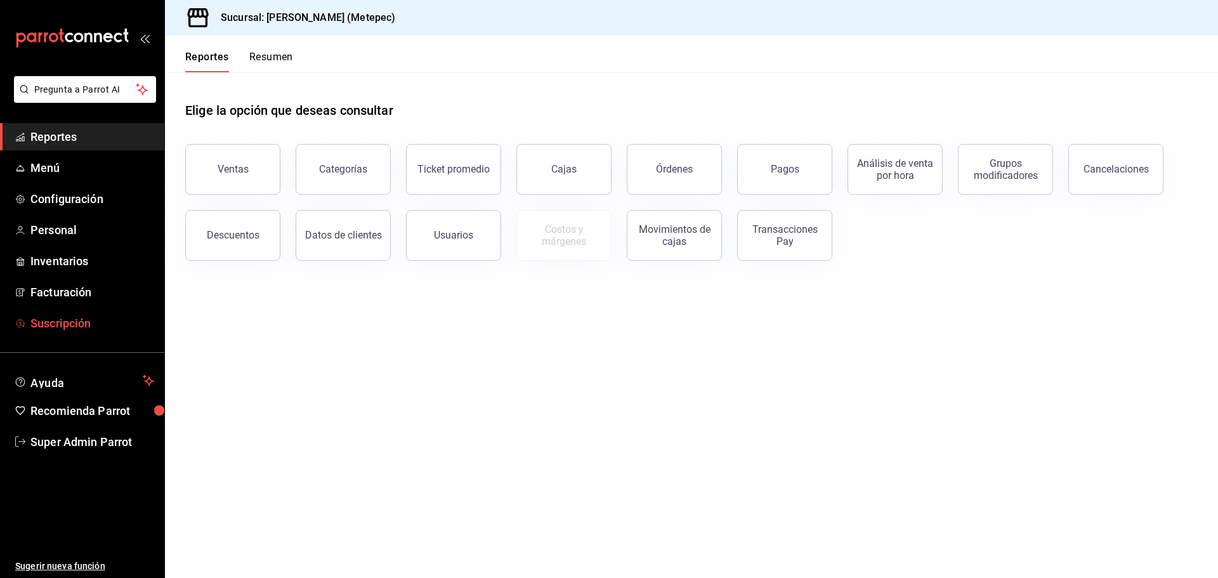
click at [86, 324] on span "Suscripción" at bounding box center [92, 323] width 124 height 17
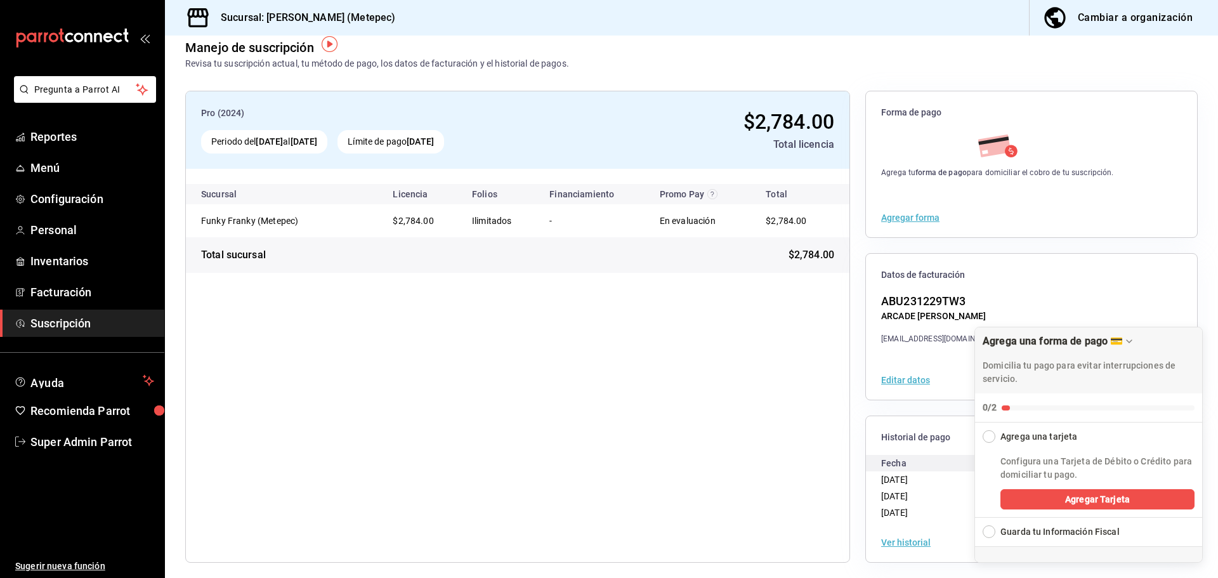
scroll to position [23, 0]
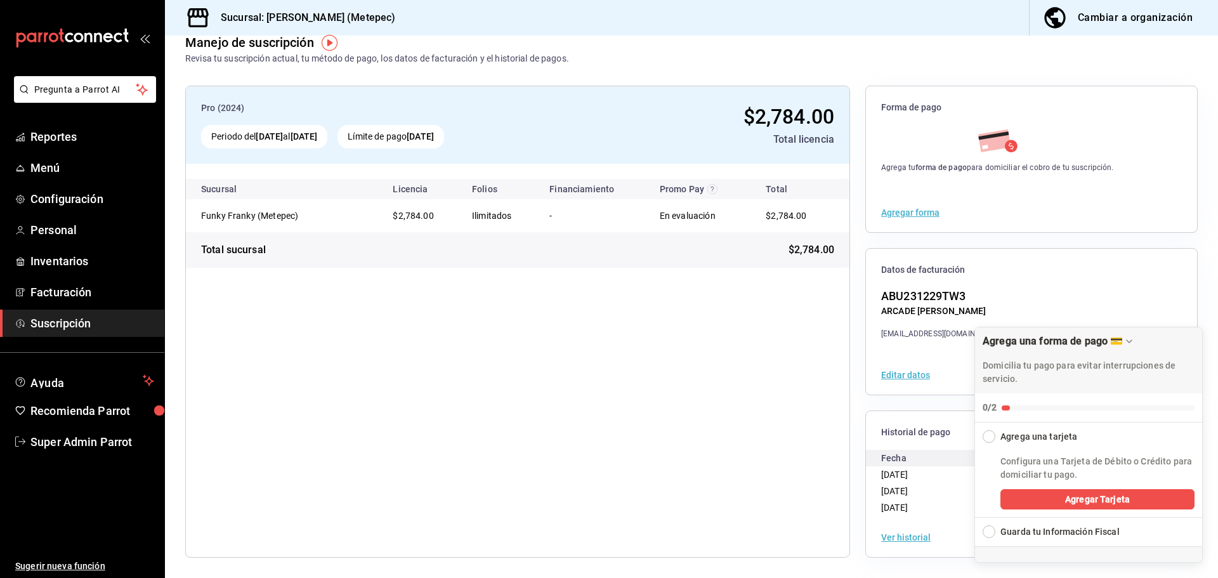
click at [903, 538] on button "Ver historial" at bounding box center [905, 537] width 49 height 9
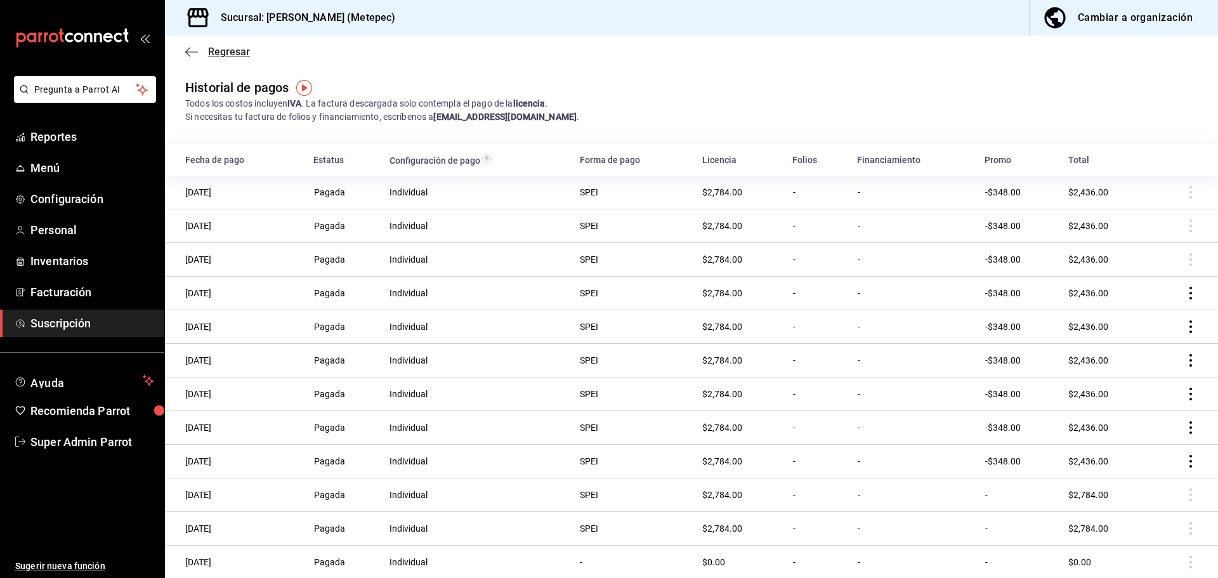
click at [196, 49] on icon "button" at bounding box center [191, 51] width 13 height 11
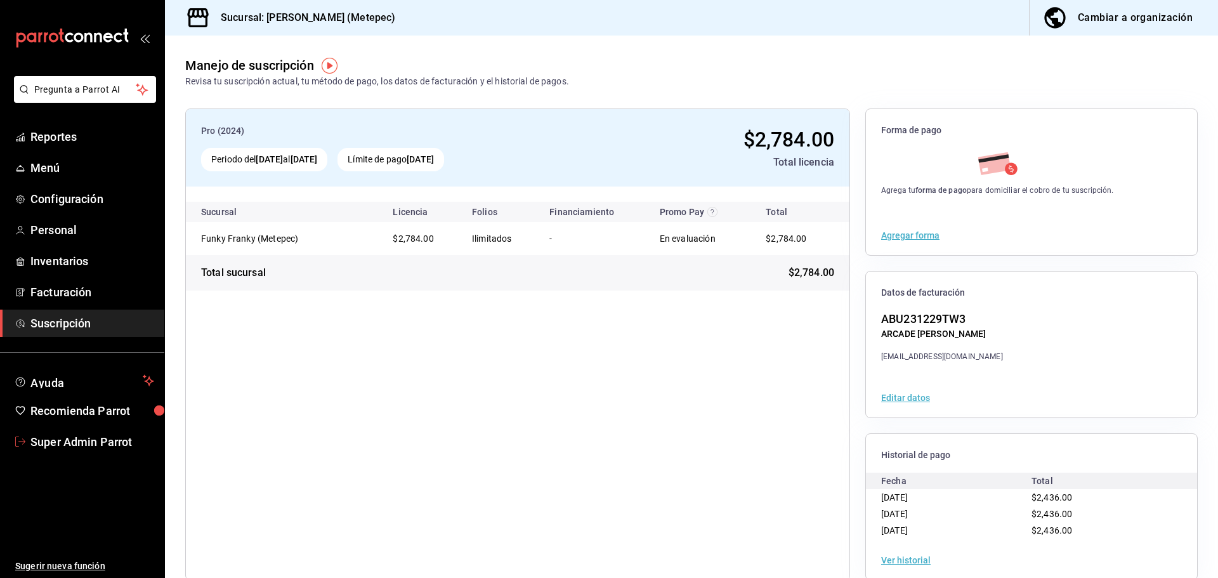
drag, startPoint x: 74, startPoint y: 443, endPoint x: 227, endPoint y: 255, distance: 243.0
click at [74, 443] on span "Super Admin Parrot" at bounding box center [92, 441] width 124 height 17
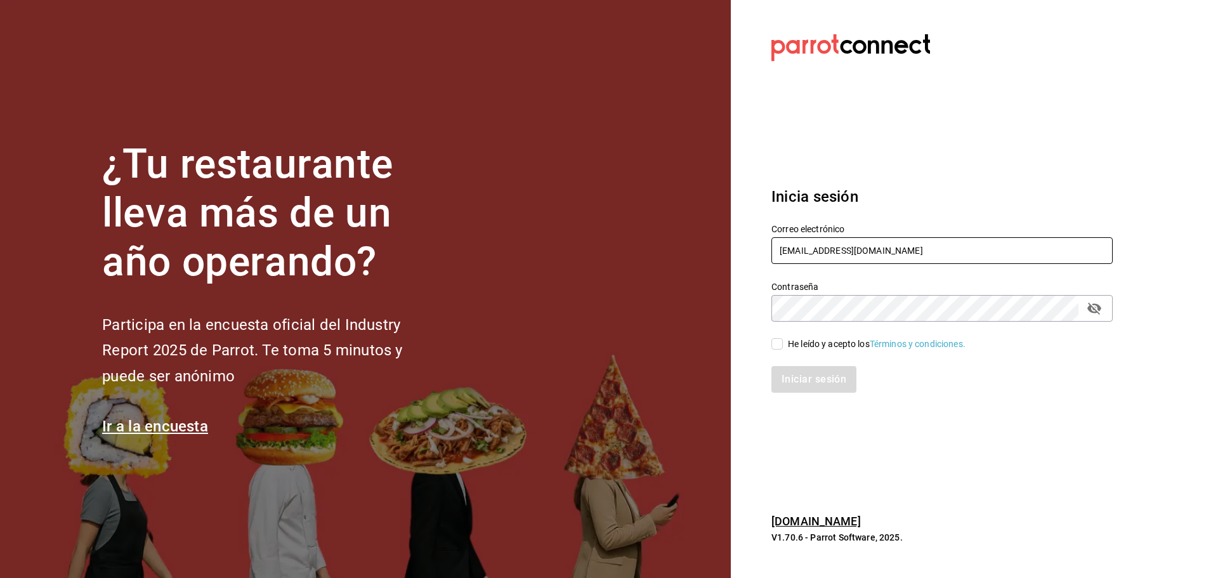
click at [838, 262] on input "funkyfranky@metepec.com" at bounding box center [941, 250] width 341 height 27
paste input "mariscospuertonuevo@sanluis"
type input "[EMAIL_ADDRESS][DOMAIN_NAME]"
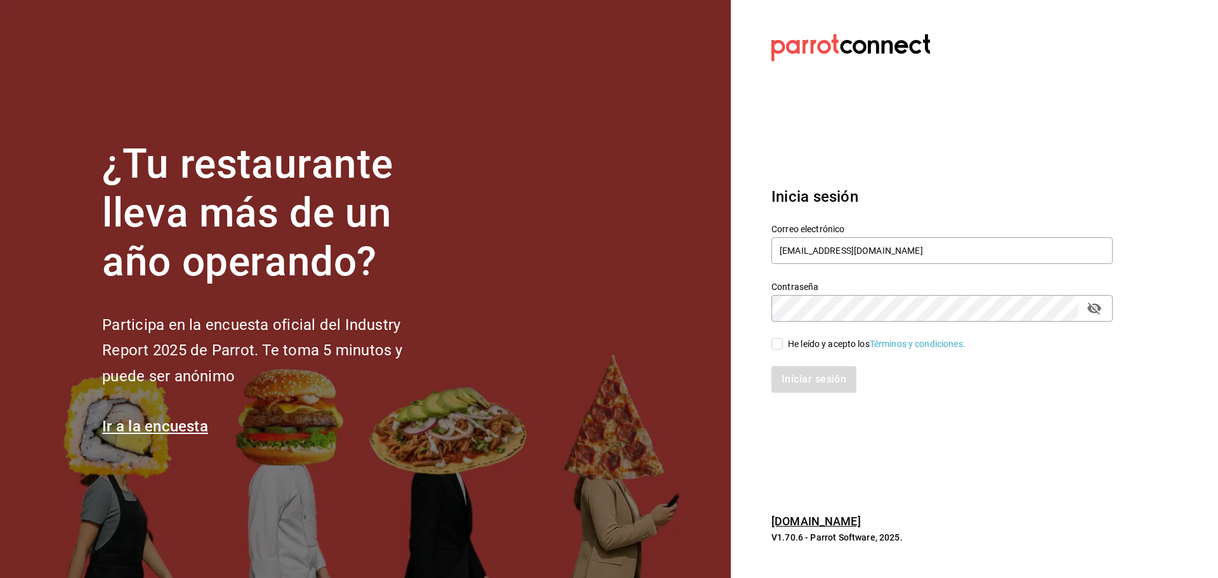
click at [788, 341] on div "He leído y acepto los Términos y condiciones." at bounding box center [877, 343] width 178 height 13
click at [783, 341] on input "He leído y acepto los Términos y condiciones." at bounding box center [776, 343] width 11 height 11
checkbox input "true"
click at [802, 377] on button "Iniciar sesión" at bounding box center [814, 379] width 86 height 27
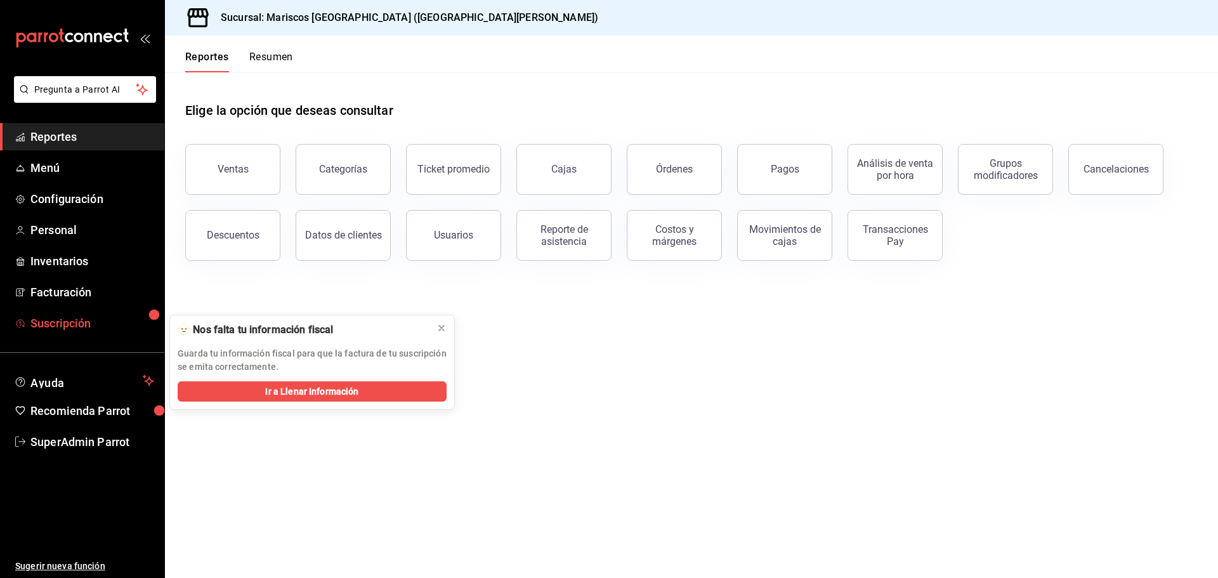
click at [137, 329] on span "Suscripción" at bounding box center [92, 323] width 124 height 17
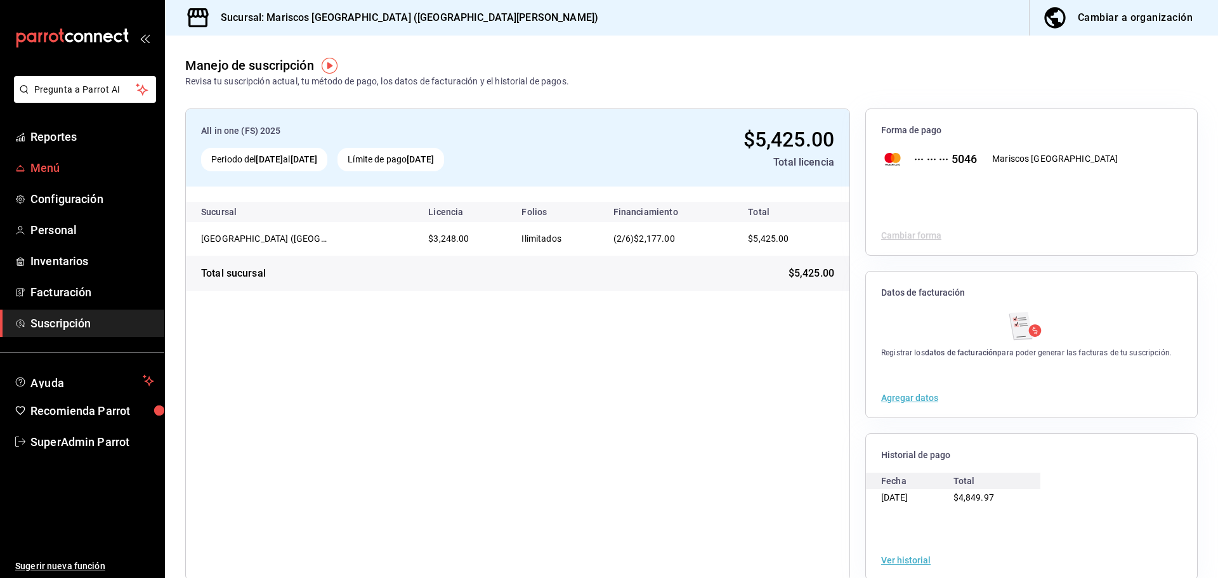
click at [92, 177] on link "Menú" at bounding box center [82, 167] width 164 height 27
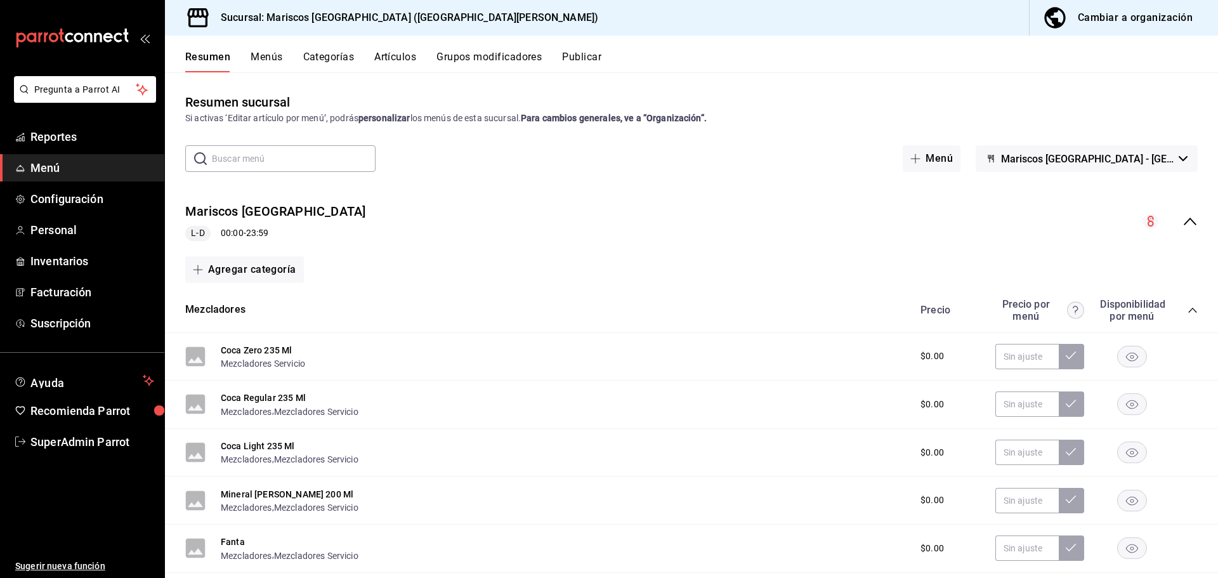
click at [677, 230] on div "Mariscos [GEOGRAPHIC_DATA] L-D 00:00 - 23:59" at bounding box center [691, 221] width 1053 height 59
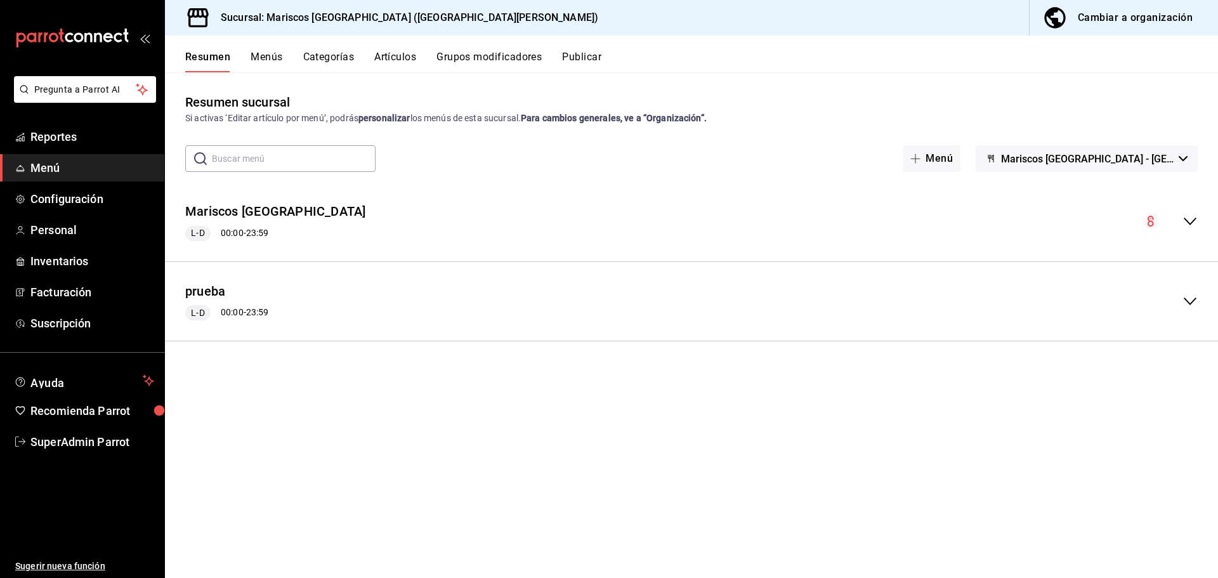
click at [1123, 153] on span "Mariscos [GEOGRAPHIC_DATA] - [GEOGRAPHIC_DATA][PERSON_NAME]" at bounding box center [1087, 159] width 173 height 12
click at [1121, 153] on div at bounding box center [609, 289] width 1218 height 578
drag, startPoint x: 114, startPoint y: 435, endPoint x: 244, endPoint y: 329, distance: 168.1
click at [114, 436] on span "SuperAdmin Parrot" at bounding box center [92, 441] width 124 height 17
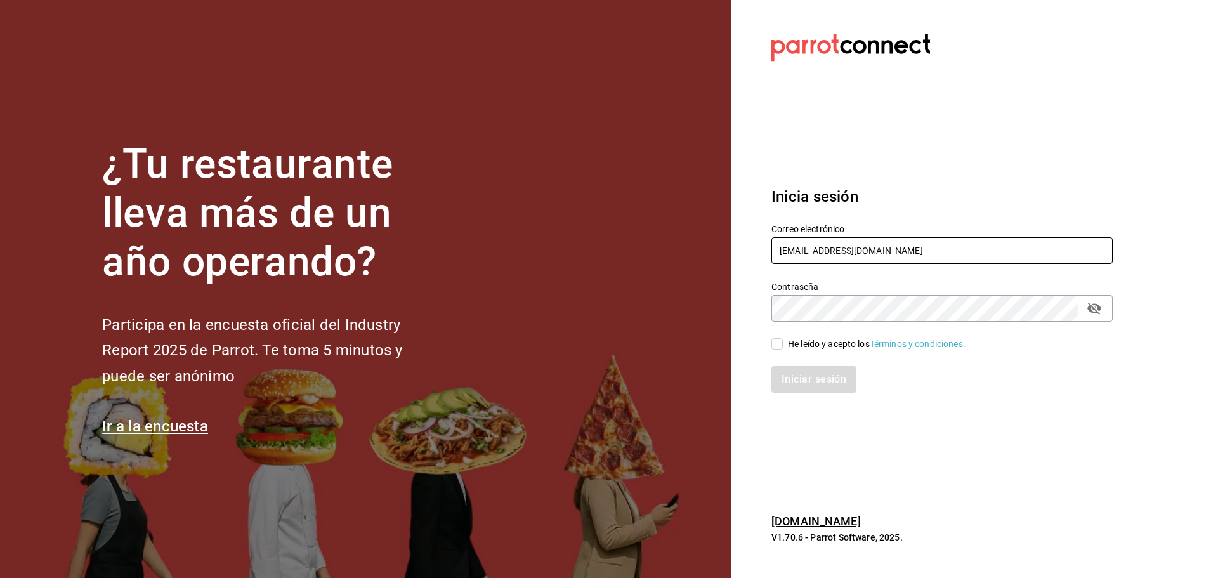
click at [825, 240] on input "mariscospuertonuevo@sanluis.com" at bounding box center [941, 250] width 341 height 27
paste input "tejamaniles@texcoco"
type input "tejamaniles@texcoco.com"
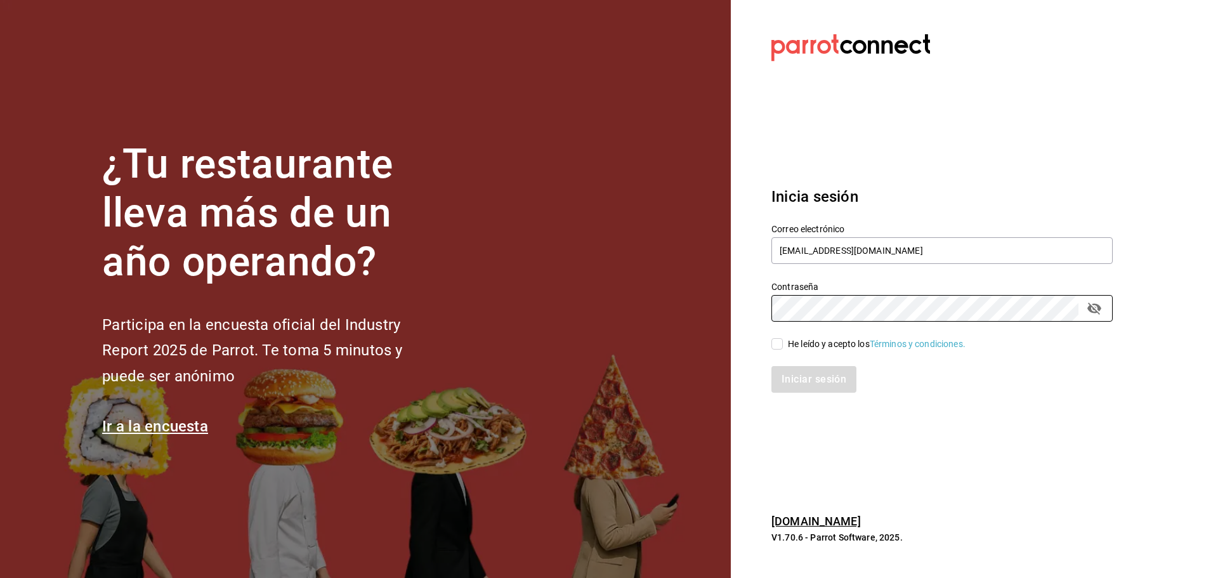
click at [781, 343] on input "He leído y acepto los Términos y condiciones." at bounding box center [776, 343] width 11 height 11
checkbox input "true"
click at [804, 376] on button "Iniciar sesión" at bounding box center [814, 379] width 86 height 27
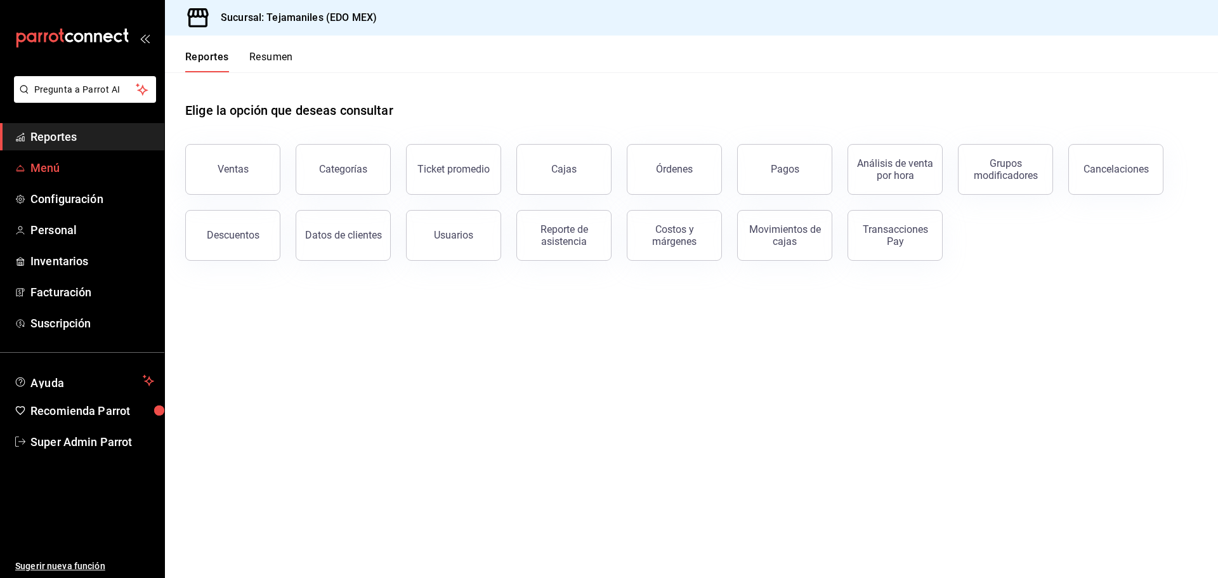
click at [56, 167] on span "Menú" at bounding box center [92, 167] width 124 height 17
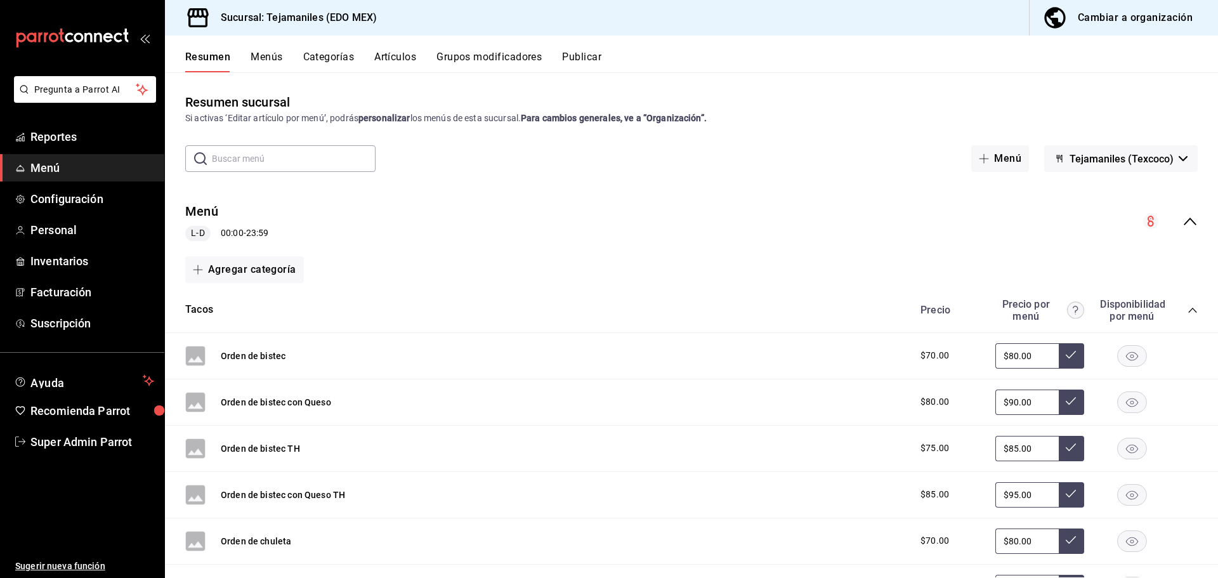
click at [324, 207] on div "Menú L-D 00:00 - 23:59" at bounding box center [691, 221] width 1053 height 59
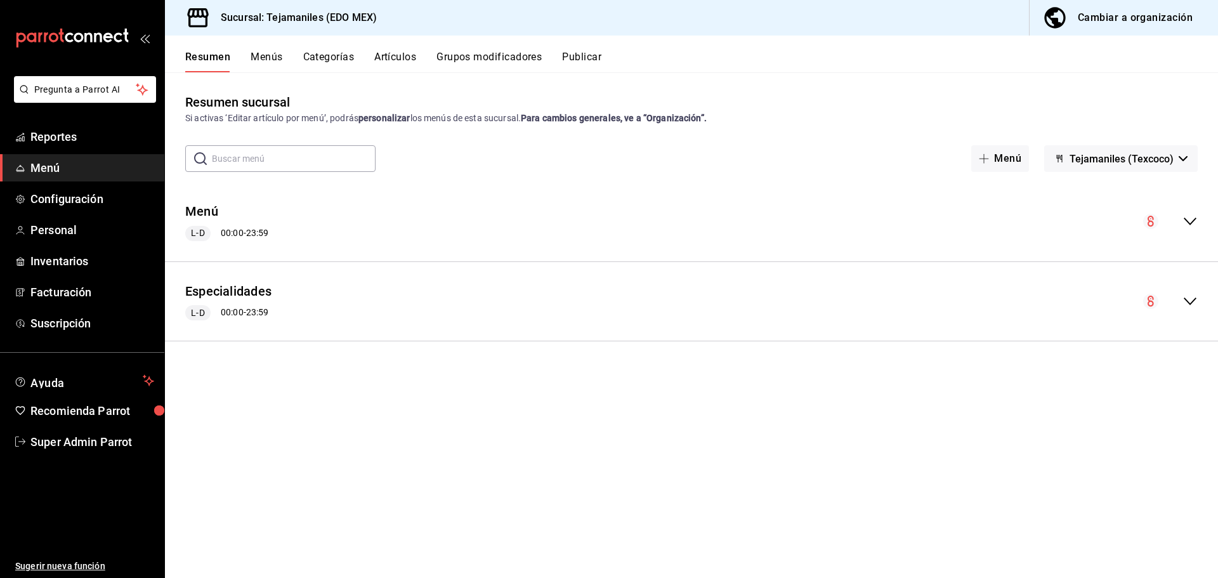
click at [254, 67] on button "Menús" at bounding box center [267, 62] width 32 height 22
click at [221, 58] on button "Resumen" at bounding box center [207, 62] width 44 height 22
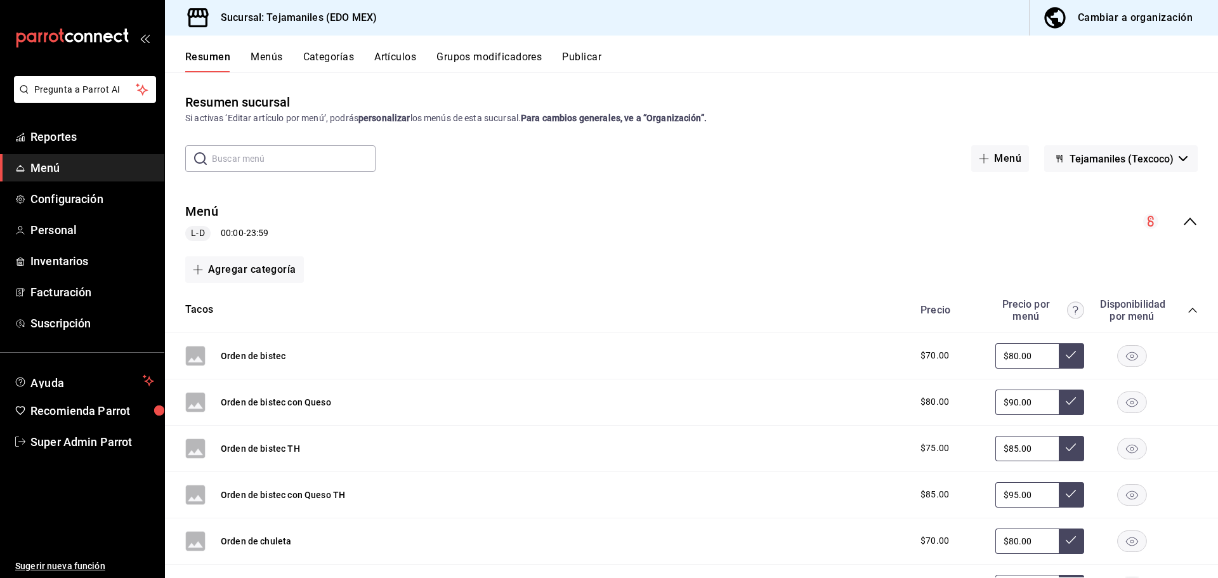
click at [498, 224] on div "Menú L-D 00:00 - 23:59" at bounding box center [691, 221] width 1053 height 59
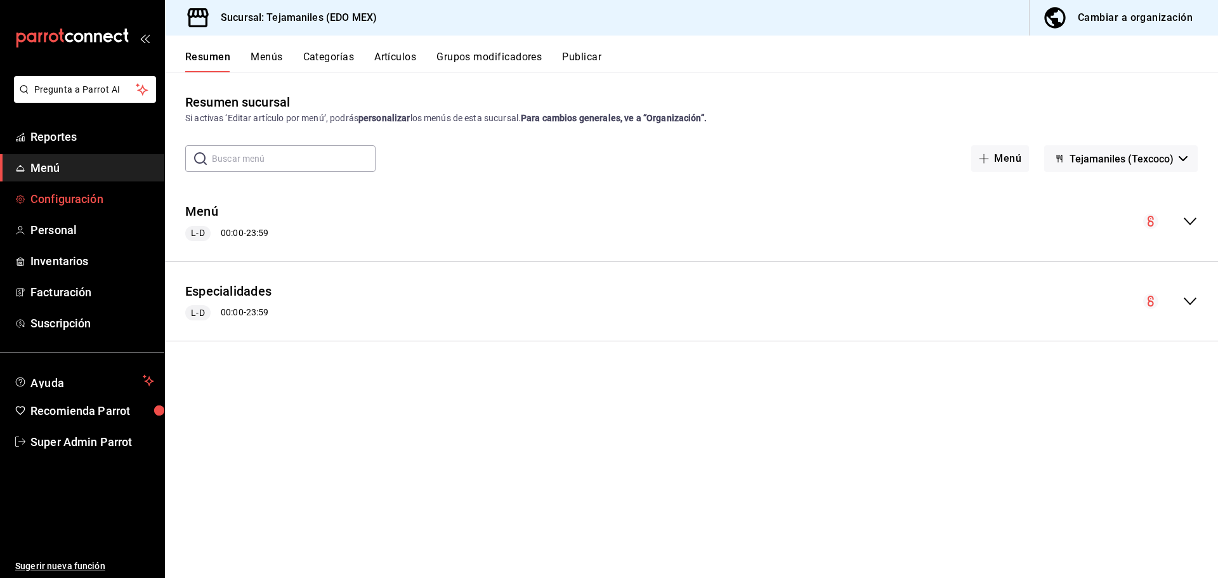
click at [85, 192] on span "Configuración" at bounding box center [92, 198] width 124 height 17
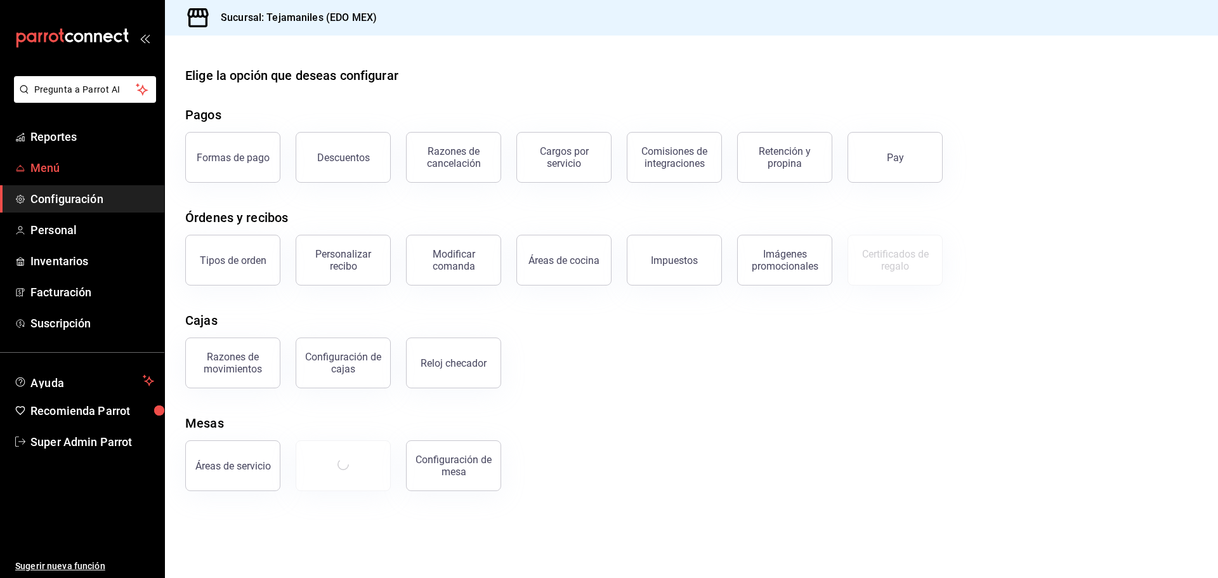
click at [67, 156] on link "Menú" at bounding box center [82, 167] width 164 height 27
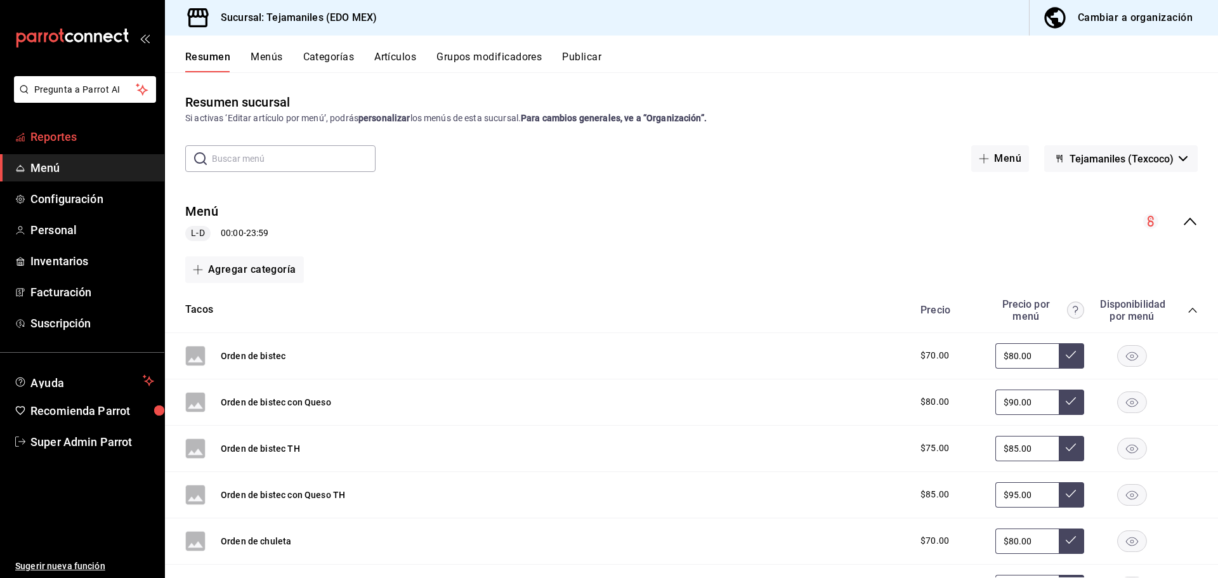
click at [79, 134] on span "Reportes" at bounding box center [92, 136] width 124 height 17
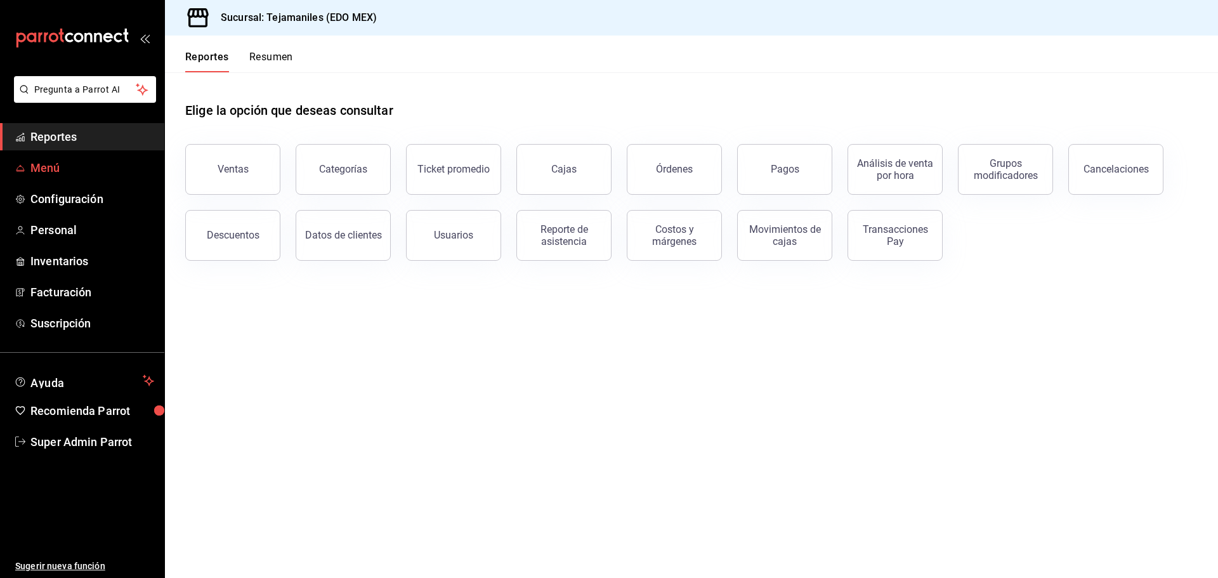
click at [79, 158] on link "Menú" at bounding box center [82, 167] width 164 height 27
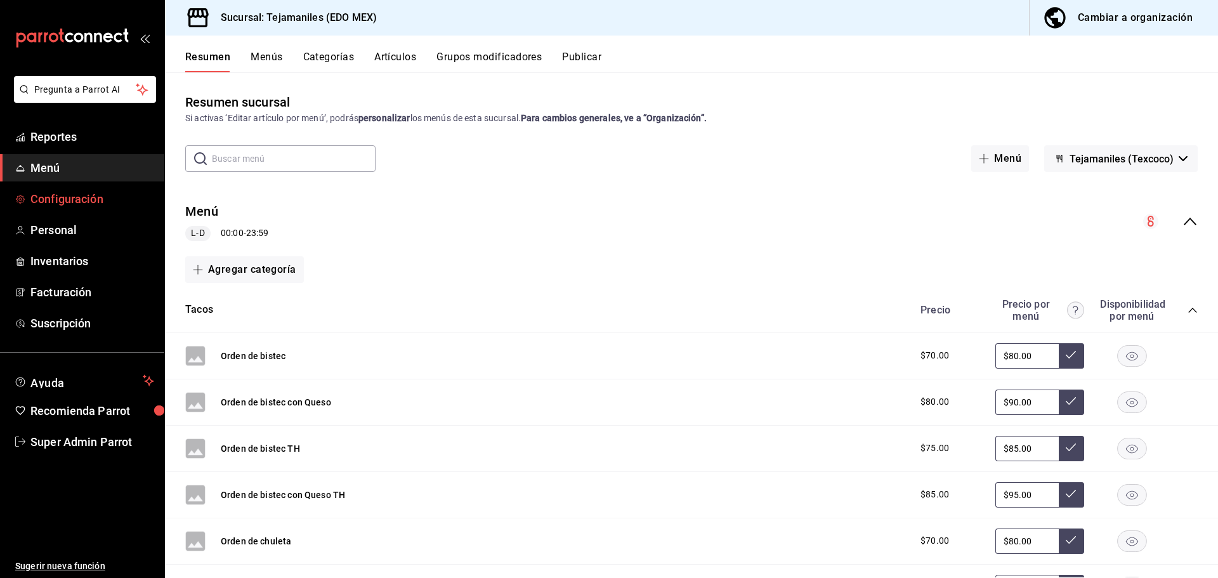
click at [89, 194] on span "Configuración" at bounding box center [92, 198] width 124 height 17
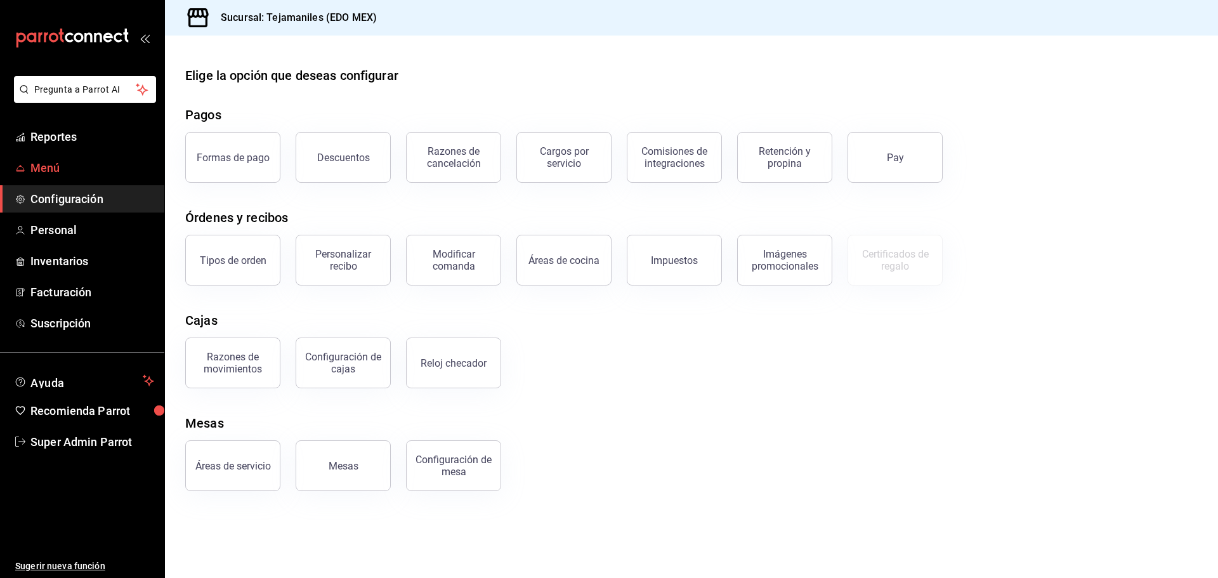
click at [66, 171] on span "Menú" at bounding box center [92, 167] width 124 height 17
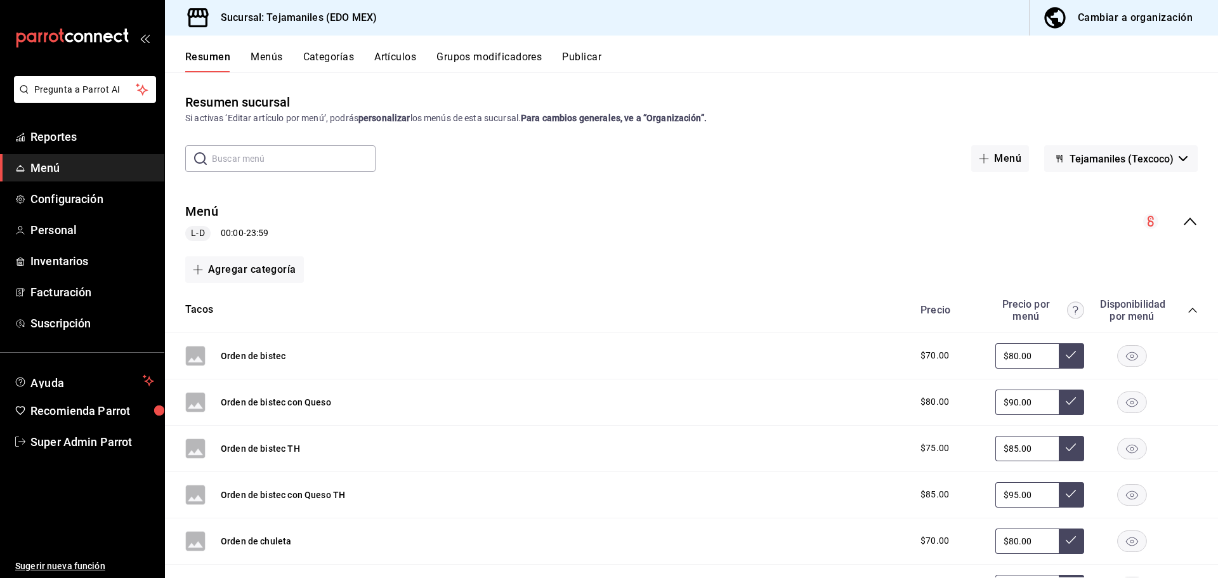
click at [336, 58] on button "Categorías" at bounding box center [328, 62] width 51 height 22
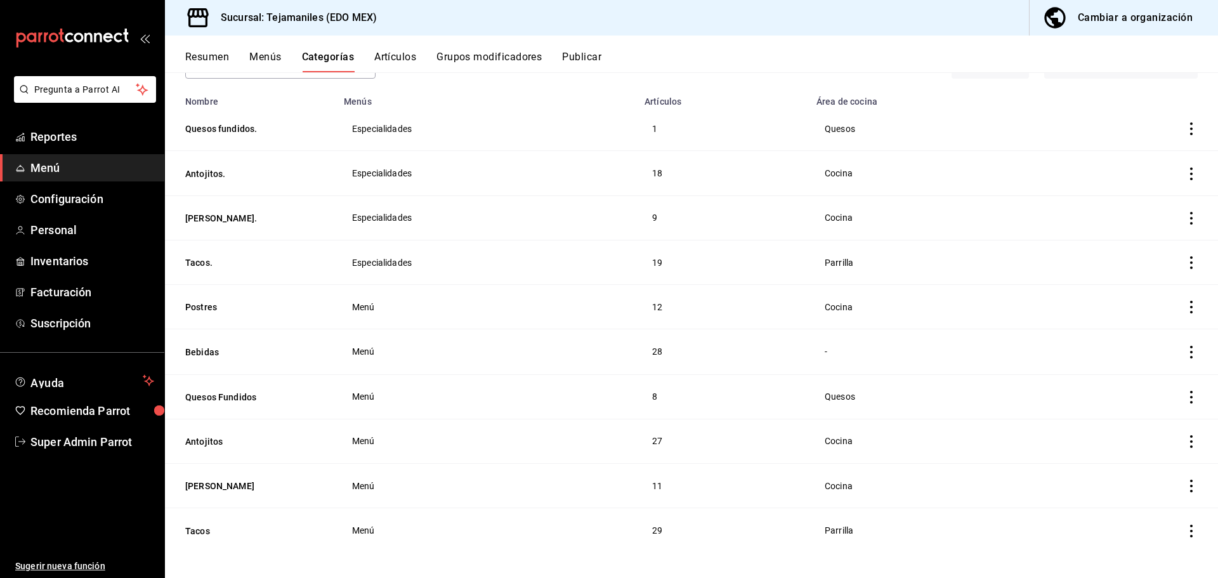
scroll to position [94, 0]
click at [209, 300] on button "Postres" at bounding box center [248, 306] width 127 height 13
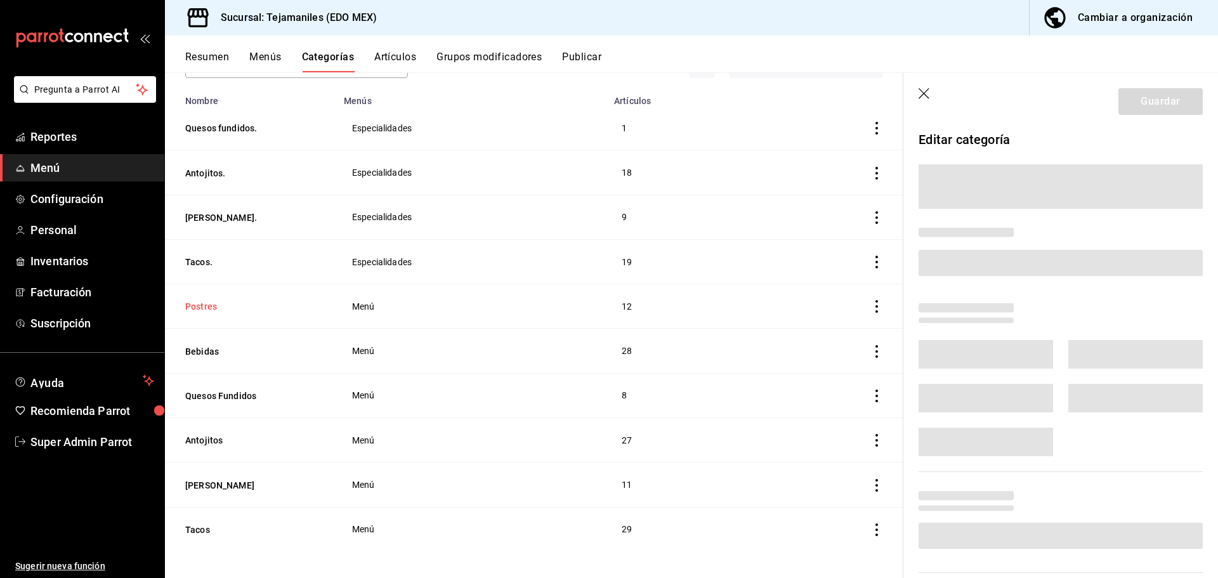
scroll to position [93, 0]
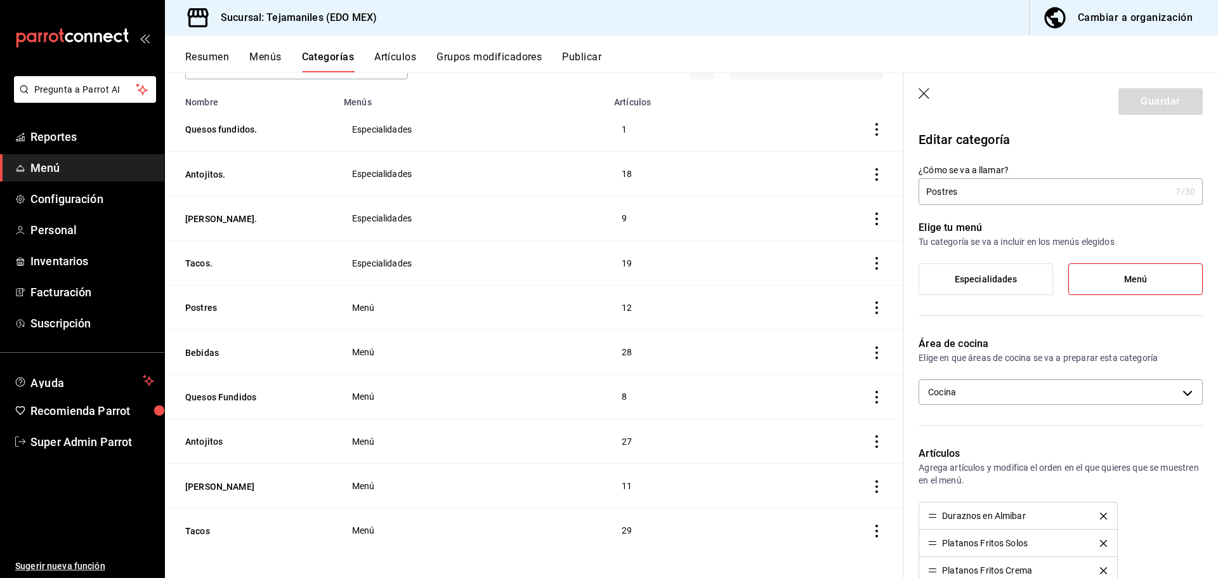
click at [922, 94] on icon "button" at bounding box center [924, 94] width 13 height 13
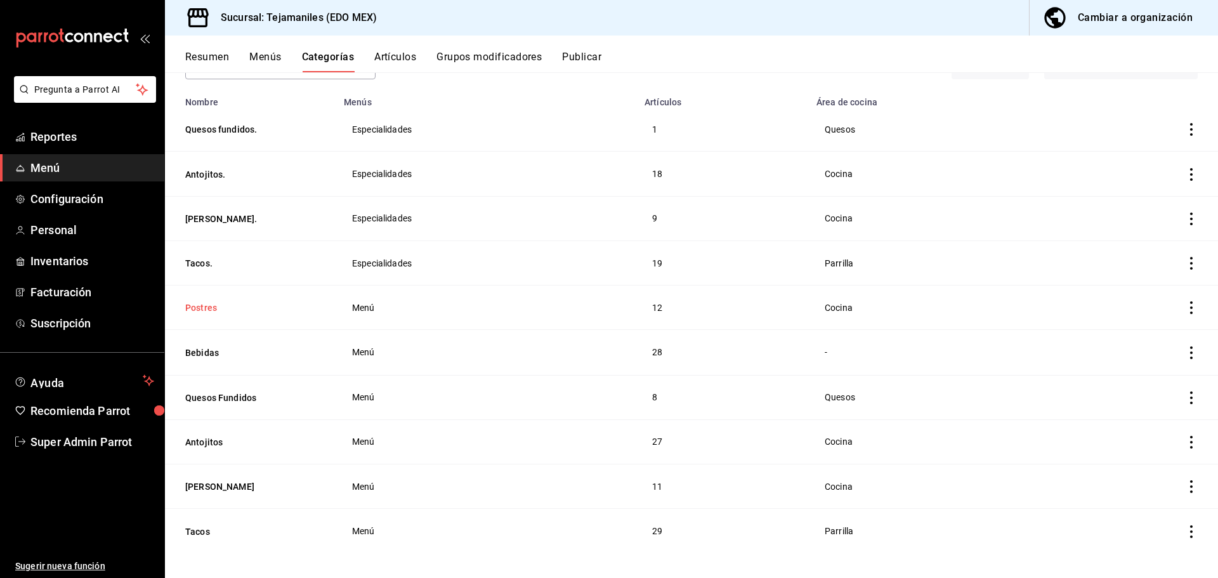
click at [212, 303] on button "Postres" at bounding box center [248, 307] width 127 height 13
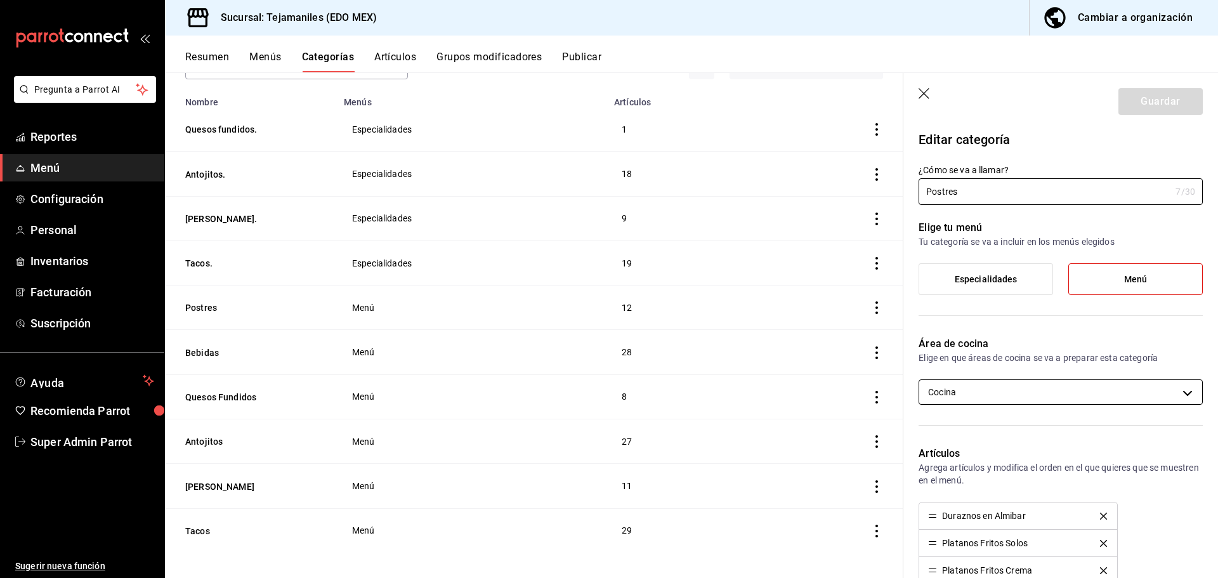
click at [948, 388] on body "Pregunta a Parrot AI Reportes Menú Configuración Personal Inventarios Facturaci…" at bounding box center [609, 289] width 1218 height 578
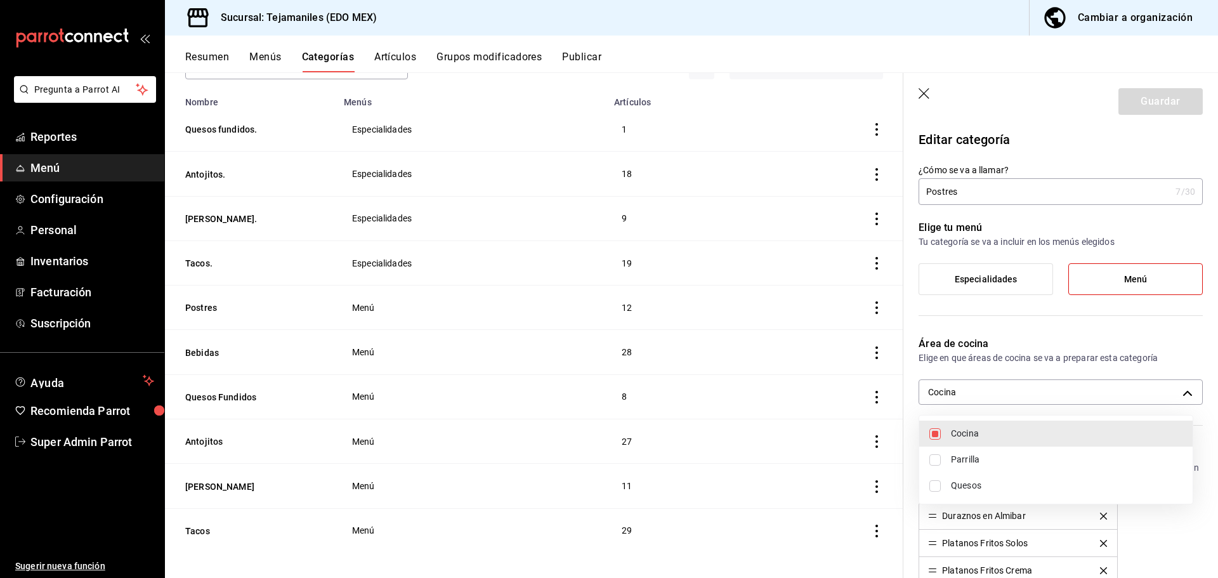
click at [999, 349] on div at bounding box center [609, 289] width 1218 height 578
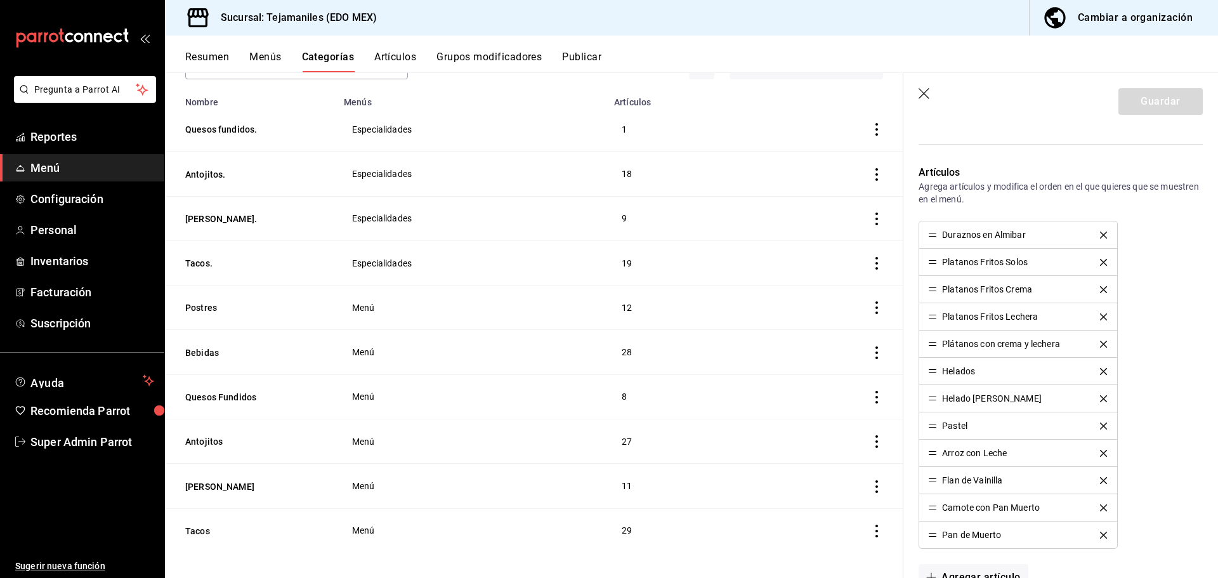
scroll to position [27, 0]
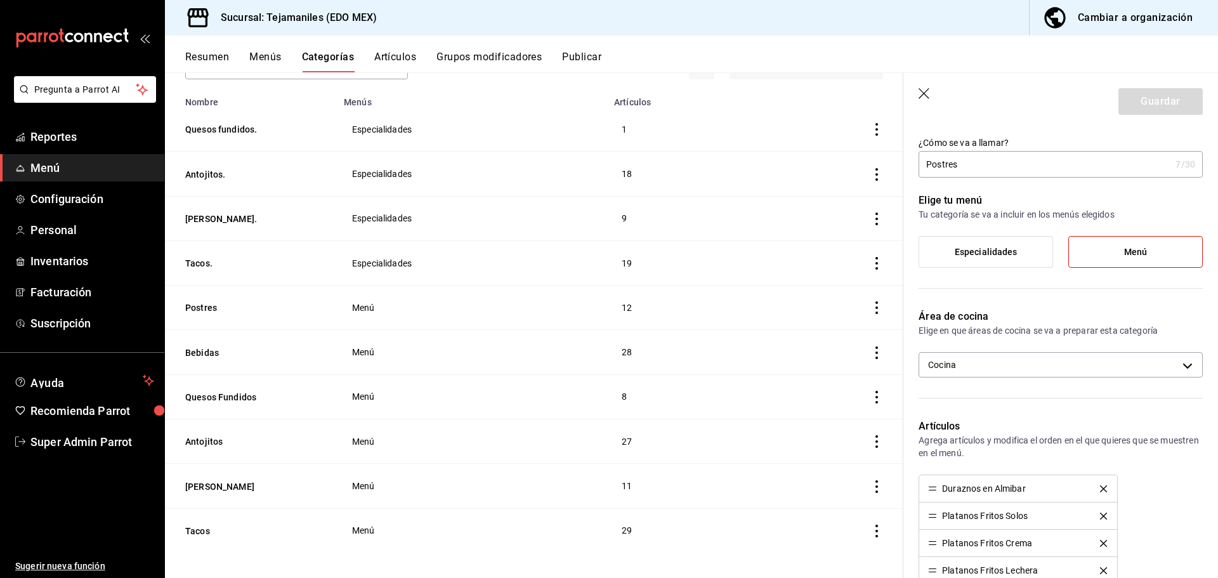
click at [924, 93] on icon "button" at bounding box center [924, 94] width 13 height 13
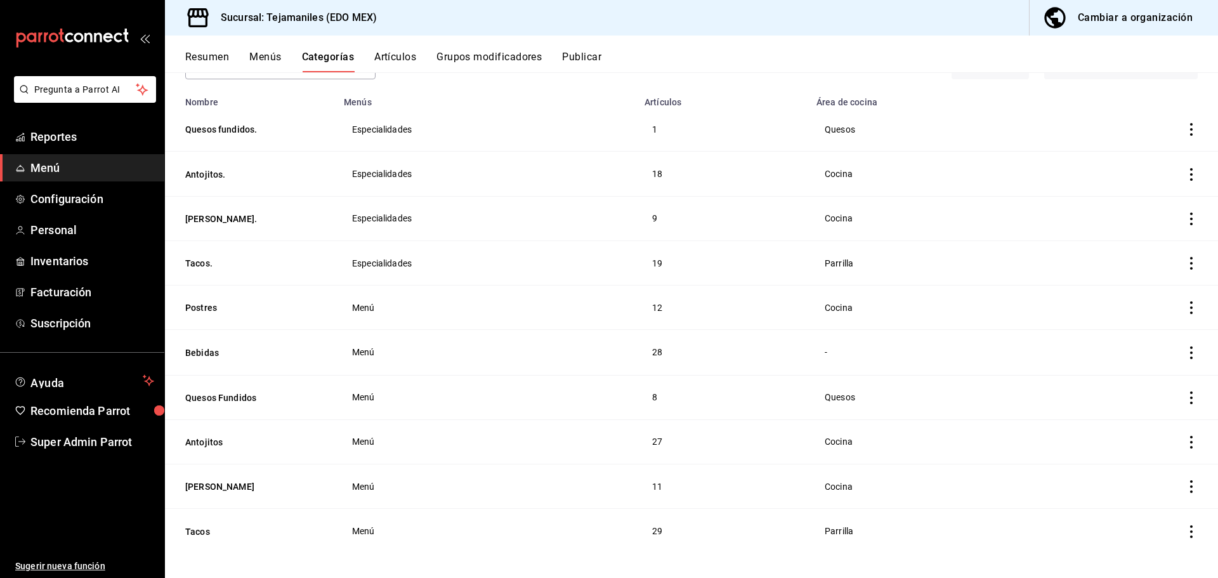
click at [410, 53] on button "Artículos" at bounding box center [395, 62] width 42 height 22
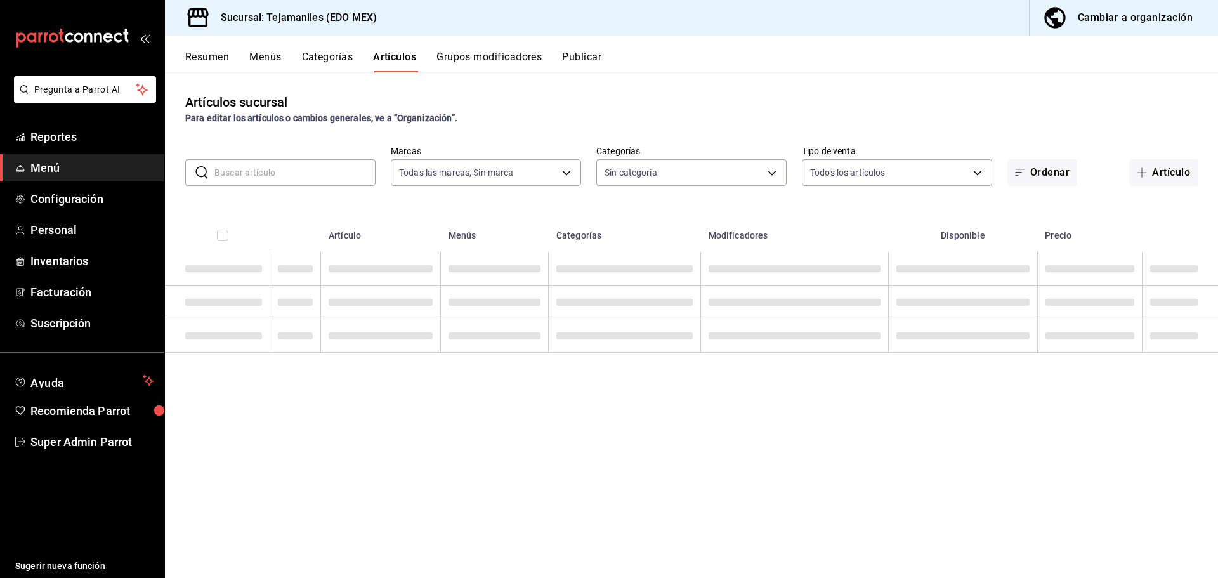
type input "b6d95df6-1f89-4812-8286-d298742ea2cc"
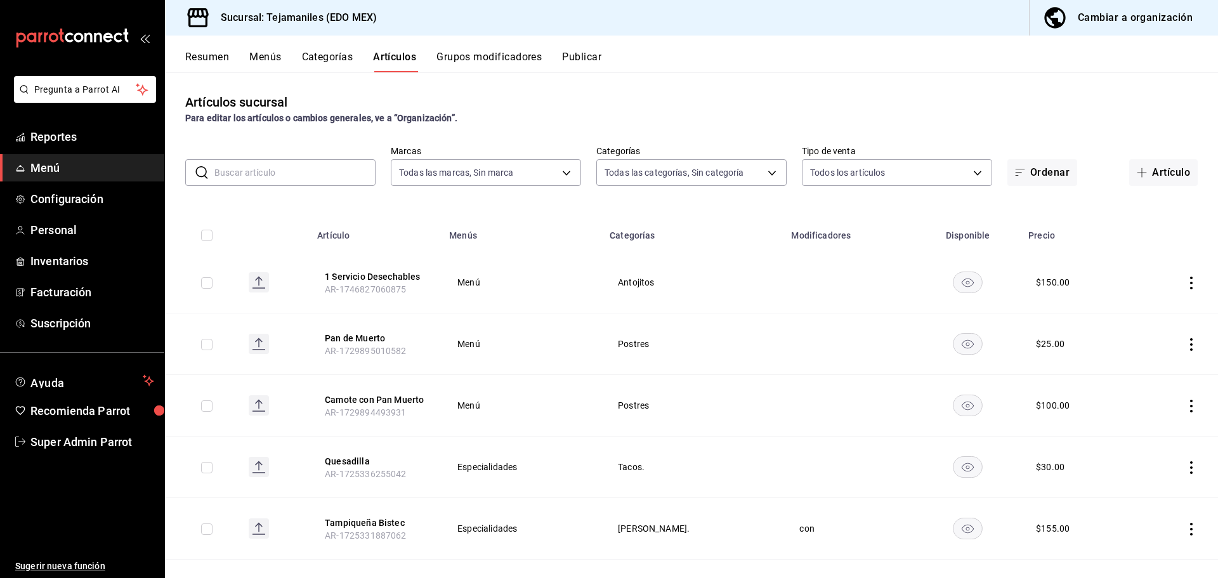
type input "dc152119-3d98-4644-b714-0bf709a32f9c,cc1062b4-930a-479e-bc49-62771057f2ed,ea985…"
click at [483, 53] on button "Grupos modificadores" at bounding box center [488, 62] width 105 height 22
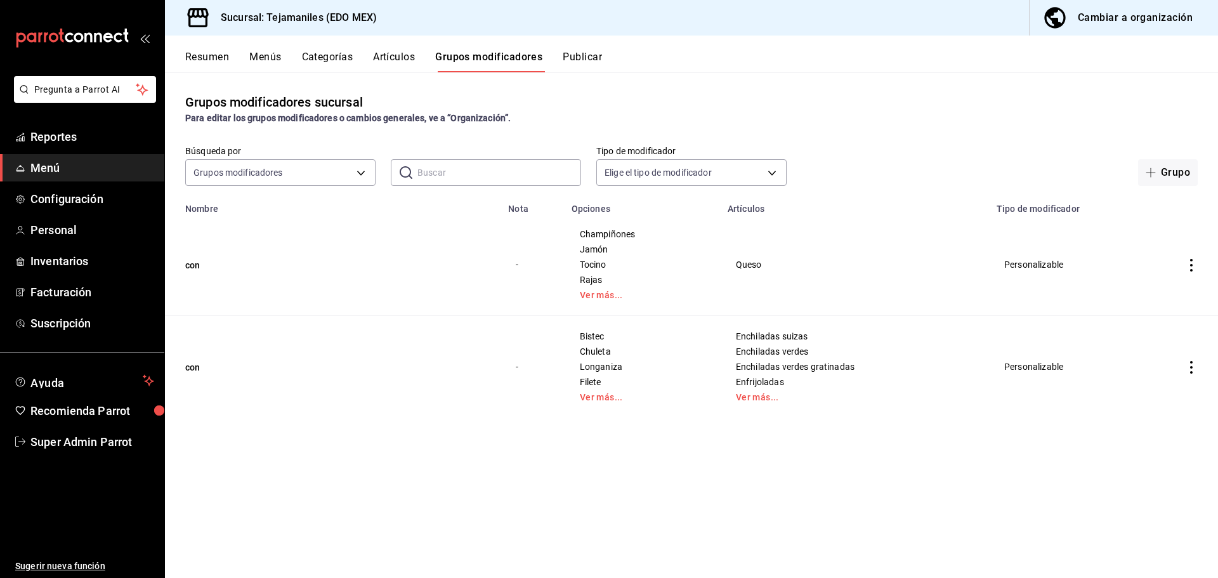
click at [394, 55] on button "Artículos" at bounding box center [394, 62] width 42 height 22
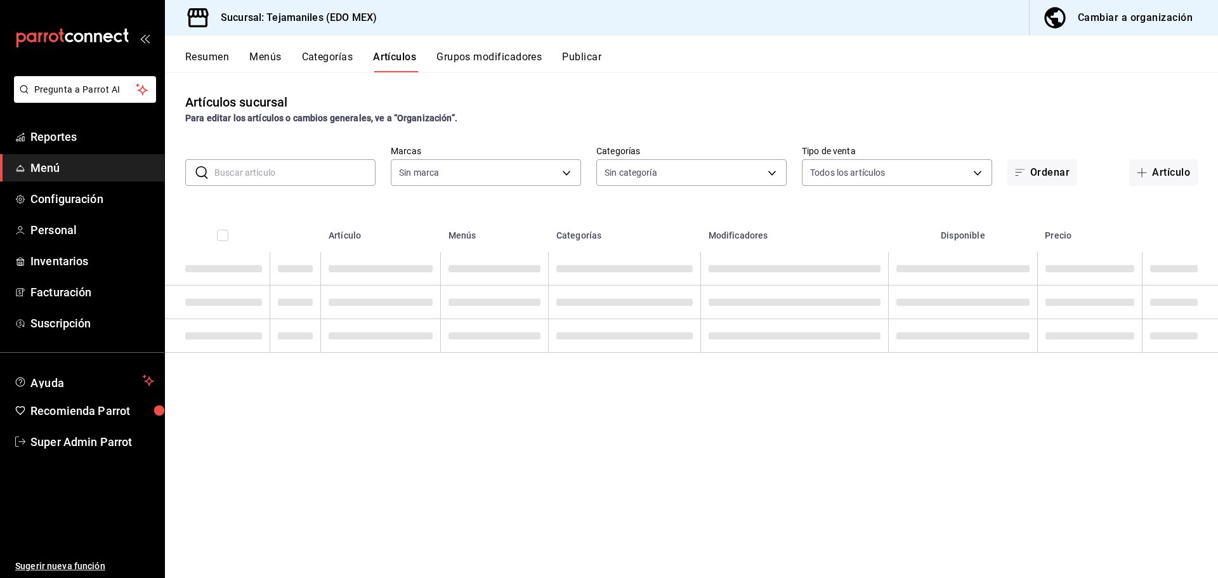
type input "b6d95df6-1f89-4812-8286-d298742ea2cc"
type input "dc152119-3d98-4644-b714-0bf709a32f9c,cc1062b4-930a-479e-bc49-62771057f2ed,ea985…"
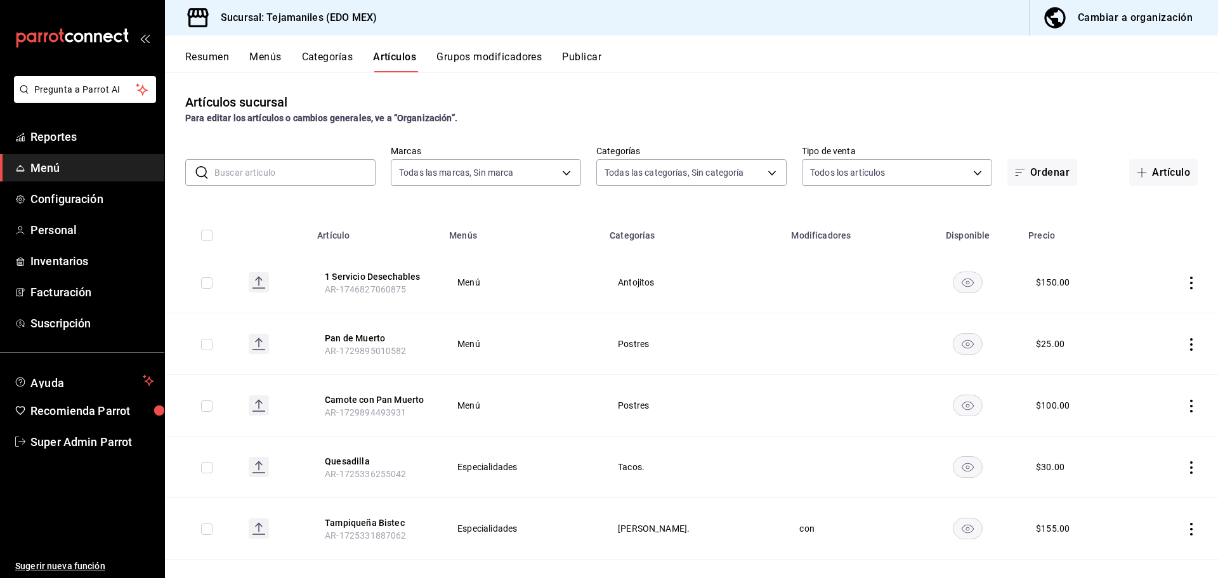
click at [336, 59] on button "Categorías" at bounding box center [327, 62] width 51 height 22
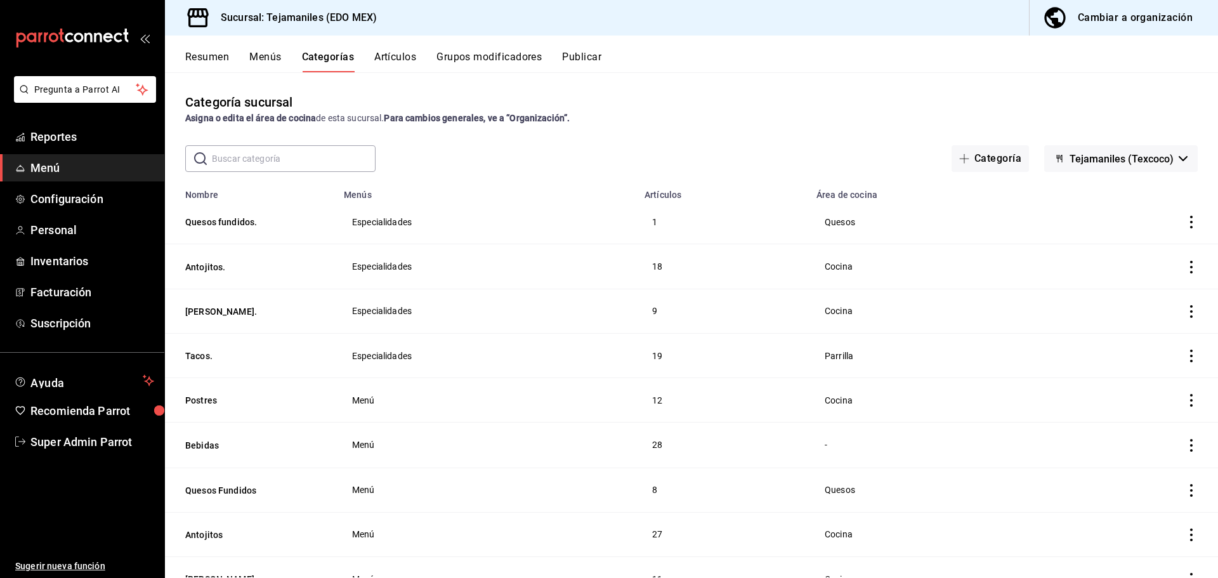
click at [389, 55] on button "Artículos" at bounding box center [395, 62] width 42 height 22
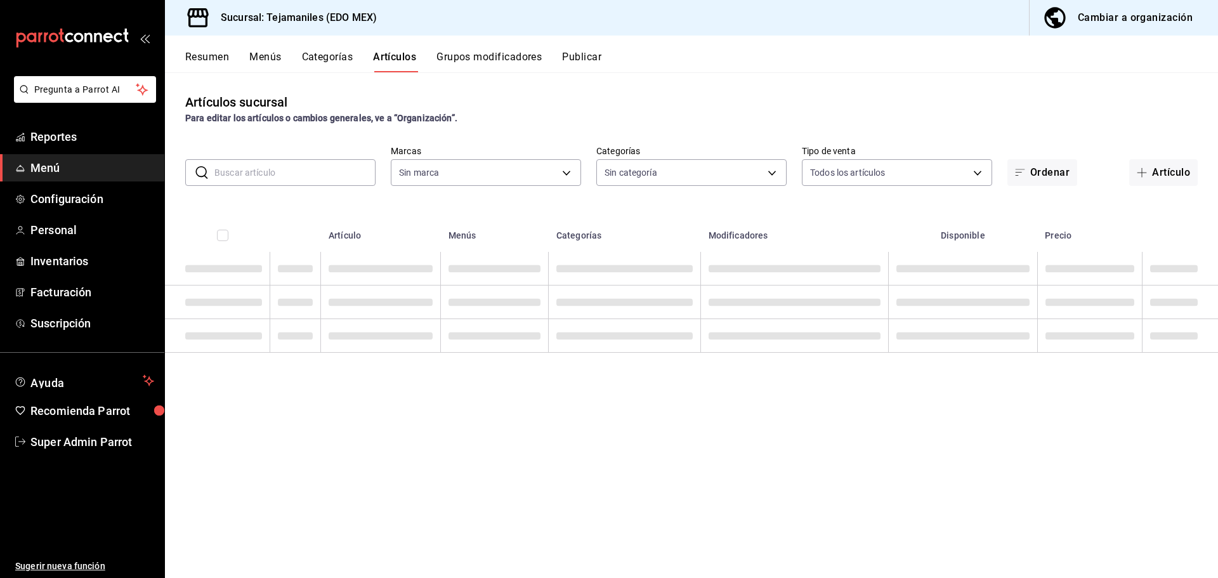
type input "b6d95df6-1f89-4812-8286-d298742ea2cc"
type input "dc152119-3d98-4644-b714-0bf709a32f9c,cc1062b4-930a-479e-bc49-62771057f2ed,ea985…"
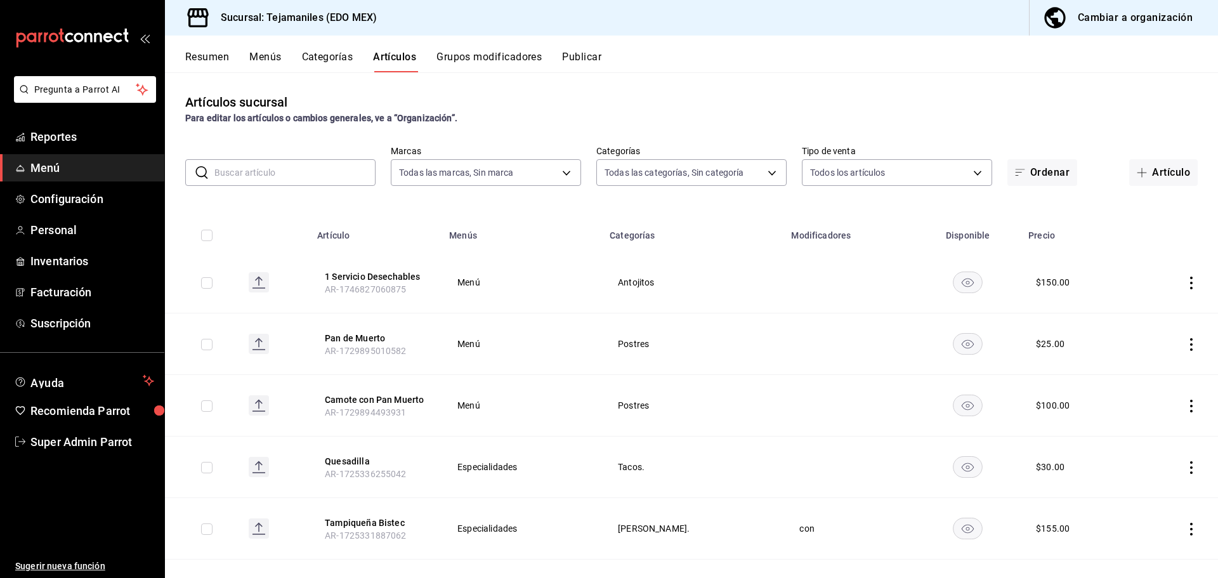
click at [331, 65] on button "Categorías" at bounding box center [327, 62] width 51 height 22
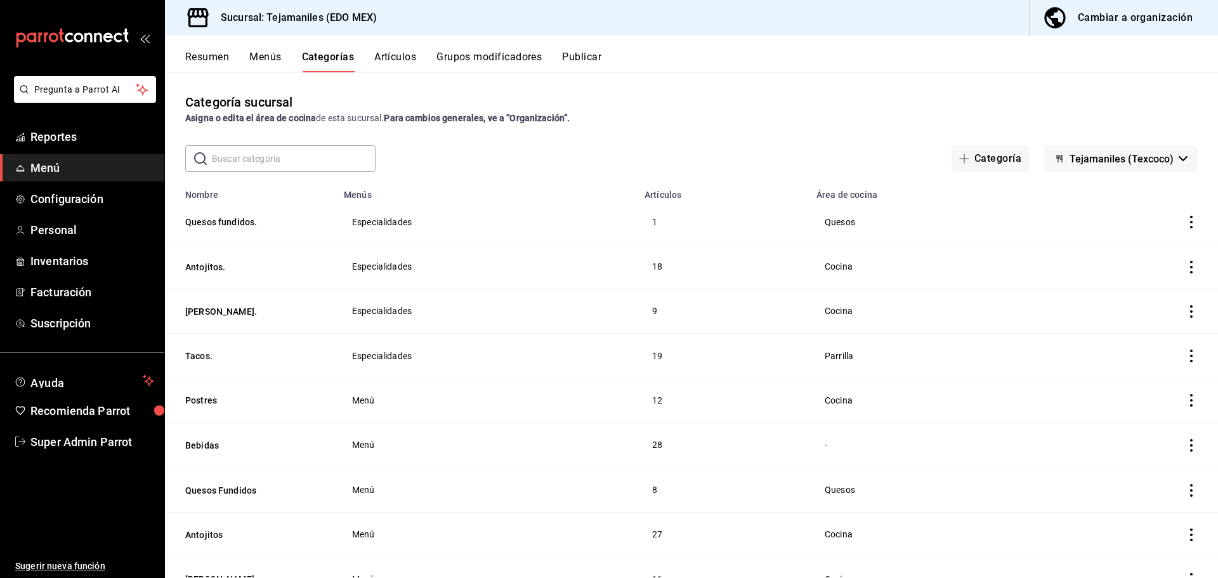
click at [402, 61] on button "Artículos" at bounding box center [395, 62] width 42 height 22
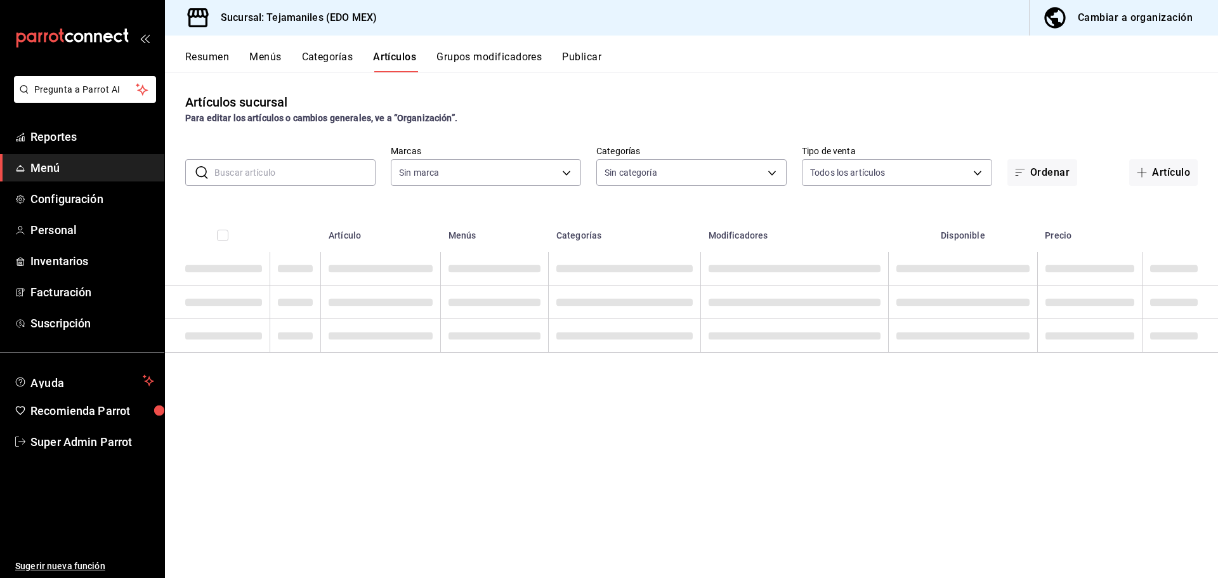
type input "b6d95df6-1f89-4812-8286-d298742ea2cc"
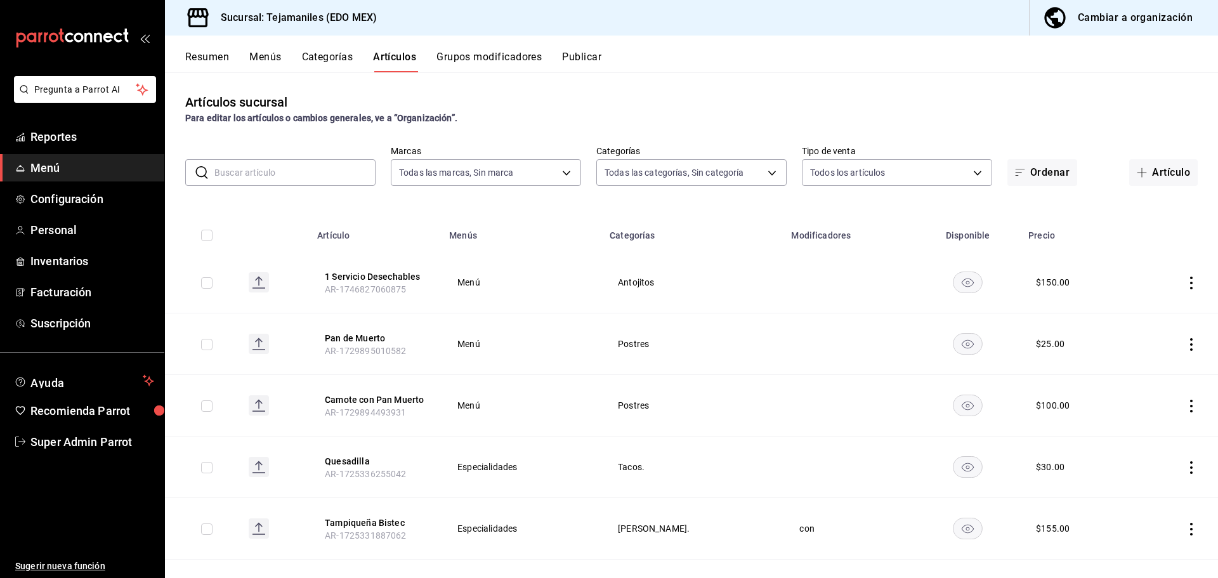
type input "dc152119-3d98-4644-b714-0bf709a32f9c,cc1062b4-930a-479e-bc49-62771057f2ed,ea985…"
click at [352, 271] on button "1 Servicio Desechables" at bounding box center [375, 276] width 101 height 13
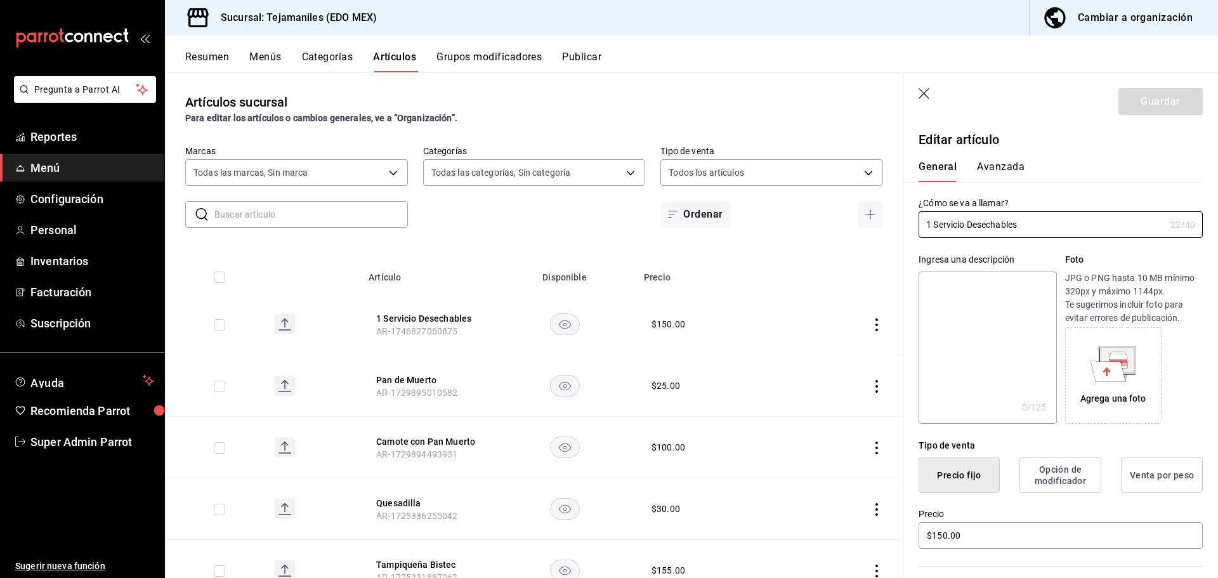
click at [1005, 171] on button "Avanzada" at bounding box center [1001, 171] width 48 height 22
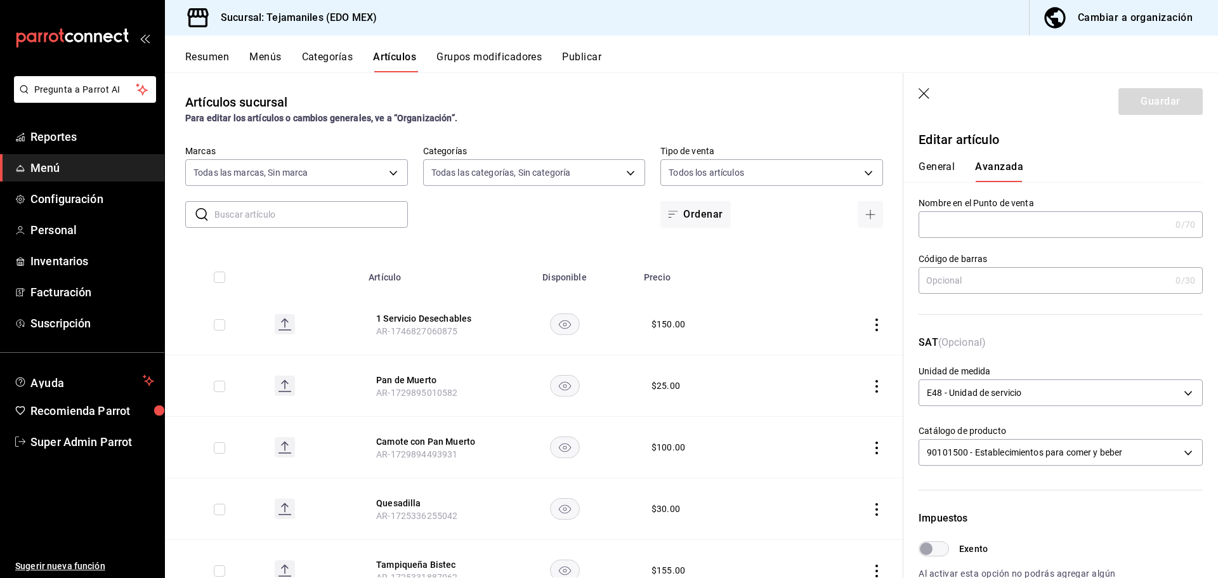
scroll to position [318, 0]
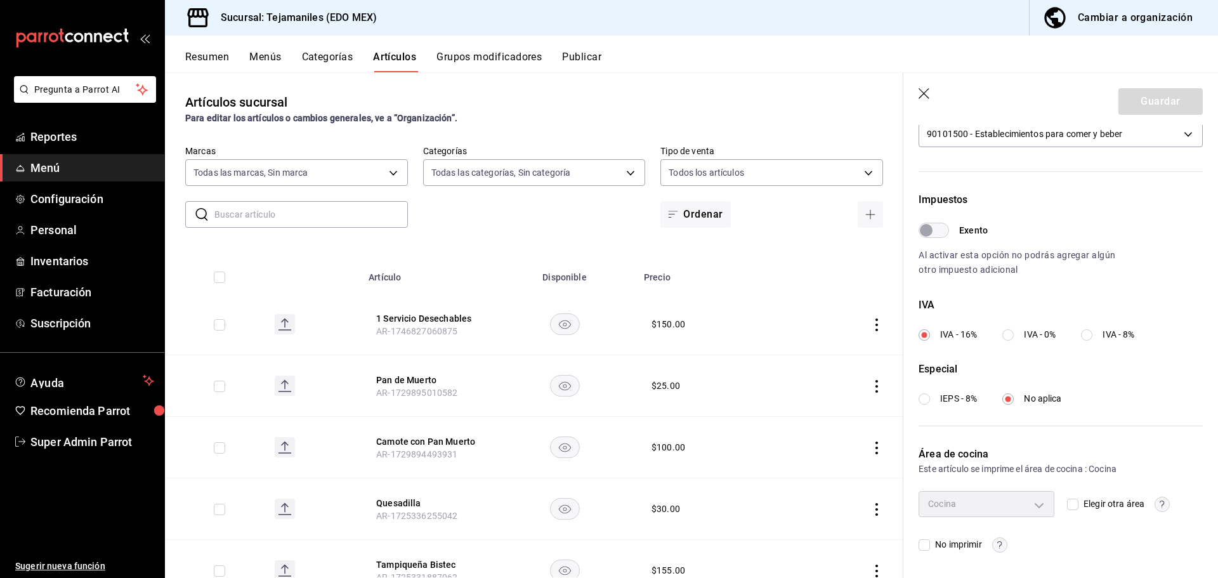
click at [1073, 504] on input "Elegir otra área" at bounding box center [1072, 504] width 11 height 11
checkbox input "true"
click at [1072, 504] on input "Elegir otra área" at bounding box center [1072, 504] width 11 height 11
checkbox input "false"
type input "aabd68cf-8efe-4577-a320-18896dfdb04c"
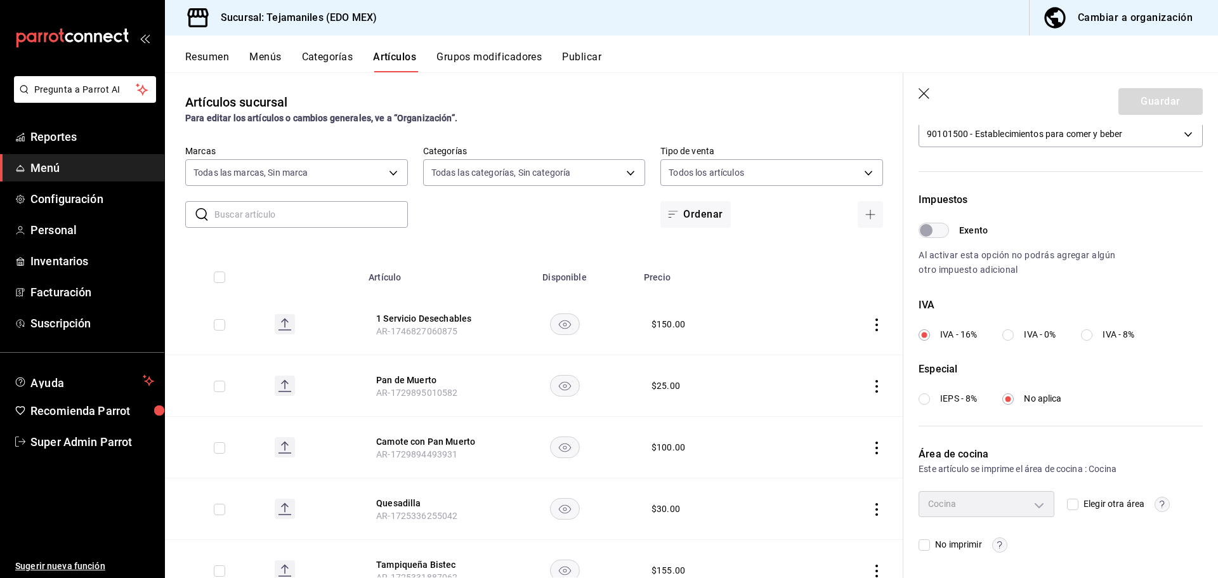
click at [918, 91] on icon "button" at bounding box center [924, 94] width 13 height 13
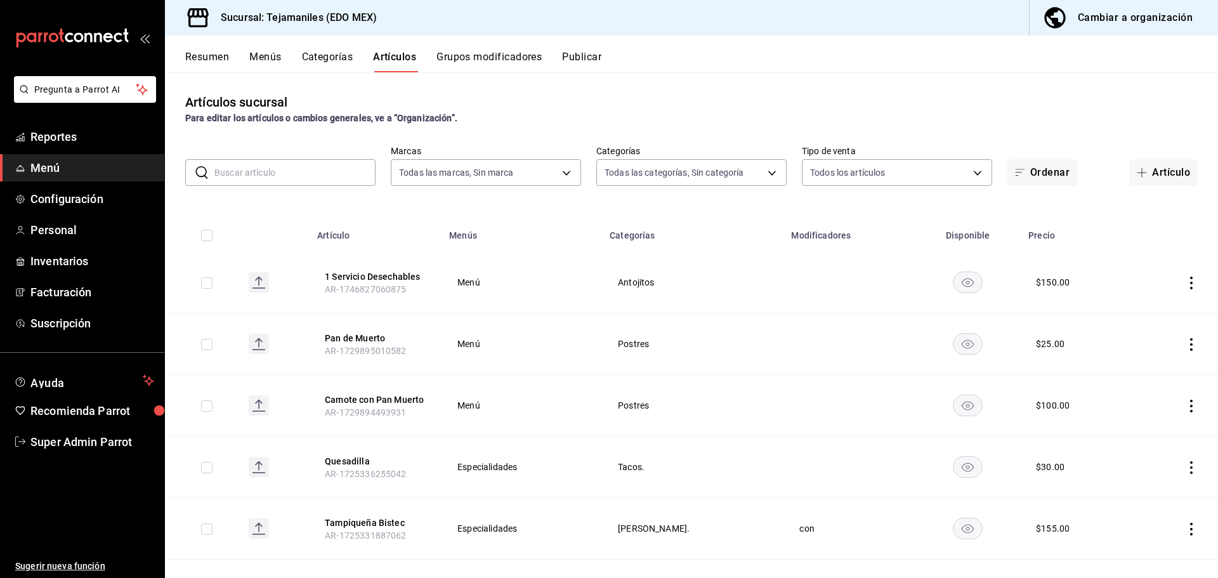
click at [320, 174] on input "text" at bounding box center [294, 172] width 161 height 25
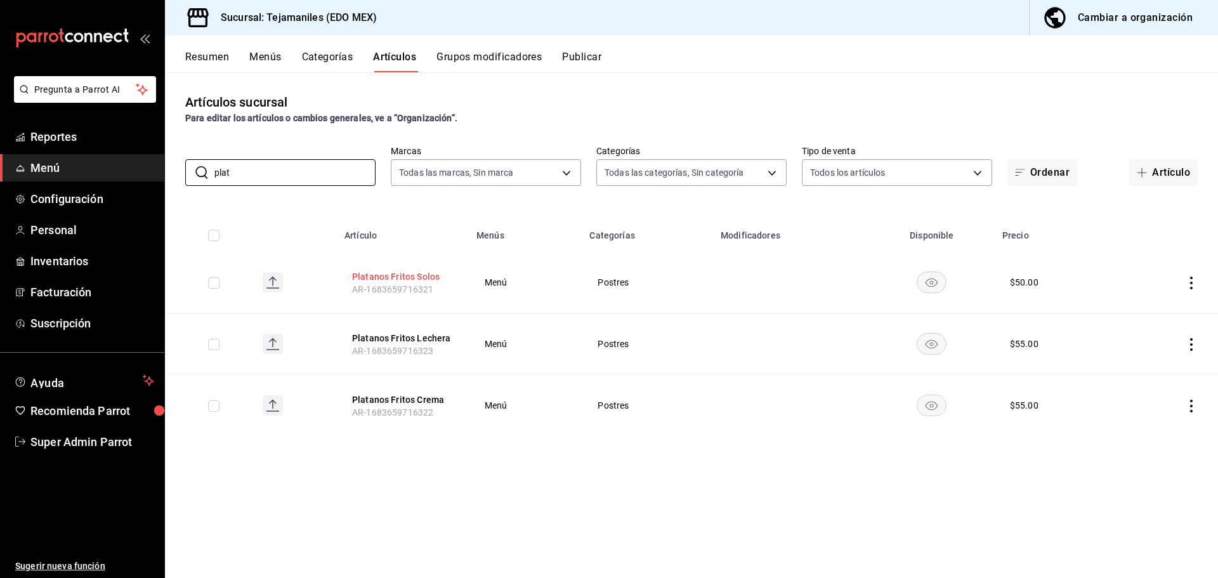
type input "plat"
click at [391, 275] on button "Platanos Fritos Solos" at bounding box center [402, 276] width 101 height 13
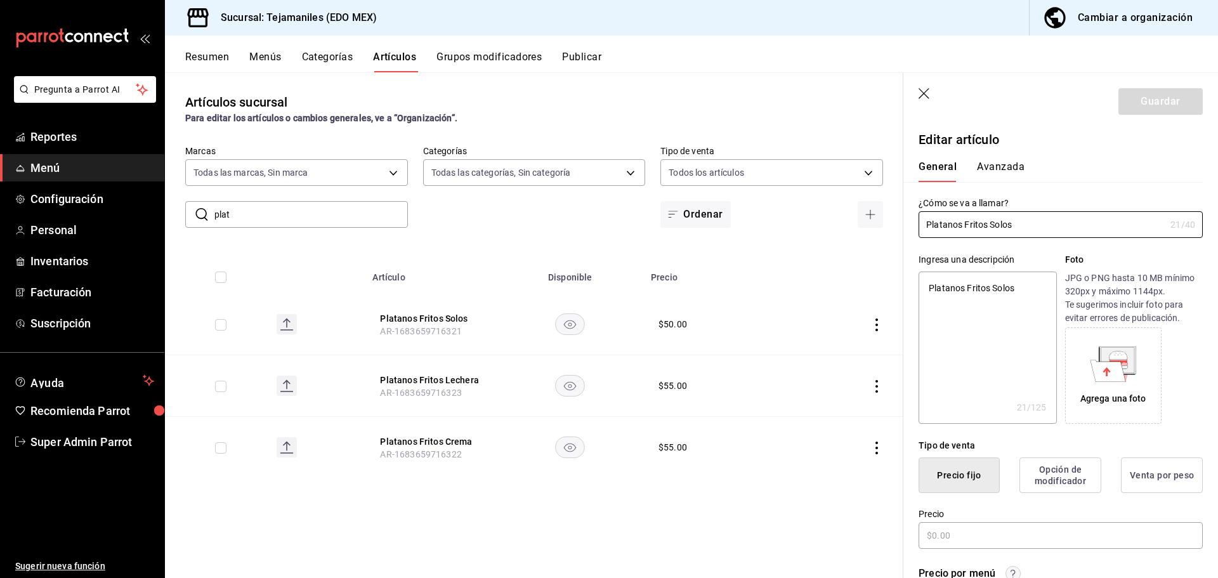
type textarea "x"
type input "$50.00"
click at [1015, 168] on button "Avanzada" at bounding box center [1001, 171] width 48 height 22
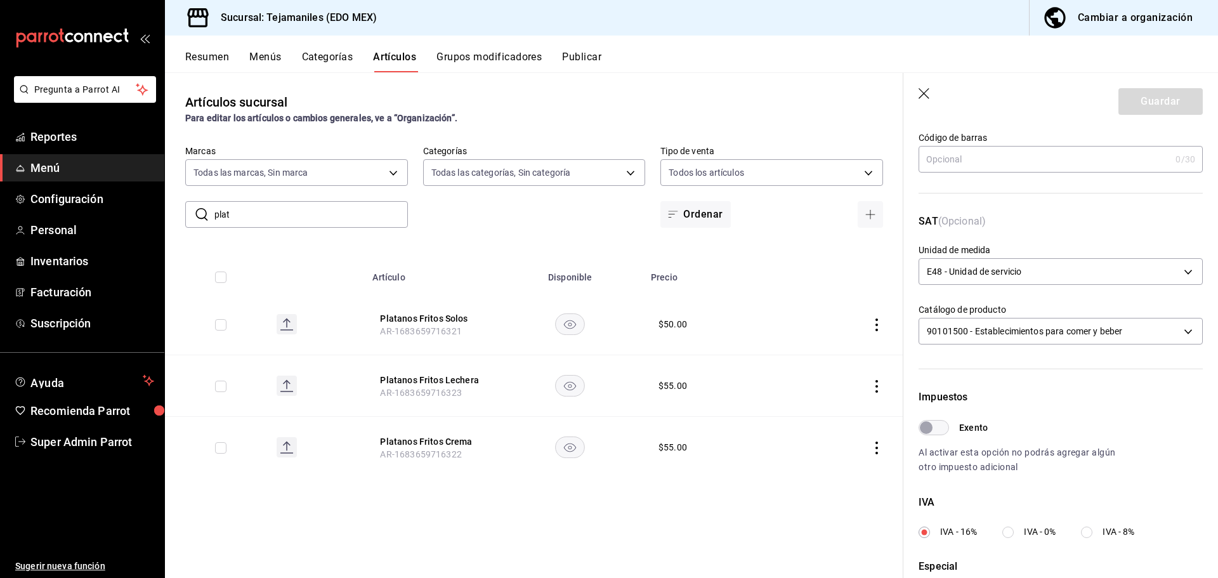
scroll to position [318, 0]
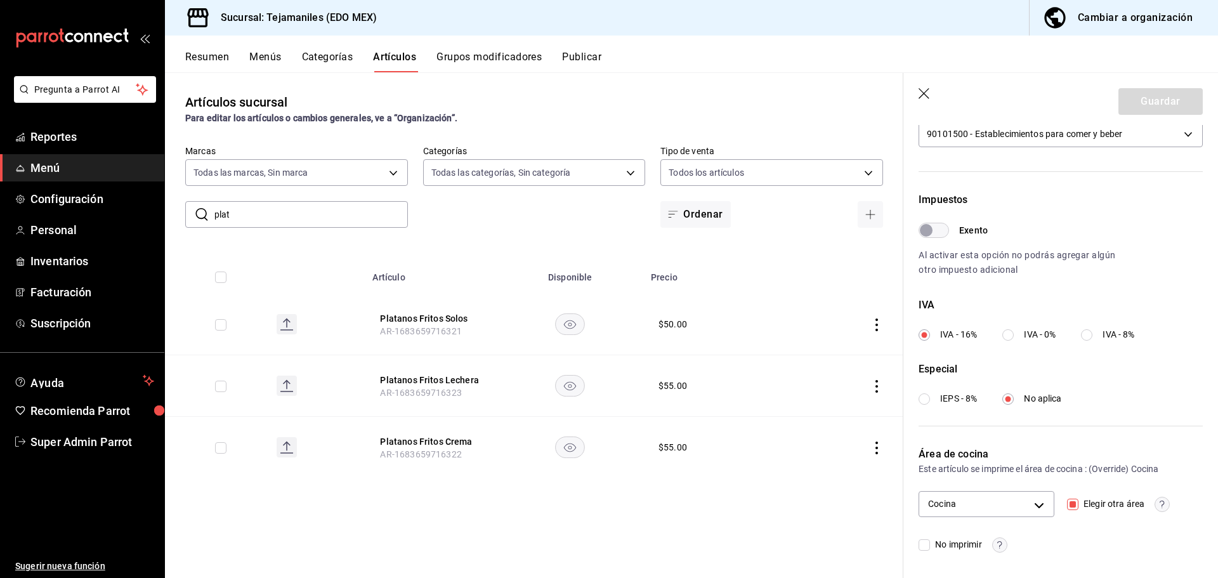
click at [923, 94] on icon "button" at bounding box center [924, 94] width 13 height 13
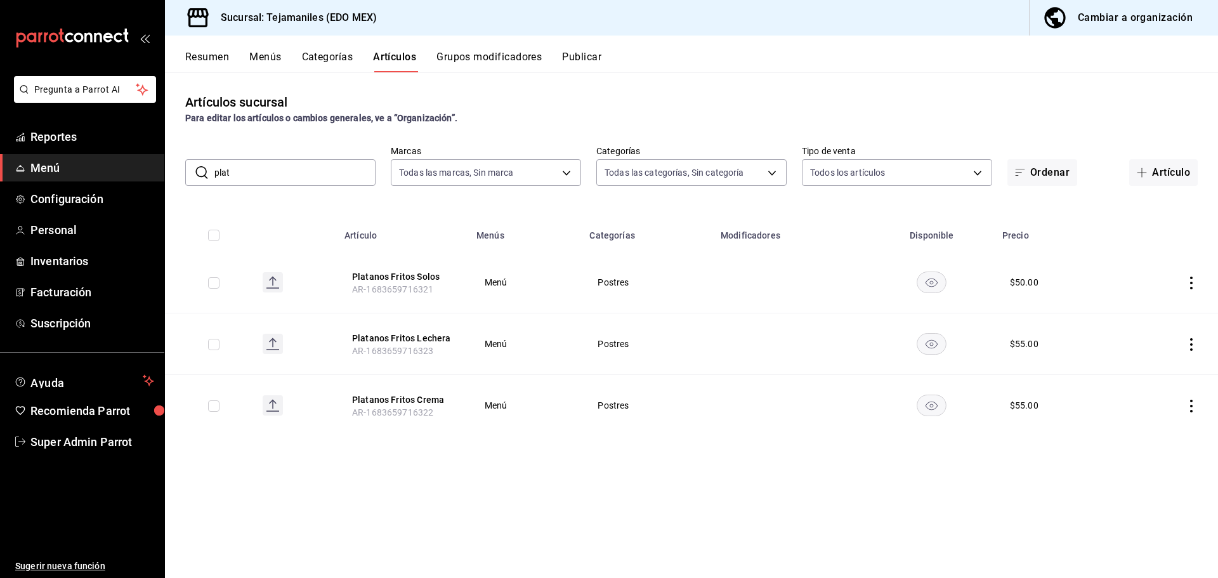
click at [265, 169] on input "plat" at bounding box center [294, 172] width 161 height 25
type input "d"
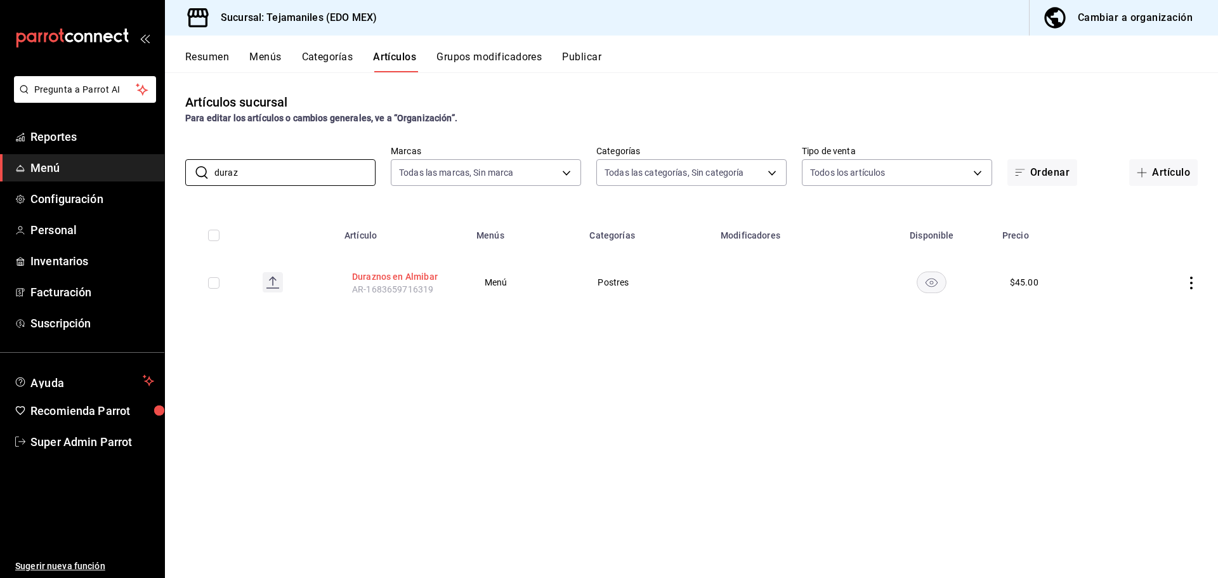
type input "duraz"
click at [381, 275] on button "Duraznos en Almibar" at bounding box center [402, 276] width 101 height 13
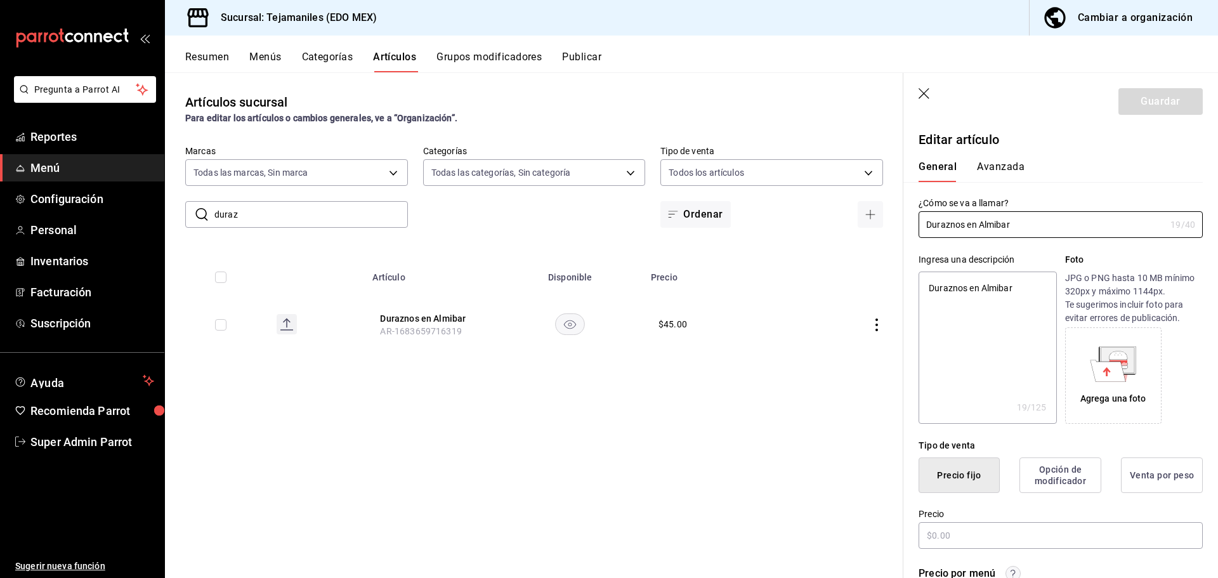
type textarea "x"
type input "$45.00"
type input "E48"
type input "90101500"
radio input "true"
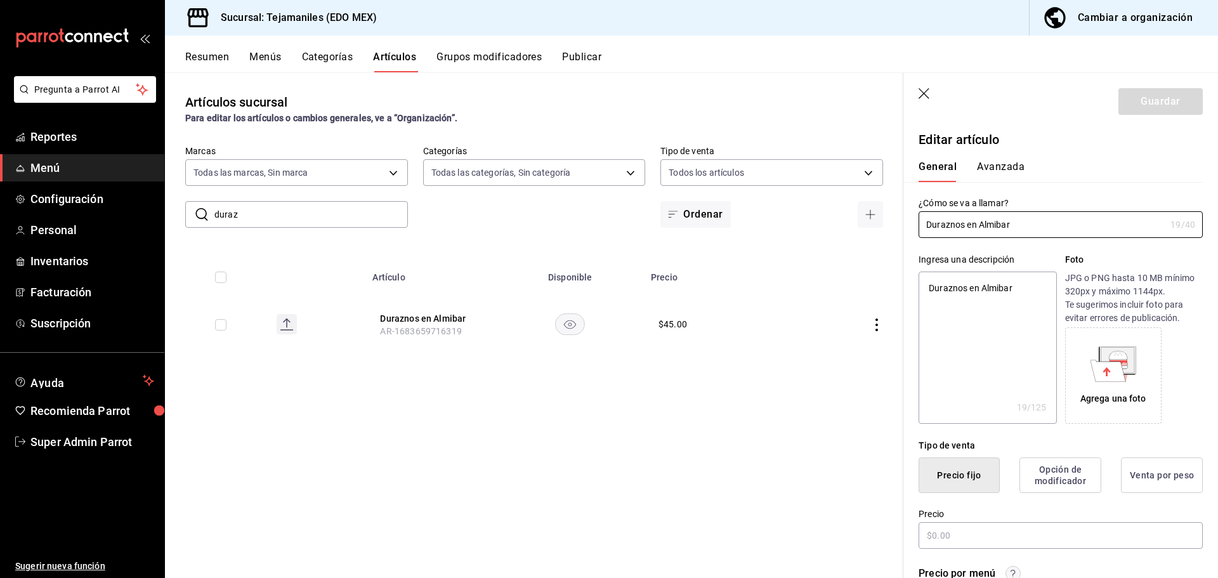
radio input "true"
type input "aabd68cf-8efe-4577-a320-18896dfdb04c"
drag, startPoint x: 1014, startPoint y: 171, endPoint x: 1013, endPoint y: 197, distance: 25.4
click at [1013, 171] on button "Avanzada" at bounding box center [1001, 171] width 48 height 22
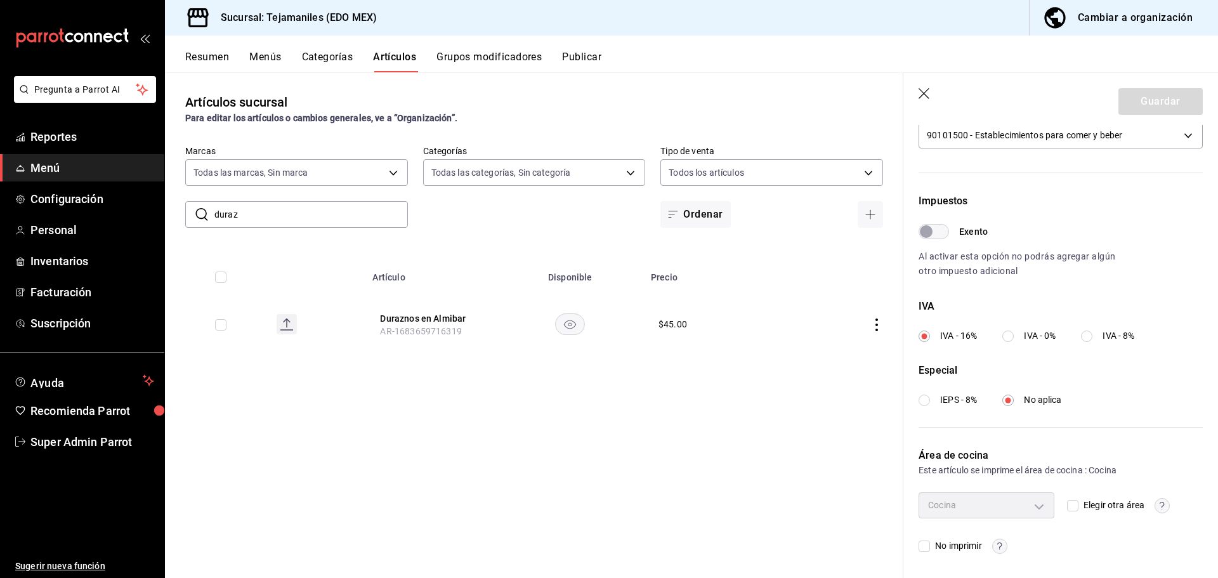
scroll to position [318, 0]
click at [1067, 504] on input "Elegir otra área" at bounding box center [1072, 504] width 11 height 11
checkbox input "true"
click at [1067, 504] on input "Elegir otra área" at bounding box center [1072, 504] width 11 height 11
checkbox input "false"
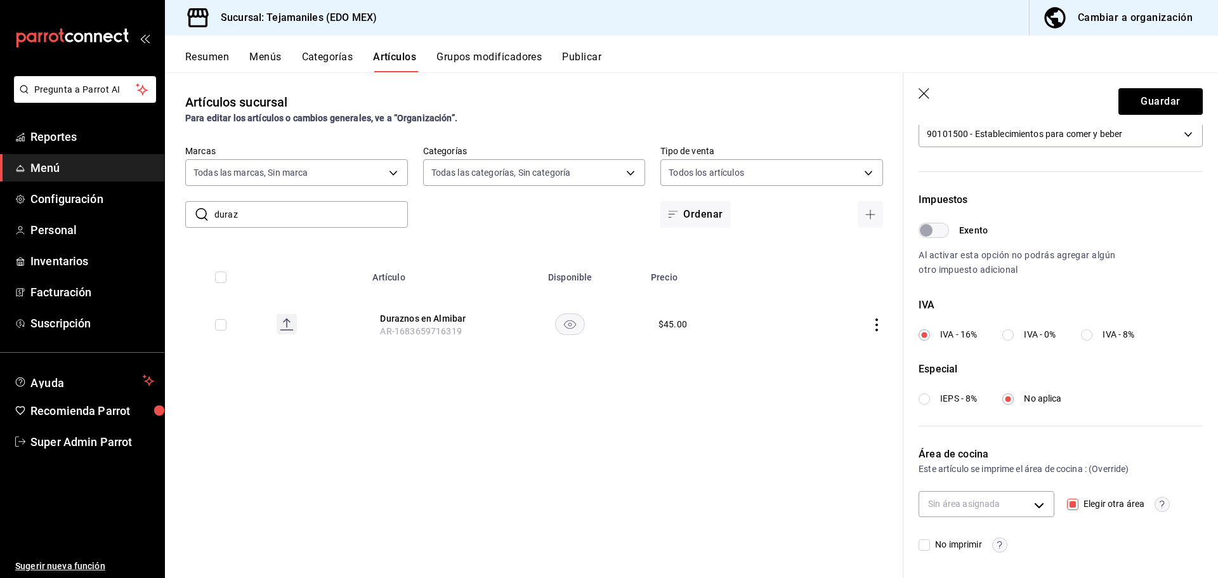
type input "aabd68cf-8efe-4577-a320-18896dfdb04c"
click at [1067, 504] on input "Elegir otra área" at bounding box center [1072, 504] width 11 height 11
checkbox input "true"
click at [1012, 503] on body "Pregunta a Parrot AI Reportes Menú Configuración Personal Inventarios Facturaci…" at bounding box center [609, 289] width 1218 height 578
click at [1054, 460] on div at bounding box center [609, 289] width 1218 height 578
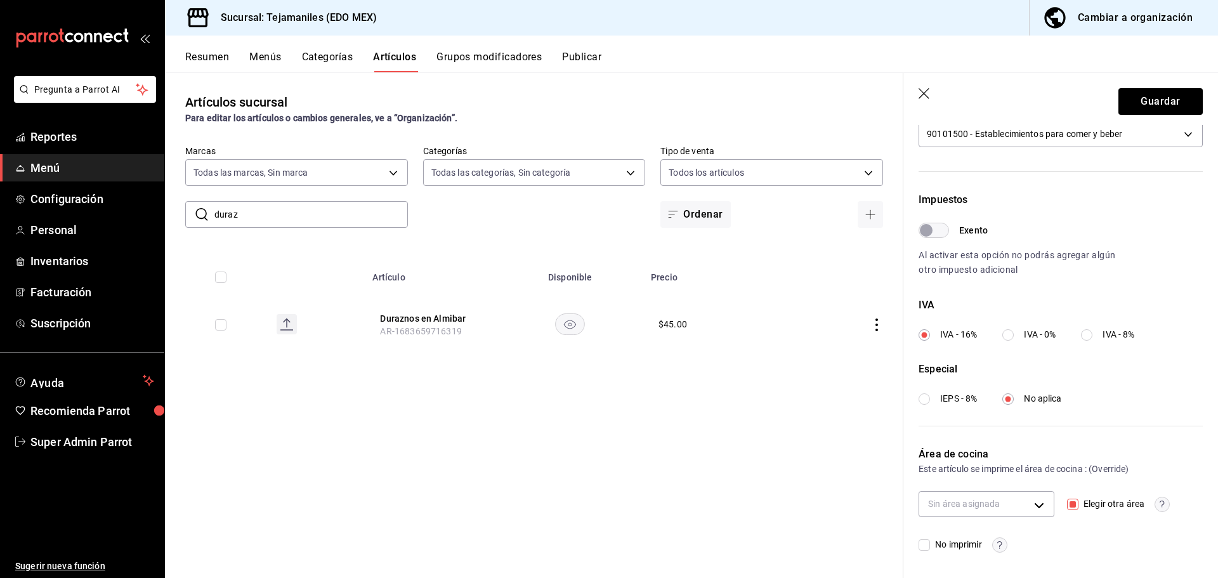
click at [1067, 502] on input "Elegir otra área" at bounding box center [1072, 504] width 11 height 11
checkbox input "false"
type textarea "x"
type input "aabd68cf-8efe-4577-a320-18896dfdb04c"
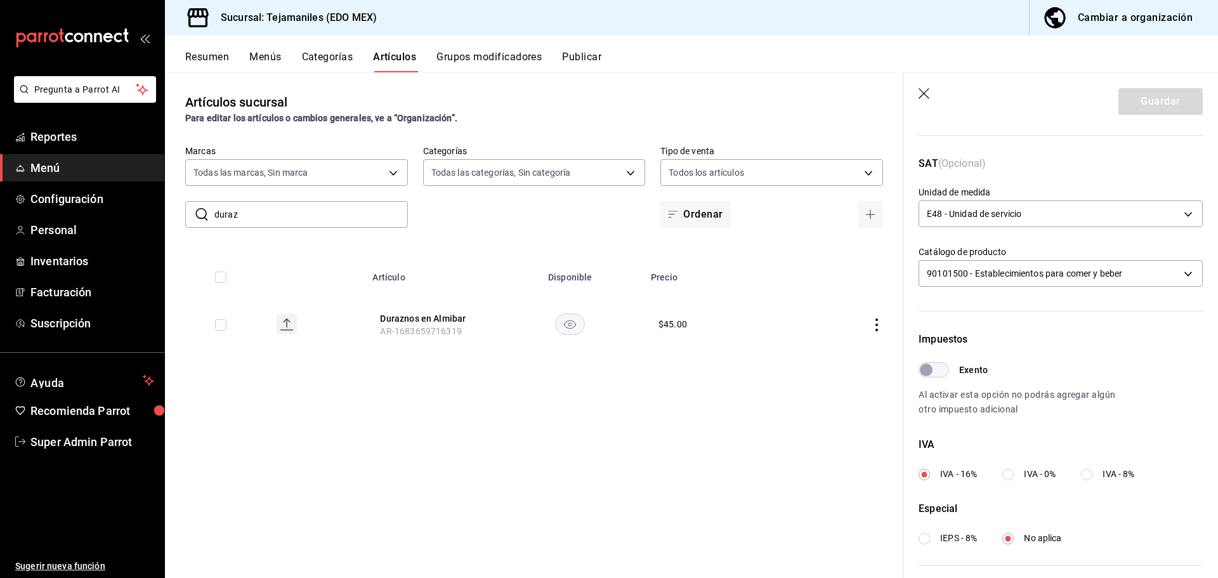
scroll to position [0, 0]
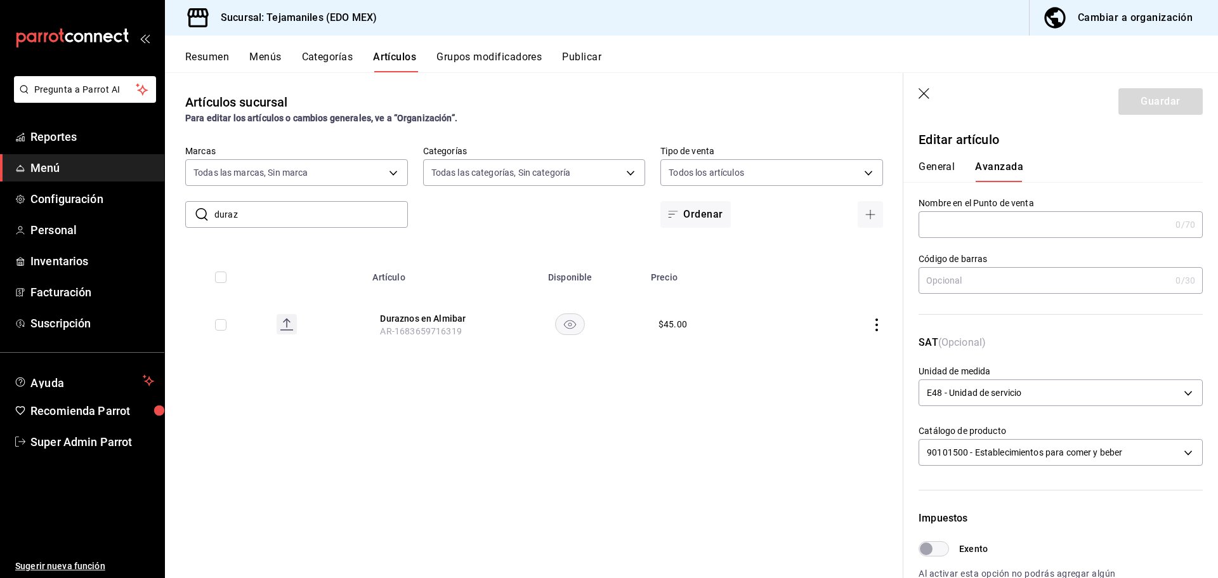
click at [946, 160] on button "General" at bounding box center [936, 171] width 36 height 22
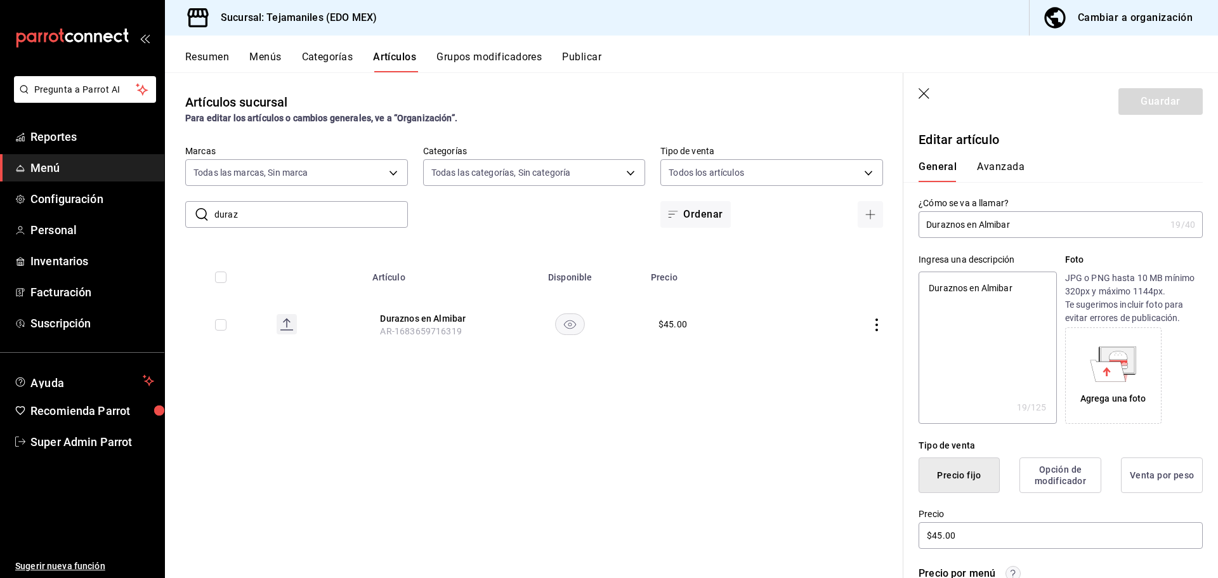
click at [1005, 161] on button "Avanzada" at bounding box center [1001, 171] width 48 height 22
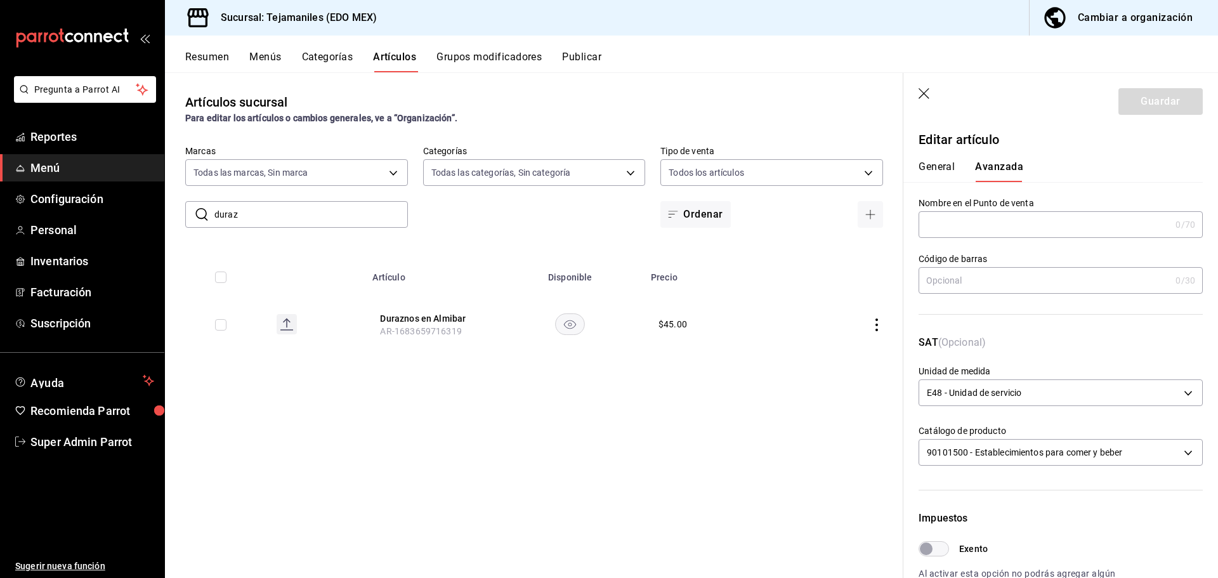
click at [952, 164] on button "General" at bounding box center [936, 171] width 36 height 22
type textarea "x"
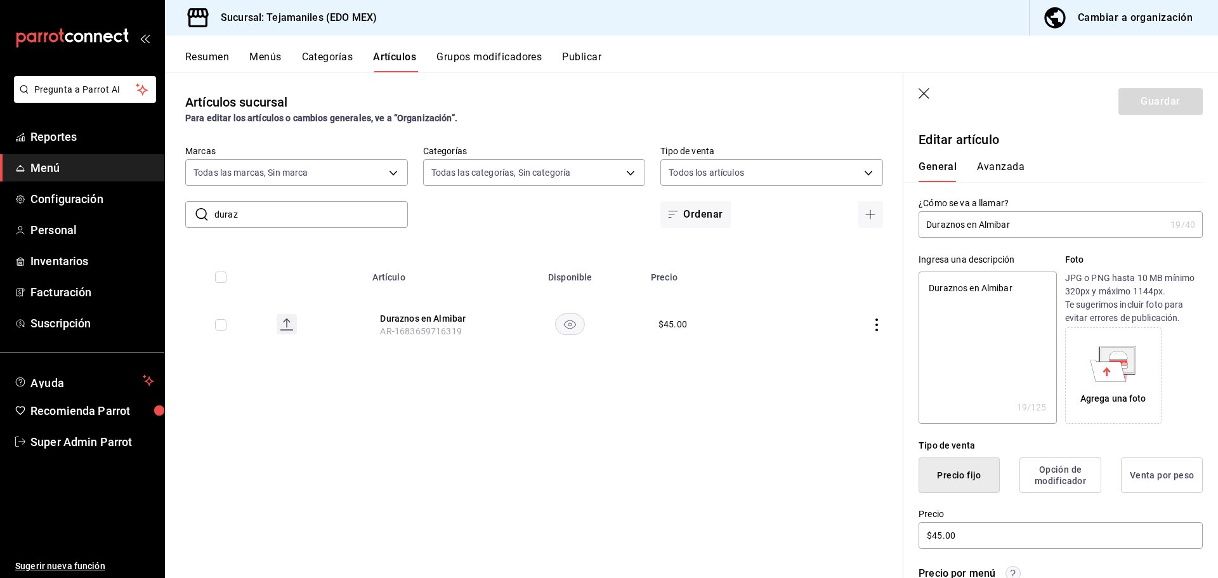
click at [1000, 167] on button "Avanzada" at bounding box center [1001, 171] width 48 height 22
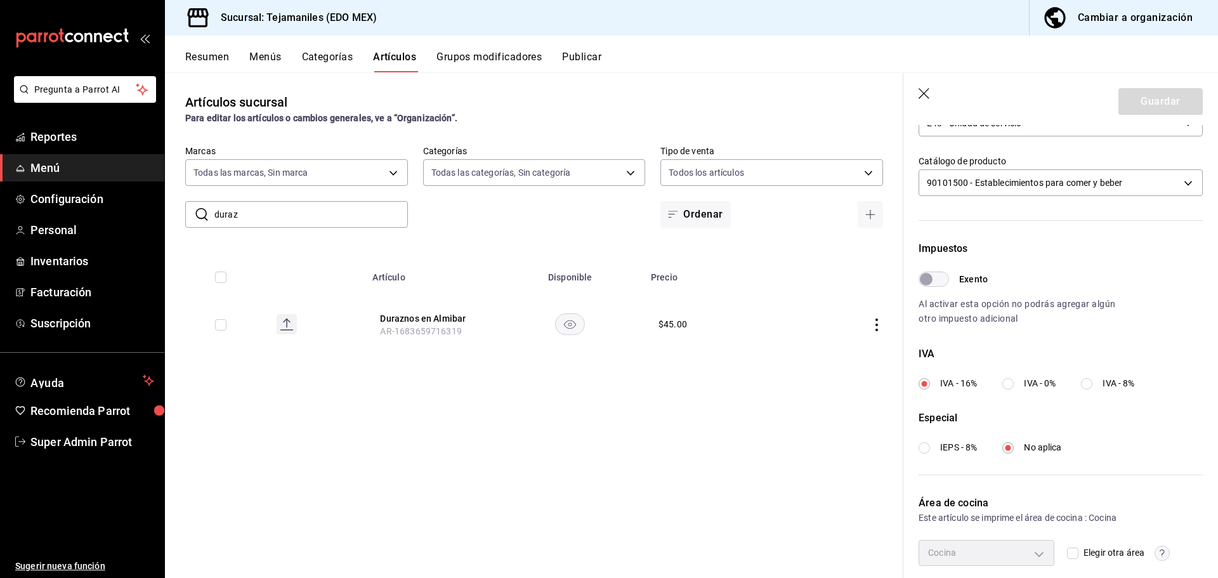
scroll to position [318, 0]
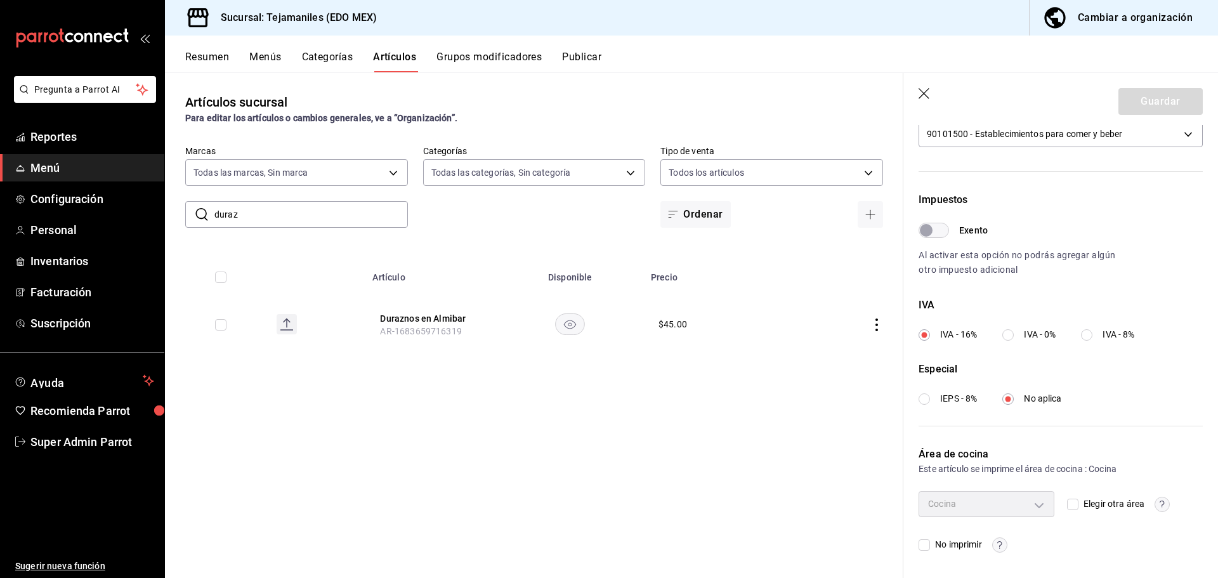
click at [1073, 507] on input "Elegir otra área" at bounding box center [1072, 504] width 11 height 11
checkbox input "true"
click at [1069, 503] on input "Elegir otra área" at bounding box center [1072, 504] width 11 height 11
checkbox input "false"
type input "aabd68cf-8efe-4577-a320-18896dfdb04c"
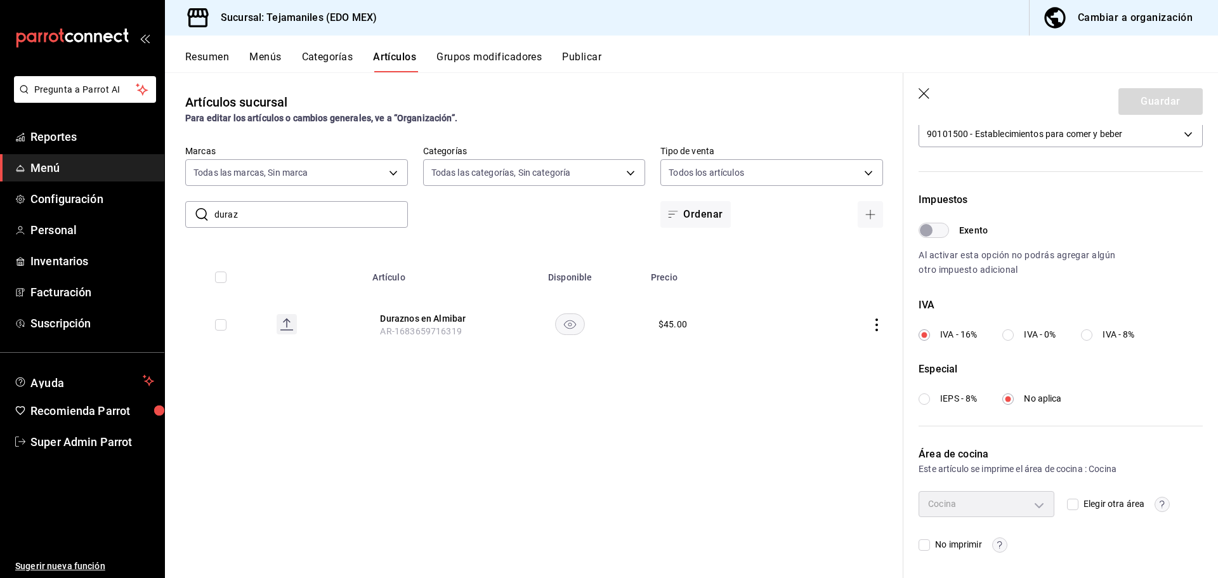
click at [1033, 504] on div "Cocina" at bounding box center [986, 503] width 136 height 25
click at [1004, 516] on div "Cocina" at bounding box center [986, 503] width 136 height 25
click at [1031, 501] on div "Cocina" at bounding box center [986, 503] width 136 height 25
click at [1041, 501] on div "Cocina" at bounding box center [986, 503] width 136 height 25
click at [1039, 502] on div "Cocina" at bounding box center [986, 503] width 136 height 25
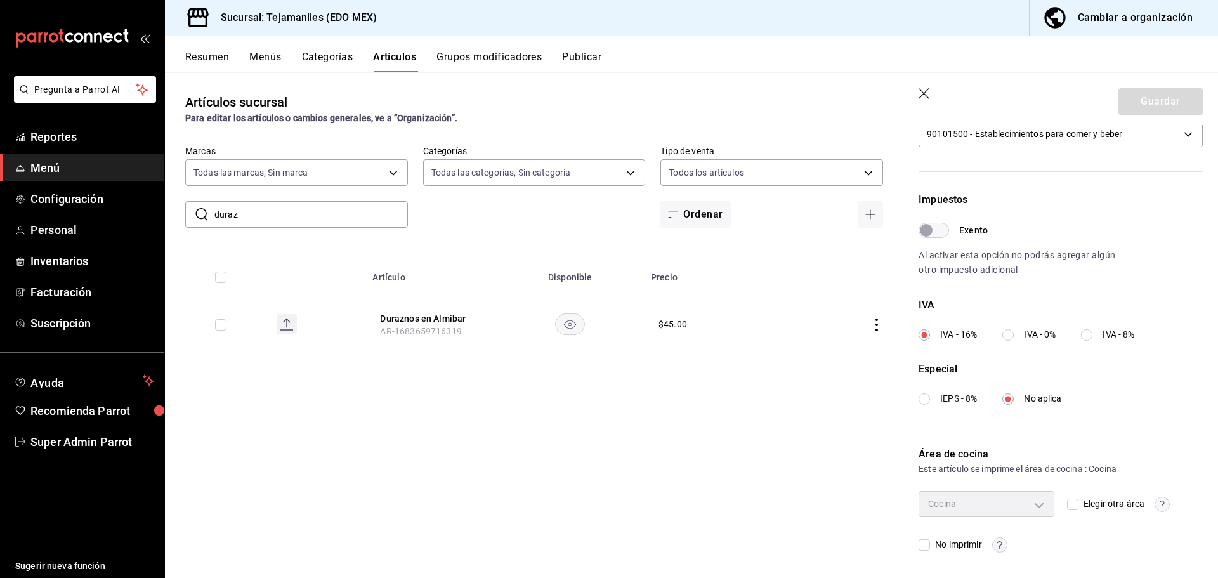
click at [1073, 501] on input "Elegir otra área" at bounding box center [1072, 504] width 11 height 11
checkbox input "true"
click at [1040, 504] on body "Pregunta a Parrot AI Reportes Menú Configuración Personal Inventarios Facturaci…" at bounding box center [609, 289] width 1218 height 578
drag, startPoint x: 1057, startPoint y: 460, endPoint x: 1064, endPoint y: 484, distance: 24.3
click at [1058, 462] on div at bounding box center [609, 289] width 1218 height 578
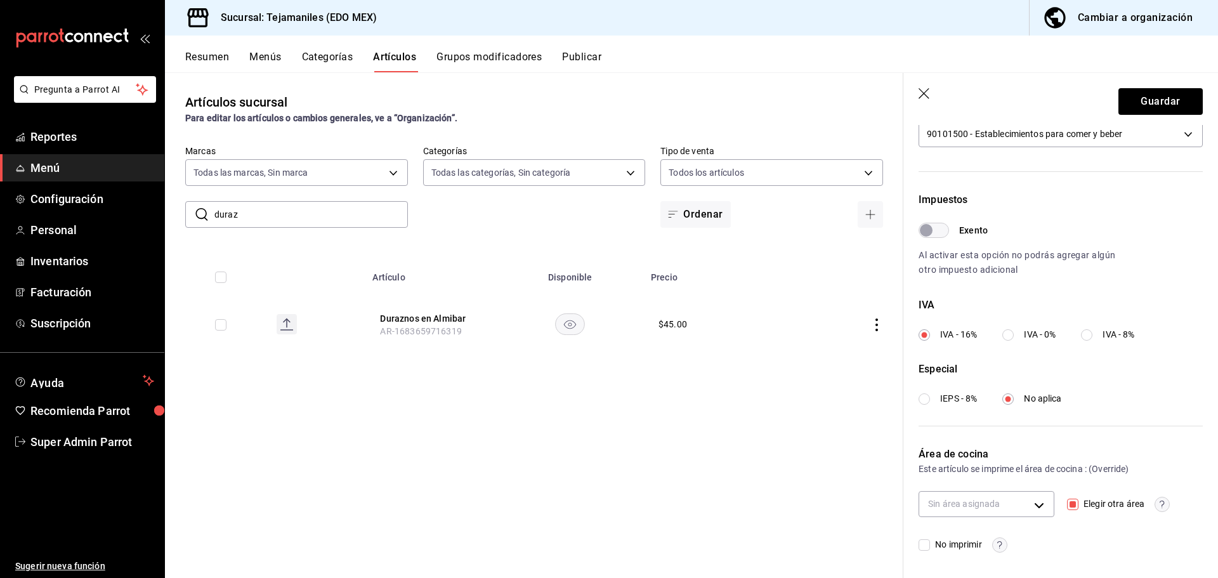
click at [1073, 514] on div "Elegir otra área" at bounding box center [1135, 503] width 136 height 25
click at [1069, 507] on input "Elegir otra área" at bounding box center [1072, 504] width 11 height 11
checkbox input "false"
type input "aabd68cf-8efe-4577-a320-18896dfdb04c"
click at [928, 549] on input "No imprimir" at bounding box center [923, 544] width 11 height 11
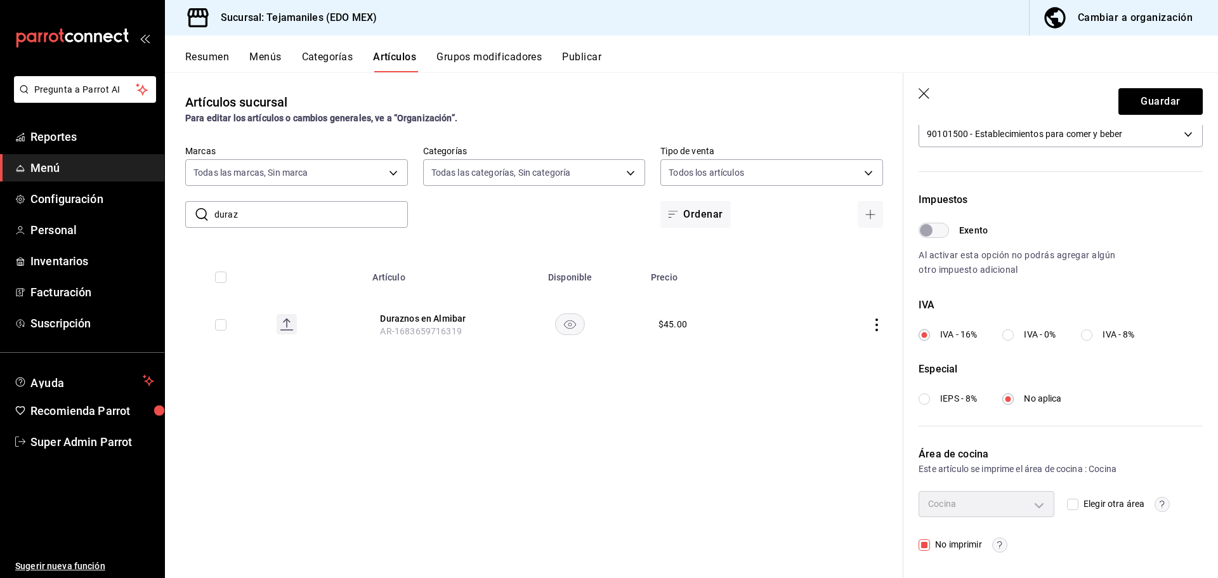
click at [923, 543] on input "No imprimir" at bounding box center [923, 544] width 11 height 11
checkbox input "false"
click at [1005, 542] on circle "button" at bounding box center [999, 544] width 15 height 15
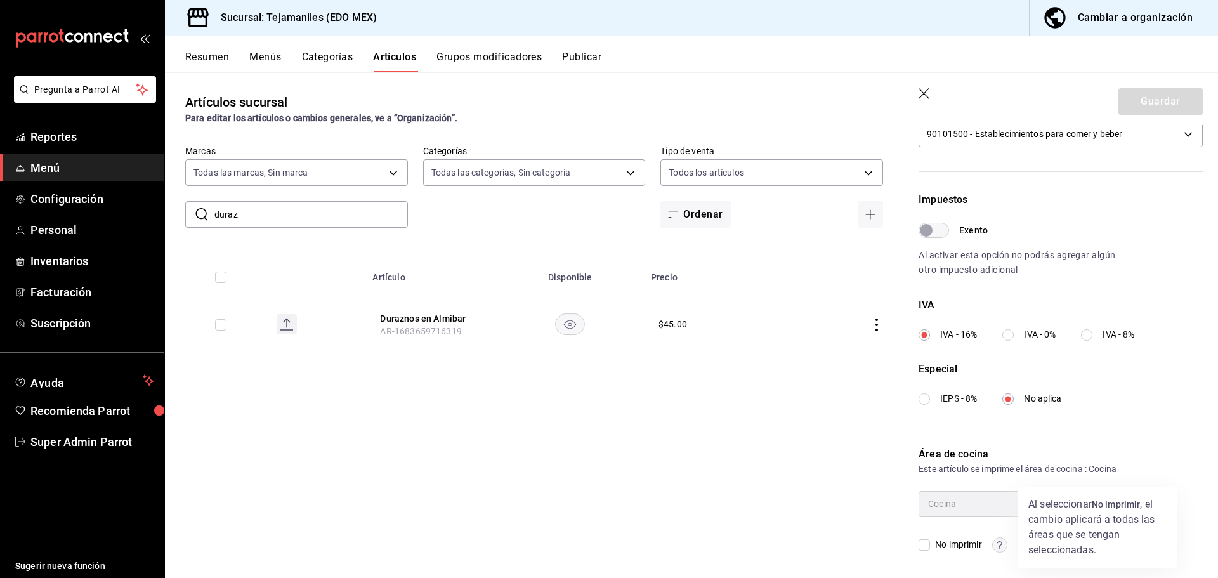
click at [978, 523] on div at bounding box center [609, 289] width 1218 height 578
click at [930, 95] on icon "button" at bounding box center [924, 94] width 13 height 13
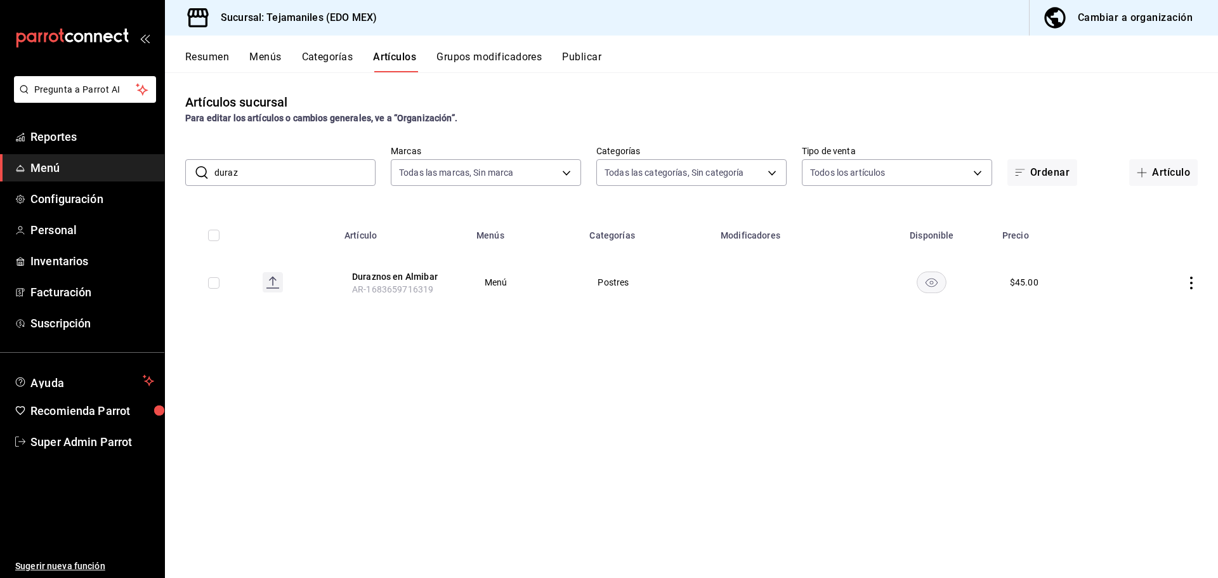
click at [315, 62] on button "Categorías" at bounding box center [327, 62] width 51 height 22
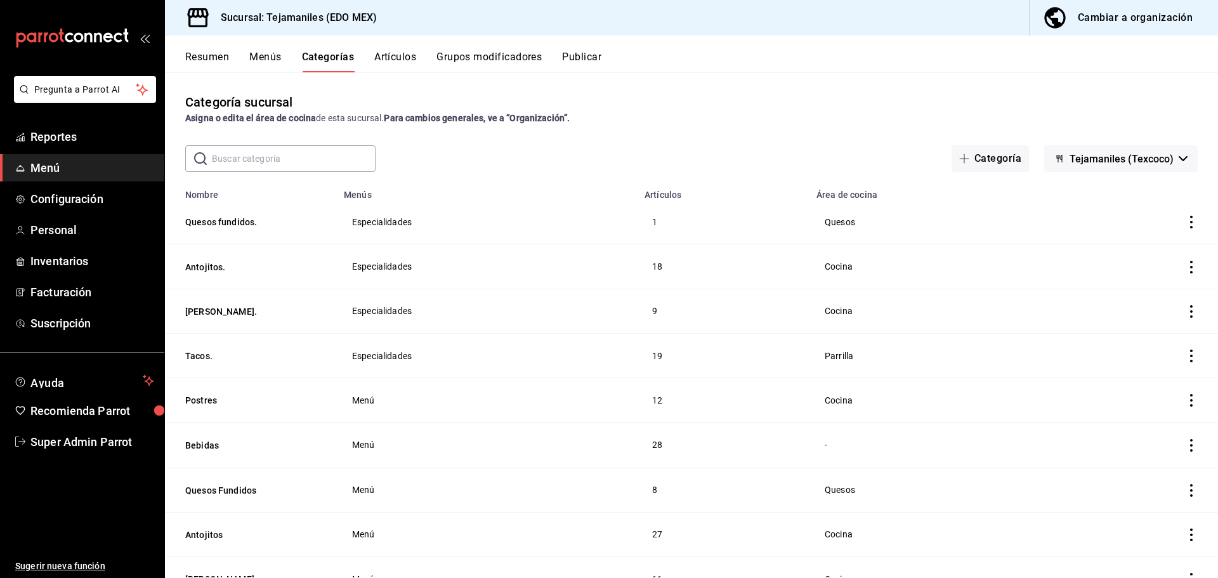
click at [395, 58] on button "Artículos" at bounding box center [395, 62] width 42 height 22
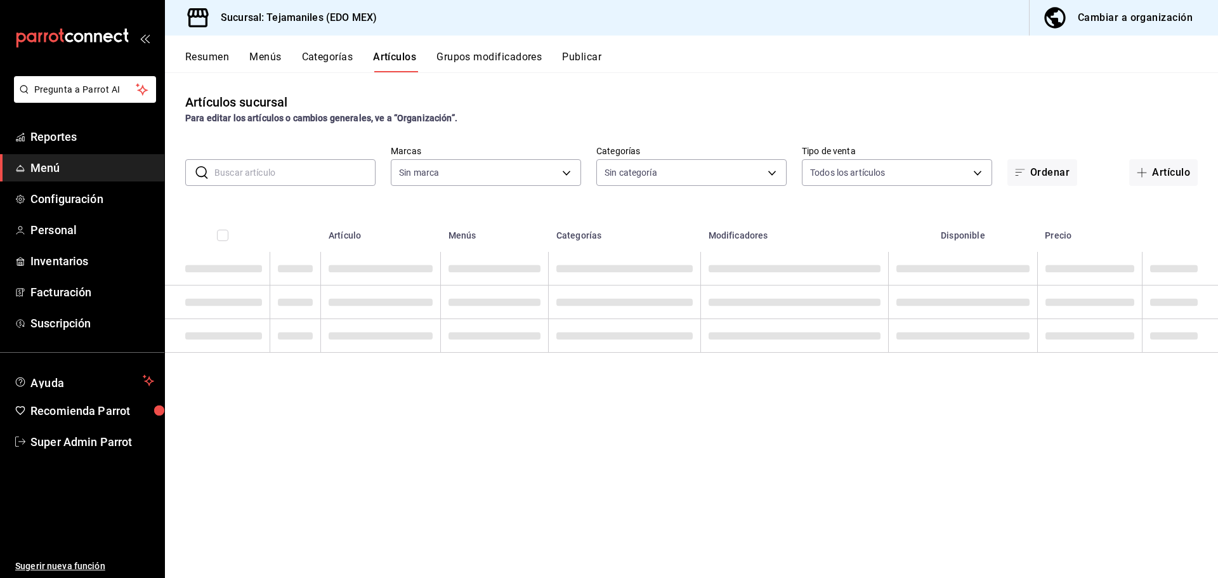
type input "b6d95df6-1f89-4812-8286-d298742ea2cc"
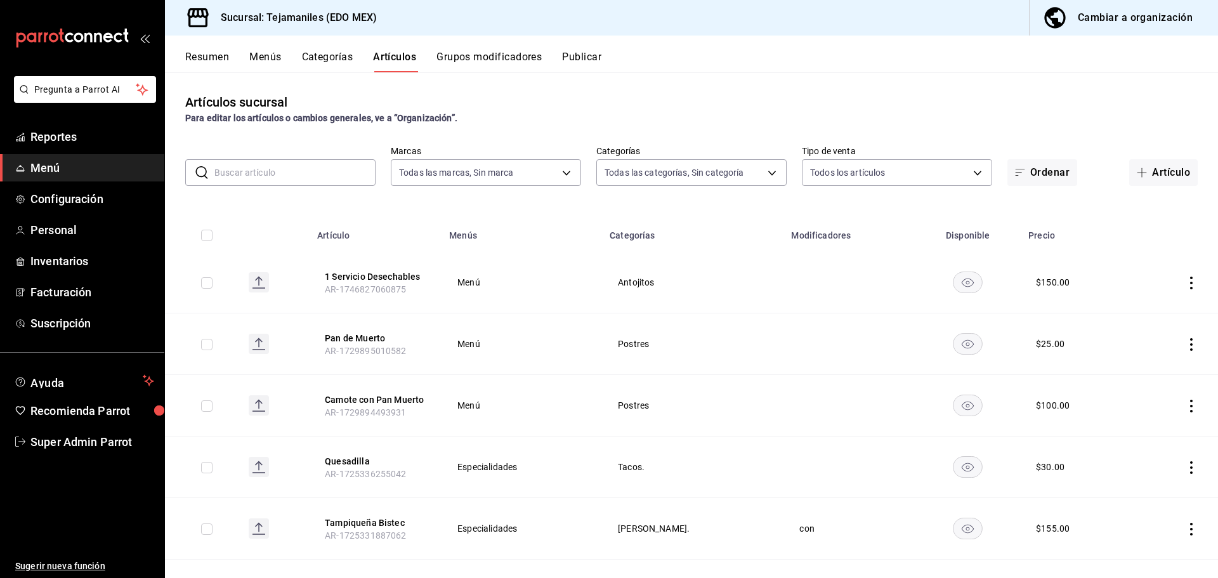
type input "dc152119-3d98-4644-b714-0bf709a32f9c,cc1062b4-930a-479e-bc49-62771057f2ed,ea985…"
click at [334, 53] on button "Categorías" at bounding box center [327, 62] width 51 height 22
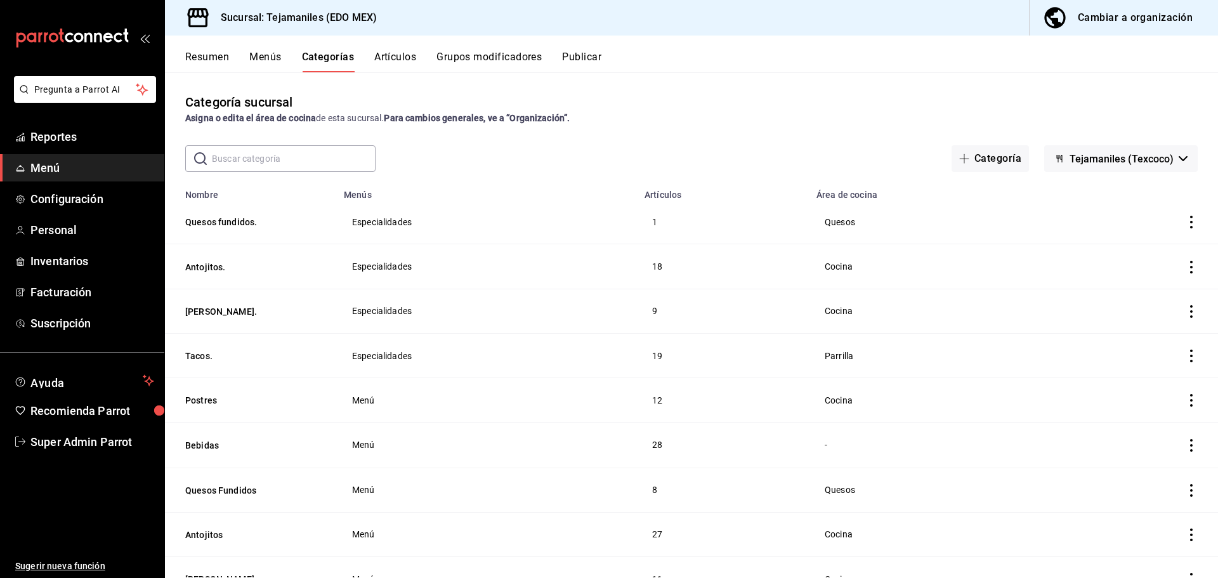
click at [403, 56] on button "Artículos" at bounding box center [395, 62] width 42 height 22
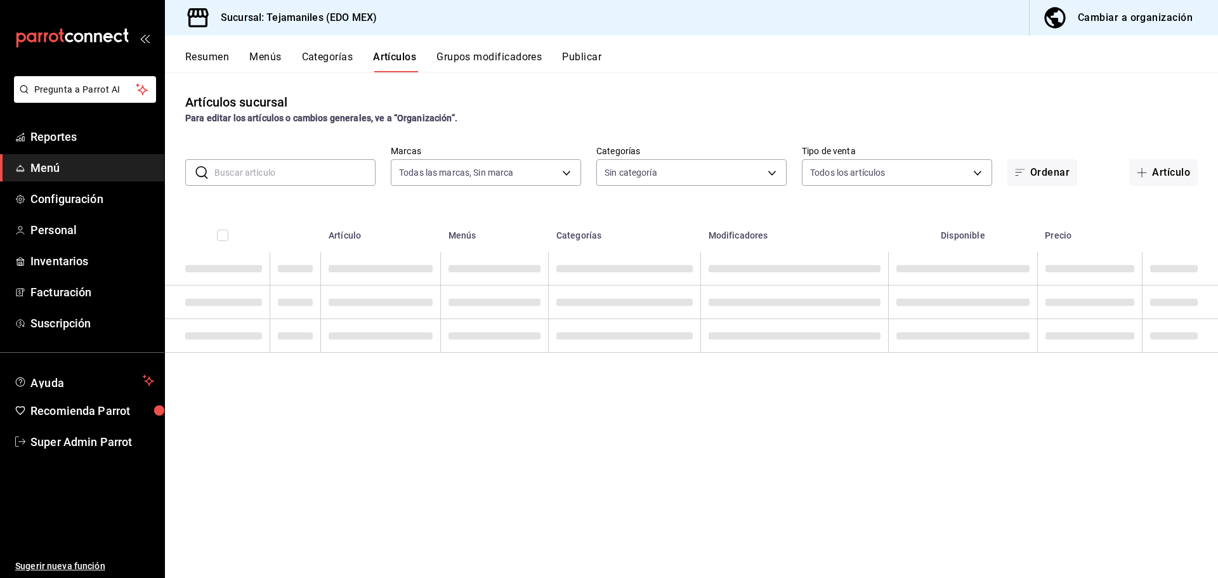
type input "b6d95df6-1f89-4812-8286-d298742ea2cc"
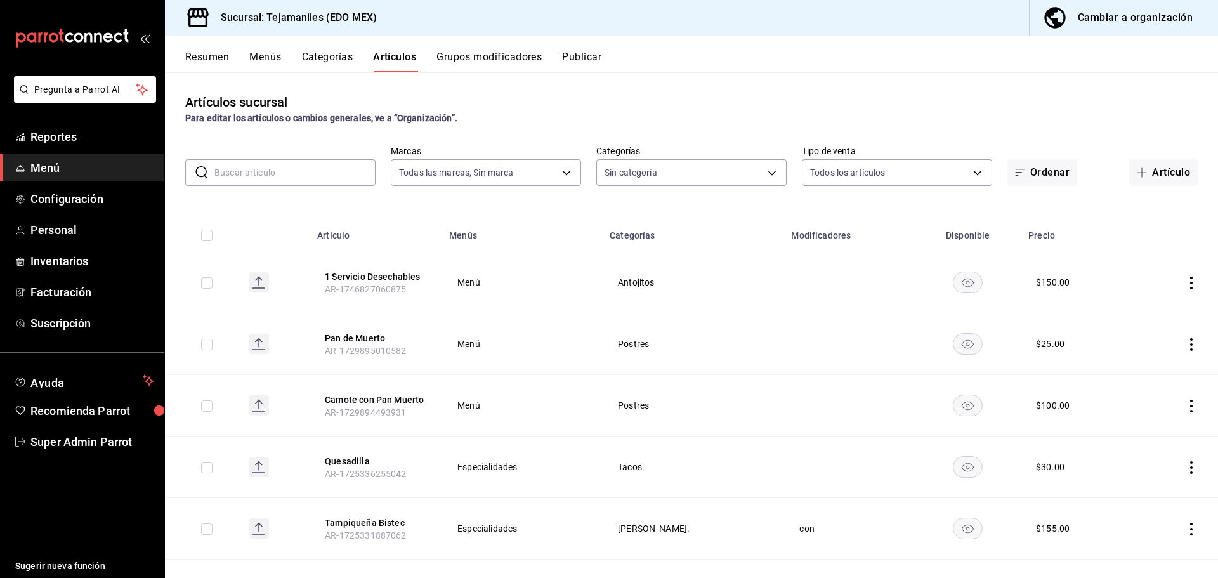
type input "dc152119-3d98-4644-b714-0bf709a32f9c,cc1062b4-930a-479e-bc49-62771057f2ed,ea985…"
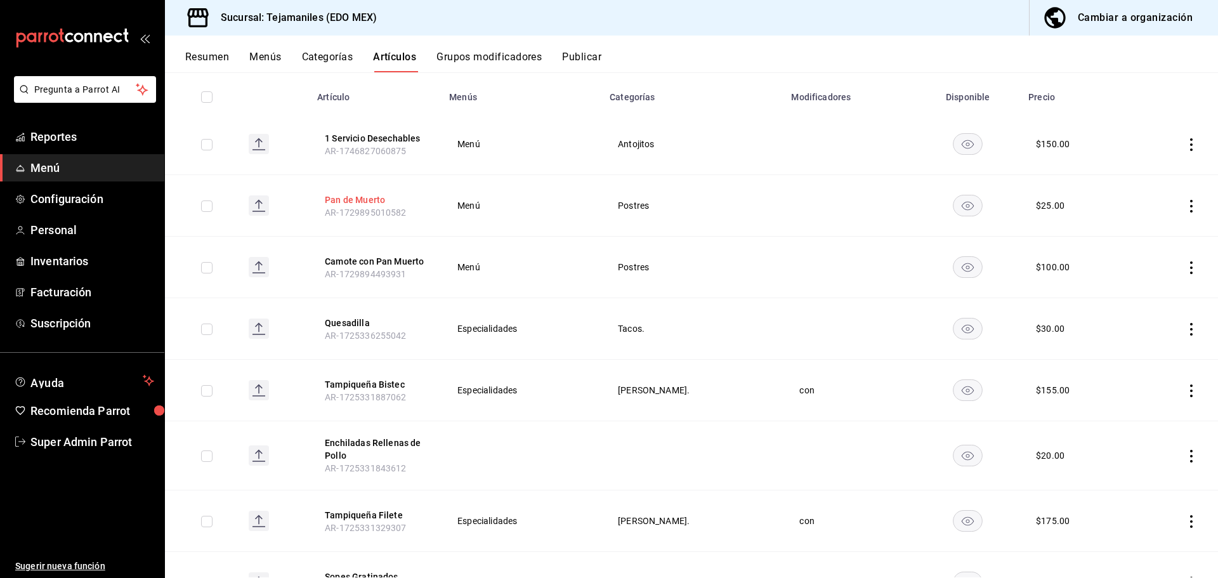
scroll to position [63, 0]
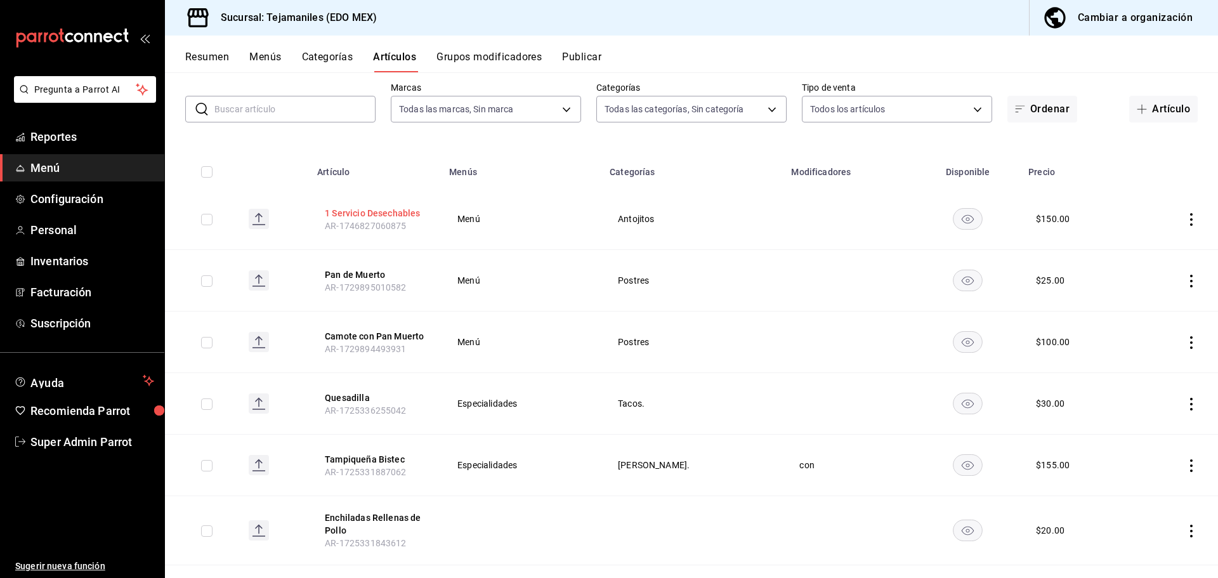
click at [393, 216] on button "1 Servicio Desechables" at bounding box center [375, 213] width 101 height 13
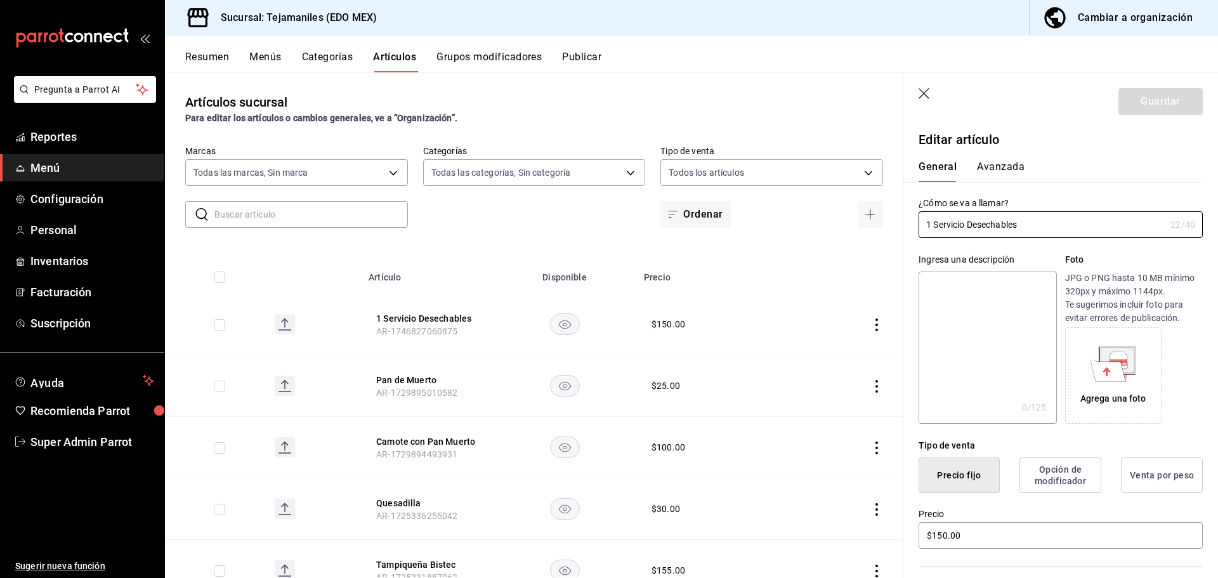
click at [913, 96] on header "Guardar" at bounding box center [1060, 99] width 315 height 52
click at [915, 95] on header "Guardar" at bounding box center [1060, 99] width 315 height 52
click at [923, 92] on icon "button" at bounding box center [923, 93] width 11 height 11
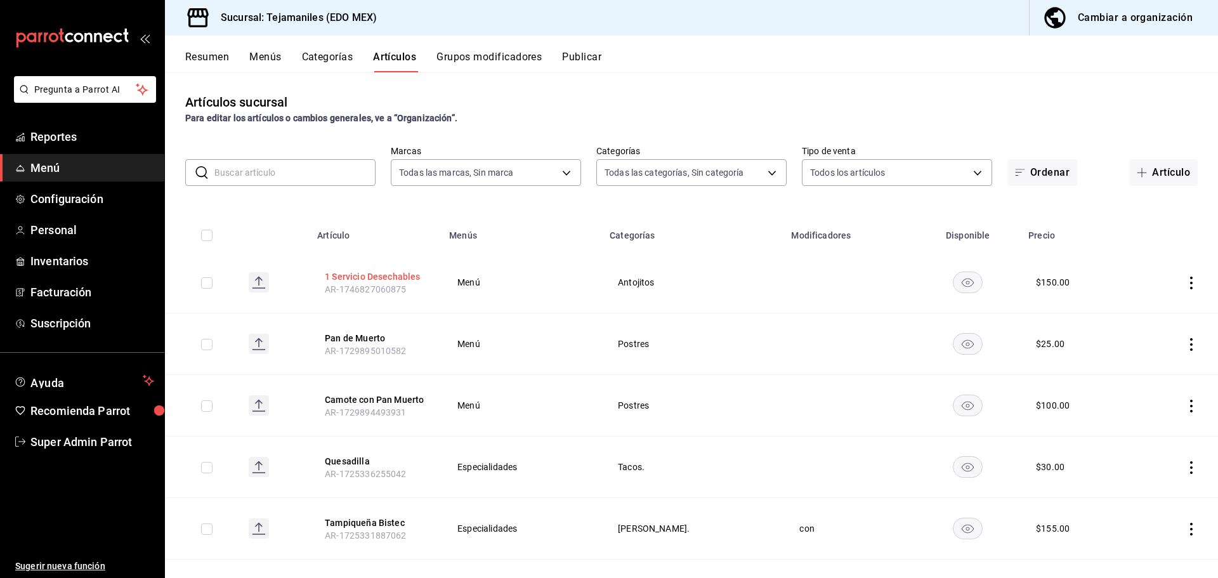
click at [372, 278] on button "1 Servicio Desechables" at bounding box center [375, 276] width 101 height 13
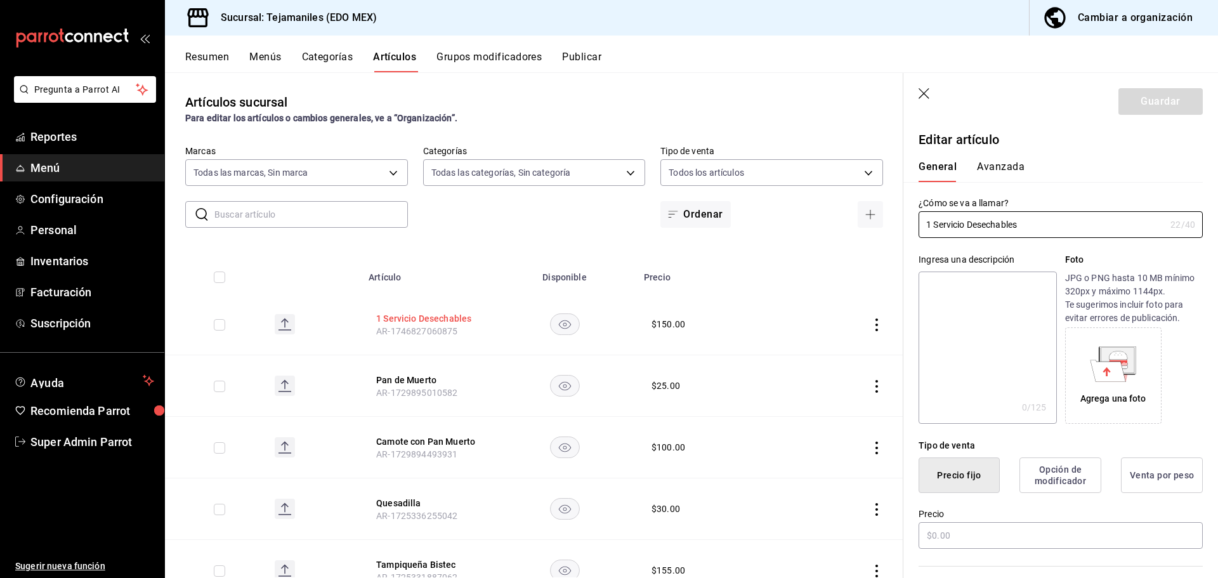
type input "$150.00"
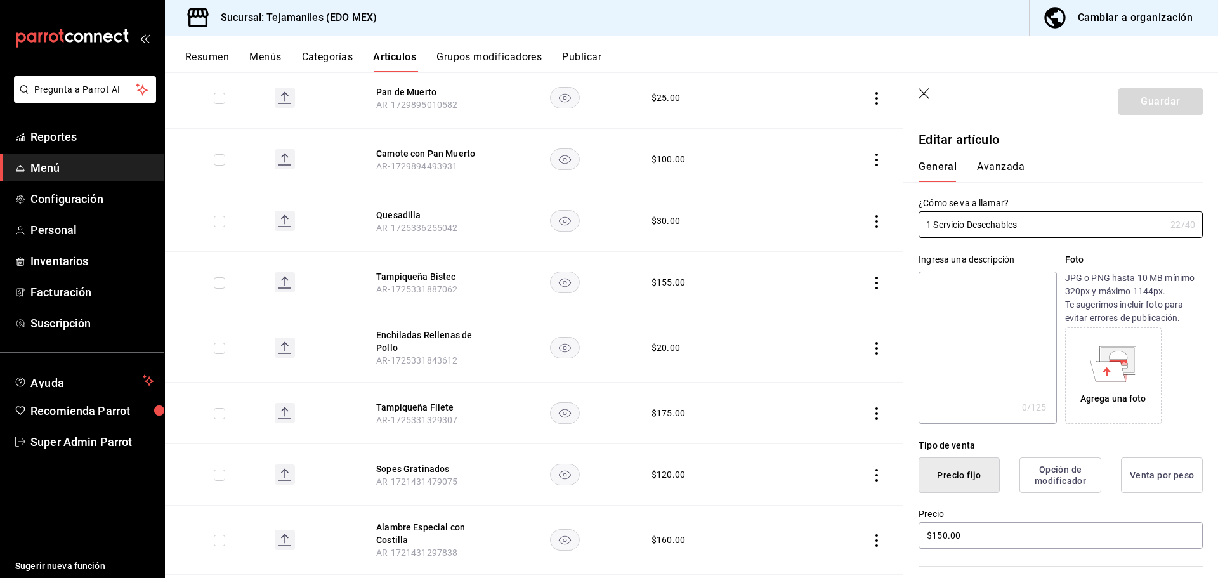
scroll to position [63, 0]
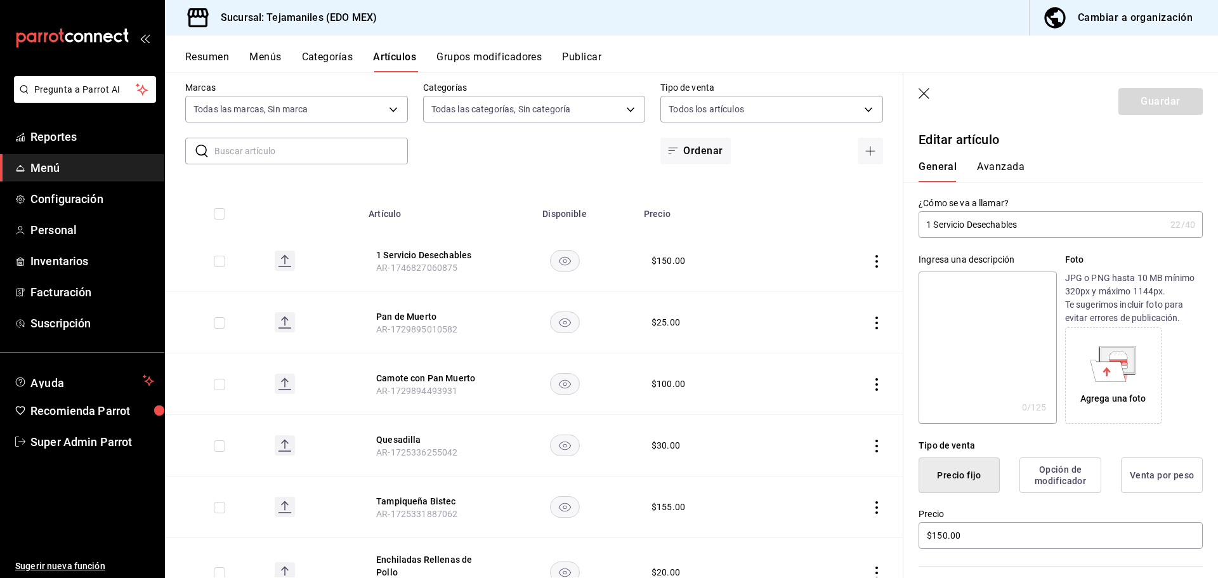
click at [316, 150] on input "text" at bounding box center [310, 150] width 193 height 25
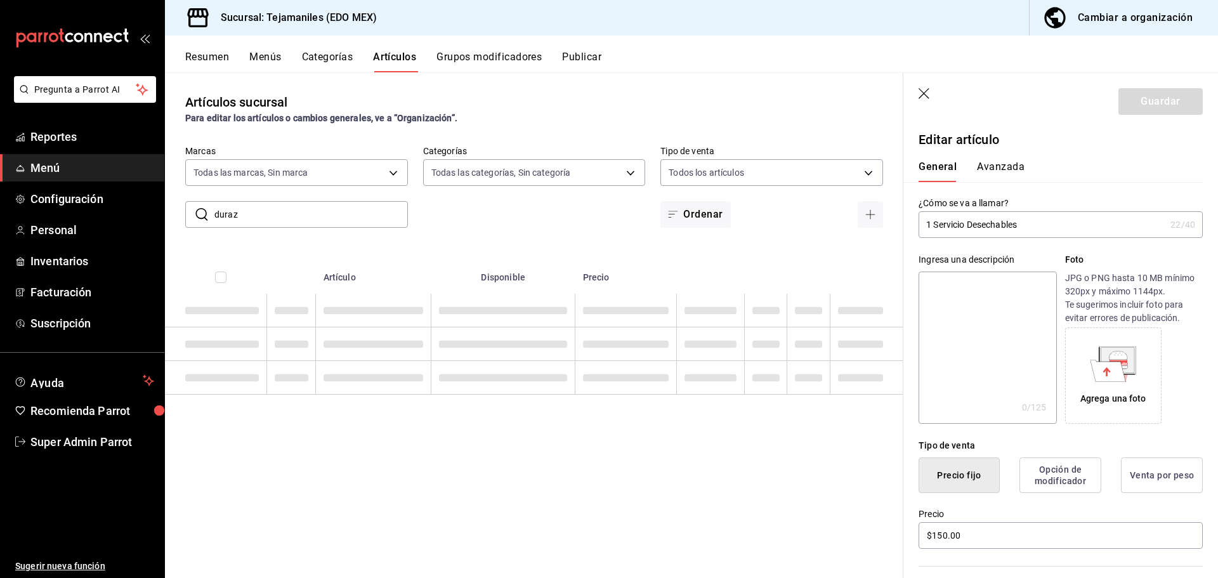
scroll to position [0, 0]
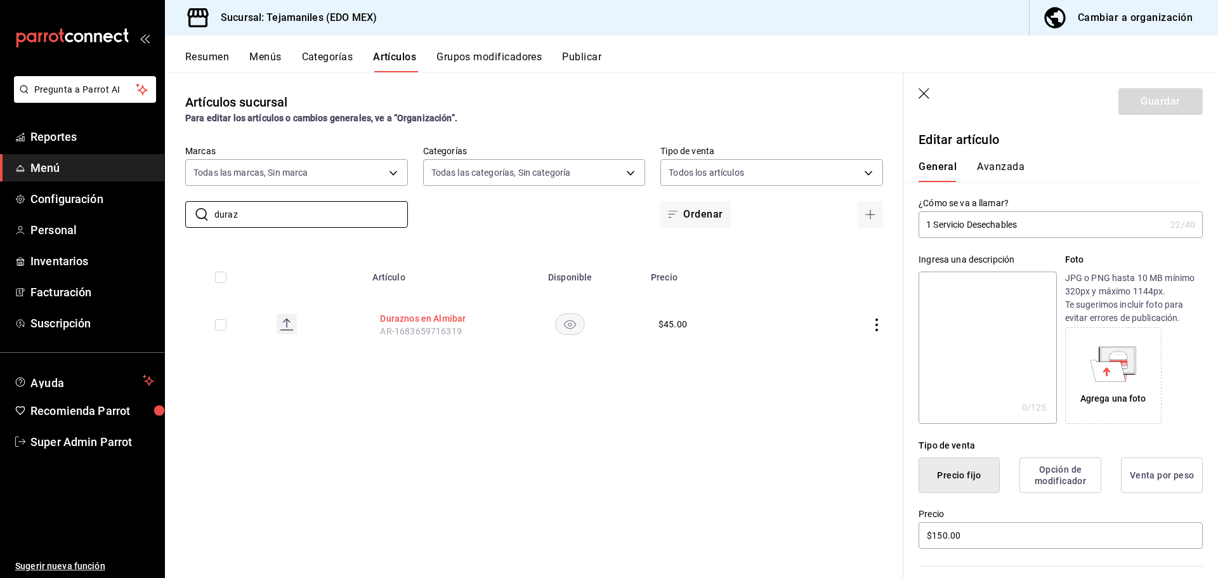
type input "duraz"
click at [424, 313] on button "Duraznos en Almibar" at bounding box center [430, 318] width 101 height 13
type textarea "x"
type input "$45.00"
click at [1018, 164] on button "Avanzada" at bounding box center [1001, 171] width 48 height 22
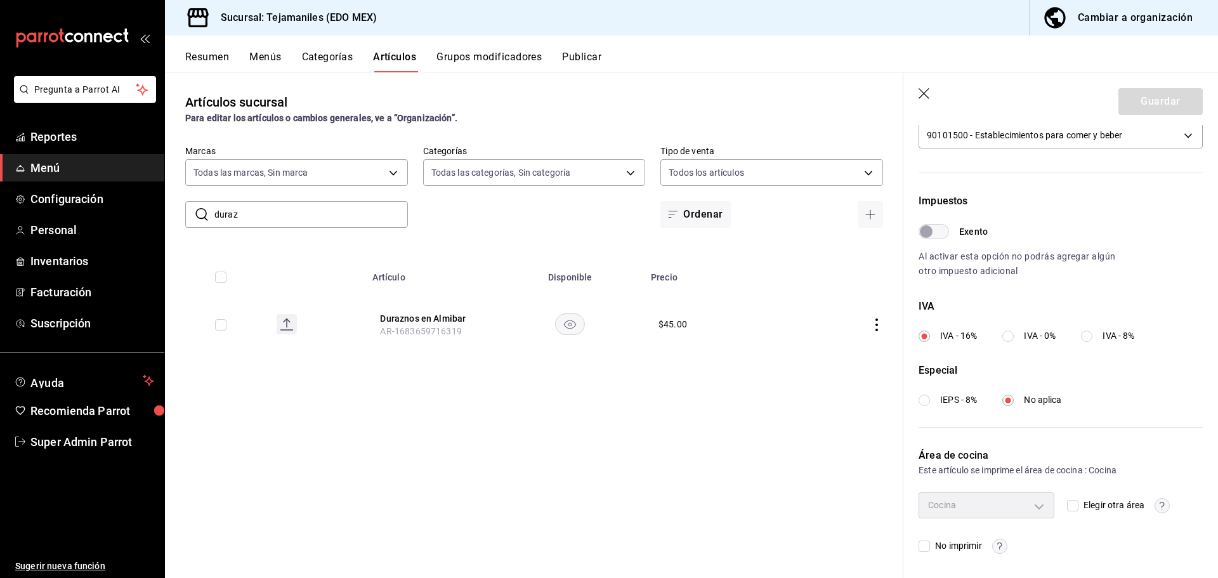
scroll to position [318, 0]
click at [1001, 544] on circle "button" at bounding box center [999, 544] width 15 height 15
click at [1001, 544] on div at bounding box center [609, 289] width 1218 height 578
click at [1000, 544] on circle "button" at bounding box center [999, 544] width 15 height 15
click at [1000, 544] on div at bounding box center [609, 289] width 1218 height 578
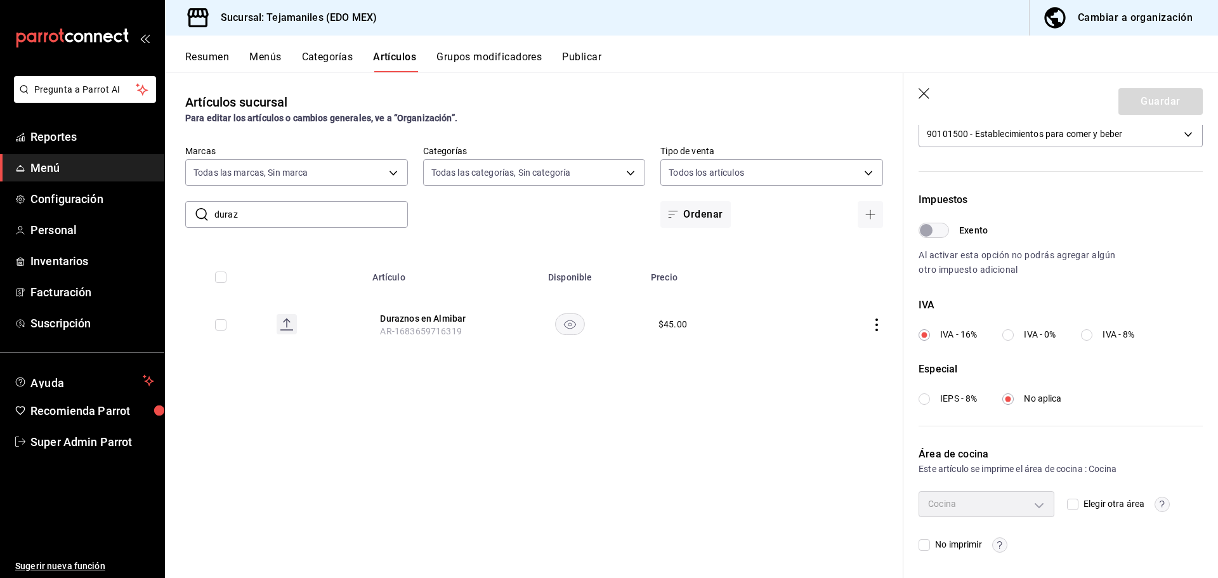
click at [979, 532] on div "Cocina aabd68cf-8efe-4577-a320-18896dfdb04c Elegir otra área No imprimir" at bounding box center [1060, 521] width 284 height 61
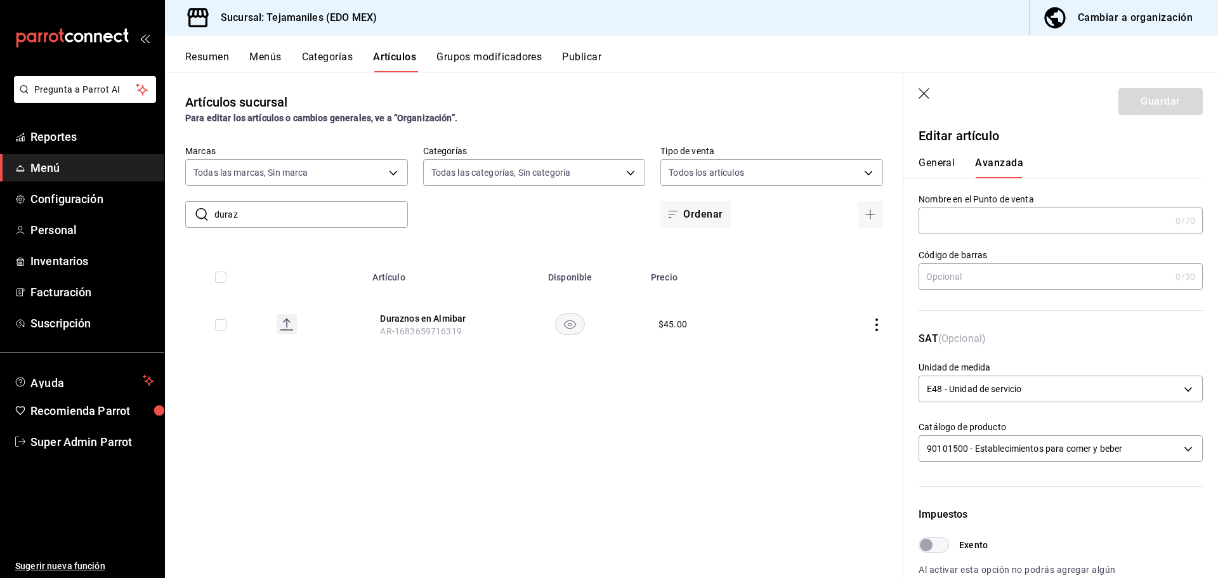
scroll to position [0, 0]
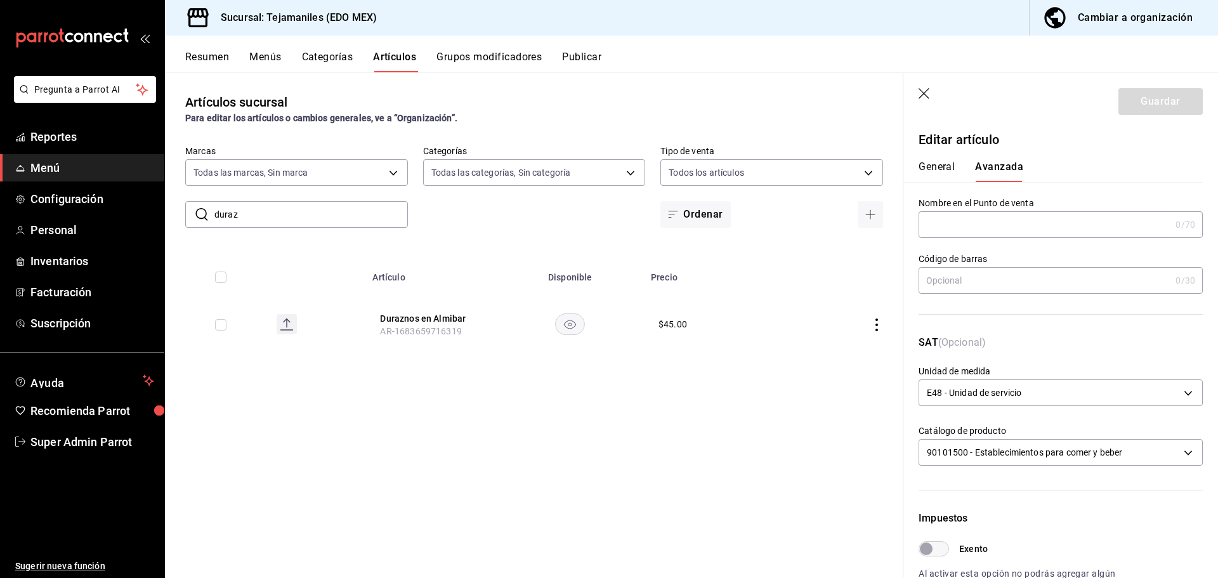
click at [438, 310] on th "Duraznos en Almibar AR-1683659716319" at bounding box center [431, 324] width 132 height 61
click at [441, 314] on button "Duraznos en Almibar" at bounding box center [430, 318] width 101 height 13
click at [923, 96] on icon "button" at bounding box center [924, 94] width 13 height 13
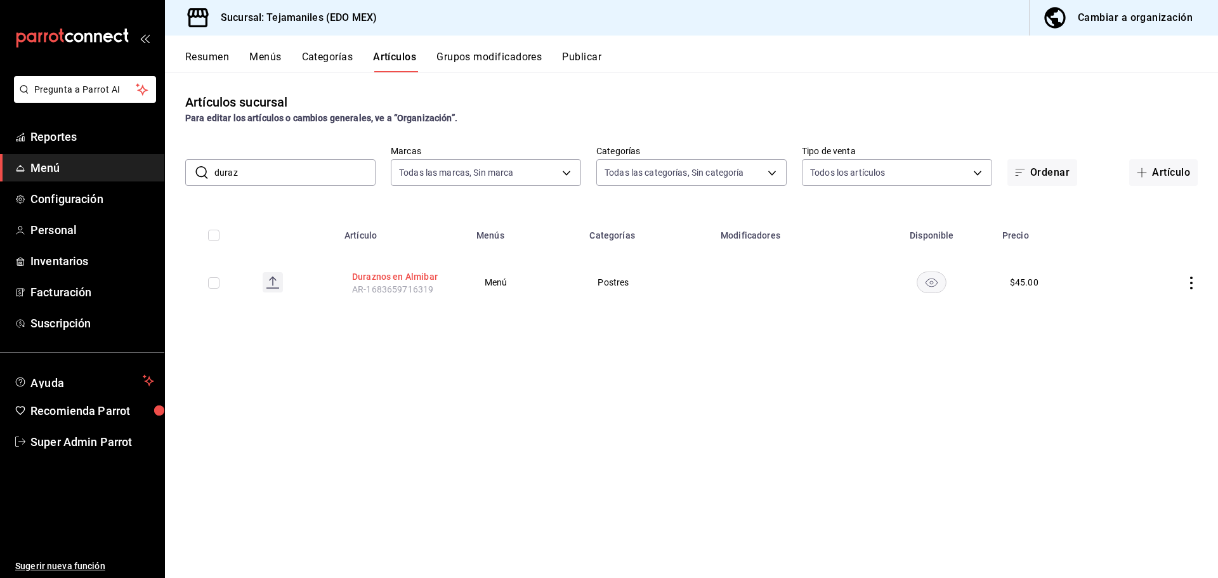
click at [407, 275] on button "Duraznos en Almibar" at bounding box center [402, 276] width 101 height 13
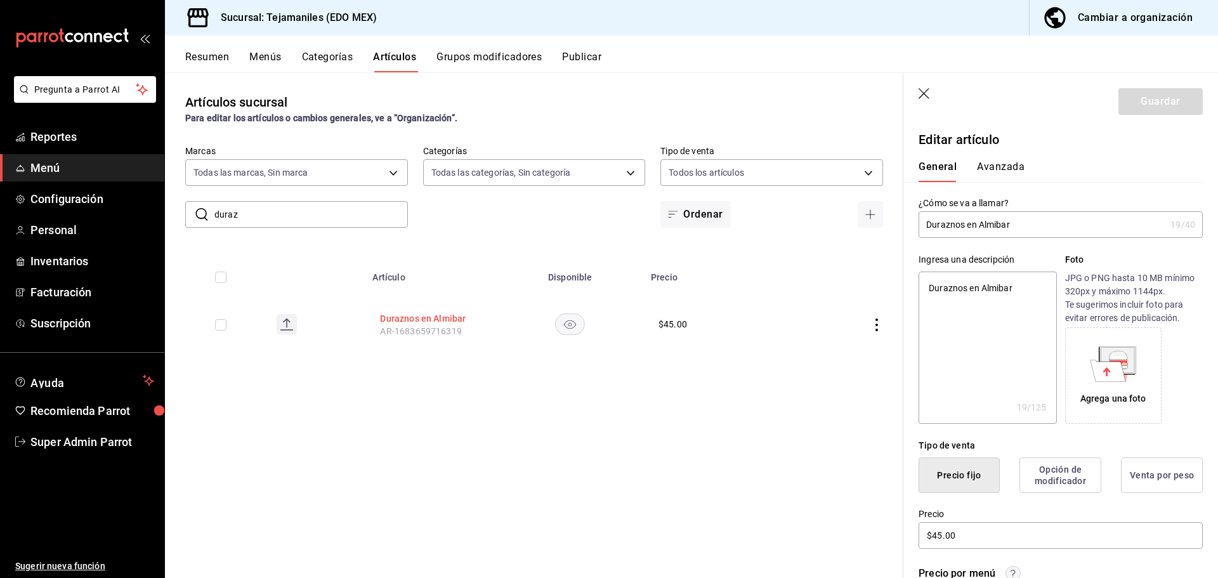
click at [429, 318] on button "Duraznos en Almibar" at bounding box center [430, 318] width 101 height 13
click at [1002, 163] on button "Avanzada" at bounding box center [1001, 171] width 48 height 22
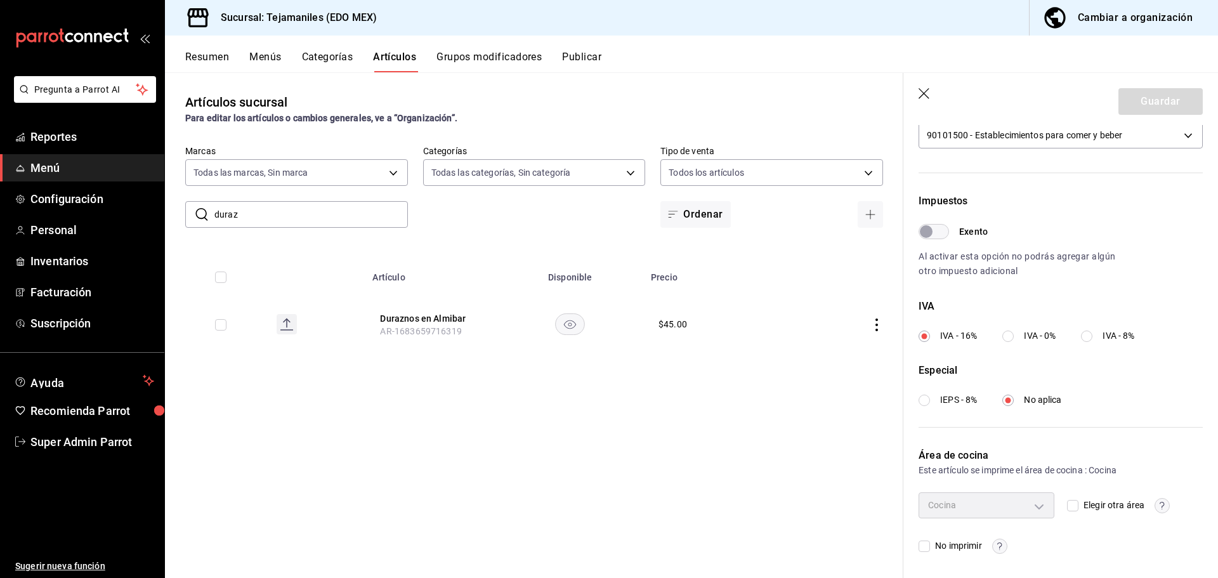
scroll to position [318, 0]
click at [1003, 542] on circle "button" at bounding box center [999, 544] width 15 height 15
click at [1003, 542] on div at bounding box center [609, 289] width 1218 height 578
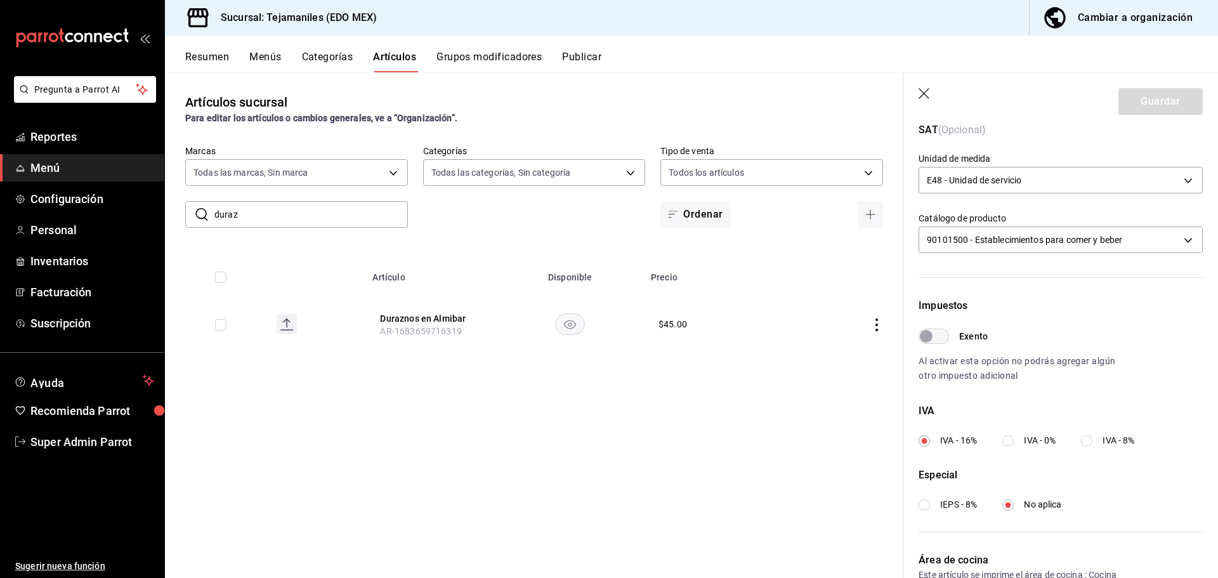
scroll to position [0, 0]
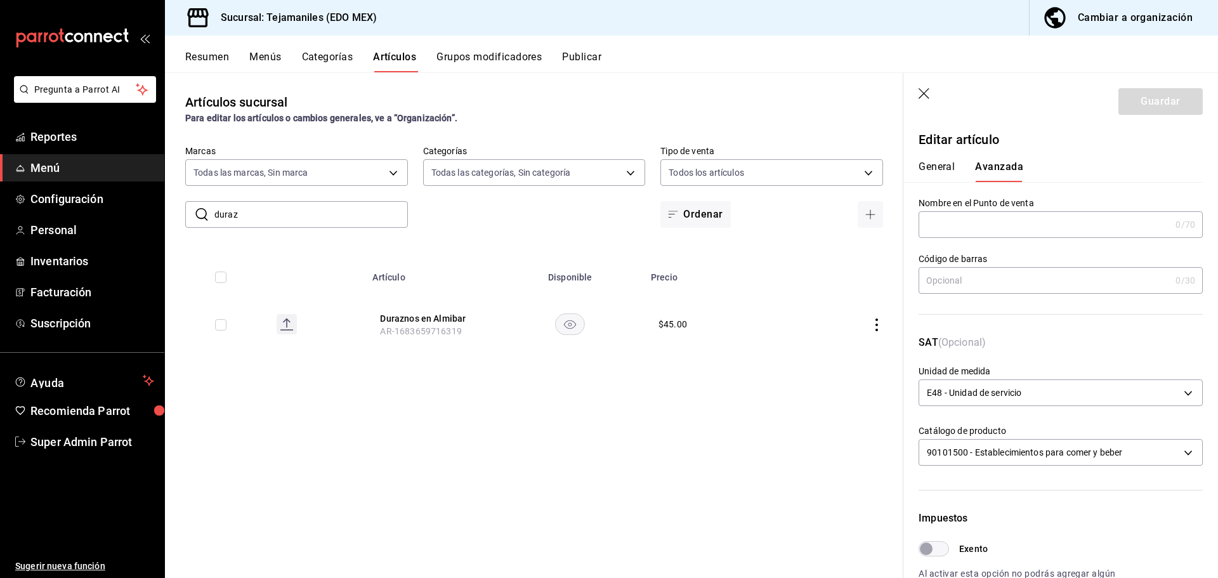
click at [941, 175] on button "General" at bounding box center [936, 171] width 36 height 22
type textarea "x"
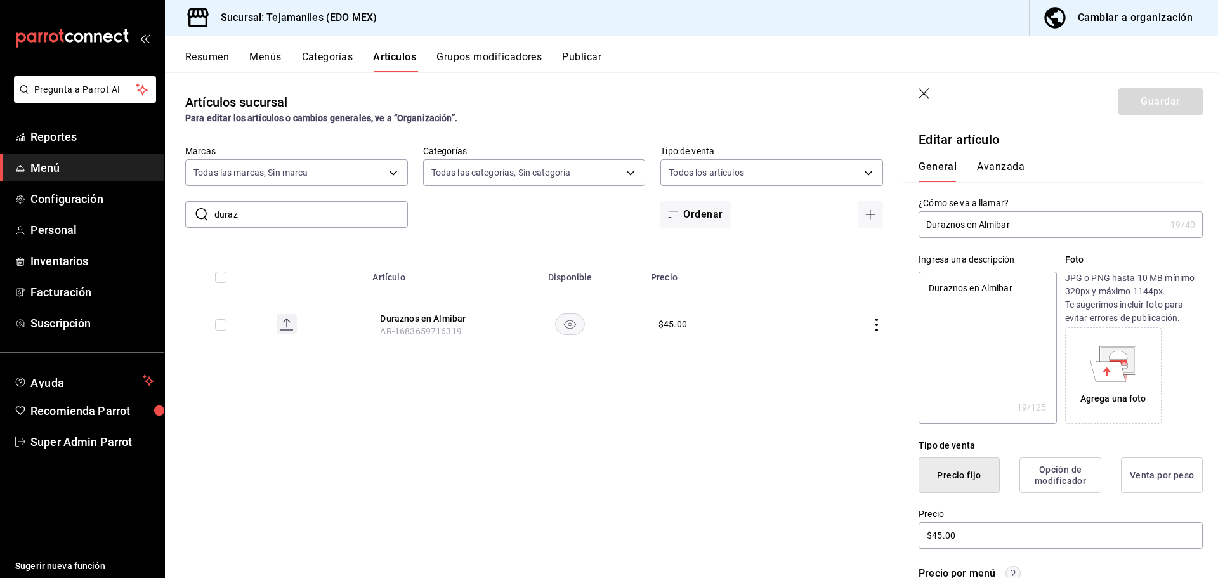
click at [973, 171] on div "General Avanzada" at bounding box center [1052, 171] width 269 height 22
click at [979, 169] on button "Avanzada" at bounding box center [1001, 171] width 48 height 22
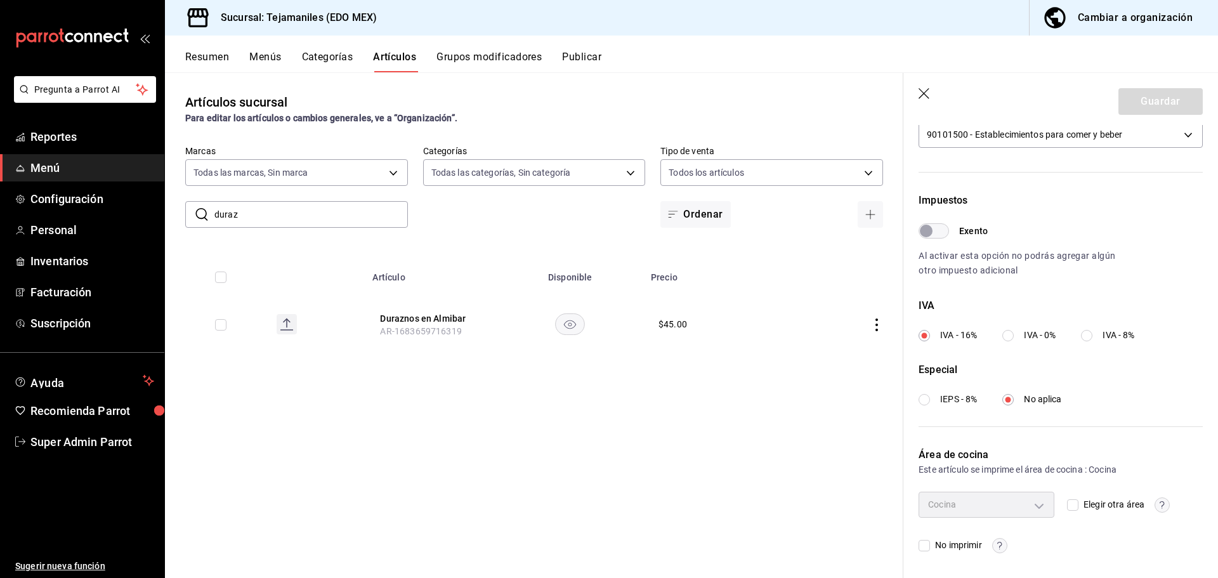
scroll to position [318, 0]
click at [1038, 500] on div "Cocina" at bounding box center [986, 503] width 136 height 25
click at [1159, 500] on circle "button" at bounding box center [1162, 504] width 15 height 15
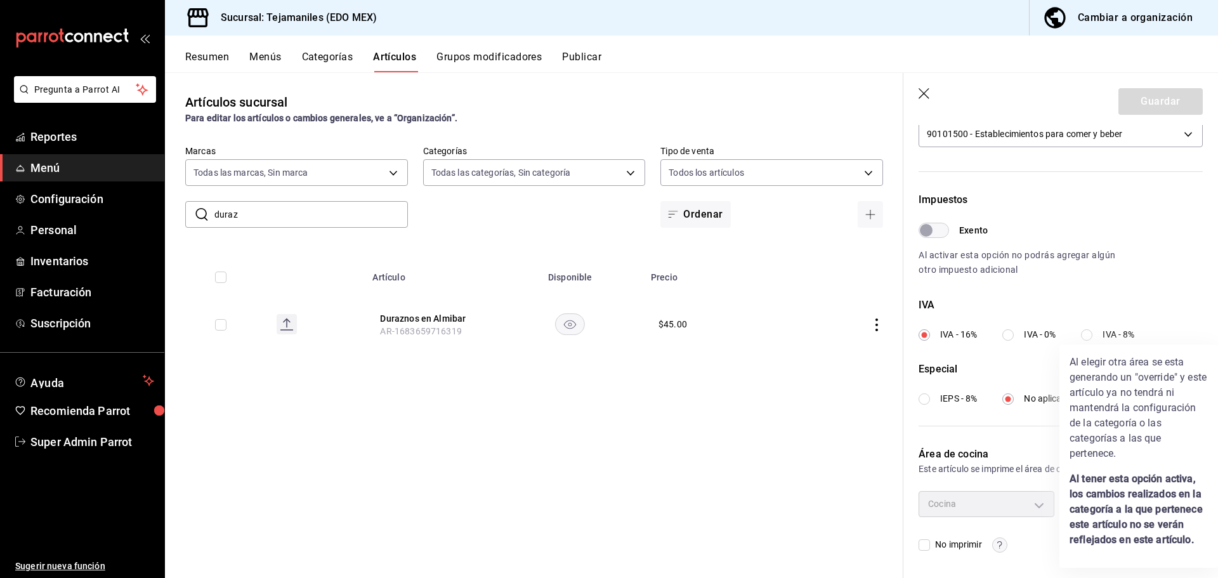
click at [995, 495] on div at bounding box center [609, 289] width 1218 height 578
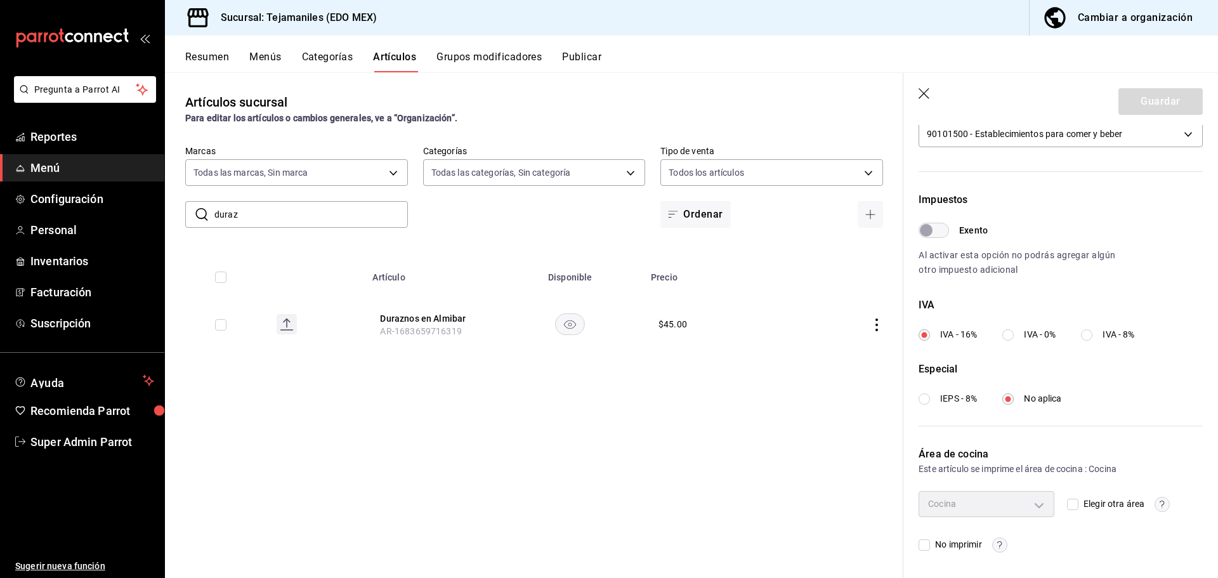
click at [946, 544] on span "No imprimir" at bounding box center [955, 544] width 51 height 13
click at [930, 544] on input "No imprimir" at bounding box center [923, 544] width 11 height 11
checkbox input "true"
click at [1000, 543] on circle "button" at bounding box center [999, 544] width 15 height 15
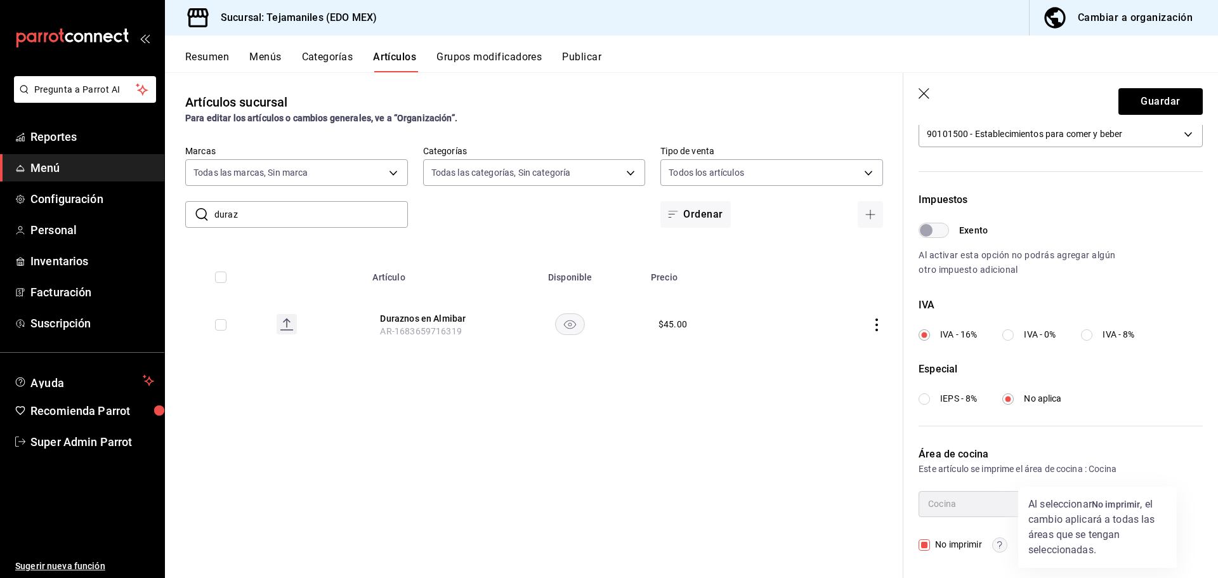
click at [982, 516] on div at bounding box center [609, 289] width 1218 height 578
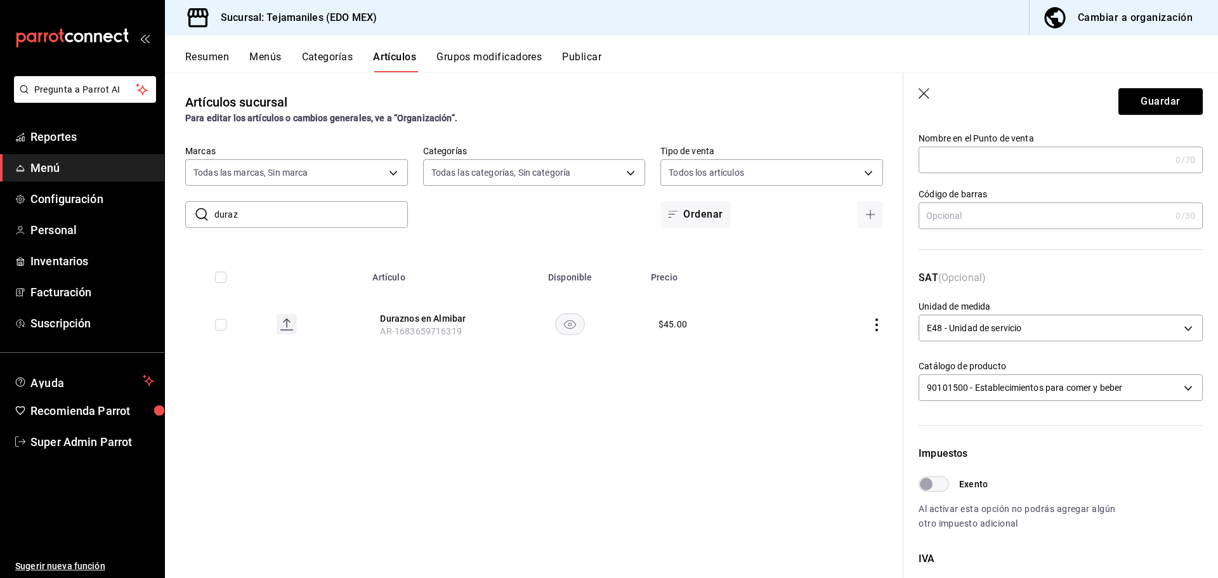
scroll to position [0, 0]
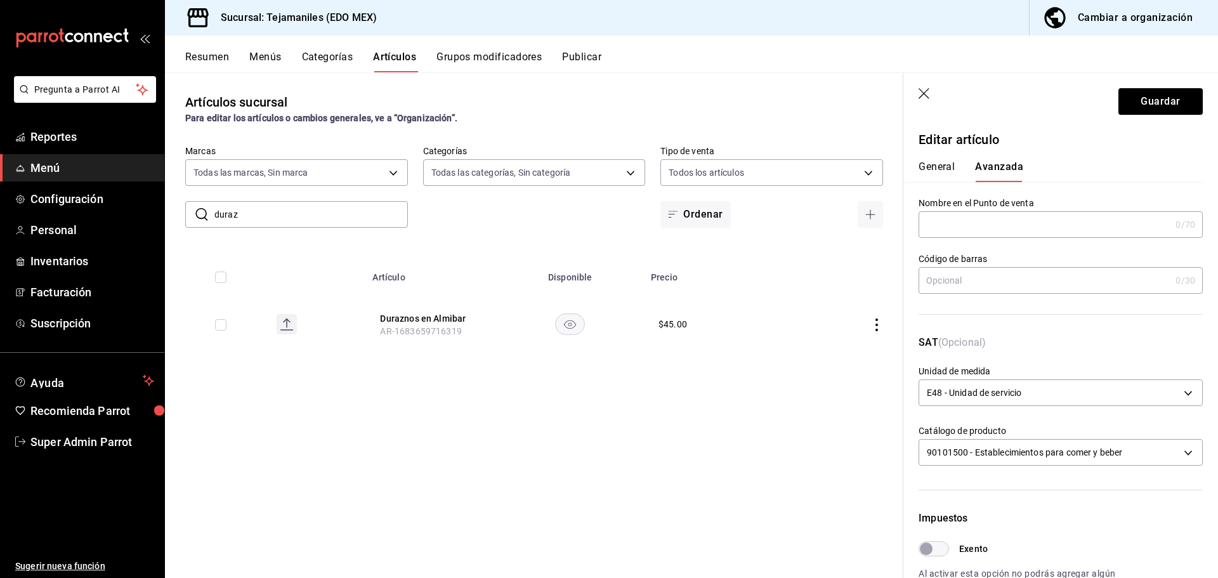
click at [929, 92] on icon "button" at bounding box center [924, 94] width 13 height 13
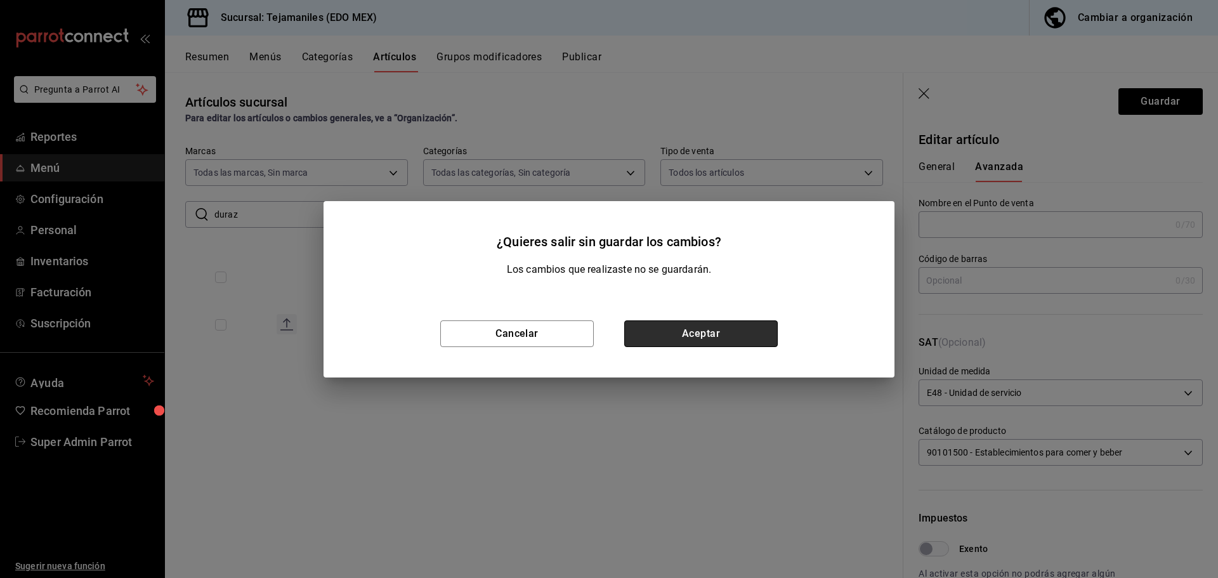
click at [766, 336] on button "Aceptar" at bounding box center [700, 333] width 153 height 27
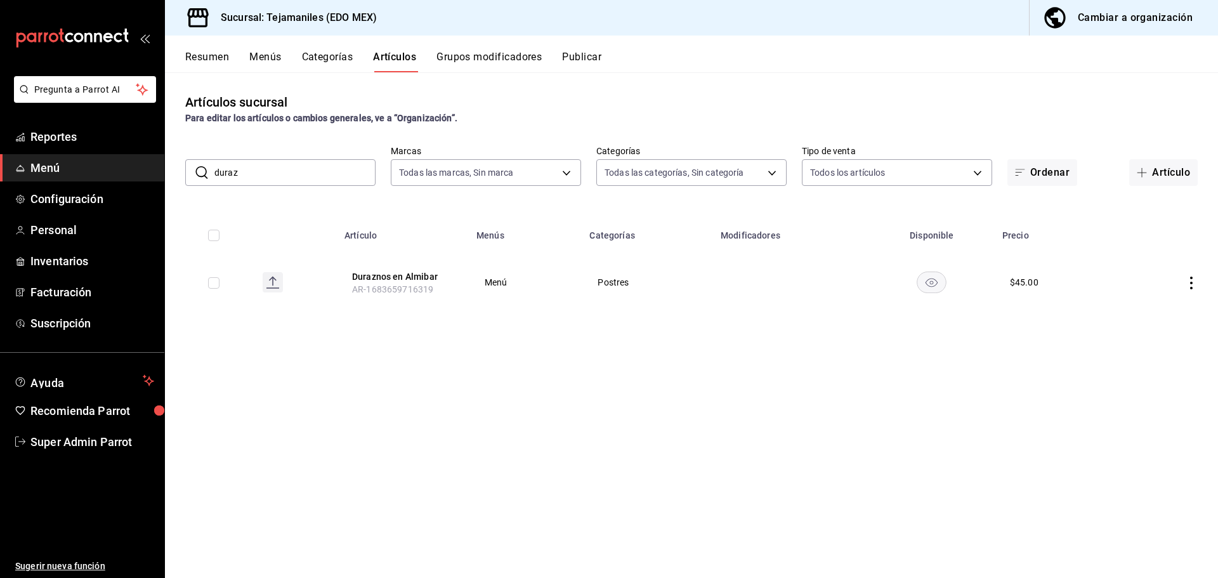
click at [597, 60] on button "Publicar" at bounding box center [581, 62] width 39 height 22
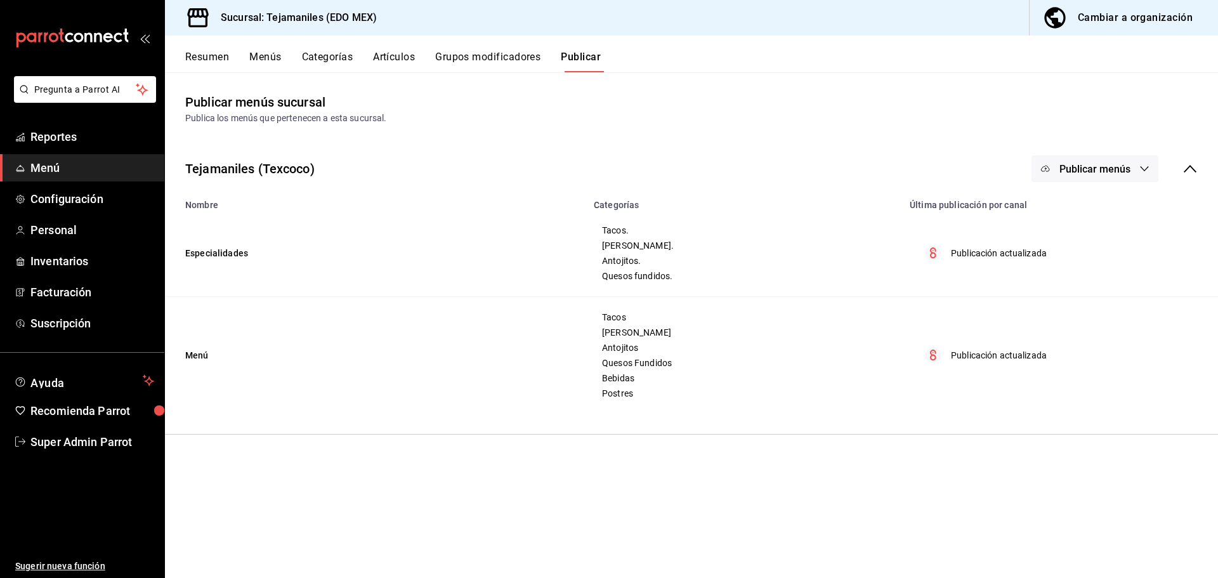
click at [1092, 173] on span "Publicar menús" at bounding box center [1094, 169] width 71 height 12
click at [767, 127] on div at bounding box center [609, 289] width 1218 height 578
click at [1080, 169] on span "Publicar menús" at bounding box center [1094, 169] width 71 height 12
click at [769, 131] on div at bounding box center [609, 289] width 1218 height 578
click at [479, 68] on button "Grupos modificadores" at bounding box center [487, 62] width 105 height 22
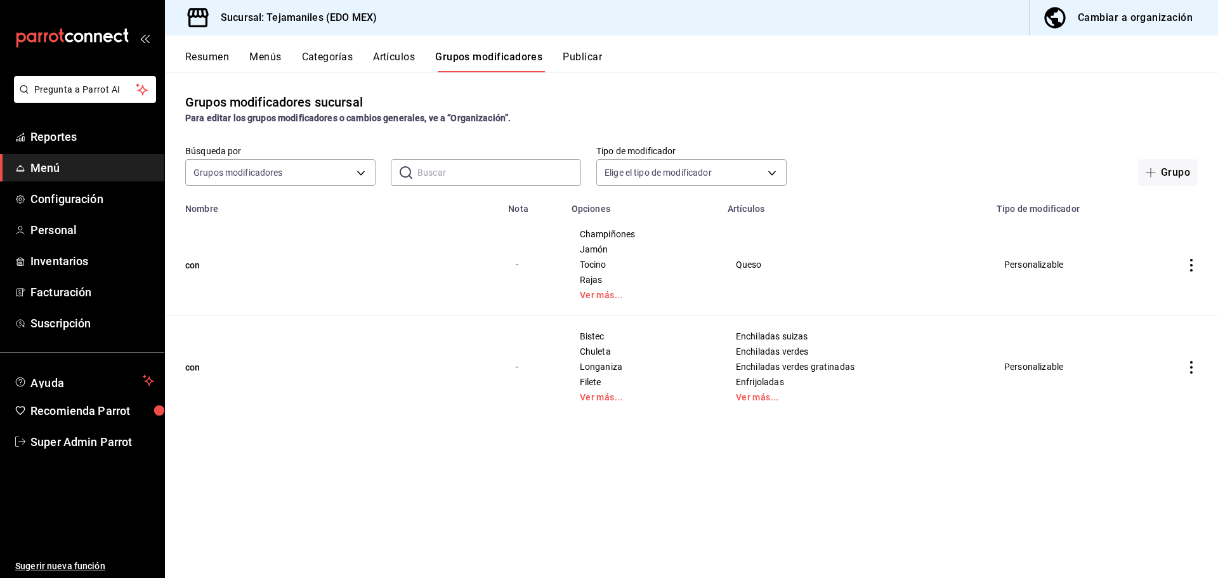
click at [598, 59] on button "Publicar" at bounding box center [582, 62] width 39 height 22
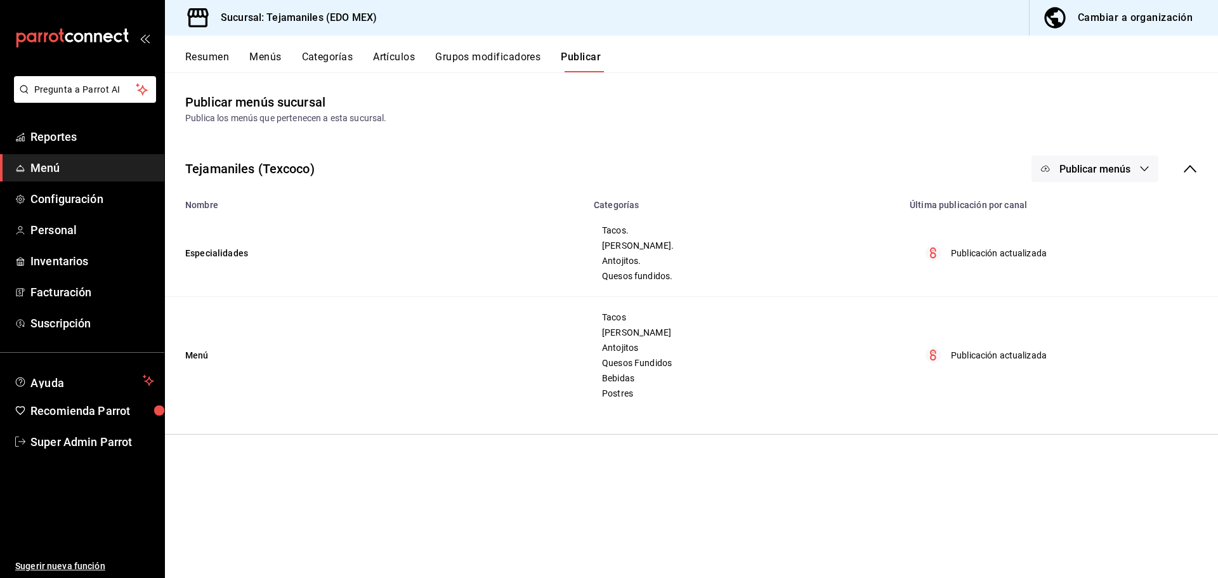
click at [585, 62] on button "Publicar" at bounding box center [581, 62] width 40 height 22
click at [488, 55] on button "Grupos modificadores" at bounding box center [487, 62] width 105 height 22
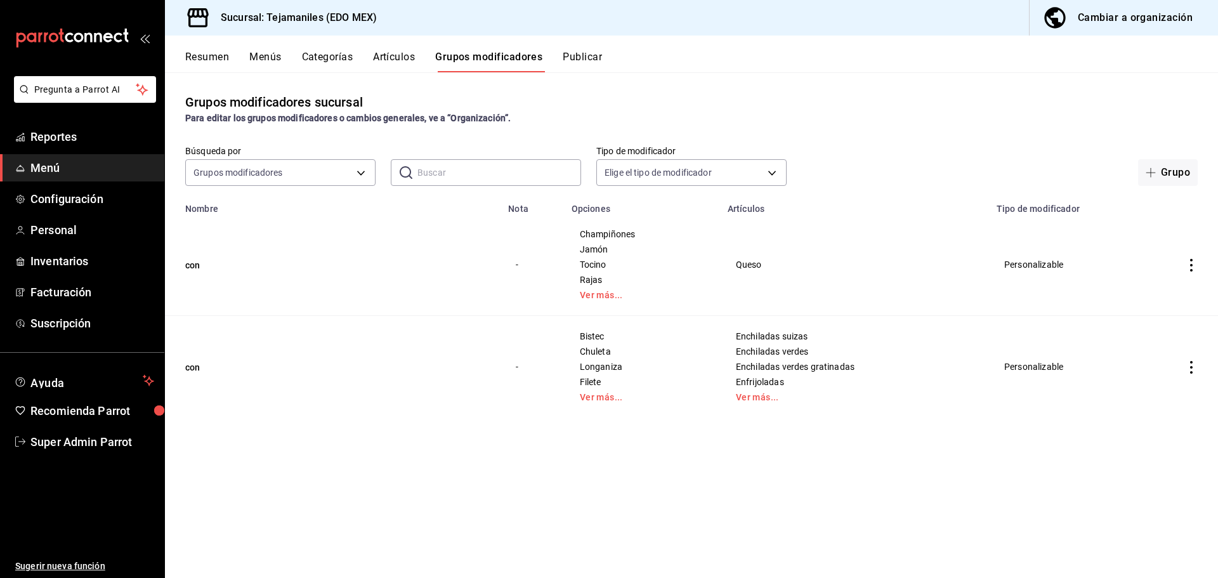
click at [582, 57] on button "Publicar" at bounding box center [582, 62] width 39 height 22
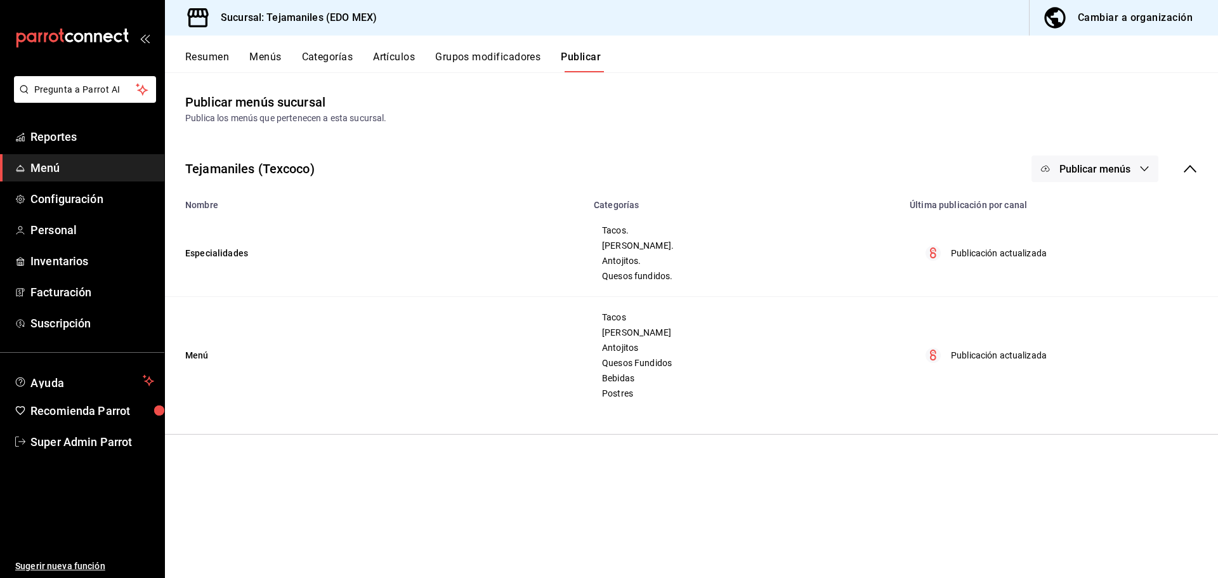
click at [1095, 171] on span "Publicar menús" at bounding box center [1094, 169] width 71 height 12
click at [835, 120] on div at bounding box center [609, 289] width 1218 height 578
click at [1103, 175] on button "Publicar menús" at bounding box center [1094, 168] width 127 height 27
click at [934, 142] on div at bounding box center [609, 289] width 1218 height 578
click at [1095, 154] on div "Tejamaniles (Texcoco) Publicar menús" at bounding box center [691, 168] width 1053 height 47
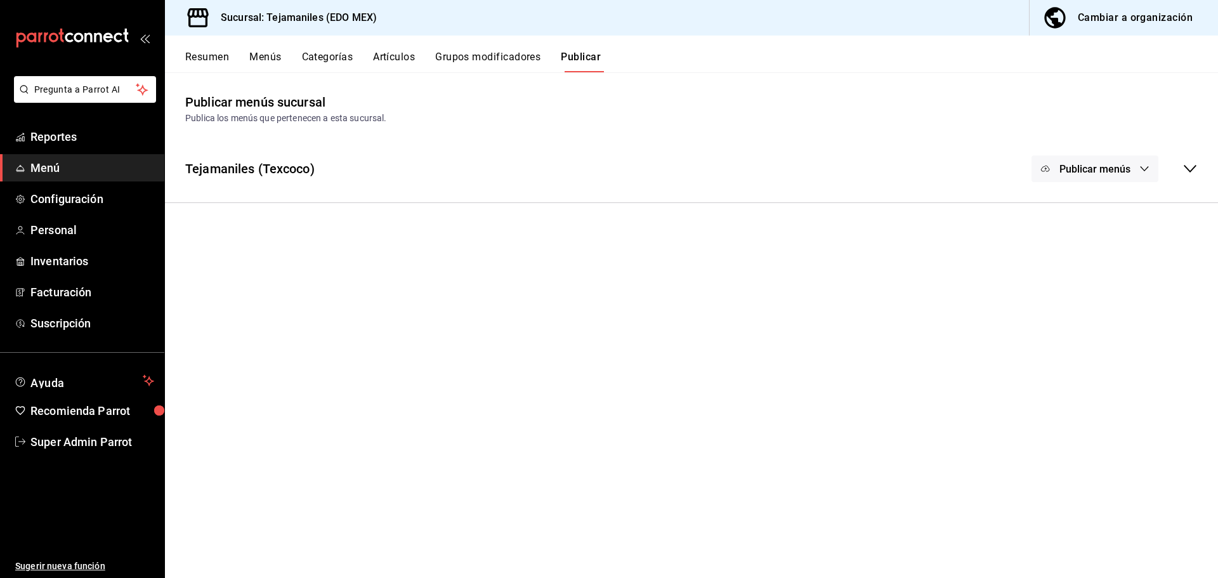
click at [1095, 161] on button "Publicar menús" at bounding box center [1094, 168] width 127 height 27
click at [987, 176] on div at bounding box center [609, 289] width 1218 height 578
click at [813, 193] on div "Tejamaniles (Texcoco) Publicar menús Nombre Categorías Última publicación por c…" at bounding box center [691, 169] width 1053 height 68
click at [795, 197] on div "Tejamaniles (Texcoco) Publicar menús Nombre Categorías Última publicación por c…" at bounding box center [691, 169] width 1053 height 68
click at [786, 179] on div "Tejamaniles (Texcoco) Publicar menús" at bounding box center [691, 168] width 1053 height 47
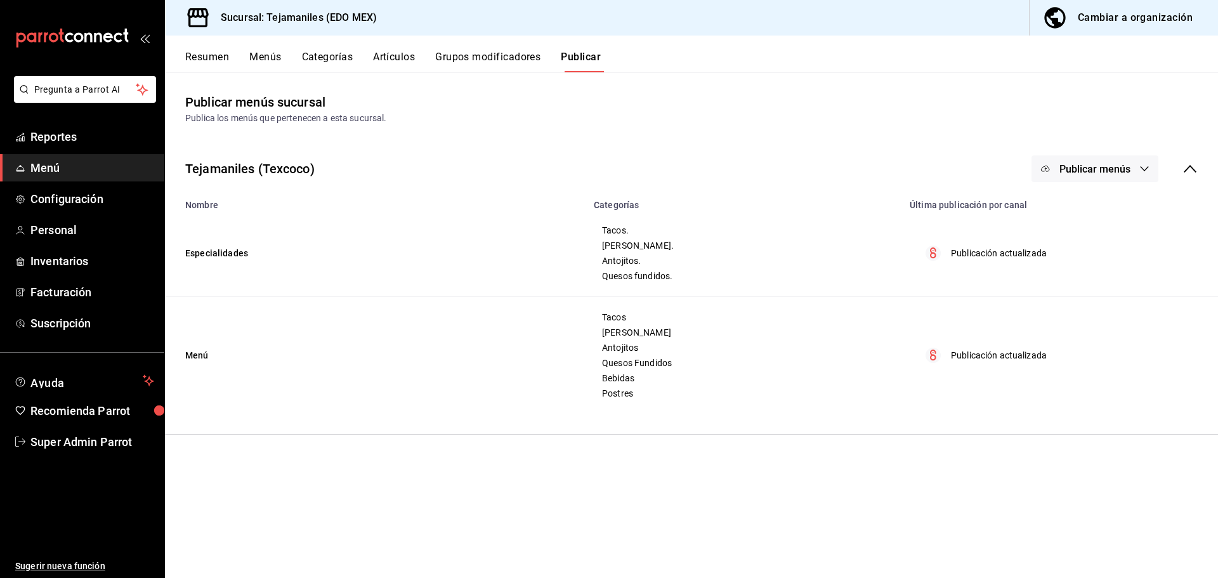
click at [1118, 164] on span "Publicar menús" at bounding box center [1094, 169] width 71 height 12
click at [955, 157] on div at bounding box center [609, 289] width 1218 height 578
click at [1043, 170] on icon "button" at bounding box center [1045, 169] width 10 height 10
click at [953, 147] on div at bounding box center [609, 289] width 1218 height 578
click at [375, 60] on button "Artículos" at bounding box center [394, 62] width 42 height 22
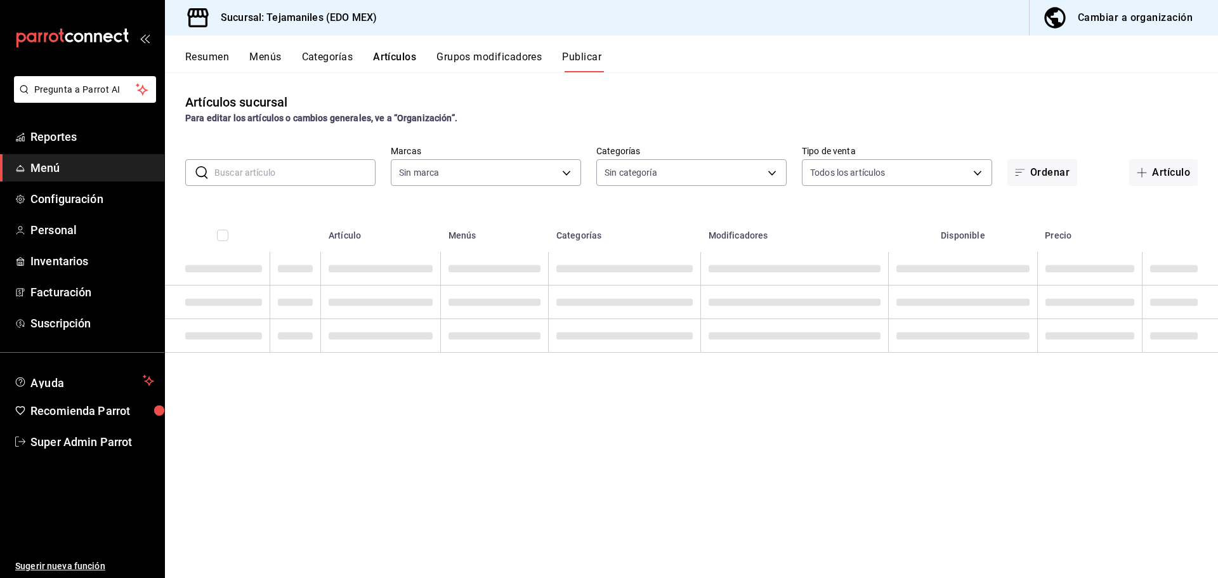
type input "b6d95df6-1f89-4812-8286-d298742ea2cc"
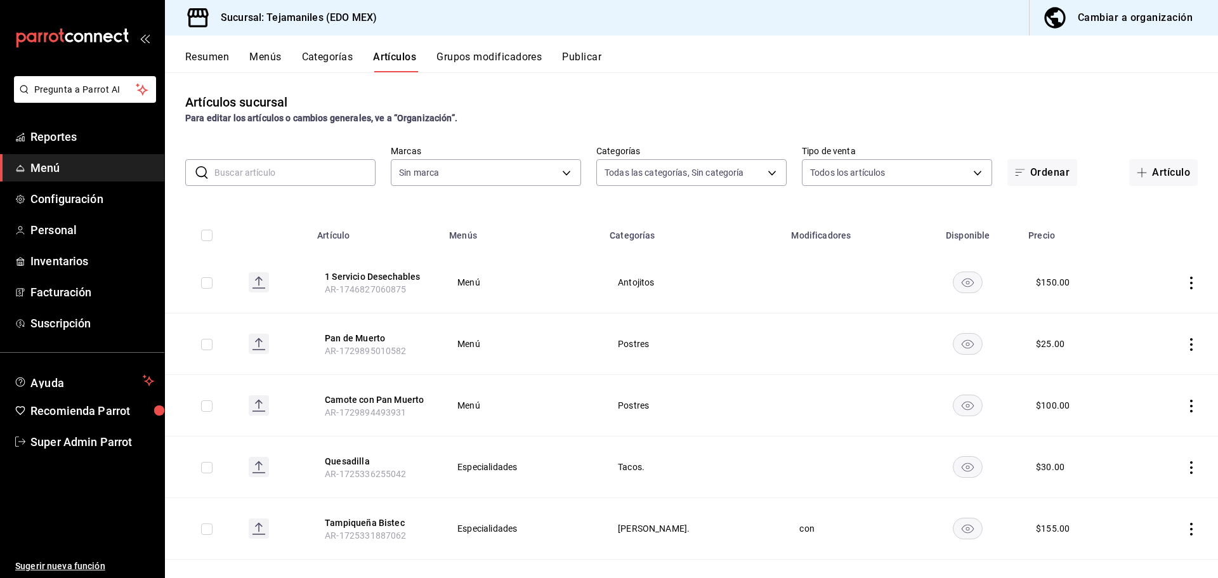
type input "dc152119-3d98-4644-b714-0bf709a32f9c,cc1062b4-930a-479e-bc49-62771057f2ed,ea985…"
type input "b6d95df6-1f89-4812-8286-d298742ea2cc"
click at [333, 63] on button "Categorías" at bounding box center [327, 62] width 51 height 22
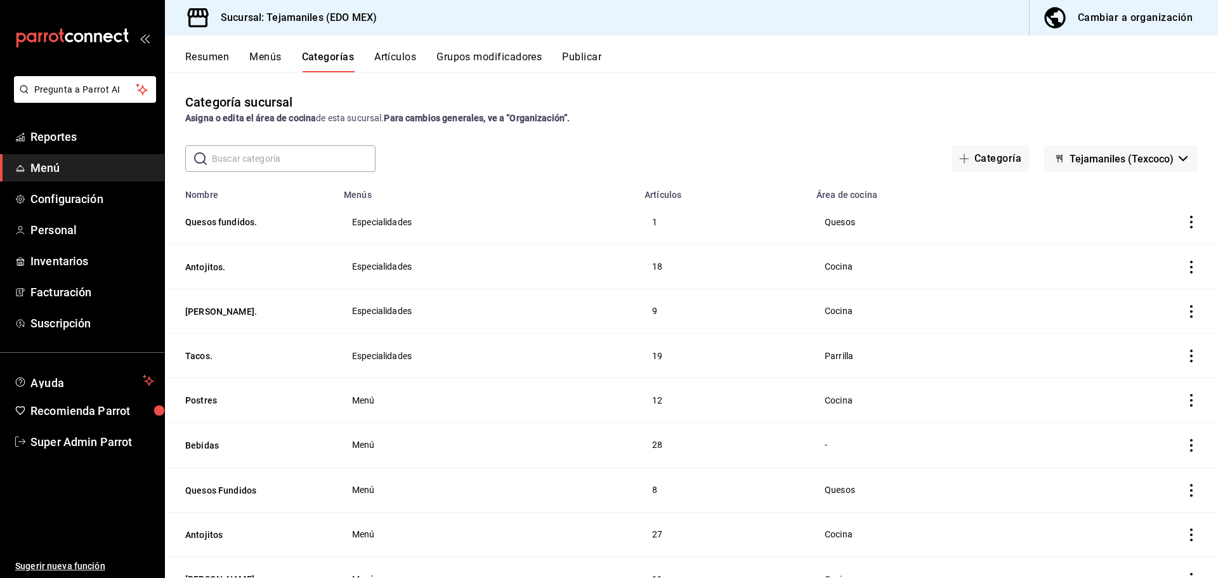
click at [383, 64] on button "Artículos" at bounding box center [395, 62] width 42 height 22
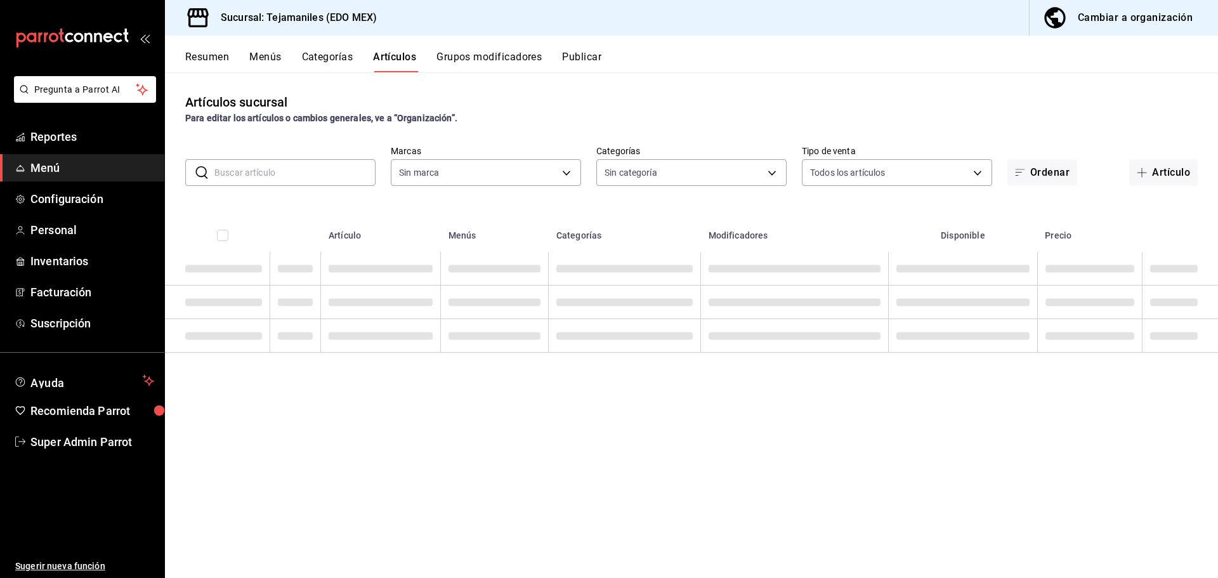
click at [322, 167] on input "text" at bounding box center [294, 172] width 161 height 25
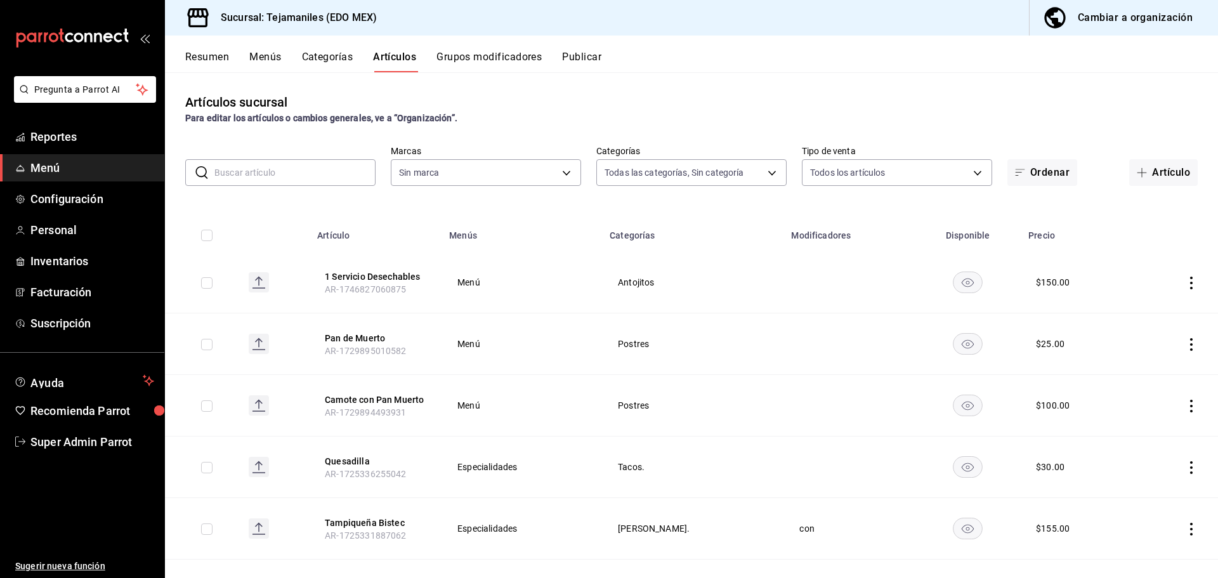
type input "dc152119-3d98-4644-b714-0bf709a32f9c,cc1062b4-930a-479e-bc49-62771057f2ed,ea985…"
type input "b6d95df6-1f89-4812-8286-d298742ea2cc"
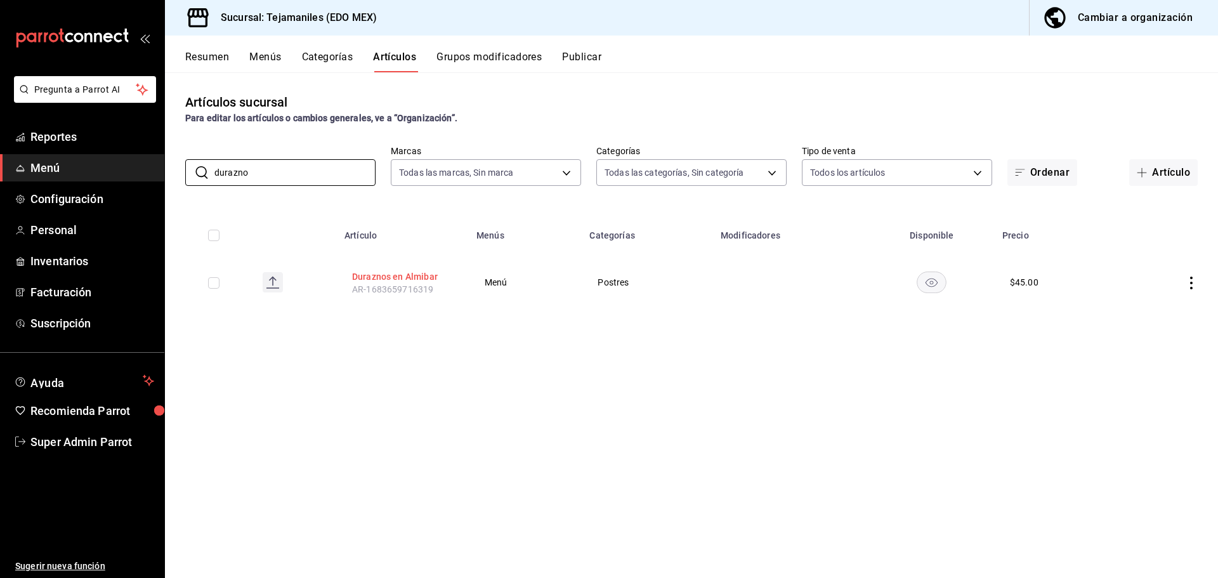
type input "durazno"
click at [394, 275] on button "Duraznos en Almibar" at bounding box center [402, 276] width 101 height 13
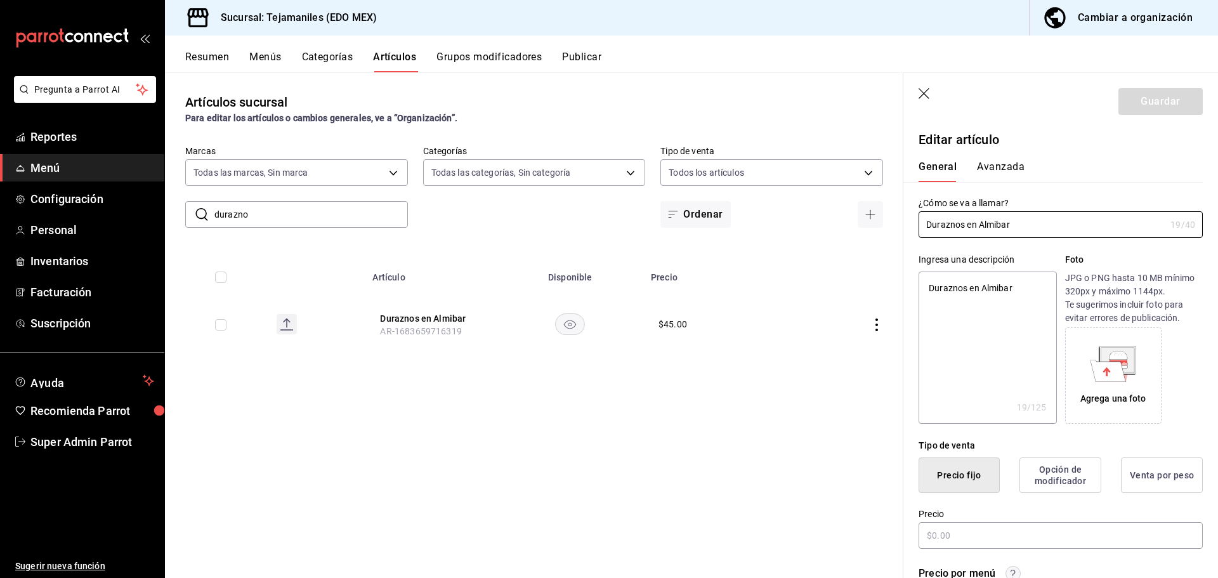
type textarea "x"
type input "$45.00"
type textarea "x"
click at [998, 169] on button "Avanzada" at bounding box center [1001, 171] width 48 height 22
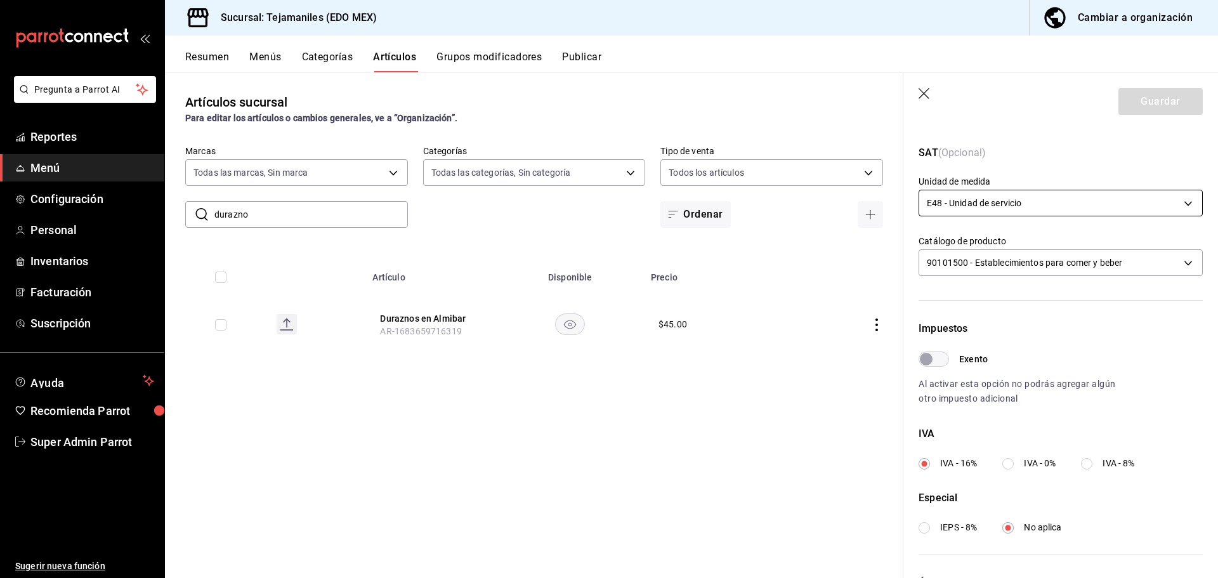
scroll to position [318, 0]
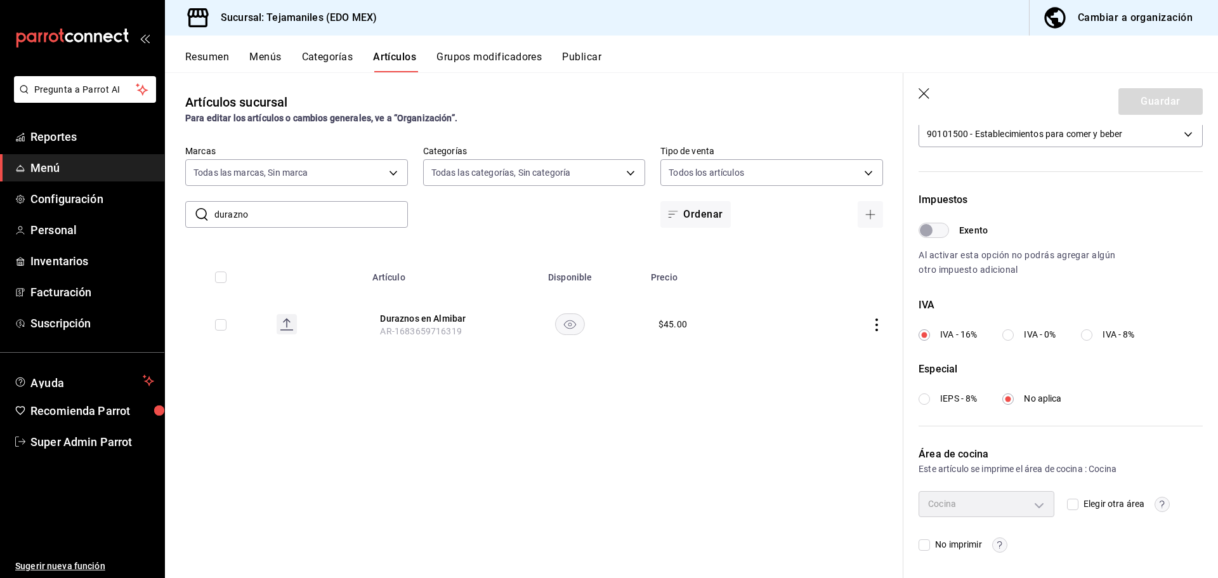
click at [927, 100] on icon "button" at bounding box center [924, 94] width 13 height 13
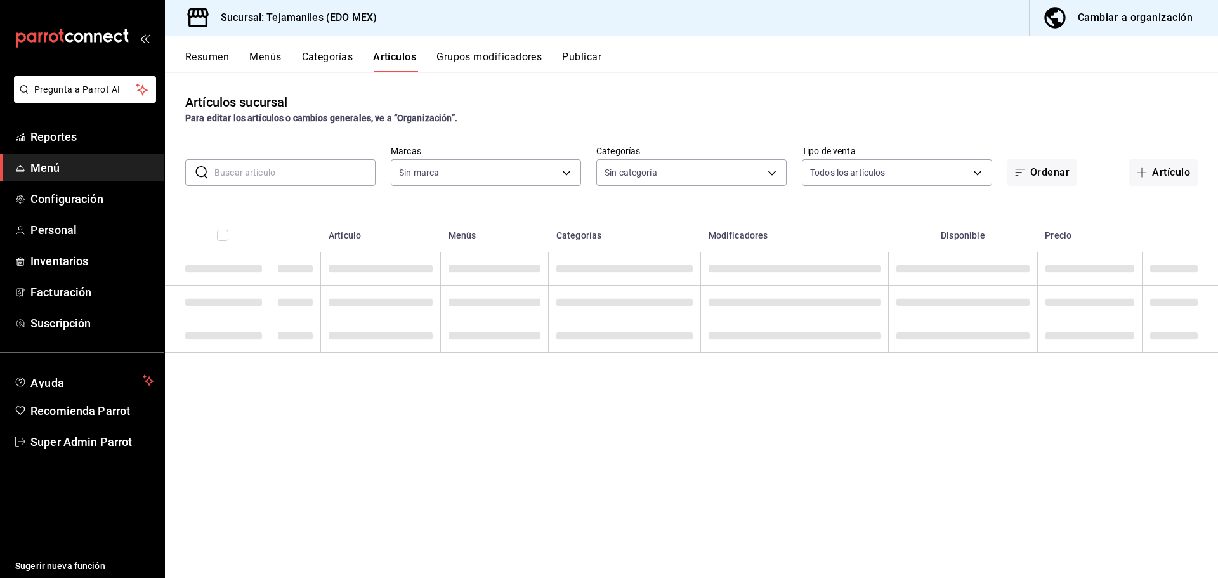
type input "dc152119-3d98-4644-b714-0bf709a32f9c,cc1062b4-930a-479e-bc49-62771057f2ed,ea985…"
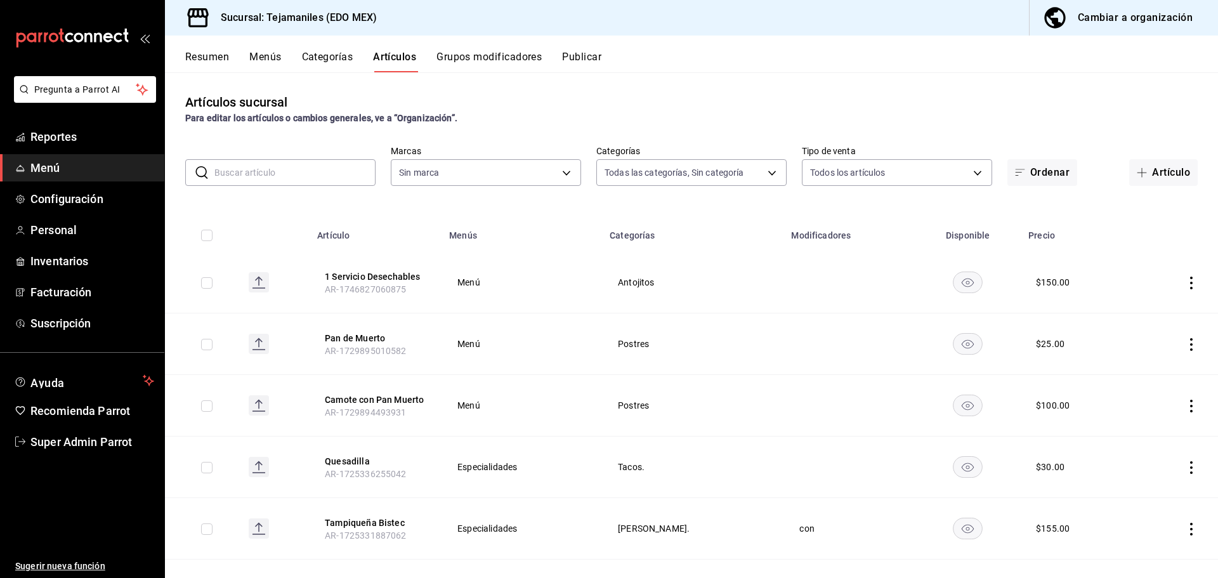
type input "b6d95df6-1f89-4812-8286-d298742ea2cc"
click at [306, 171] on input "text" at bounding box center [294, 172] width 161 height 25
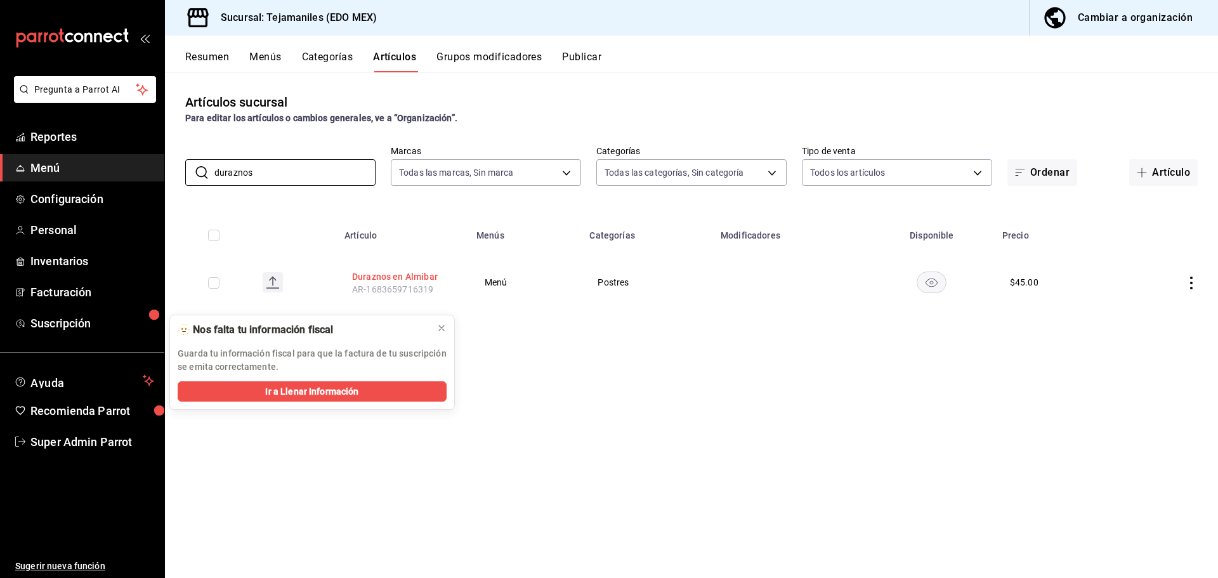
type input "duraznos"
click at [399, 275] on button "Duraznos en Almibar" at bounding box center [402, 276] width 101 height 13
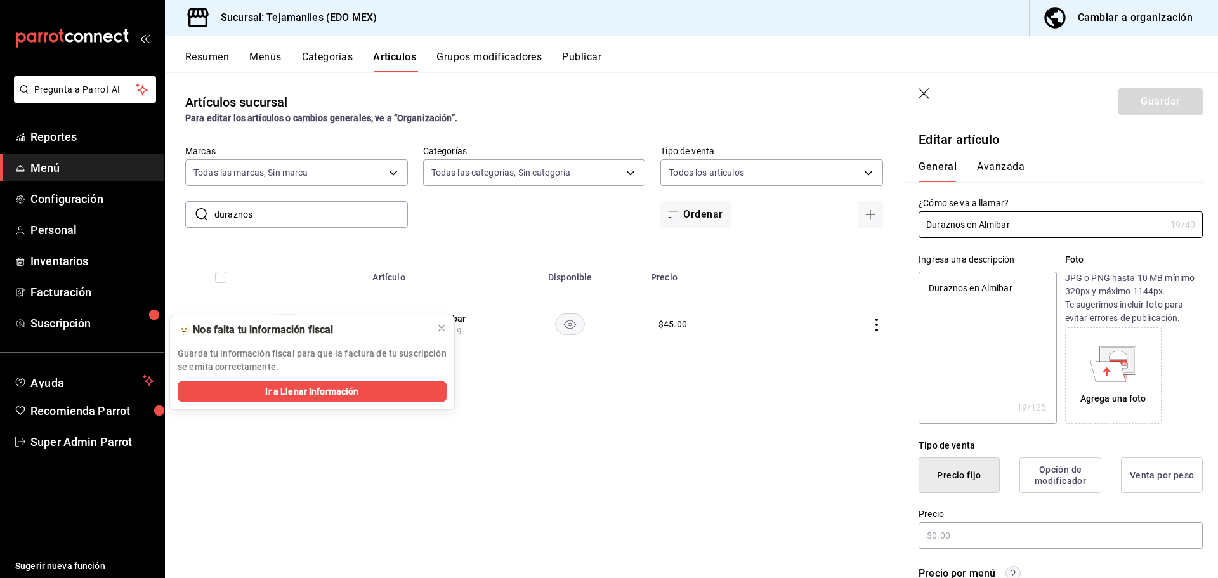
type textarea "x"
type input "$45.00"
type input "E48"
type input "90101500"
radio input "true"
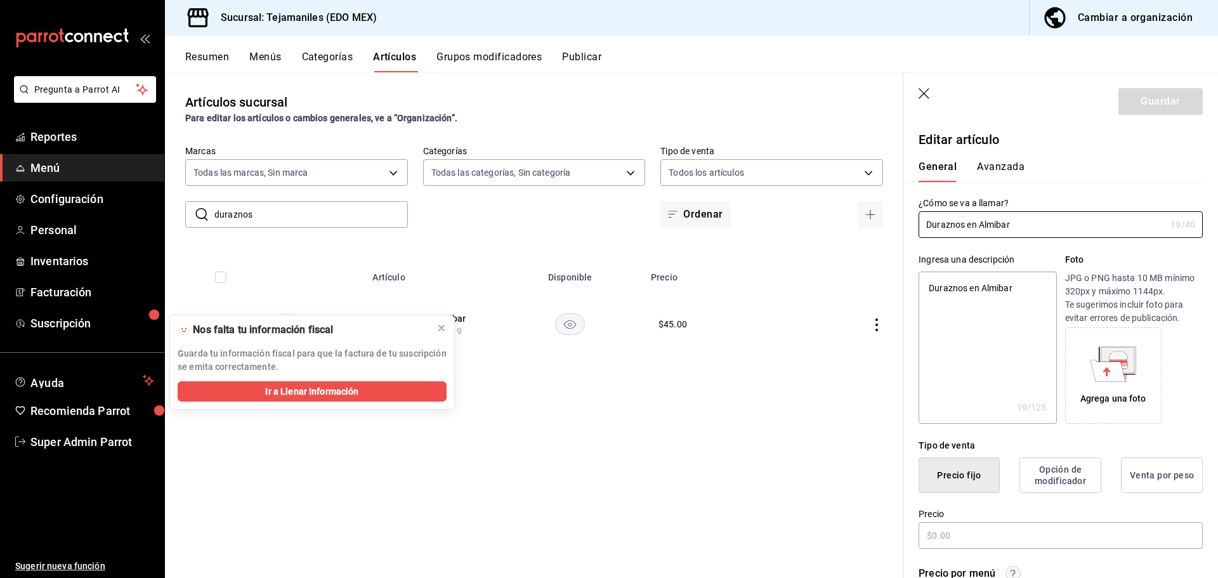
radio input "true"
type input "aabd68cf-8efe-4577-a320-18896dfdb04c"
click at [1007, 174] on button "Avanzada" at bounding box center [1001, 171] width 48 height 22
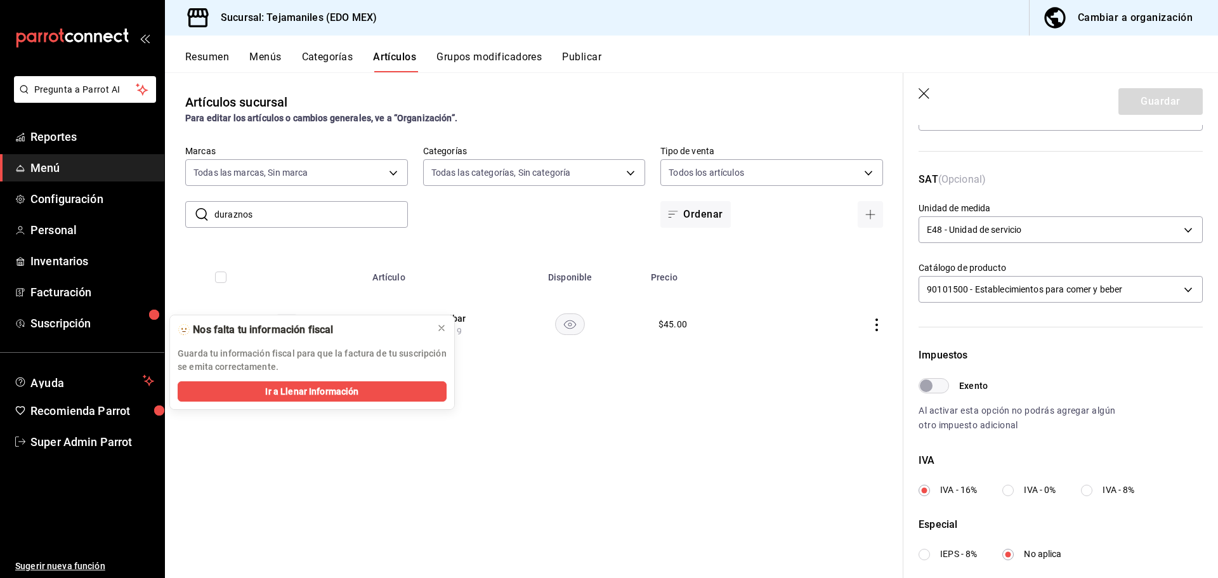
scroll to position [318, 0]
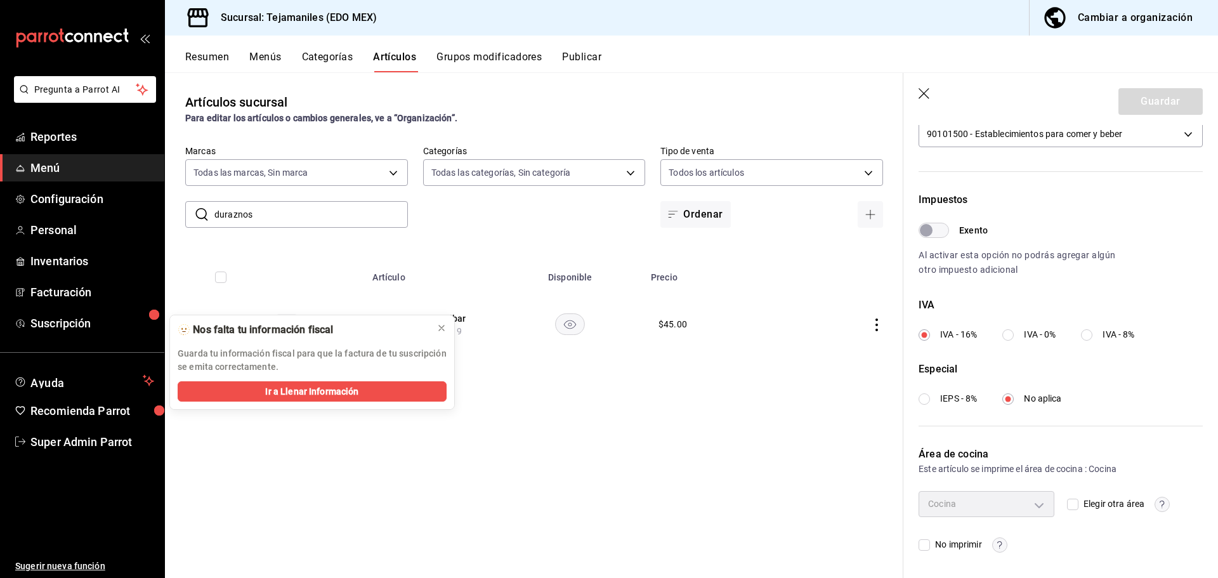
click at [949, 540] on span "No imprimir" at bounding box center [955, 544] width 51 height 13
click at [932, 545] on span "No imprimir" at bounding box center [955, 544] width 51 height 13
click at [930, 545] on input "No imprimir" at bounding box center [923, 544] width 11 height 11
checkbox input "true"
click at [917, 96] on header "Guardar" at bounding box center [1060, 99] width 315 height 52
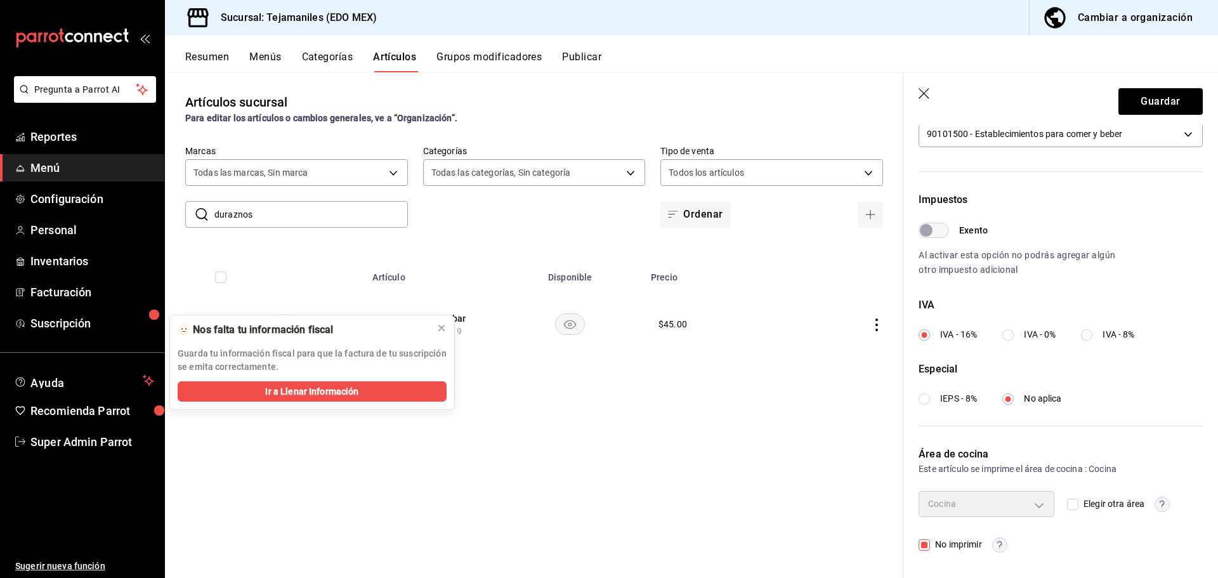
click at [920, 93] on icon "button" at bounding box center [924, 94] width 13 height 13
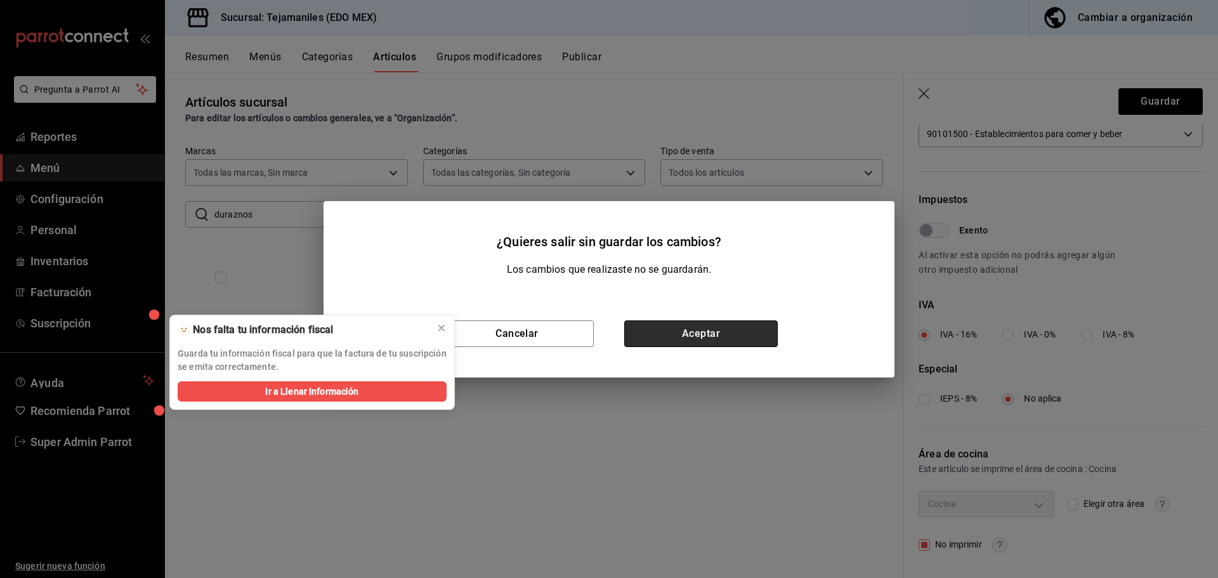
click at [680, 327] on button "Aceptar" at bounding box center [700, 333] width 153 height 27
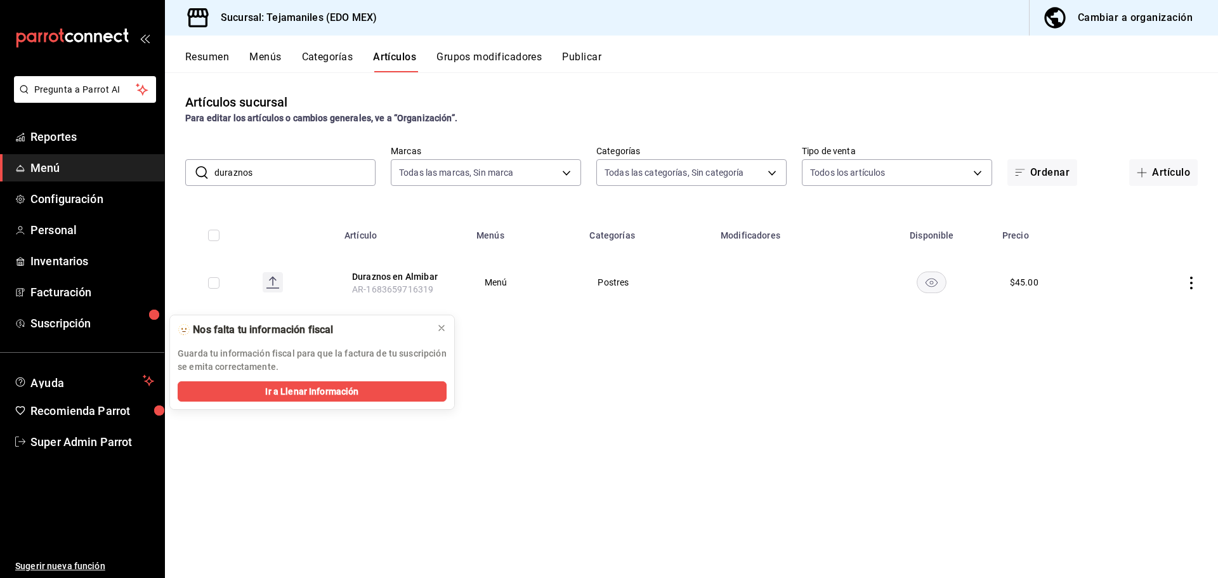
click at [341, 54] on button "Categorías" at bounding box center [327, 62] width 51 height 22
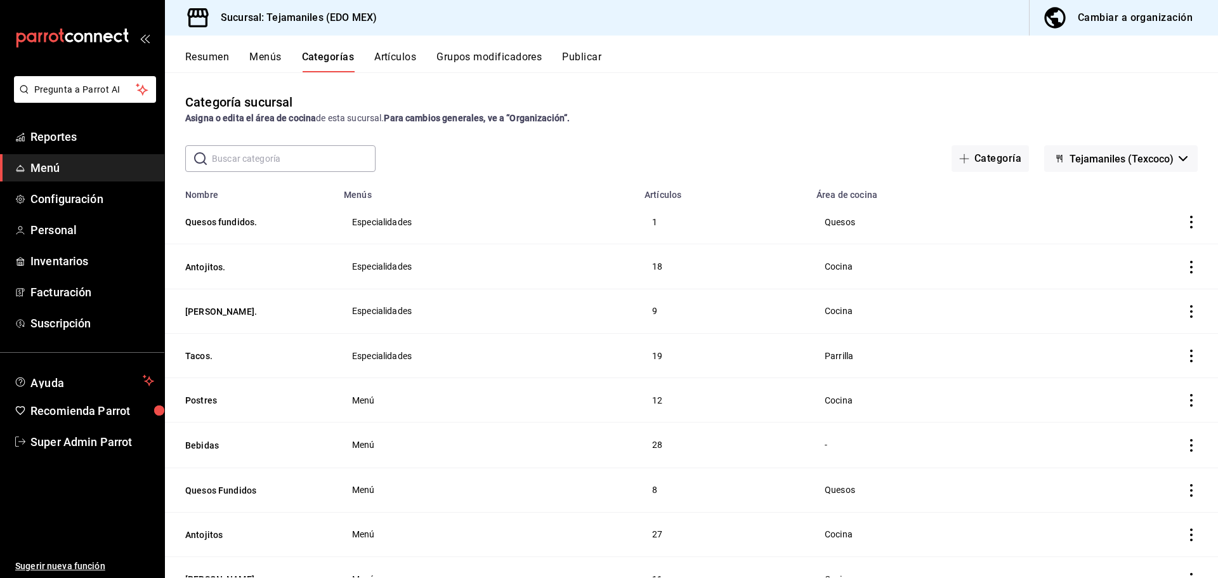
click at [391, 62] on button "Artículos" at bounding box center [395, 62] width 42 height 22
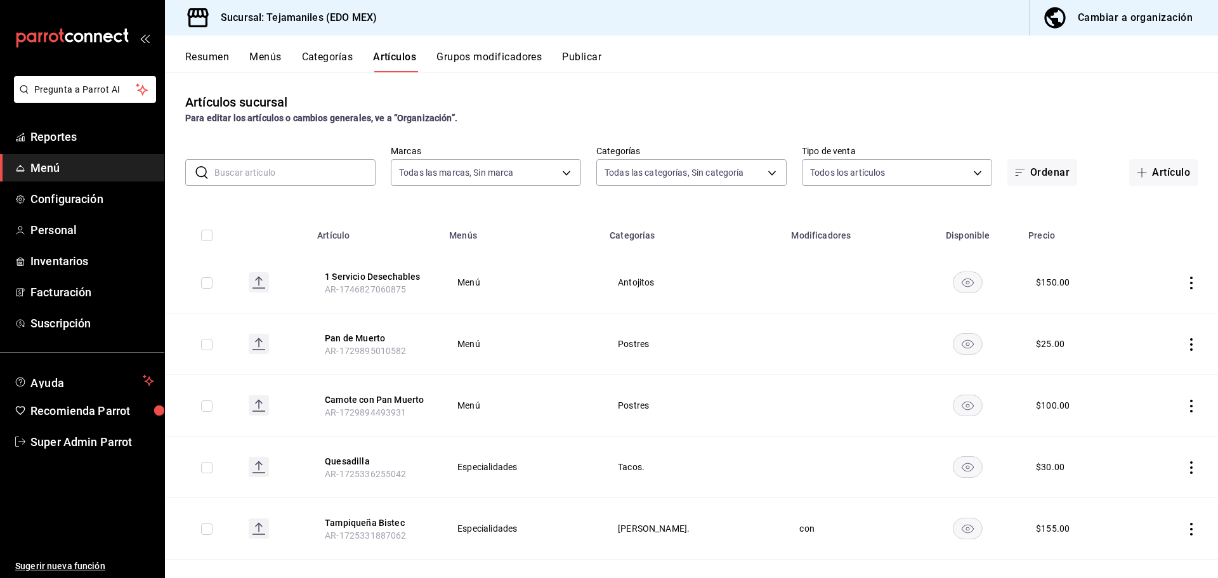
type input "b6d95df6-1f89-4812-8286-d298742ea2cc"
type input "dc152119-3d98-4644-b714-0bf709a32f9c,cc1062b4-930a-479e-bc49-62771057f2ed,ea985…"
type input "b6d95df6-1f89-4812-8286-d298742ea2cc"
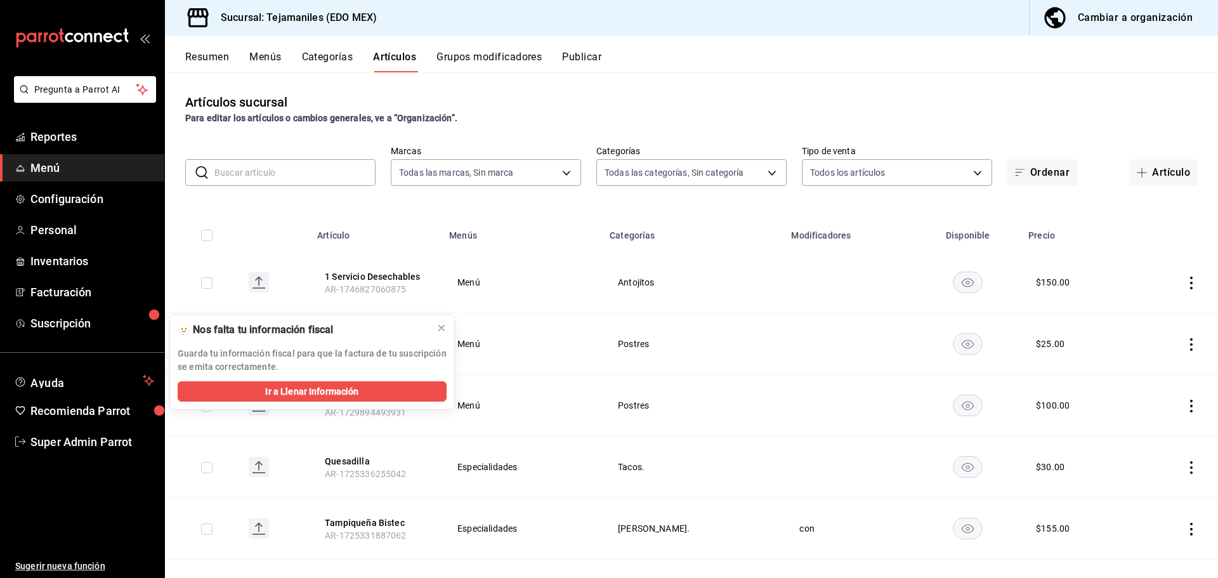
click at [465, 44] on div "Resumen Menús Categorías Artículos Grupos modificadores Publicar" at bounding box center [691, 54] width 1053 height 37
click at [318, 44] on div "Resumen Menús Categorías Artículos Grupos modificadores Publicar" at bounding box center [691, 54] width 1053 height 37
click at [328, 56] on button "Categorías" at bounding box center [327, 62] width 51 height 22
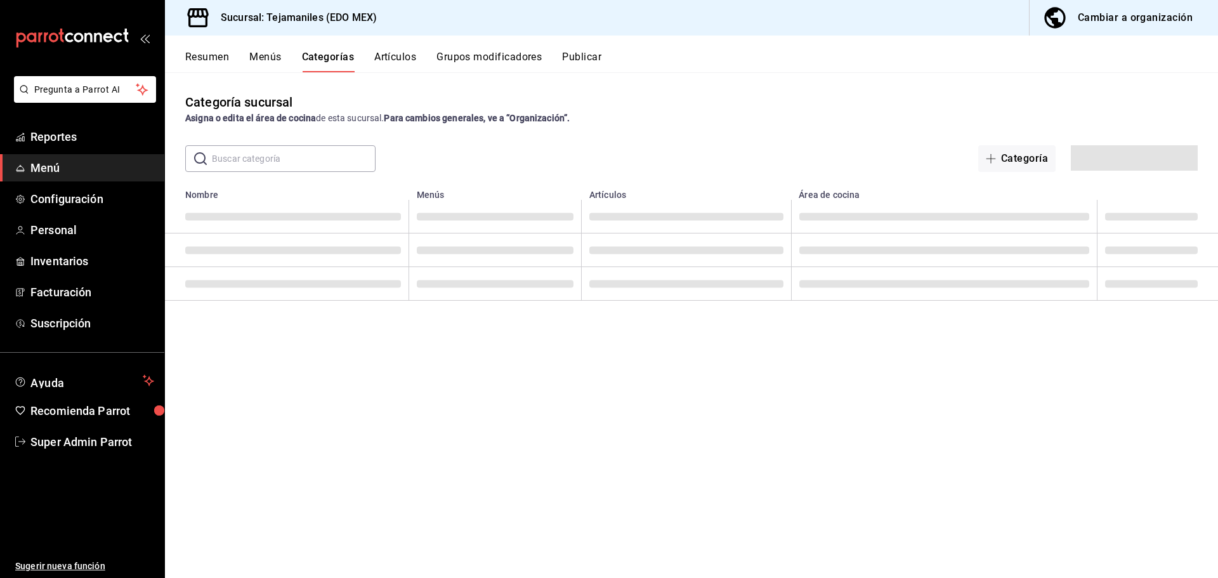
click at [251, 53] on button "Menús" at bounding box center [265, 62] width 32 height 22
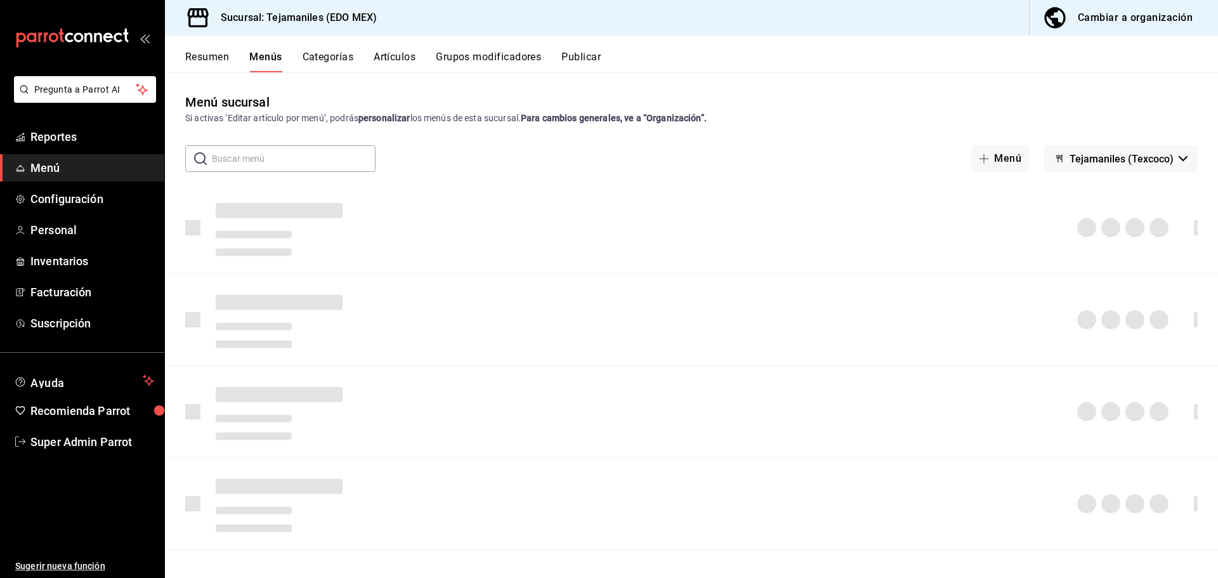
click at [197, 53] on button "Resumen" at bounding box center [207, 62] width 44 height 22
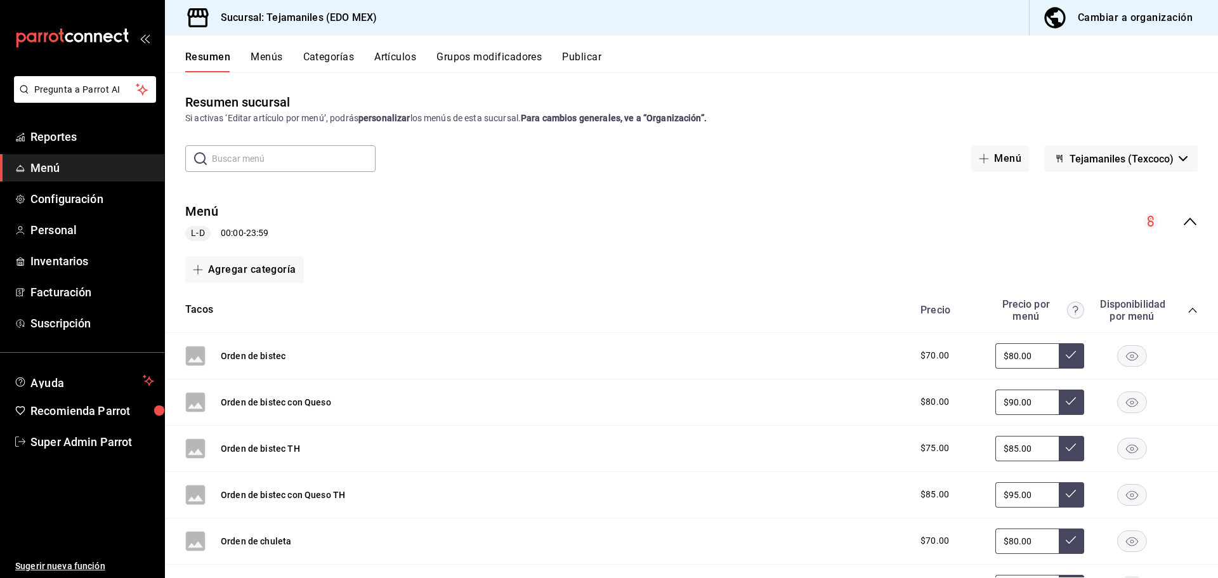
click at [701, 223] on div "Menú L-D 00:00 - 23:59" at bounding box center [691, 221] width 1053 height 59
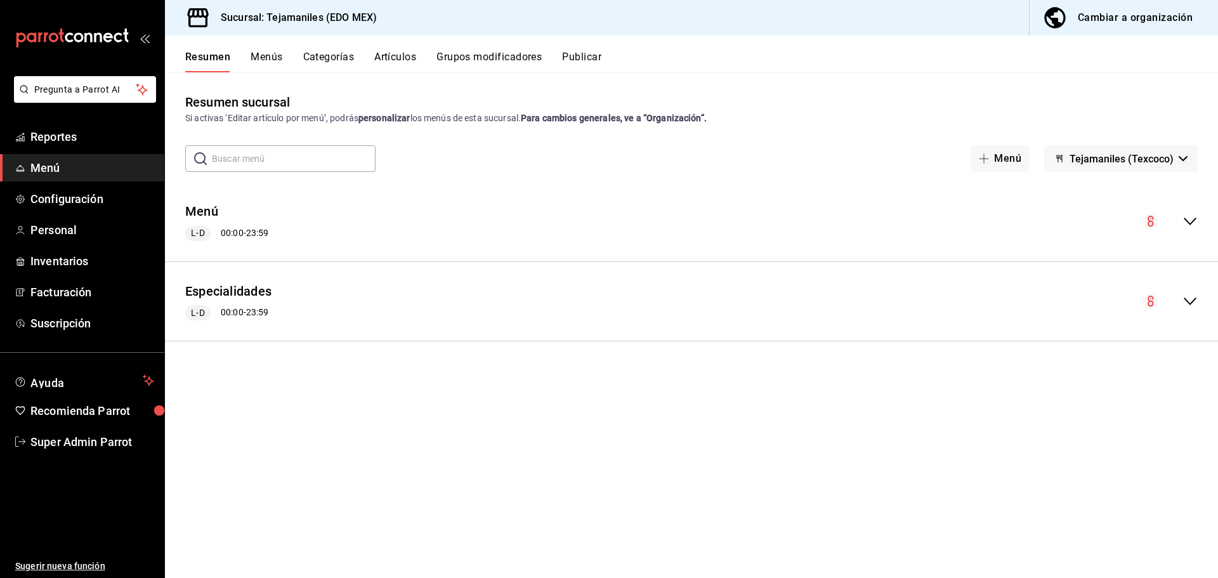
click at [268, 214] on div "Menú L-D 00:00 - 23:59" at bounding box center [226, 221] width 83 height 39
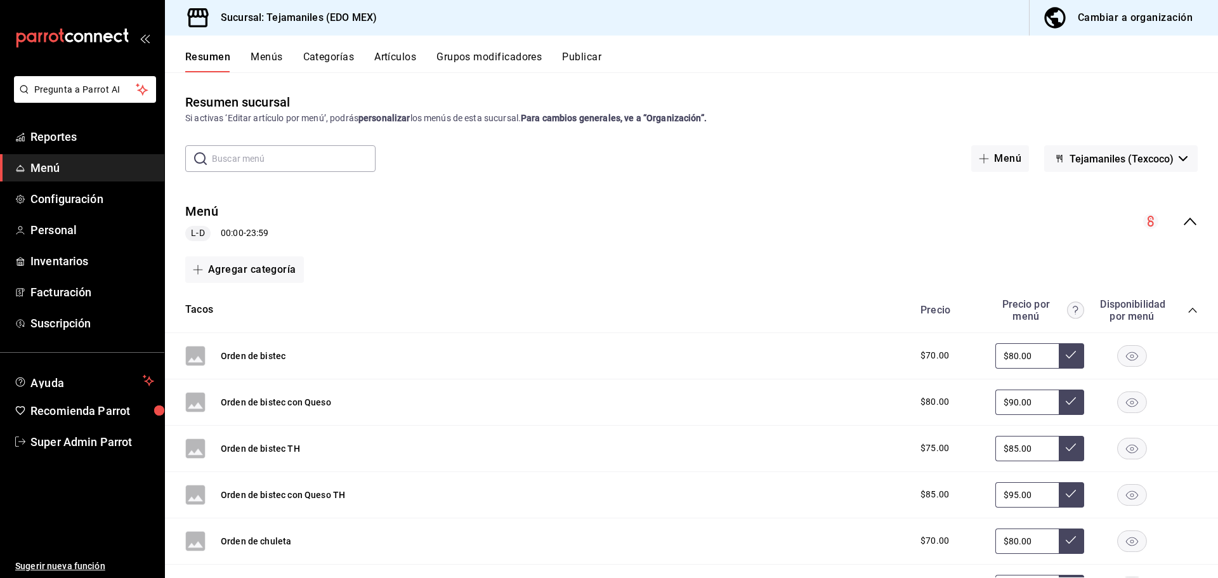
click at [268, 214] on div "Menú L-D 00:00 - 23:59" at bounding box center [226, 221] width 83 height 39
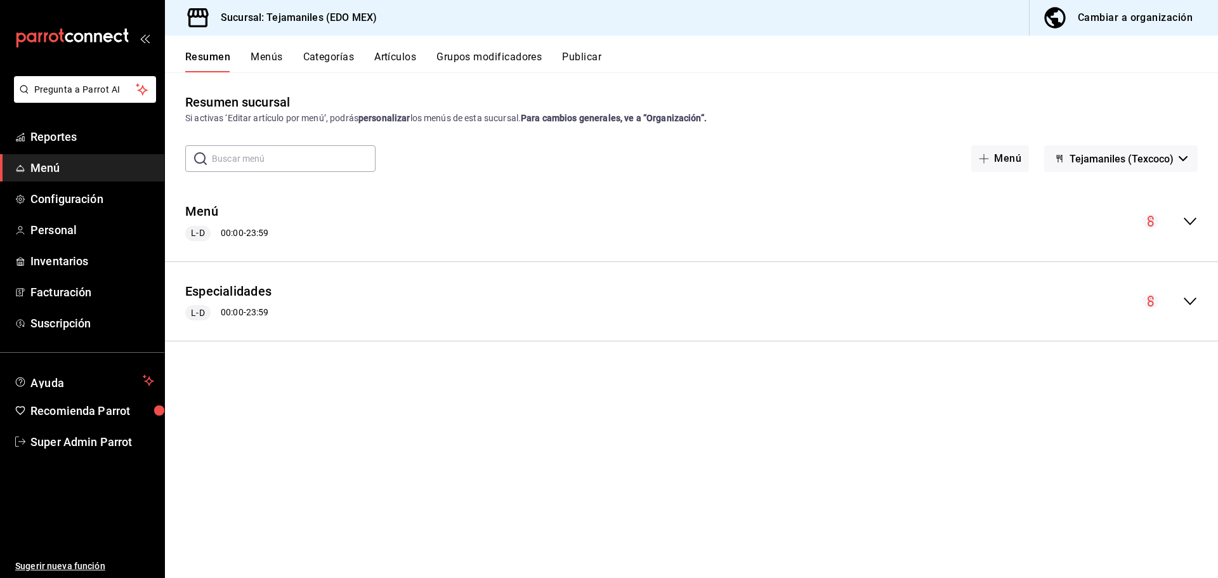
click at [316, 60] on button "Categorías" at bounding box center [328, 62] width 51 height 22
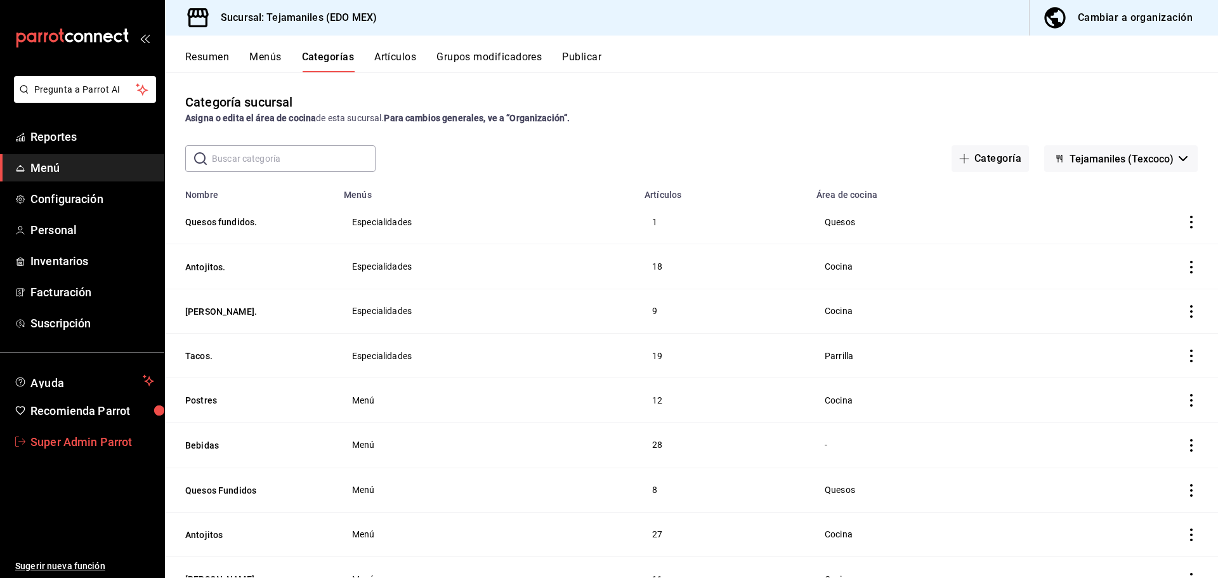
click at [97, 442] on span "Super Admin Parrot" at bounding box center [92, 441] width 124 height 17
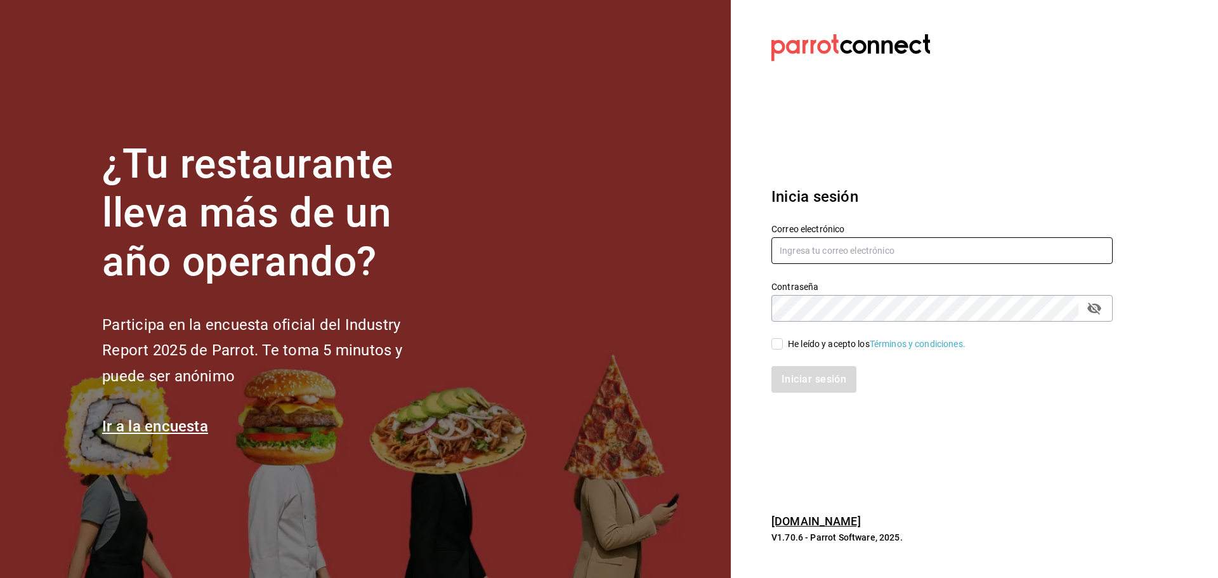
type input "tejamaniles@texcoco.com"
click at [800, 332] on div "He leído y acepto los Términos y condiciones." at bounding box center [934, 336] width 356 height 29
click at [797, 344] on div "He leído y acepto los Términos y condiciones." at bounding box center [877, 343] width 178 height 13
click at [783, 344] on input "He leído y acepto los Términos y condiciones." at bounding box center [776, 343] width 11 height 11
checkbox input "true"
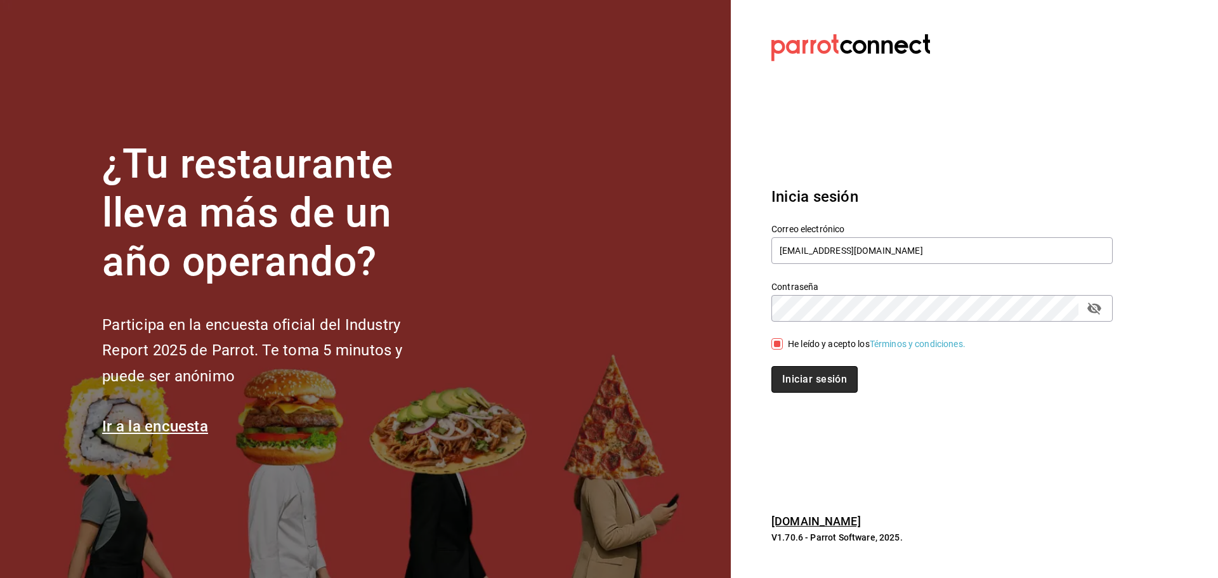
click at [805, 374] on button "Iniciar sesión" at bounding box center [814, 379] width 86 height 27
